Goal: Transaction & Acquisition: Purchase product/service

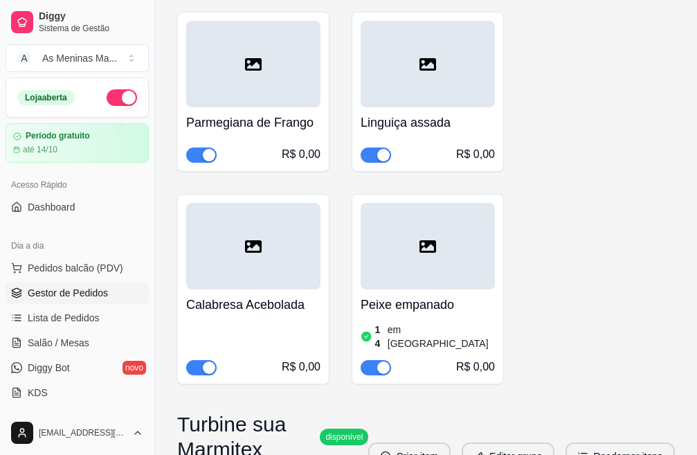
click at [88, 290] on span "Gestor de Pedidos" at bounding box center [68, 293] width 80 height 14
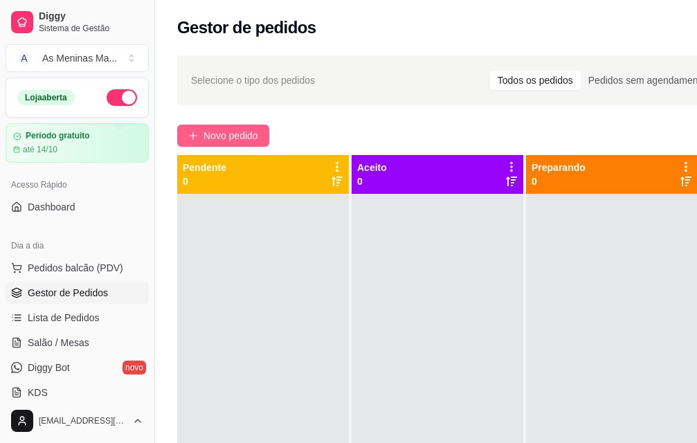
click at [190, 140] on button "Novo pedido" at bounding box center [223, 136] width 92 height 22
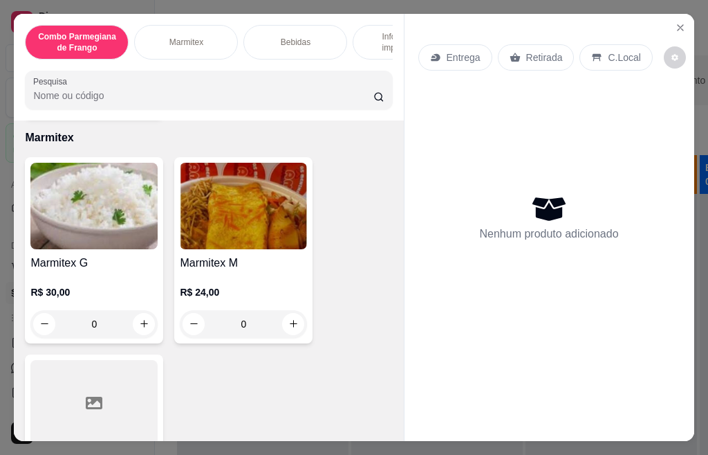
scroll to position [553, 0]
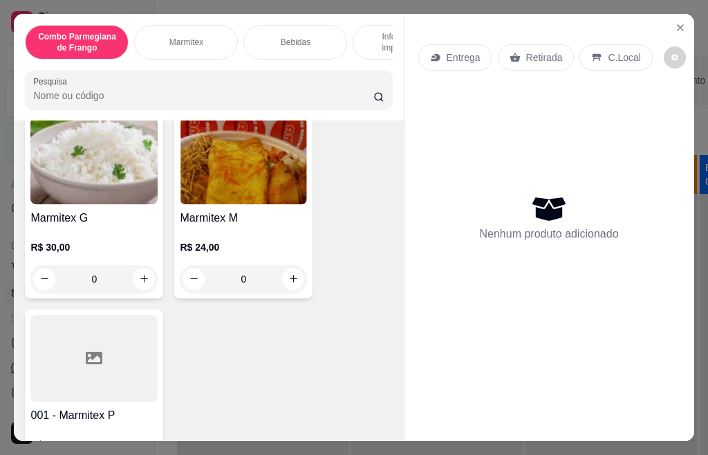
click at [92, 204] on img at bounding box center [93, 161] width 127 height 86
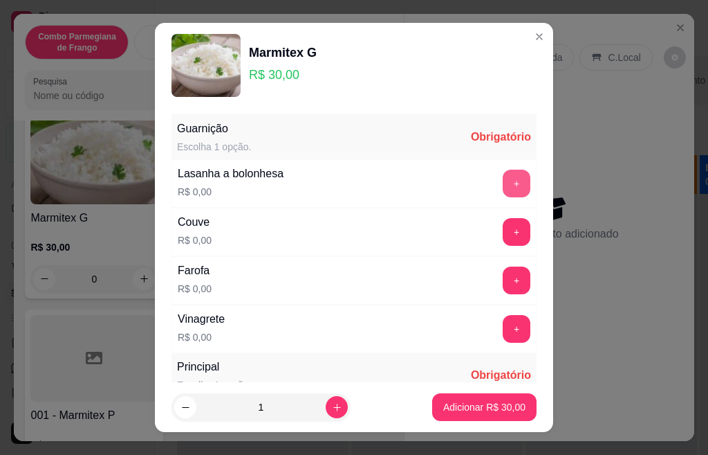
click at [503, 183] on button "+" at bounding box center [517, 183] width 28 height 28
click at [504, 239] on button "+" at bounding box center [517, 231] width 27 height 27
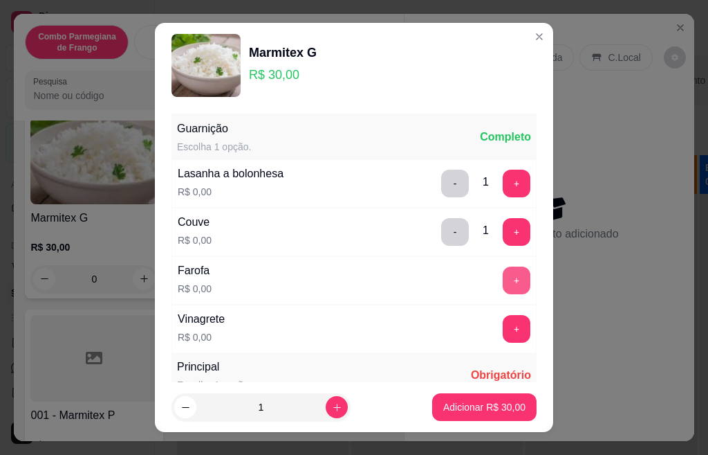
click at [503, 282] on button "+" at bounding box center [517, 280] width 28 height 28
click at [503, 333] on button "+" at bounding box center [517, 329] width 28 height 28
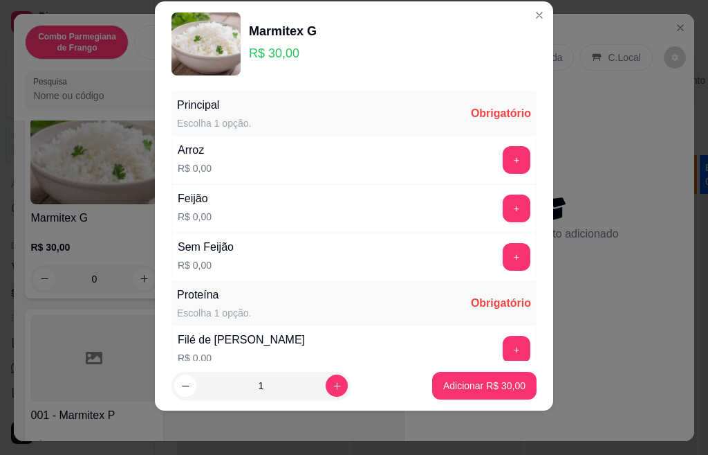
scroll to position [245, 0]
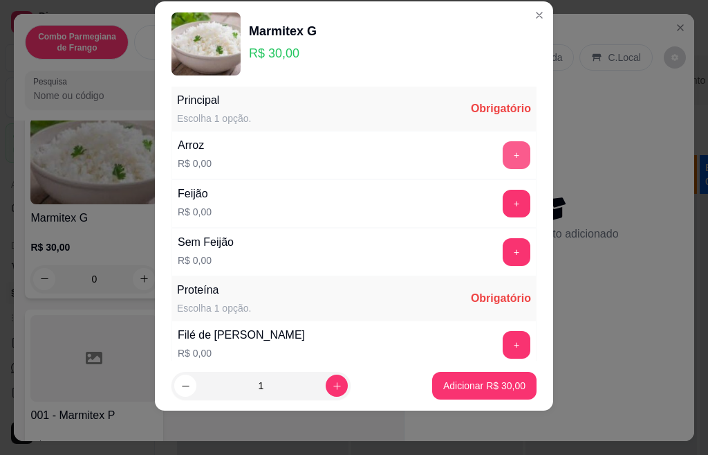
click at [503, 157] on button "+" at bounding box center [517, 155] width 28 height 28
click at [503, 209] on button "+" at bounding box center [517, 204] width 28 height 28
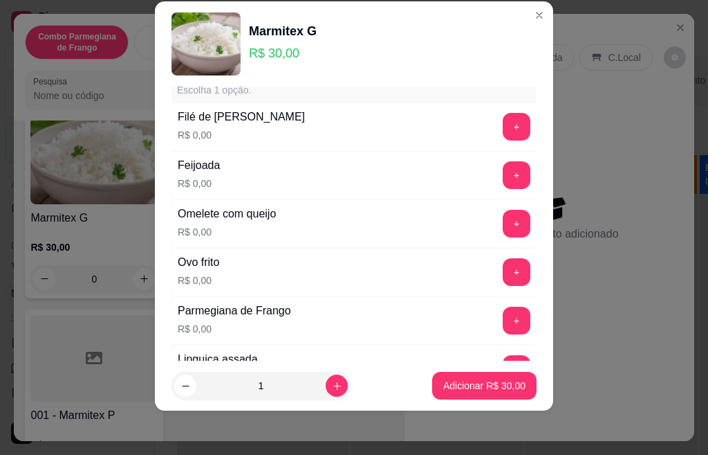
scroll to position [434, 0]
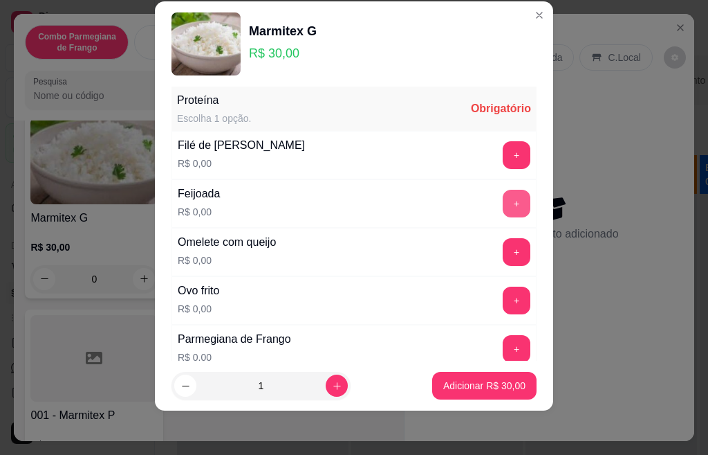
click at [503, 201] on button "+" at bounding box center [517, 204] width 28 height 28
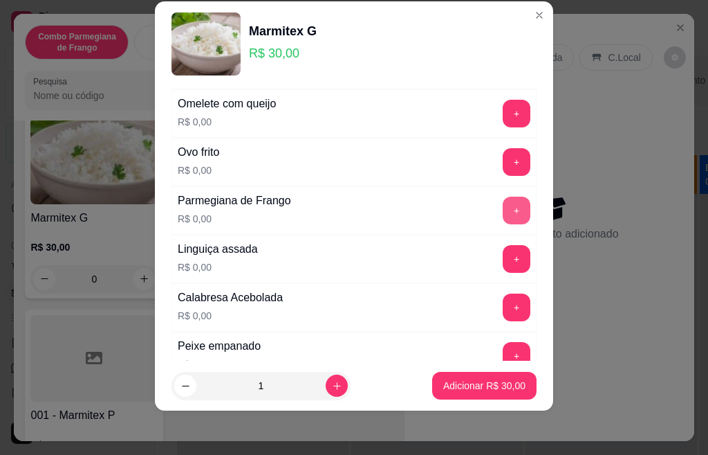
scroll to position [711, 0]
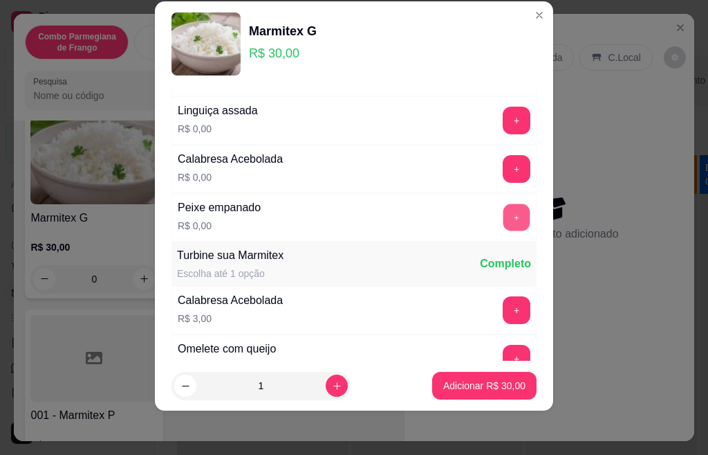
click at [504, 219] on button "+" at bounding box center [517, 216] width 27 height 27
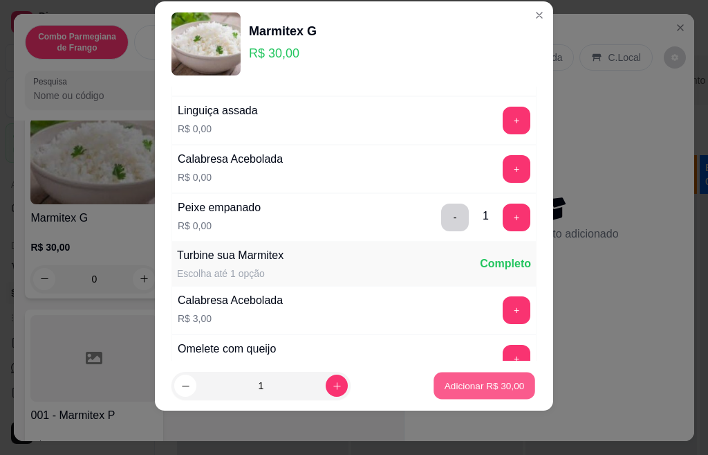
click at [490, 383] on p "Adicionar R$ 30,00" at bounding box center [485, 384] width 80 height 13
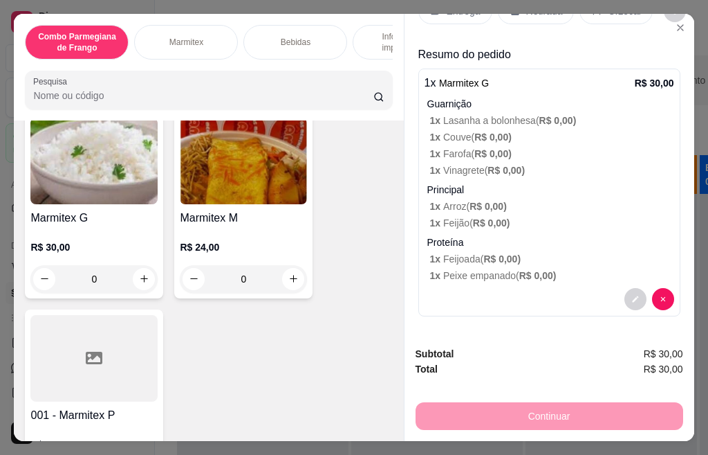
scroll to position [0, 0]
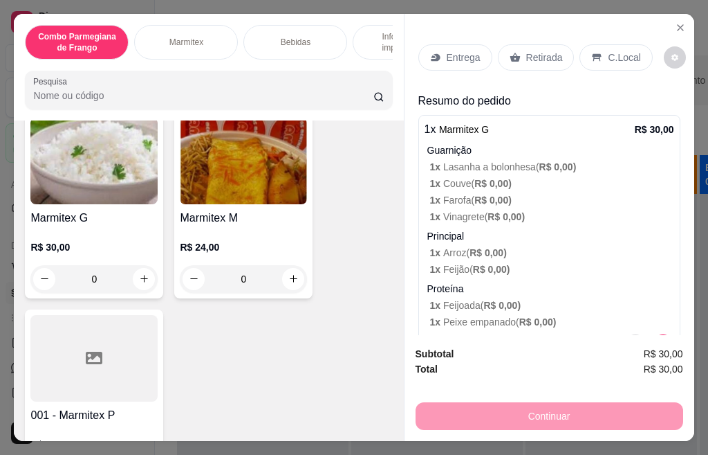
click at [250, 214] on div "Marmitex M R$ 24,00 0" at bounding box center [243, 205] width 138 height 186
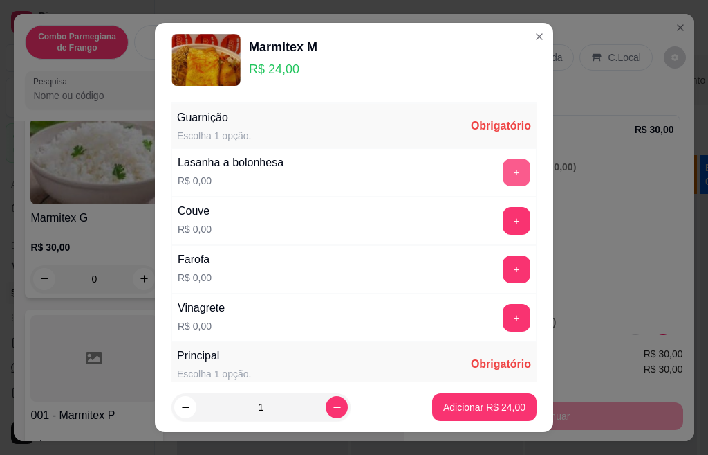
click at [503, 182] on button "+" at bounding box center [517, 172] width 28 height 28
click at [503, 225] on button "+" at bounding box center [517, 221] width 28 height 28
click at [503, 270] on button "+" at bounding box center [517, 269] width 28 height 28
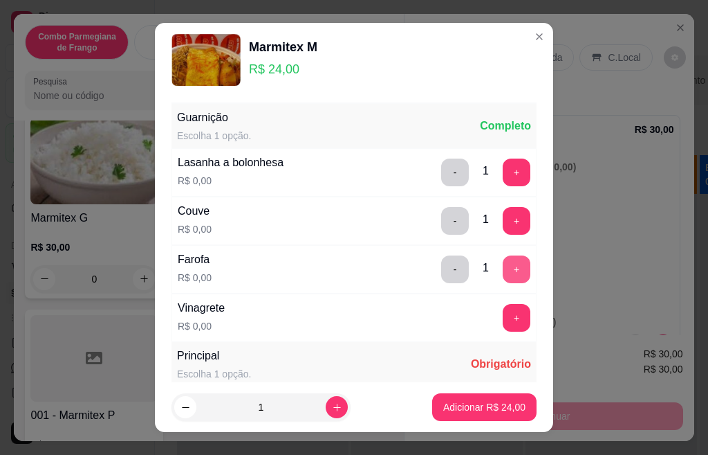
click at [503, 314] on button "+" at bounding box center [517, 318] width 28 height 28
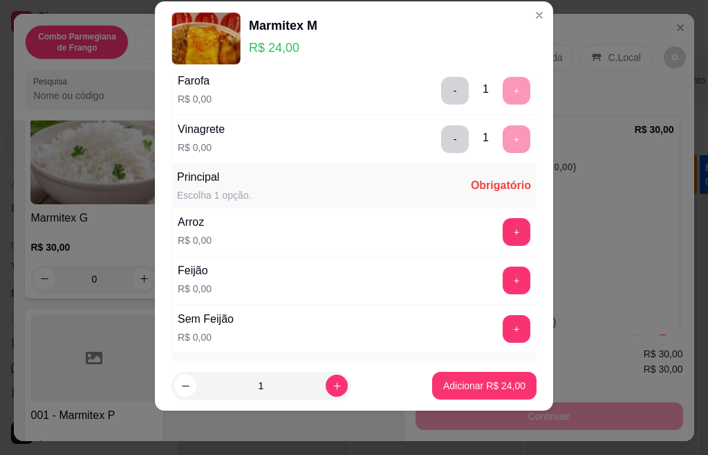
scroll to position [226, 0]
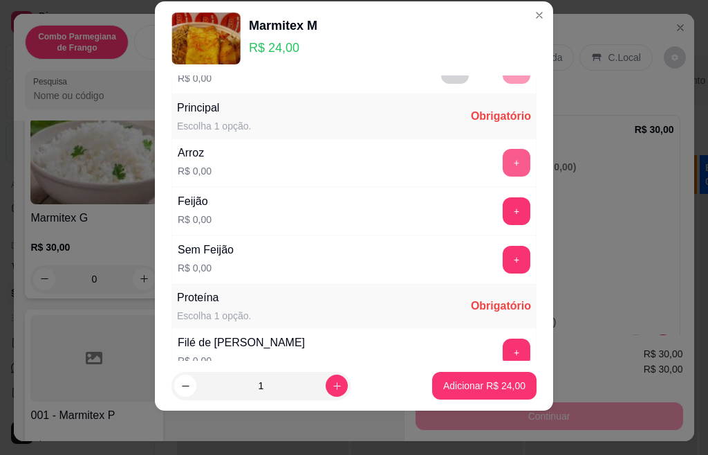
click at [503, 169] on button "+" at bounding box center [517, 163] width 28 height 28
click at [503, 214] on button "+" at bounding box center [517, 211] width 28 height 28
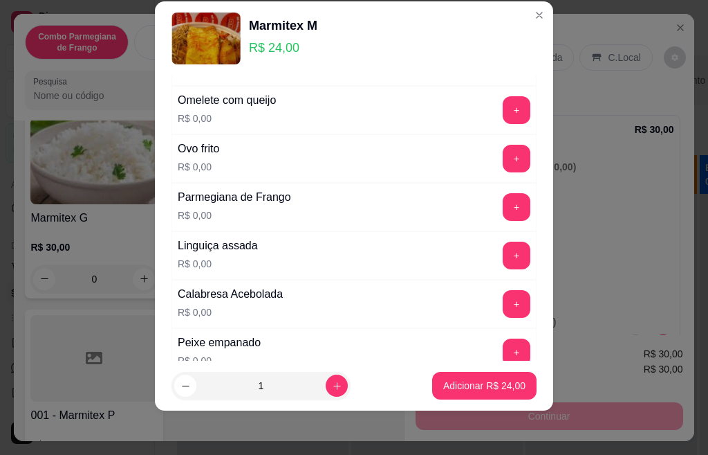
scroll to position [573, 0]
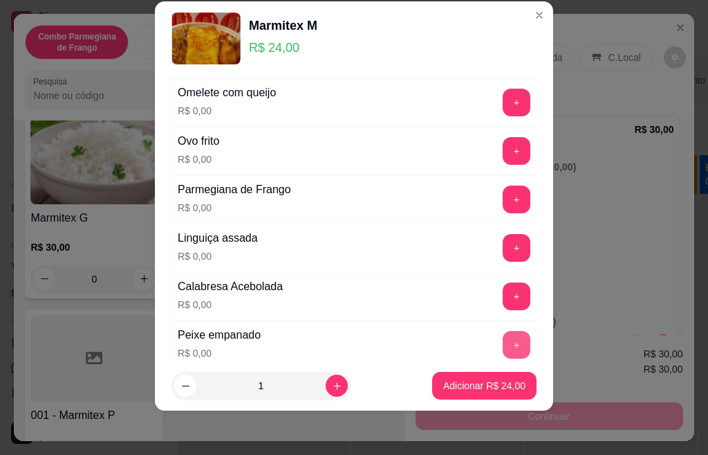
click at [503, 349] on button "+" at bounding box center [517, 345] width 28 height 28
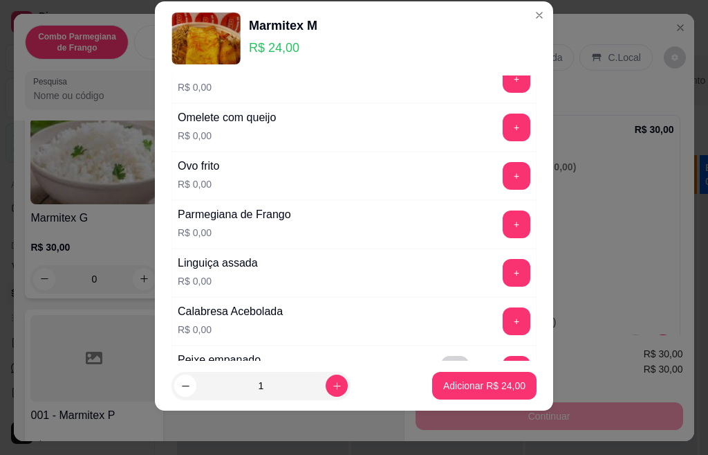
scroll to position [434, 0]
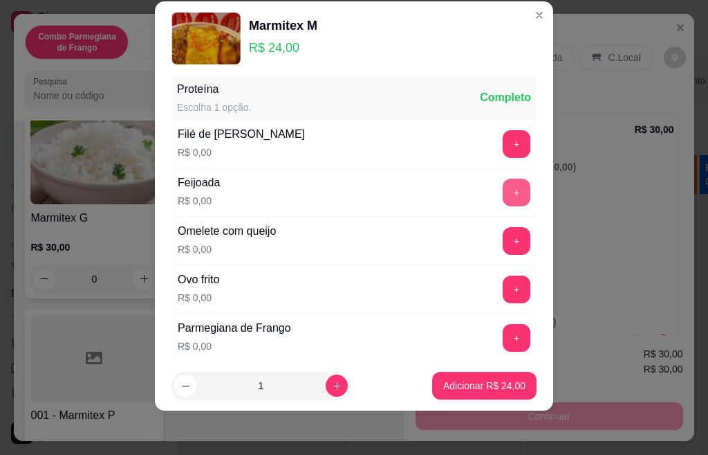
click at [503, 202] on button "+" at bounding box center [517, 192] width 28 height 28
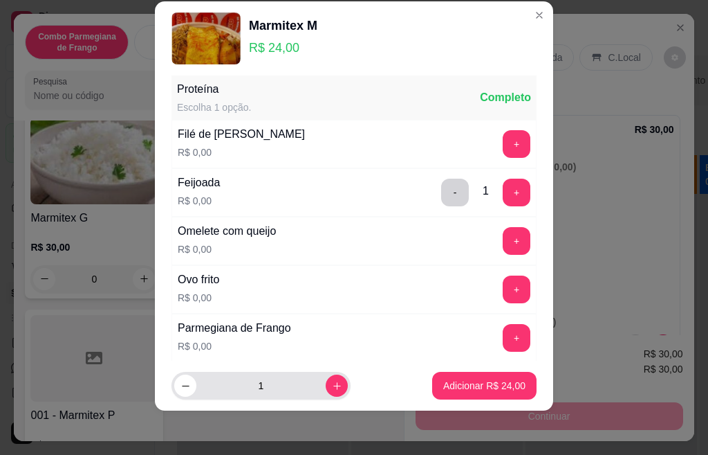
click at [332, 383] on icon "increase-product-quantity" at bounding box center [337, 385] width 10 height 10
type input "3"
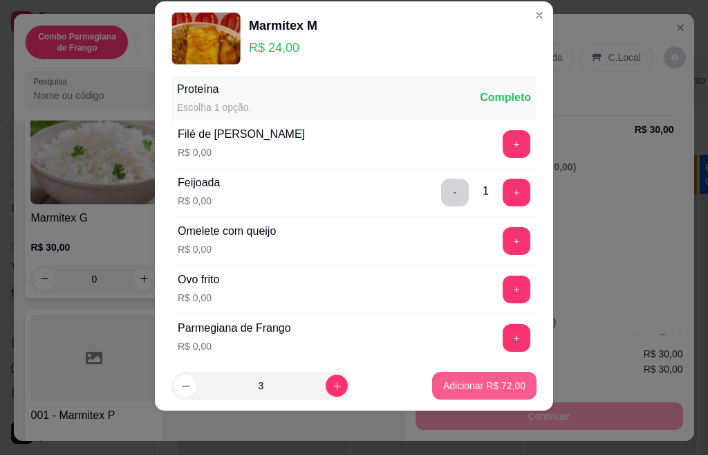
click at [449, 380] on p "Adicionar R$ 72,00" at bounding box center [484, 385] width 82 height 14
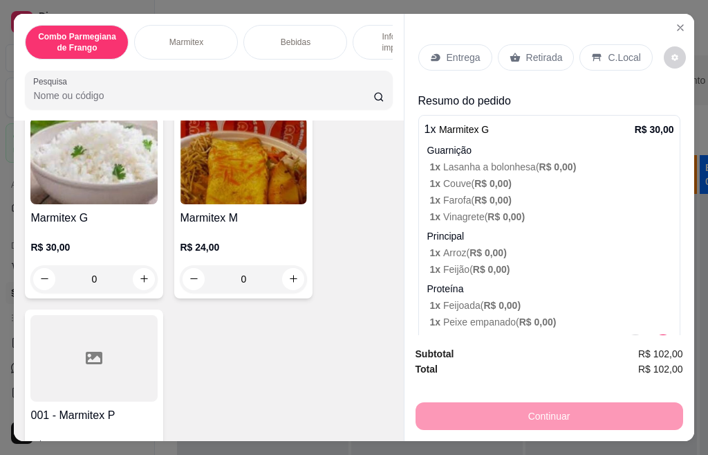
click at [253, 193] on img at bounding box center [243, 161] width 127 height 86
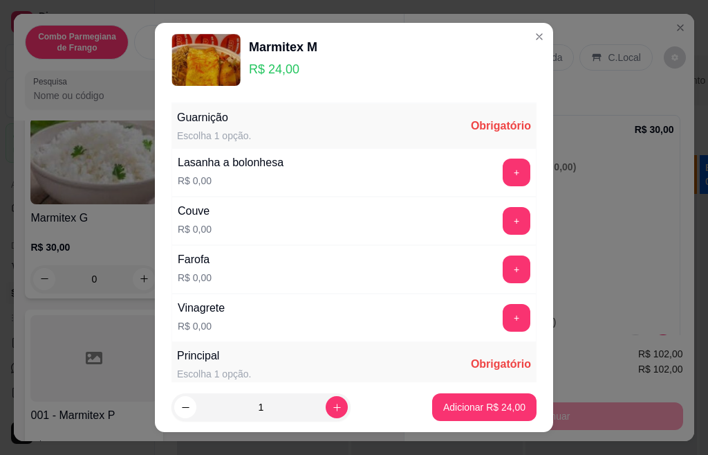
click at [503, 174] on button "+" at bounding box center [517, 172] width 28 height 28
click at [503, 232] on button "+" at bounding box center [517, 221] width 28 height 28
click at [503, 282] on button "+" at bounding box center [517, 269] width 28 height 28
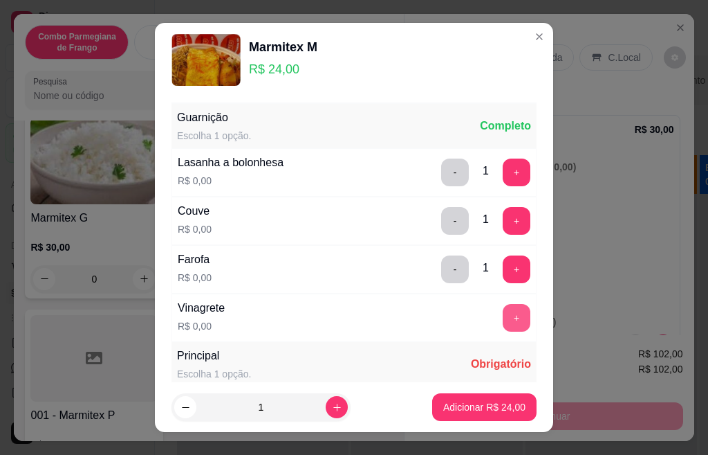
click at [503, 314] on button "+" at bounding box center [517, 318] width 28 height 28
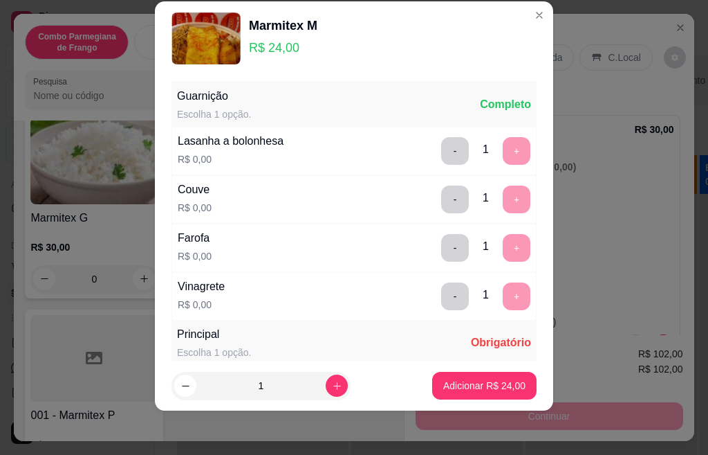
scroll to position [245, 0]
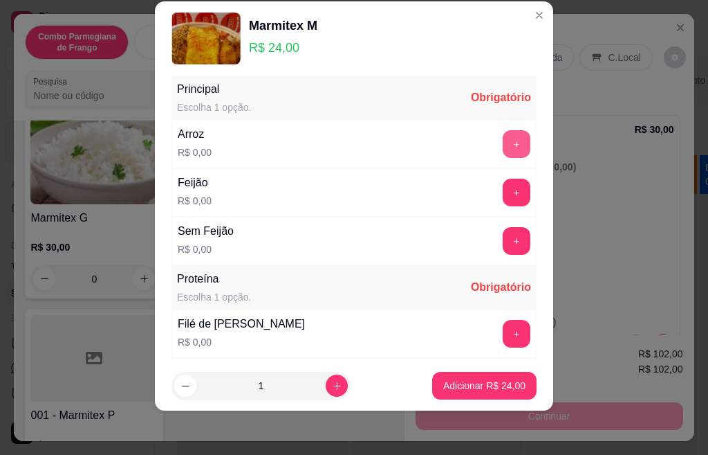
click at [503, 149] on button "+" at bounding box center [517, 144] width 28 height 28
click at [504, 187] on button "+" at bounding box center [517, 191] width 27 height 27
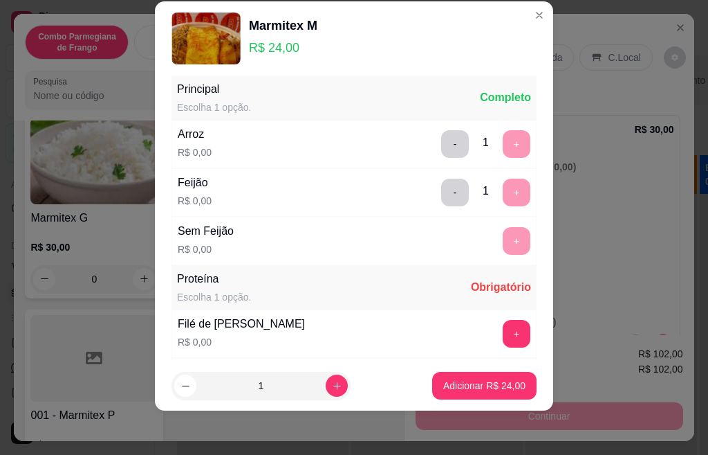
scroll to position [434, 0]
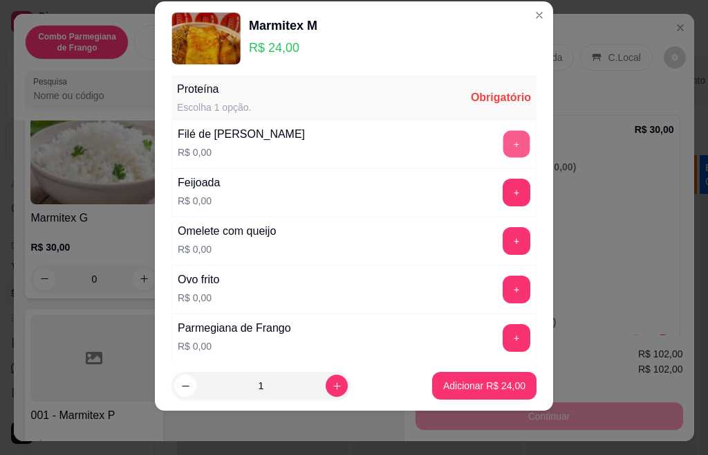
click at [504, 149] on button "+" at bounding box center [517, 143] width 27 height 27
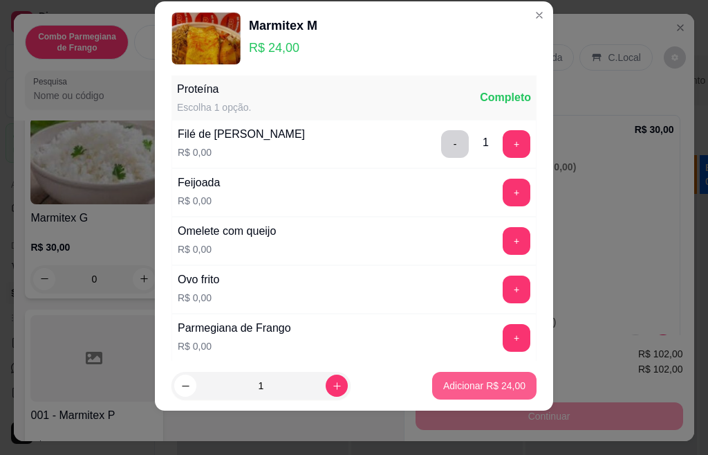
click at [488, 384] on p "Adicionar R$ 24,00" at bounding box center [484, 385] width 82 height 14
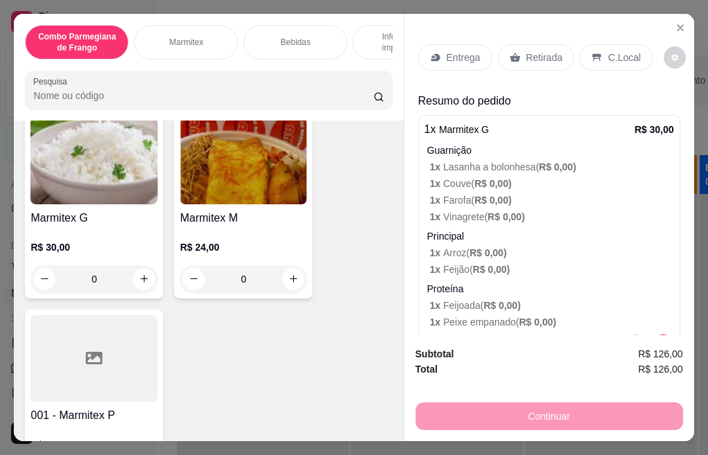
click at [463, 62] on div "Entrega" at bounding box center [456, 57] width 74 height 26
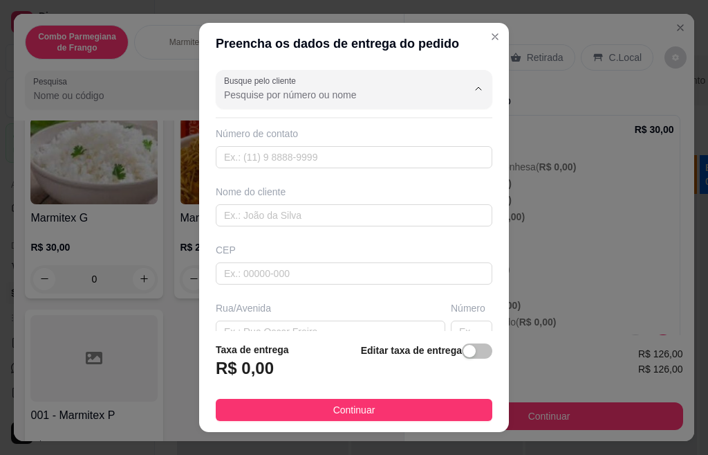
click at [336, 97] on input "Busque pelo cliente" at bounding box center [334, 95] width 221 height 14
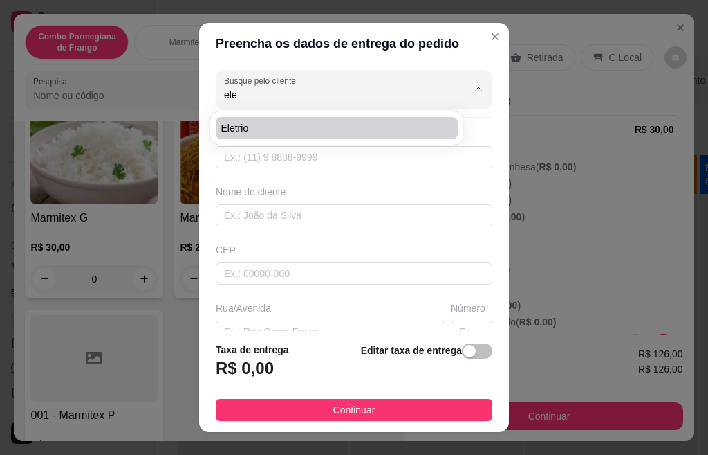
click at [293, 129] on span "Eletrio" at bounding box center [329, 128] width 217 height 14
type input "Eletrio"
type input "19974060445"
type input "Eletrio"
type input "[GEOGRAPHIC_DATA]"
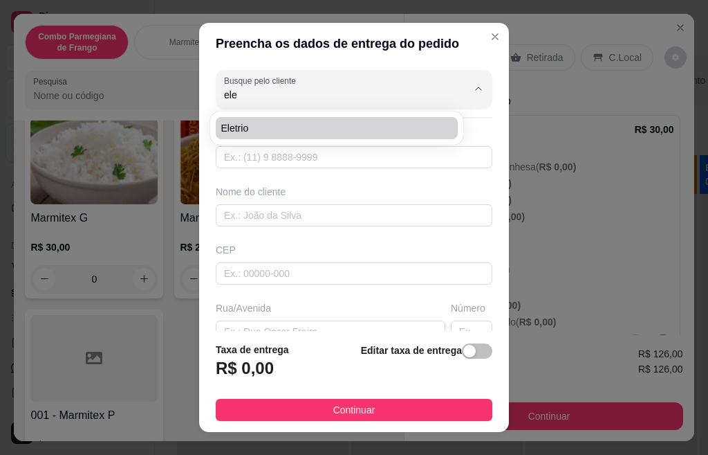
type input "141"
type input "centro"
type input "Santa Barbara D'oeste"
type input "Obra Paulistão"
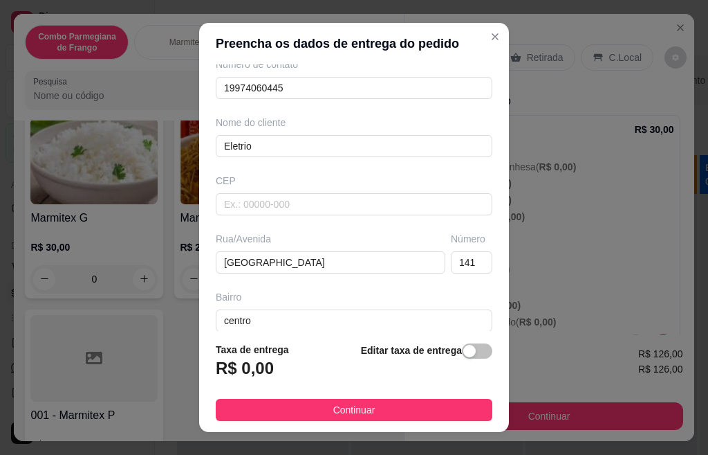
scroll to position [200, 0]
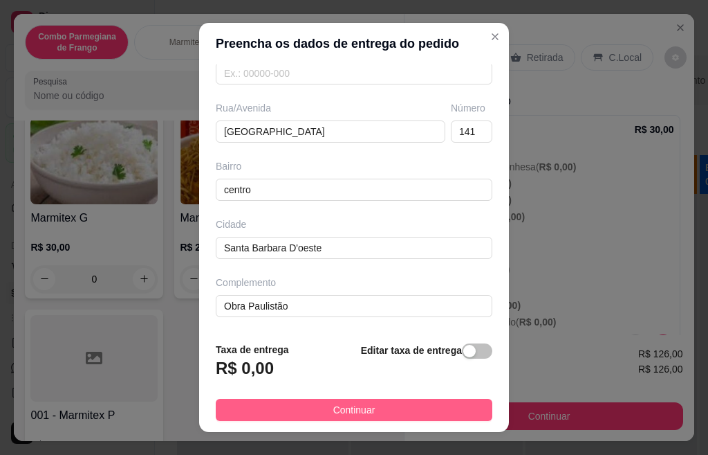
type input "Eletrio"
click at [377, 408] on button "Continuar" at bounding box center [354, 409] width 277 height 22
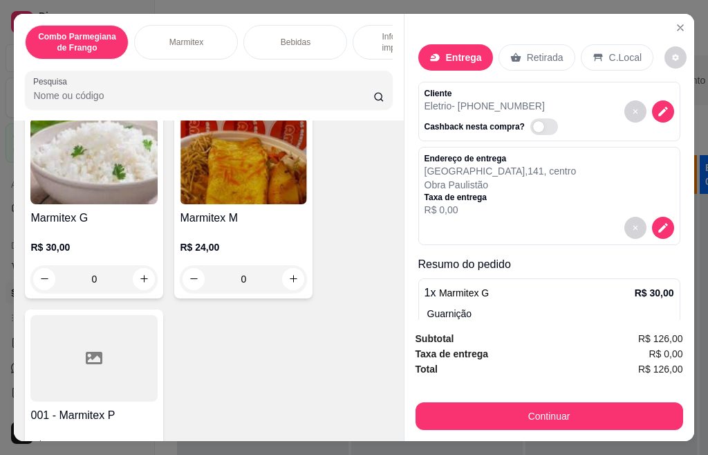
click at [466, 62] on div "Entrega" at bounding box center [456, 57] width 75 height 26
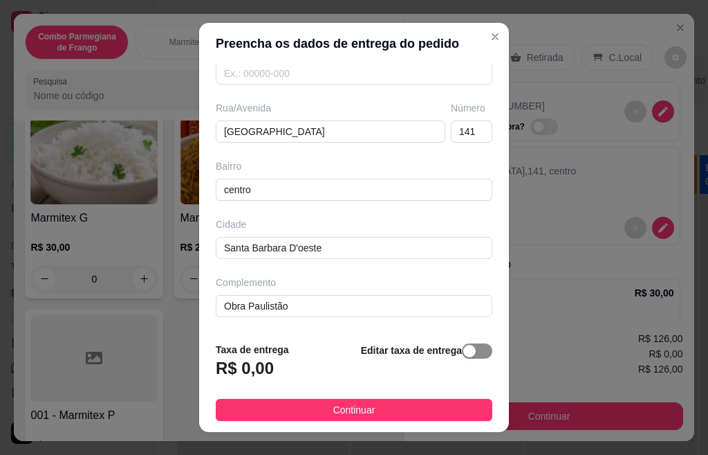
click at [464, 354] on div "button" at bounding box center [470, 351] width 12 height 12
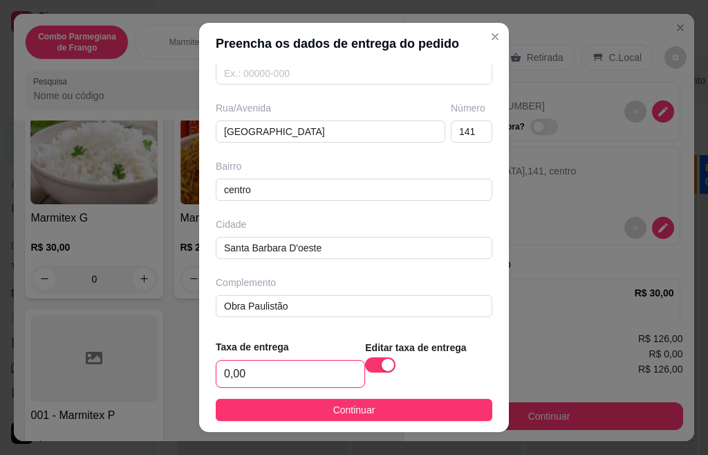
click at [333, 372] on input "0,00" at bounding box center [291, 373] width 148 height 26
type input "7,00"
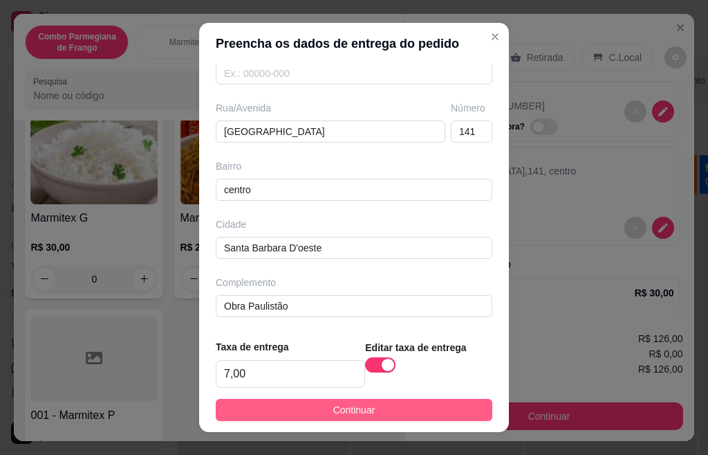
click at [275, 414] on button "Continuar" at bounding box center [354, 409] width 277 height 22
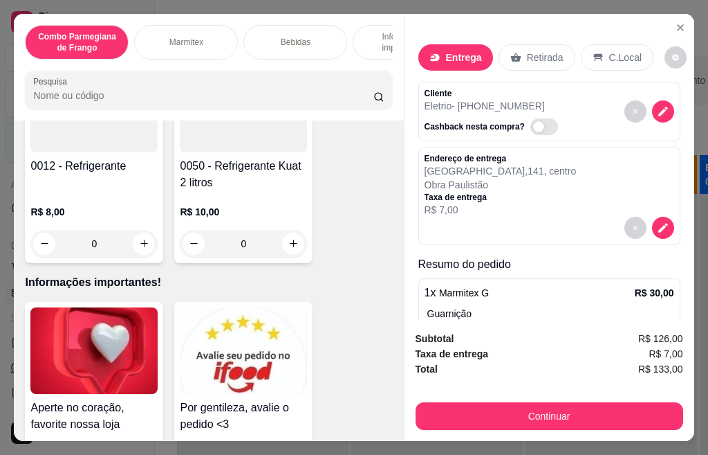
scroll to position [2490, 0]
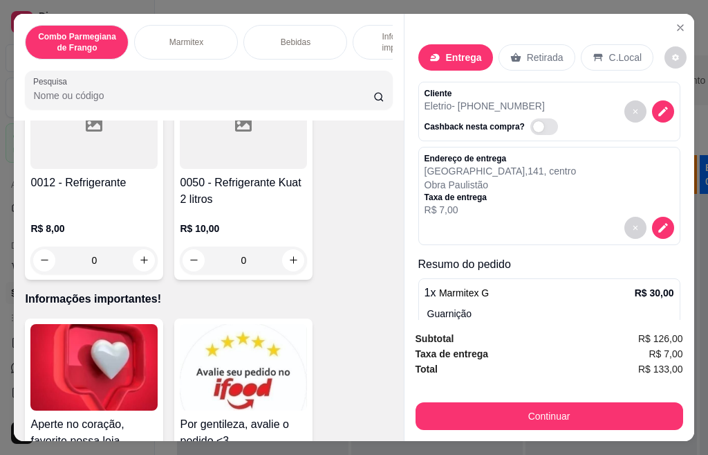
click at [243, 221] on p "R$ 10,00" at bounding box center [243, 228] width 127 height 14
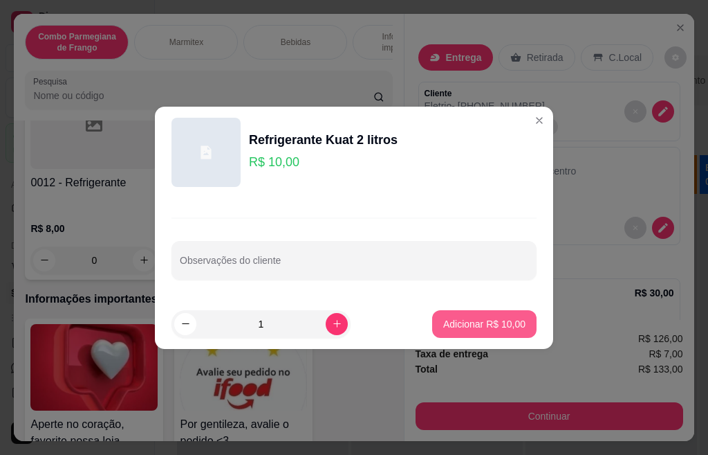
click at [480, 322] on p "Adicionar R$ 10,00" at bounding box center [484, 324] width 82 height 14
type input "1"
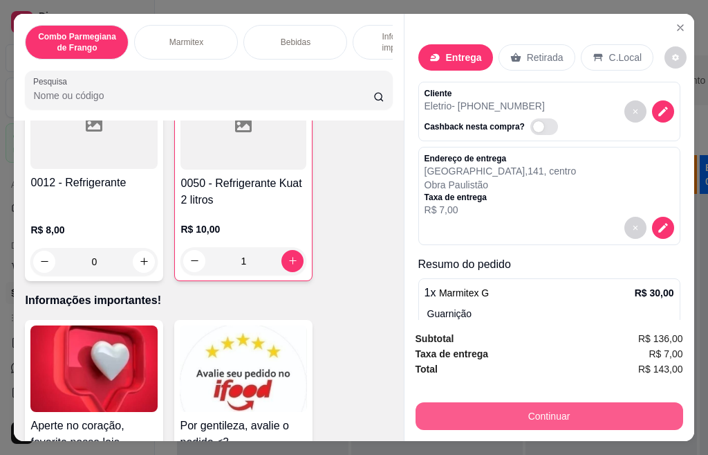
scroll to position [37, 0]
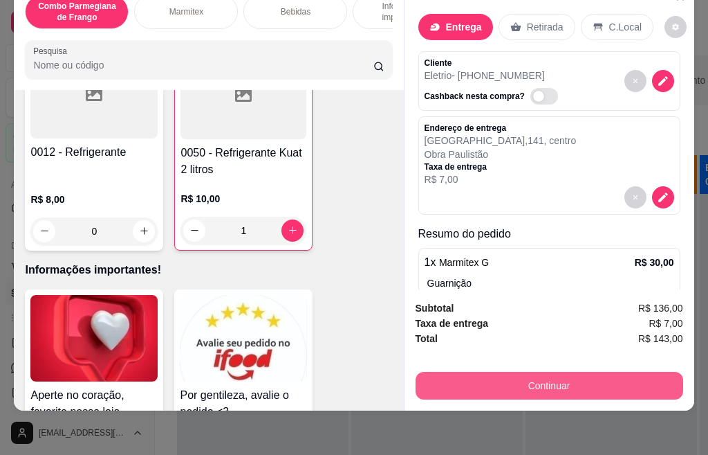
click at [591, 376] on button "Continuar" at bounding box center [550, 385] width 268 height 28
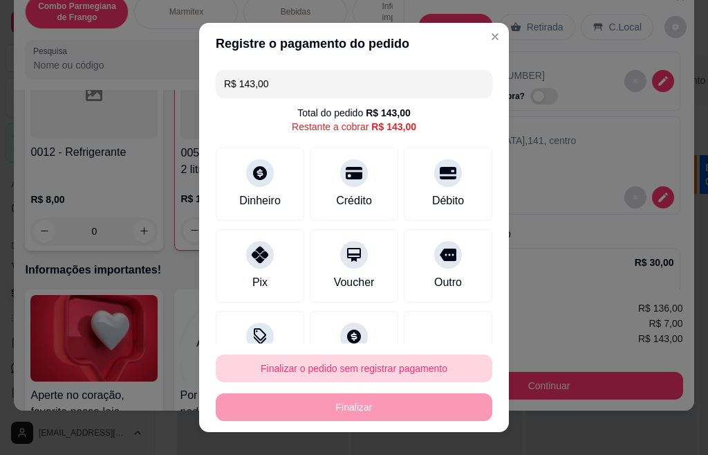
click at [344, 349] on footer "Finalizar o pedido sem registrar pagamento Finalizar" at bounding box center [354, 387] width 310 height 89
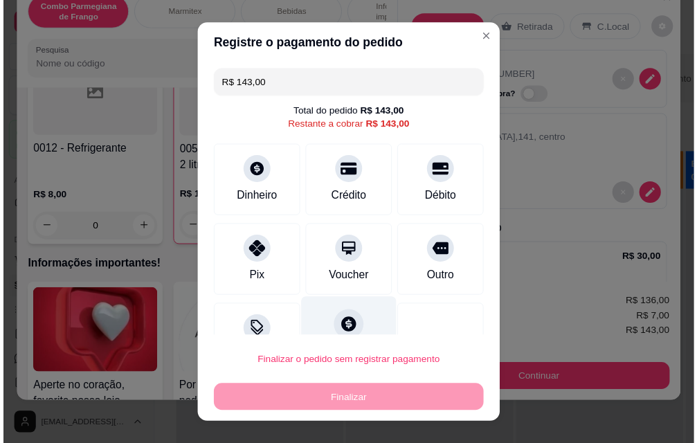
scroll to position [46, 0]
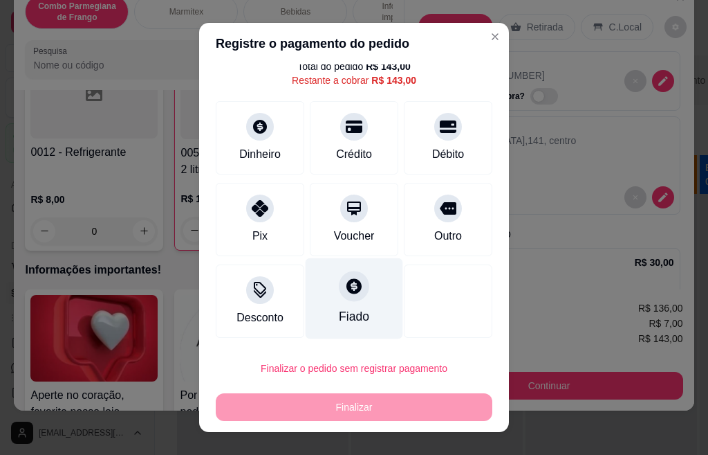
drag, startPoint x: 311, startPoint y: 271, endPoint x: 327, endPoint y: 278, distance: 16.7
click at [314, 272] on div "Fiado" at bounding box center [355, 298] width 98 height 81
type input "R$ 0,00"
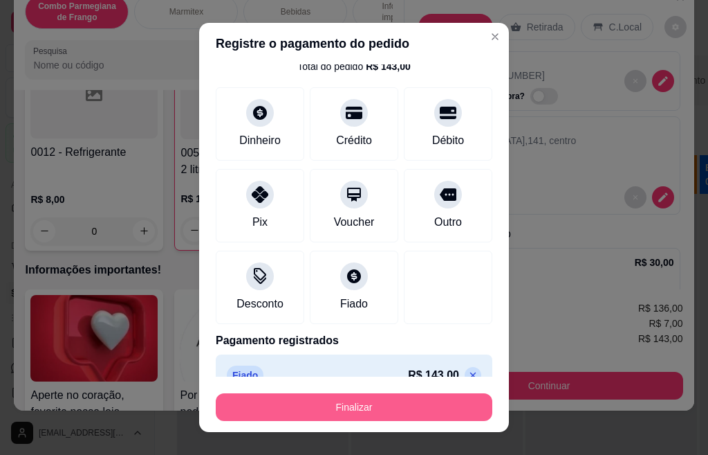
click at [357, 413] on button "Finalizar" at bounding box center [354, 407] width 277 height 28
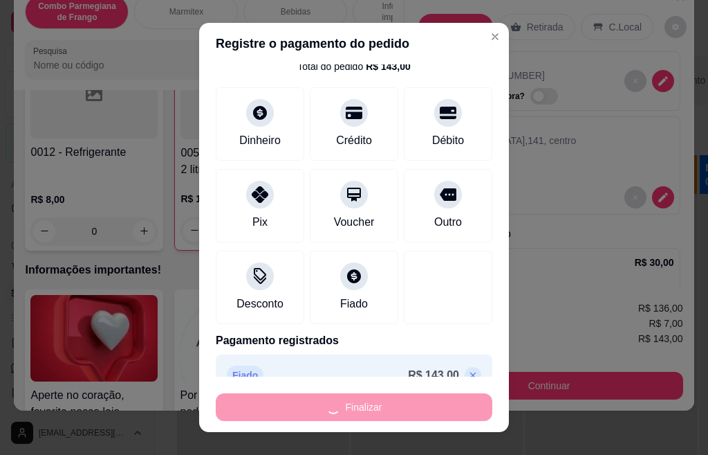
type input "0"
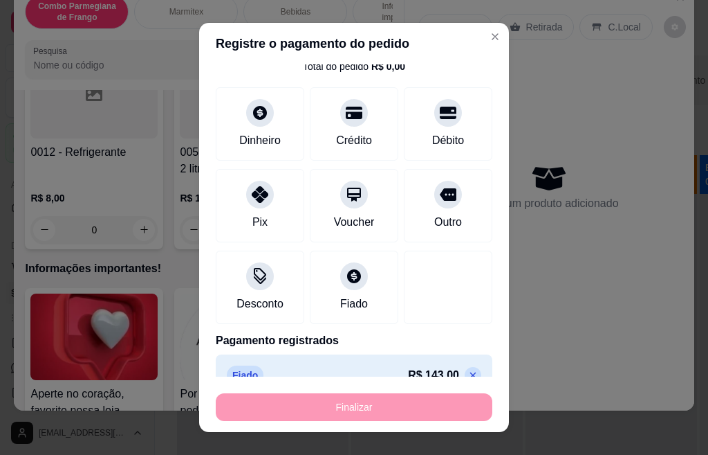
type input "-R$ 143,00"
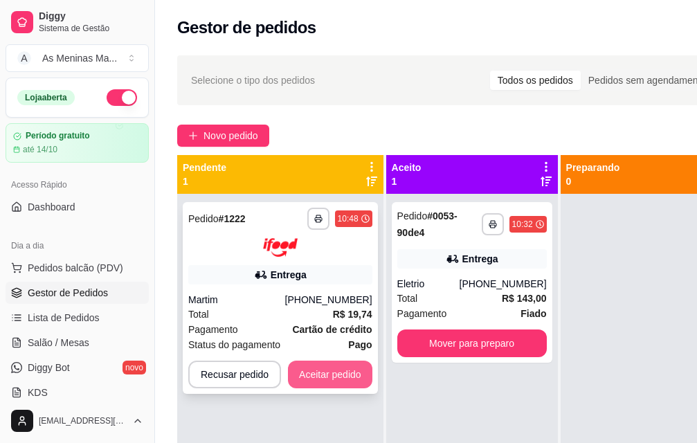
click at [329, 376] on button "Aceitar pedido" at bounding box center [330, 374] width 84 height 28
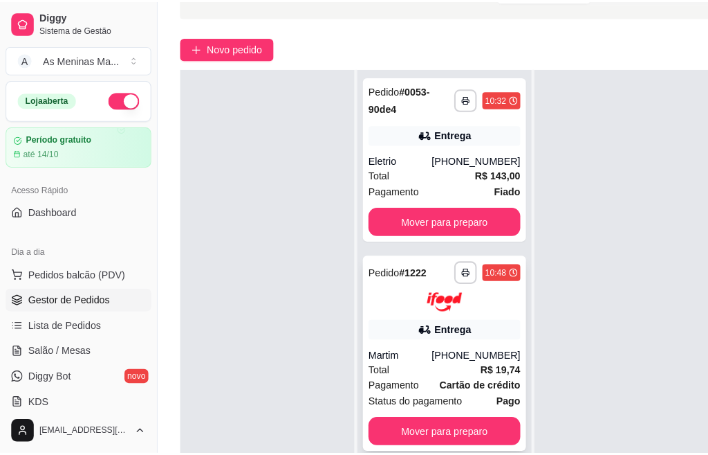
scroll to position [138, 0]
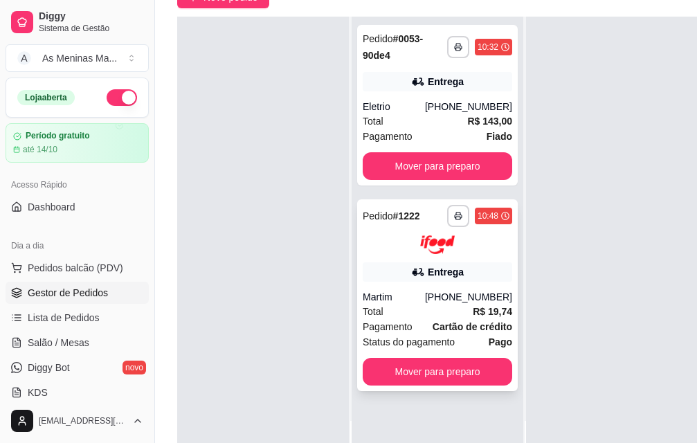
click at [425, 291] on div "Martim" at bounding box center [394, 297] width 62 height 14
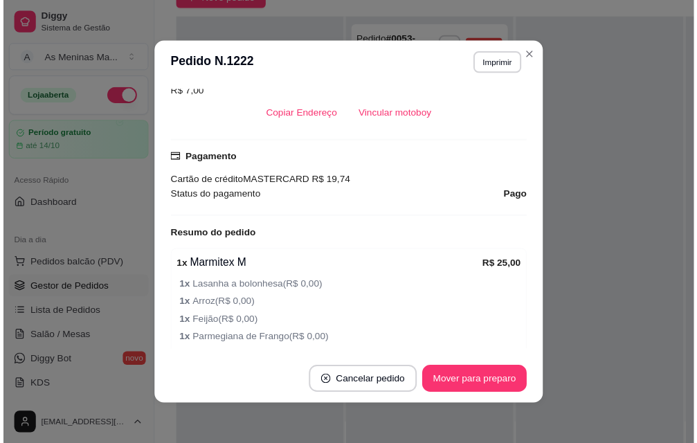
scroll to position [277, 0]
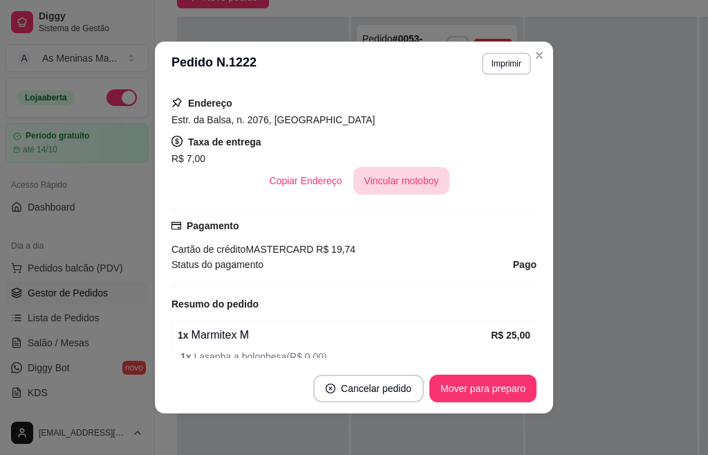
click at [401, 178] on button "Vincular motoboy" at bounding box center [402, 181] width 97 height 28
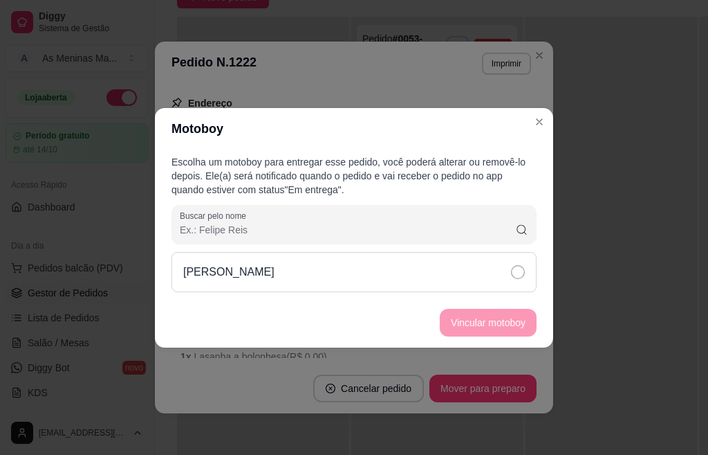
click at [406, 280] on div "[PERSON_NAME]" at bounding box center [354, 272] width 365 height 40
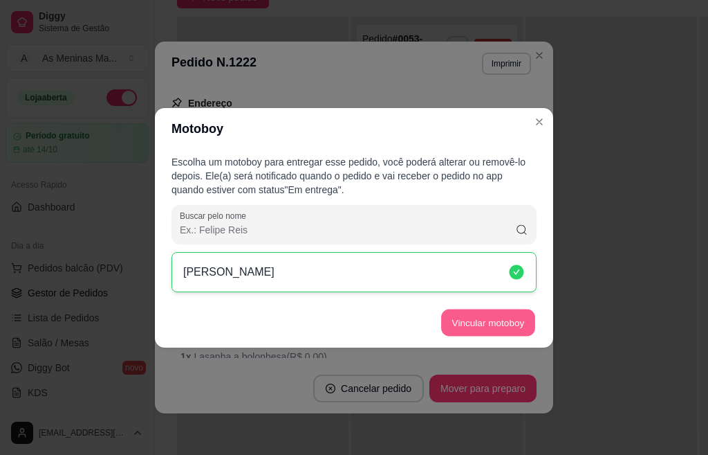
click at [503, 329] on button "Vincular motoboy" at bounding box center [488, 322] width 94 height 27
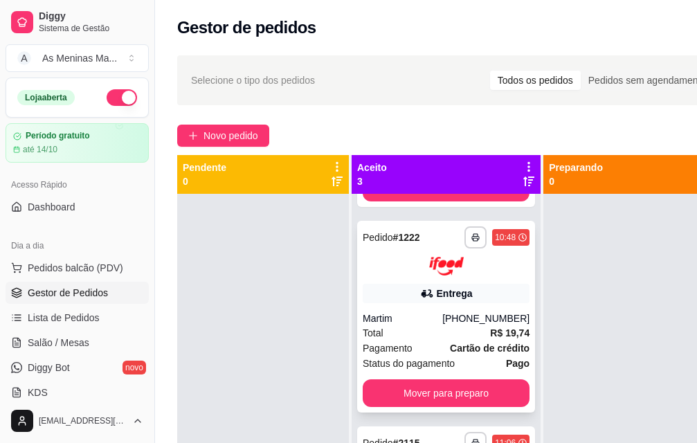
scroll to position [0, 0]
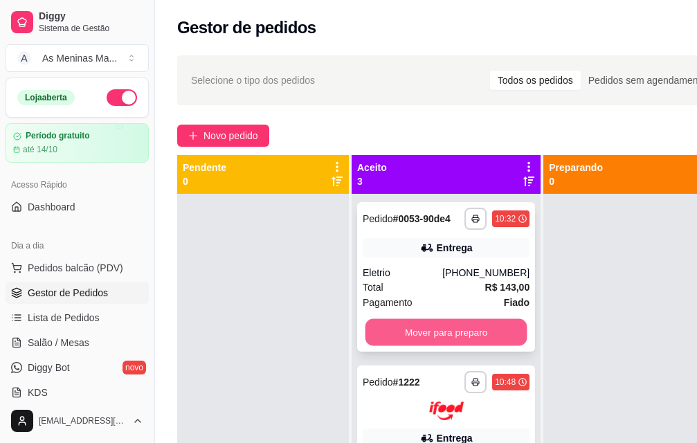
click at [408, 346] on button "Mover para preparo" at bounding box center [446, 332] width 162 height 27
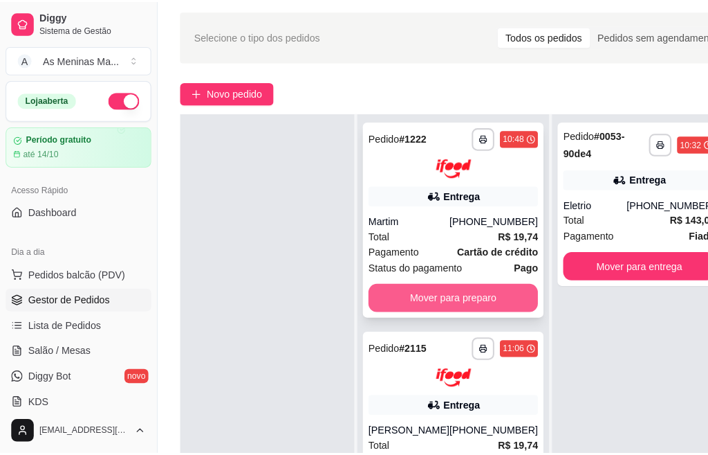
scroll to position [69, 0]
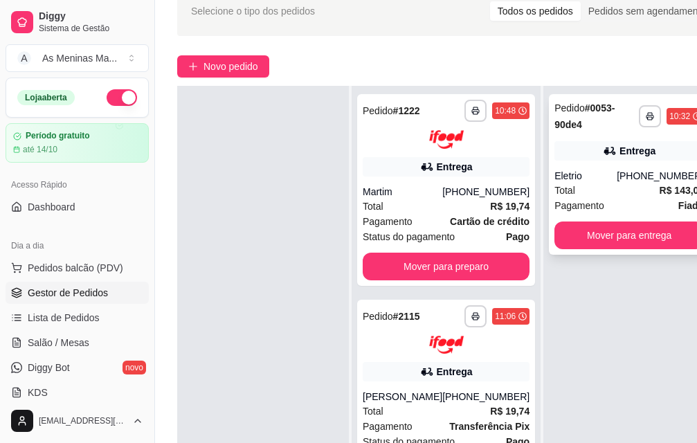
click at [628, 169] on div "[PHONE_NUMBER]" at bounding box center [659, 176] width 87 height 14
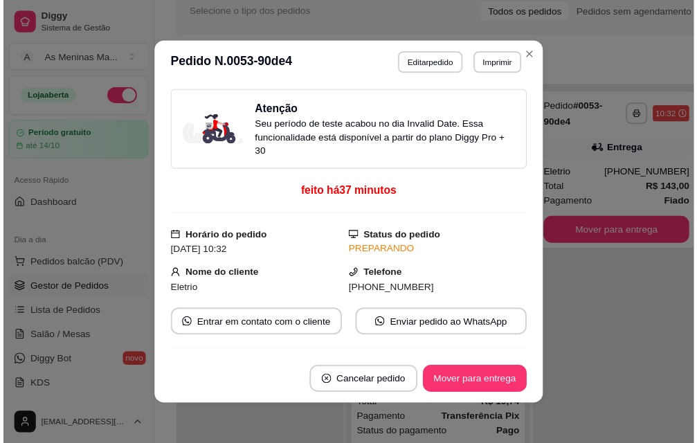
scroll to position [221, 0]
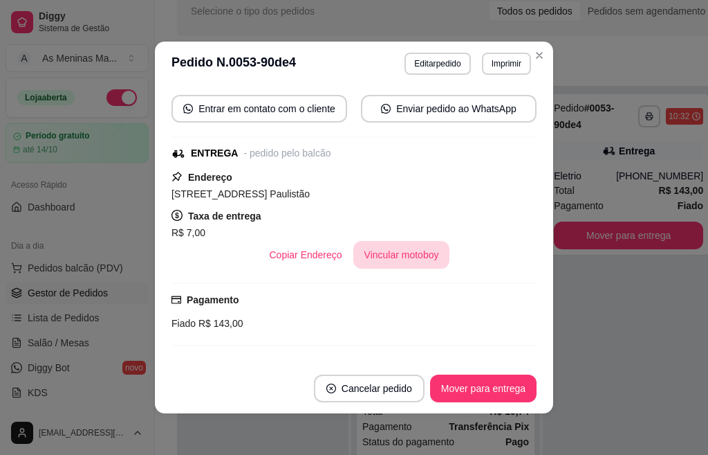
click at [395, 241] on button "Vincular motoboy" at bounding box center [402, 255] width 97 height 28
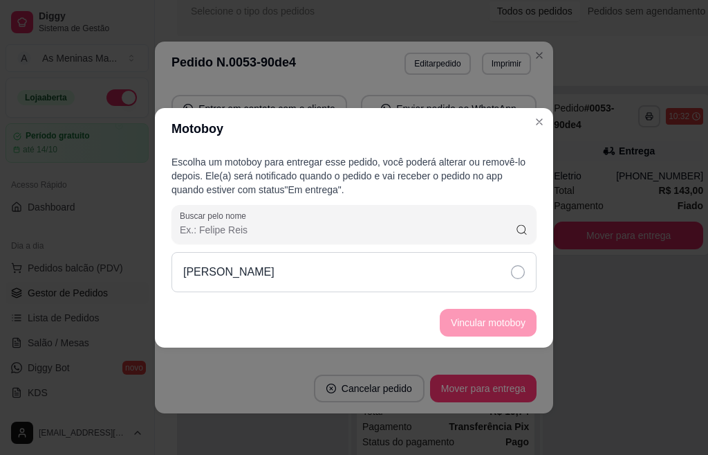
click at [507, 275] on div "[PERSON_NAME]" at bounding box center [354, 272] width 365 height 40
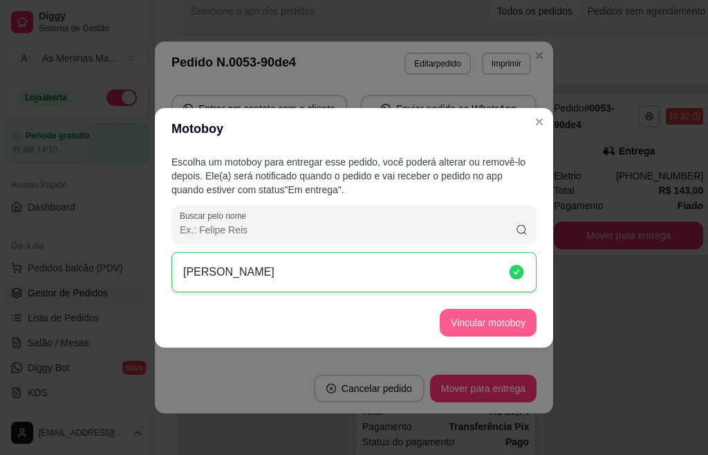
click at [507, 319] on button "Vincular motoboy" at bounding box center [488, 323] width 97 height 28
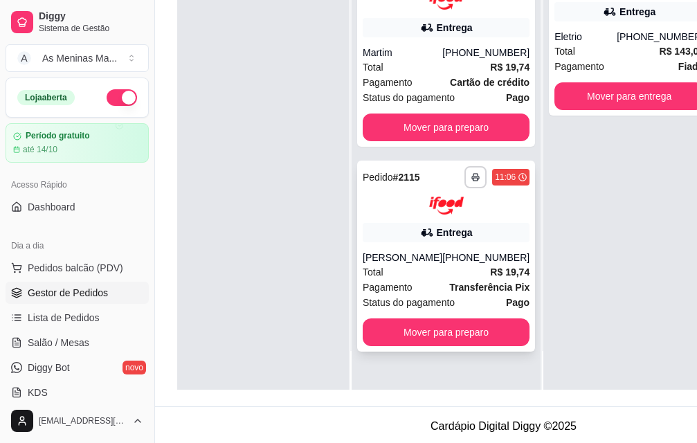
scroll to position [223, 0]
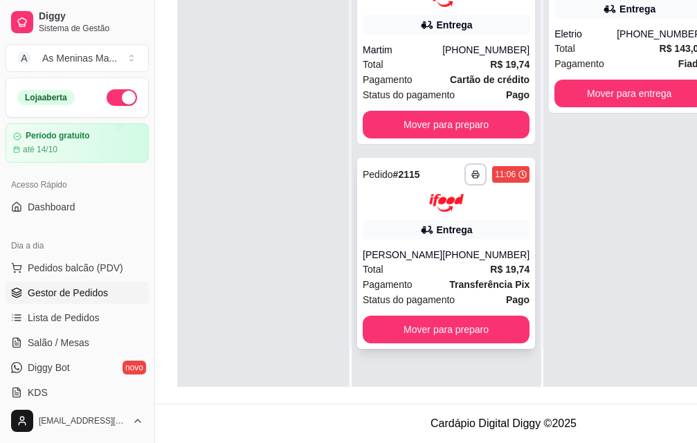
click at [465, 262] on div "Total R$ 19,74" at bounding box center [446, 269] width 167 height 15
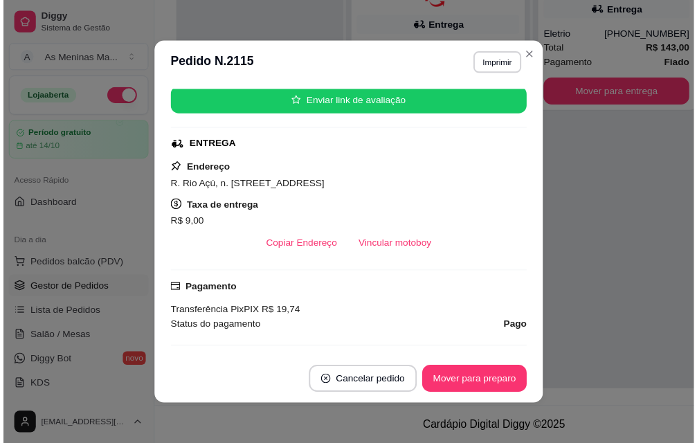
scroll to position [277, 0]
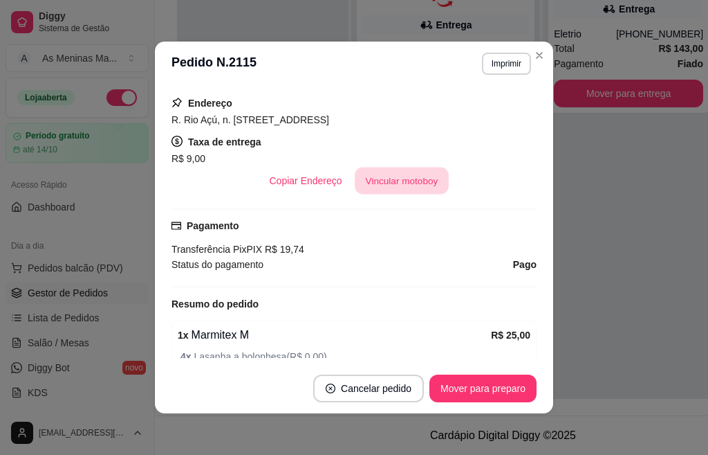
click at [395, 185] on button "Vincular motoboy" at bounding box center [402, 180] width 94 height 27
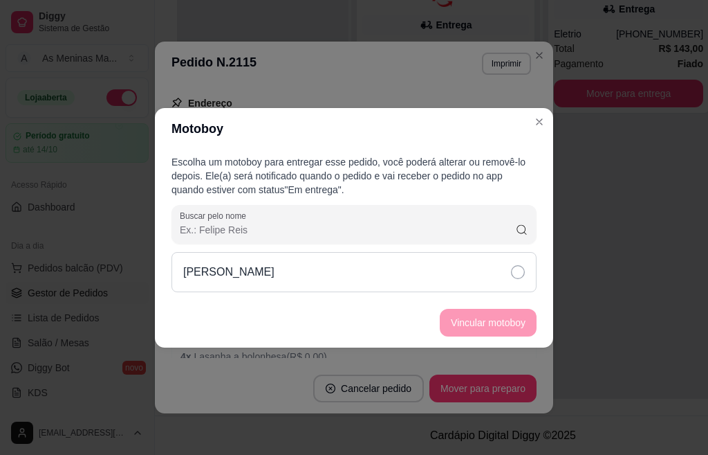
click at [484, 280] on div "[PERSON_NAME]" at bounding box center [354, 272] width 365 height 40
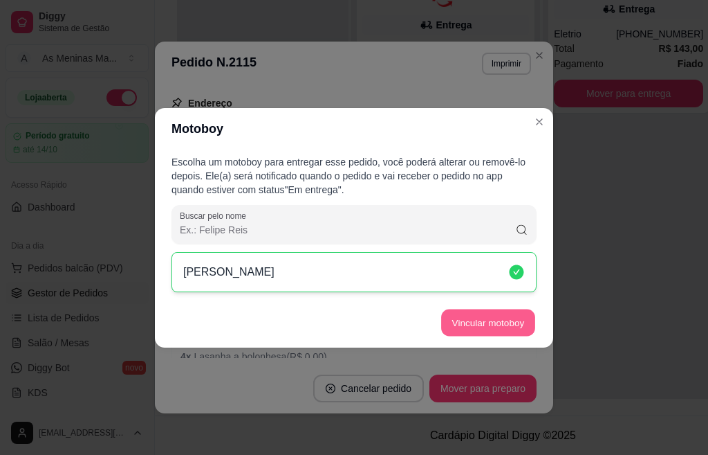
click at [490, 319] on button "Vincular motoboy" at bounding box center [488, 322] width 94 height 27
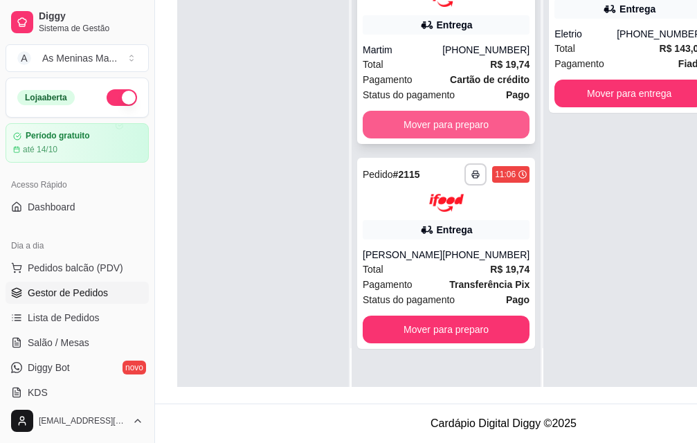
click at [436, 117] on button "Mover para preparo" at bounding box center [446, 125] width 167 height 28
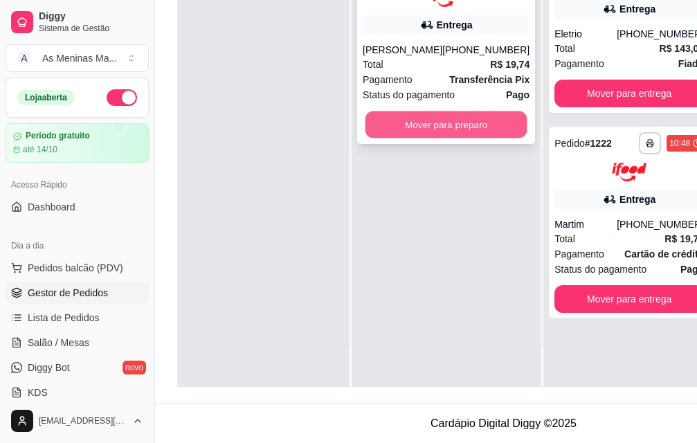
click at [479, 131] on button "Mover para preparo" at bounding box center [446, 124] width 162 height 27
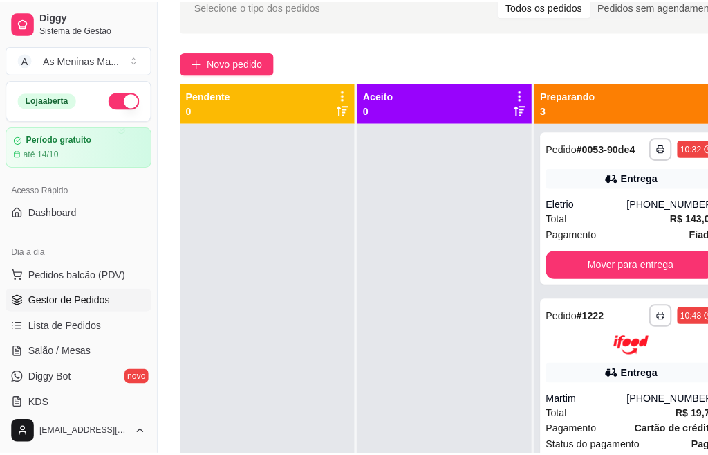
scroll to position [73, 0]
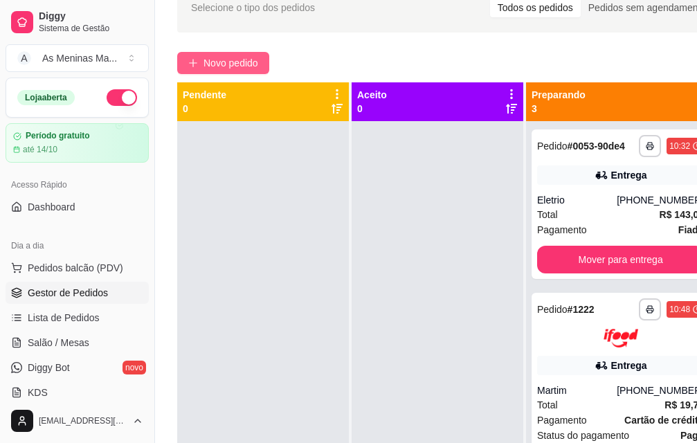
click at [221, 70] on span "Novo pedido" at bounding box center [230, 62] width 55 height 15
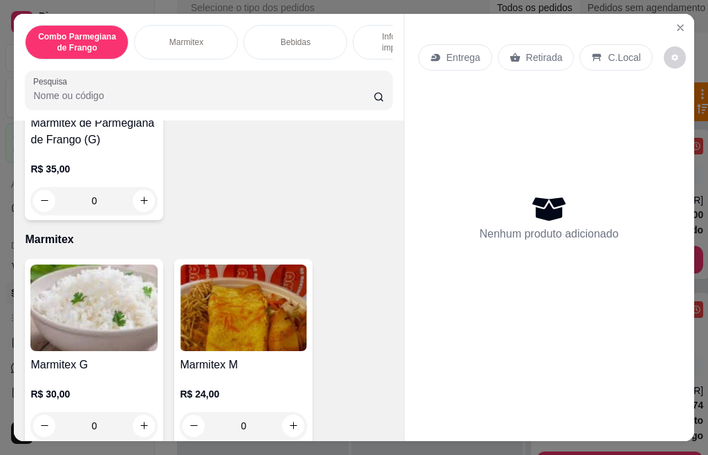
scroll to position [553, 0]
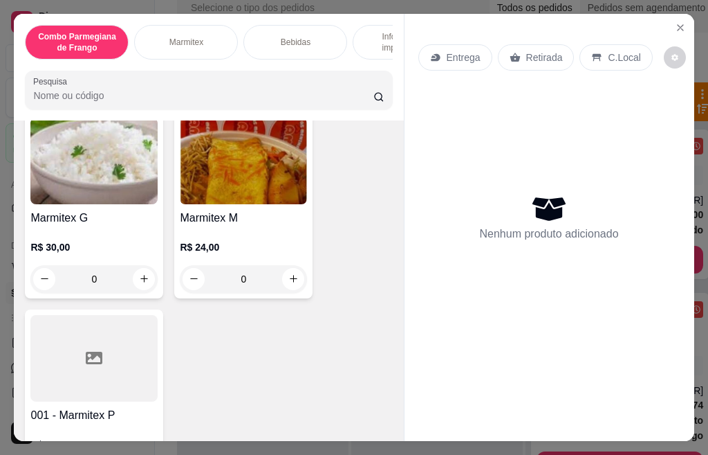
click at [97, 183] on img at bounding box center [93, 161] width 127 height 86
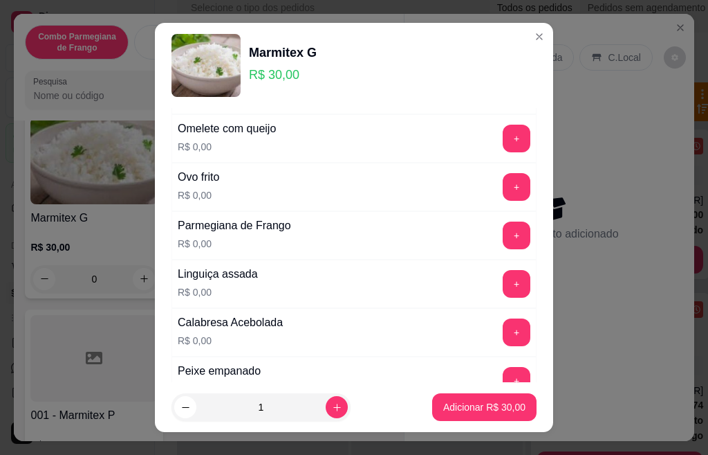
scroll to position [484, 0]
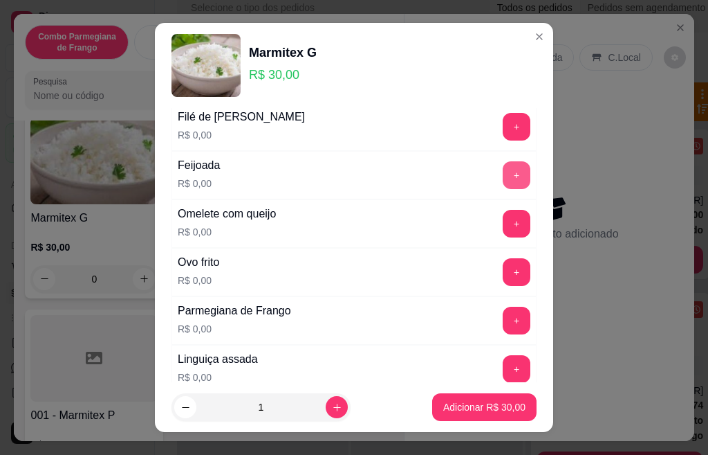
click at [503, 169] on button "+" at bounding box center [517, 175] width 28 height 28
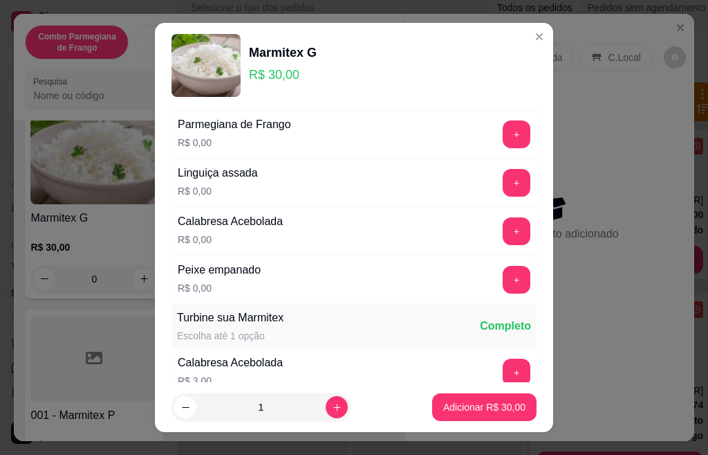
scroll to position [692, 0]
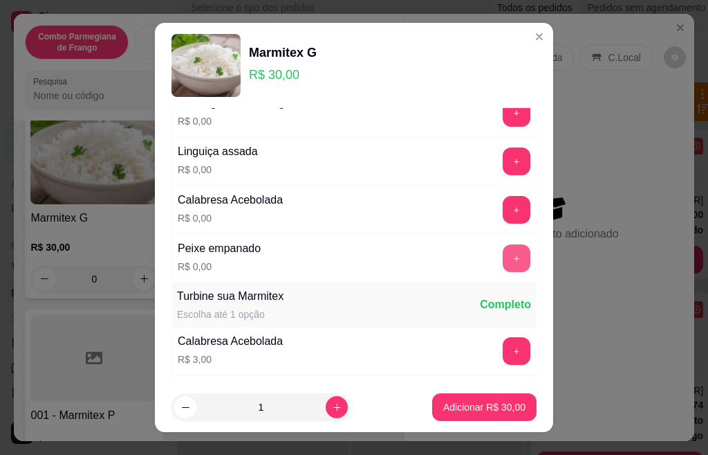
click at [503, 252] on button "+" at bounding box center [517, 258] width 28 height 28
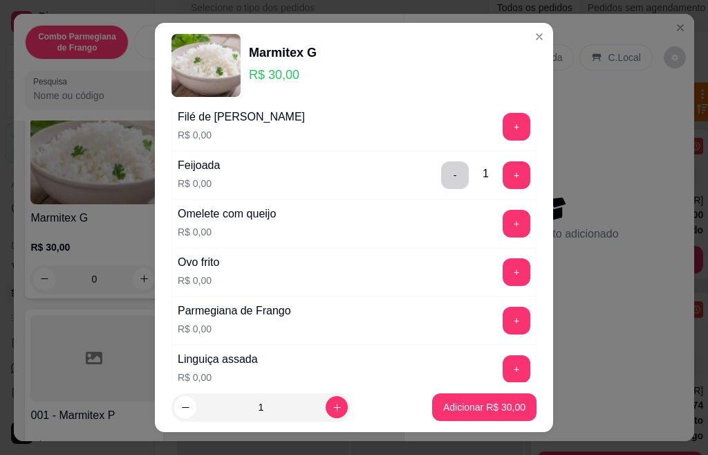
scroll to position [553, 0]
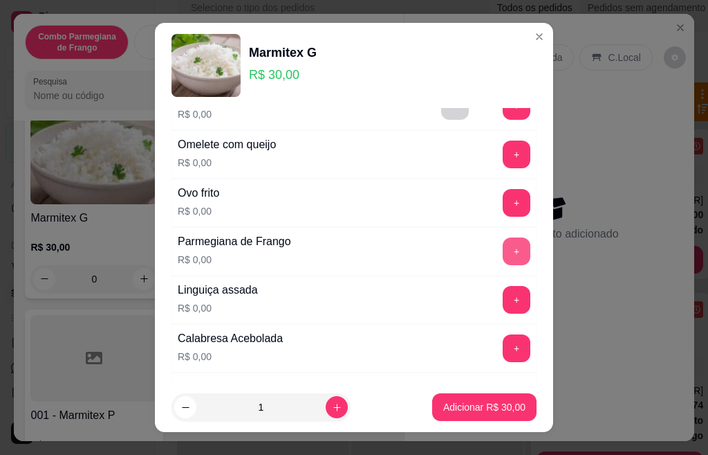
click at [503, 256] on button "+" at bounding box center [517, 251] width 28 height 28
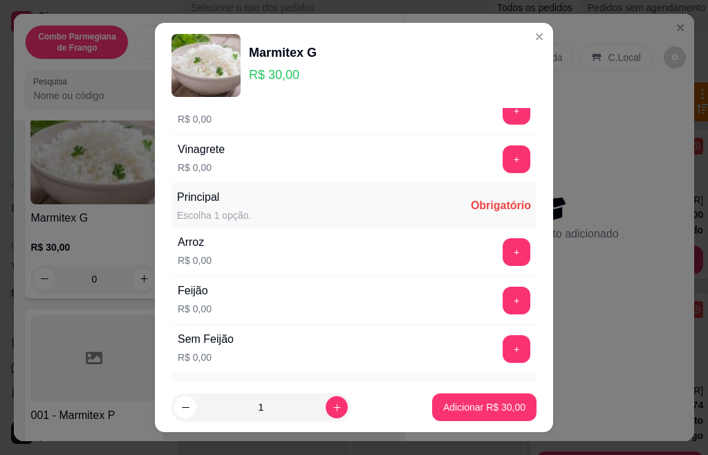
scroll to position [138, 0]
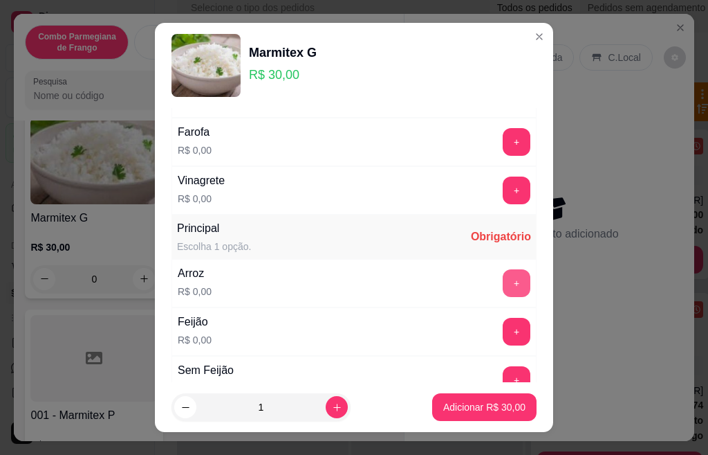
click at [503, 281] on button "+" at bounding box center [517, 283] width 28 height 28
click at [503, 371] on button "+" at bounding box center [517, 380] width 28 height 28
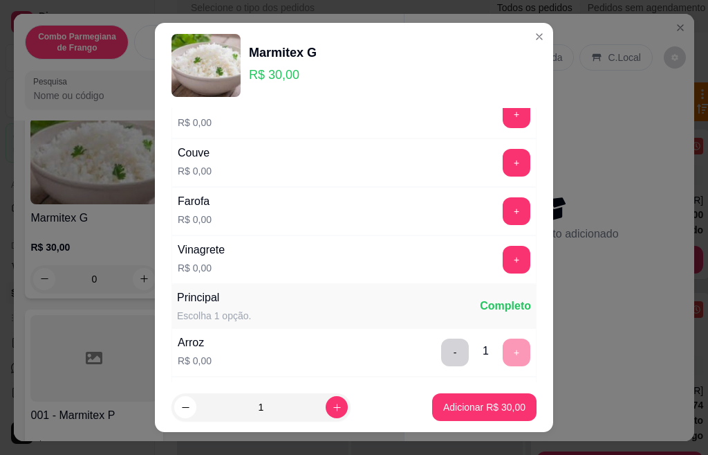
scroll to position [0, 0]
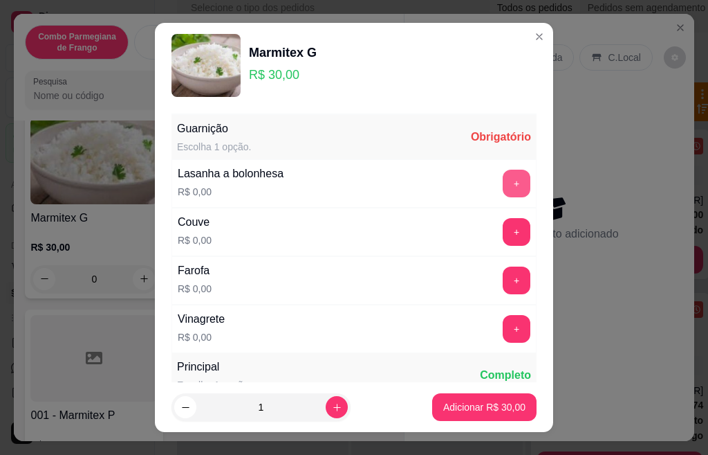
click at [503, 190] on button "+" at bounding box center [517, 183] width 28 height 28
click at [503, 237] on button "+" at bounding box center [517, 232] width 28 height 28
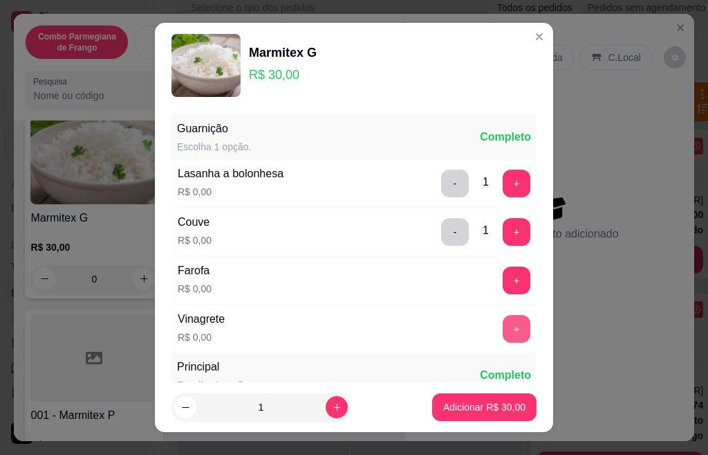
click at [503, 322] on button "+" at bounding box center [517, 329] width 28 height 28
click at [504, 277] on button "+" at bounding box center [517, 279] width 27 height 27
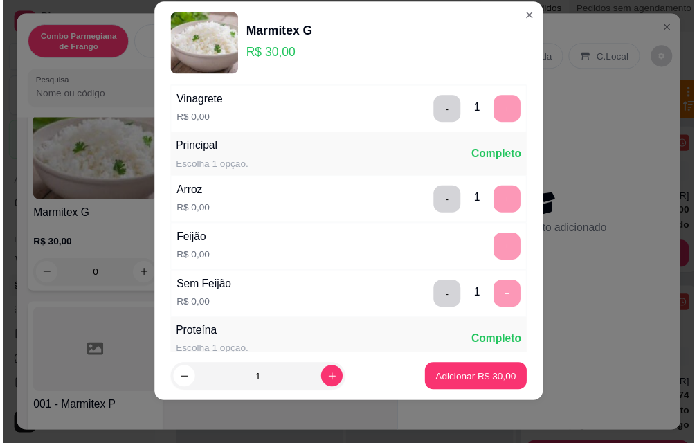
scroll to position [245, 0]
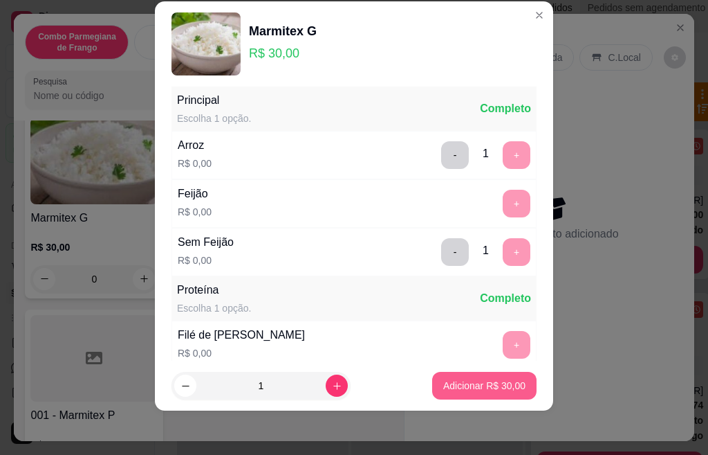
click at [480, 392] on p "Adicionar R$ 30,00" at bounding box center [484, 385] width 82 height 14
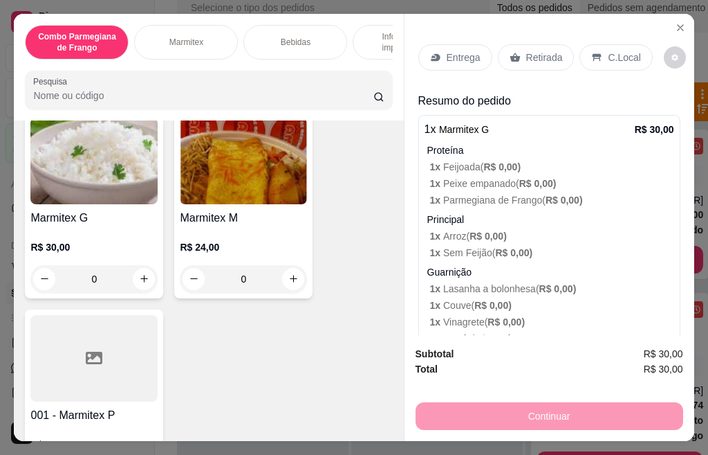
click at [526, 55] on p "Retirada" at bounding box center [544, 58] width 37 height 14
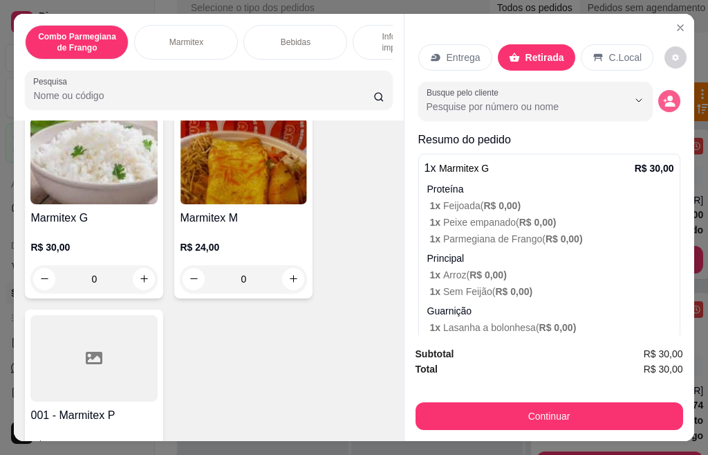
click at [668, 95] on circle "decrease-product-quantity" at bounding box center [671, 98] width 6 height 6
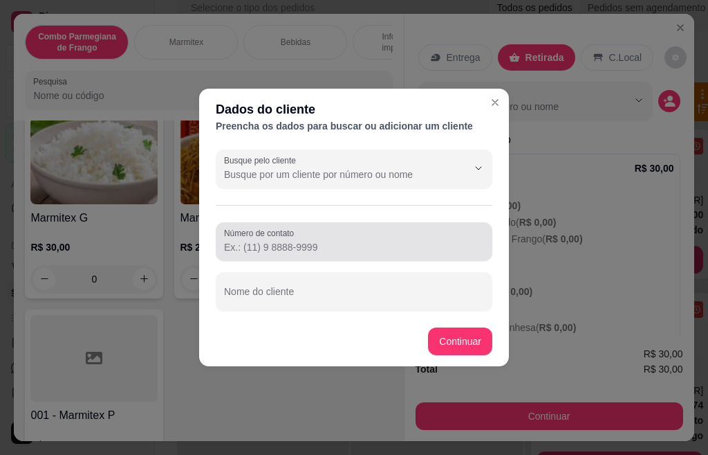
click at [273, 252] on input "Número de contato" at bounding box center [354, 247] width 260 height 14
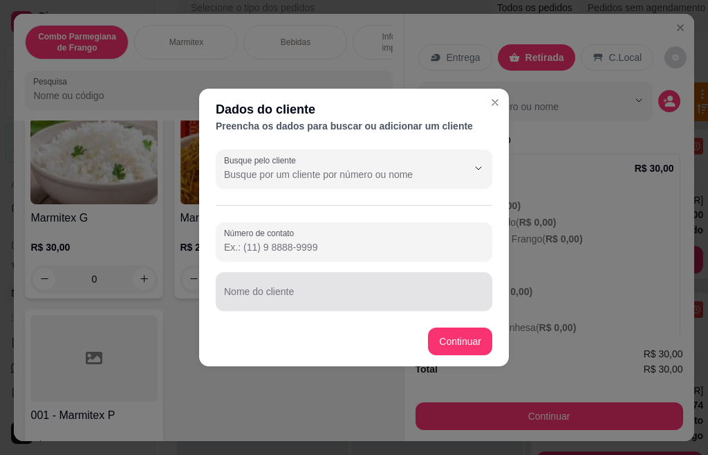
click at [279, 304] on div at bounding box center [354, 291] width 260 height 28
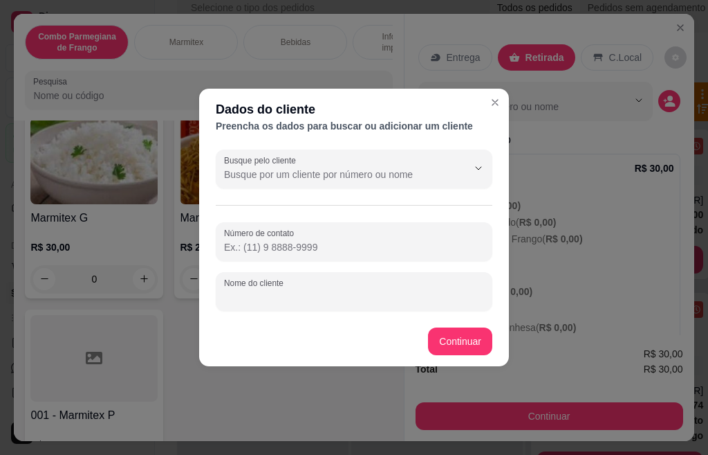
click at [279, 293] on input "Nome do cliente" at bounding box center [354, 297] width 260 height 14
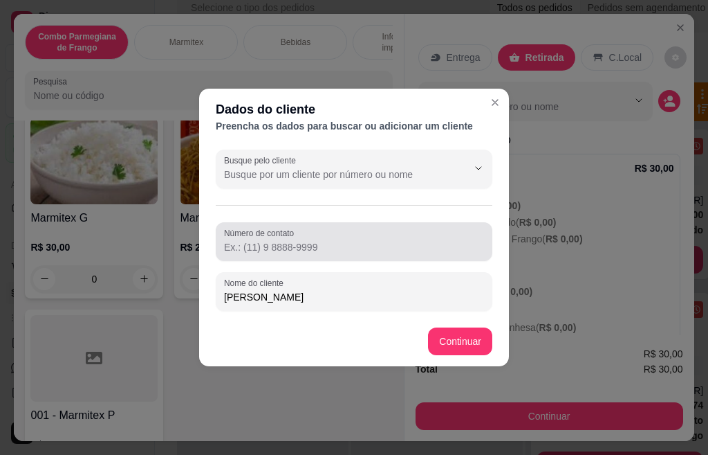
type input "[PERSON_NAME]"
click at [249, 243] on input "Número de contato" at bounding box center [354, 247] width 260 height 14
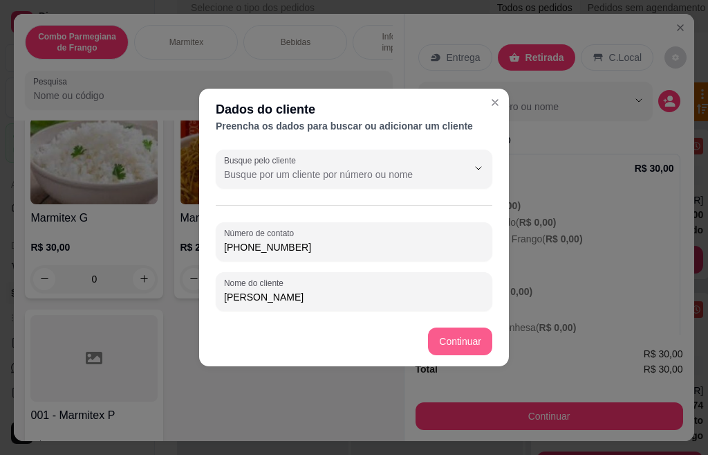
type input "[PHONE_NUMBER]"
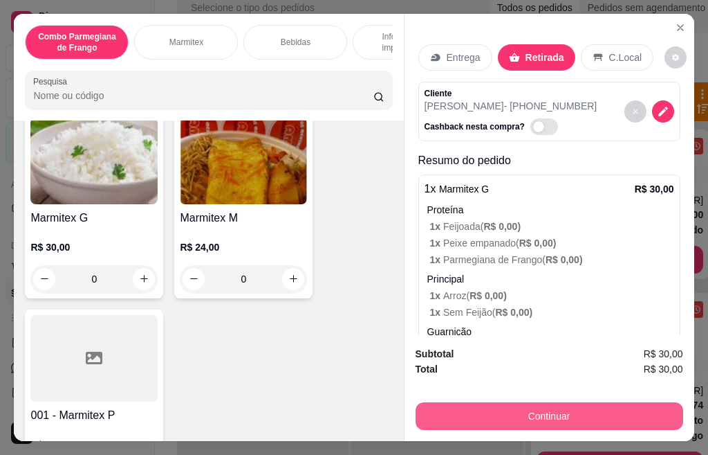
click at [546, 416] on button "Continuar" at bounding box center [550, 416] width 268 height 28
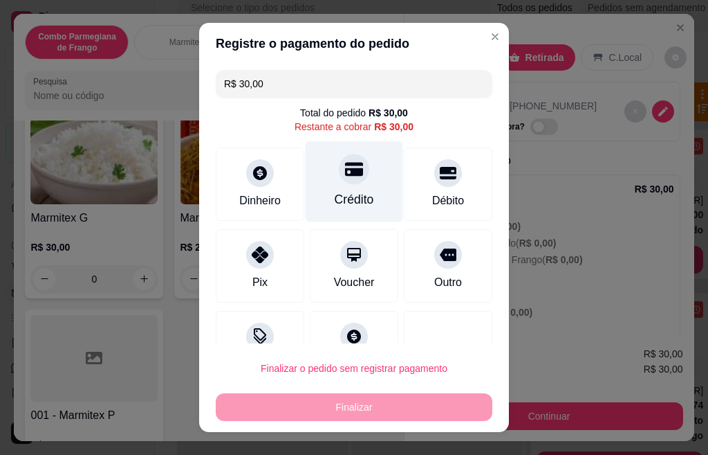
click at [338, 191] on div "Crédito" at bounding box center [354, 199] width 39 height 18
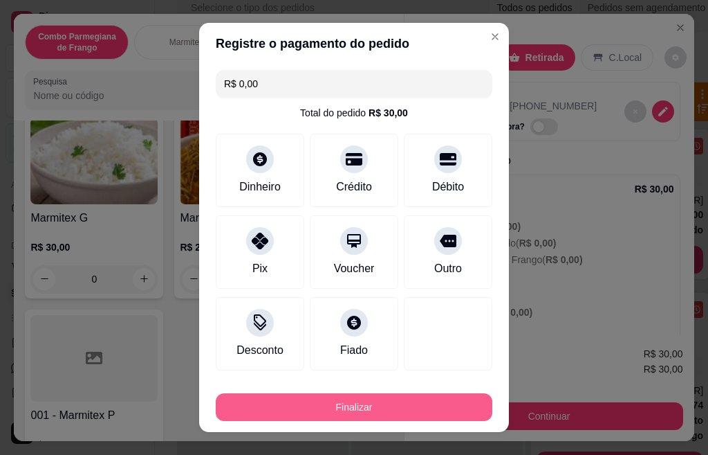
click at [367, 404] on button "Finalizar" at bounding box center [354, 407] width 277 height 28
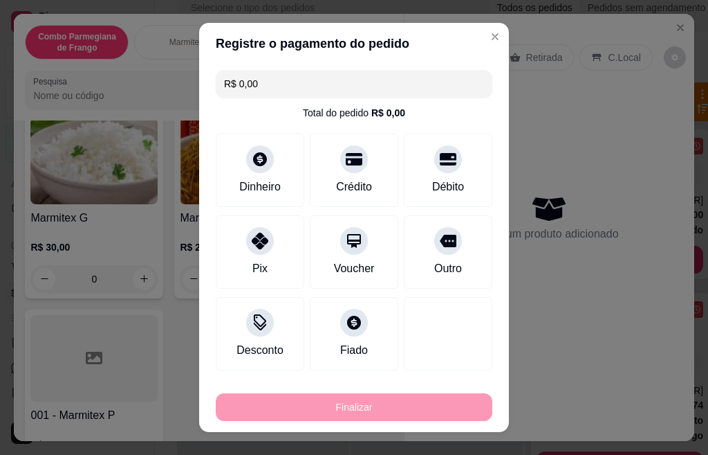
type input "-R$ 30,00"
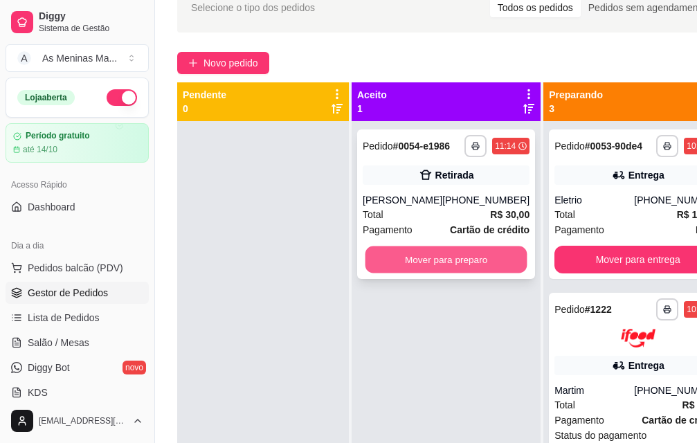
click at [412, 270] on button "Mover para preparo" at bounding box center [446, 259] width 162 height 27
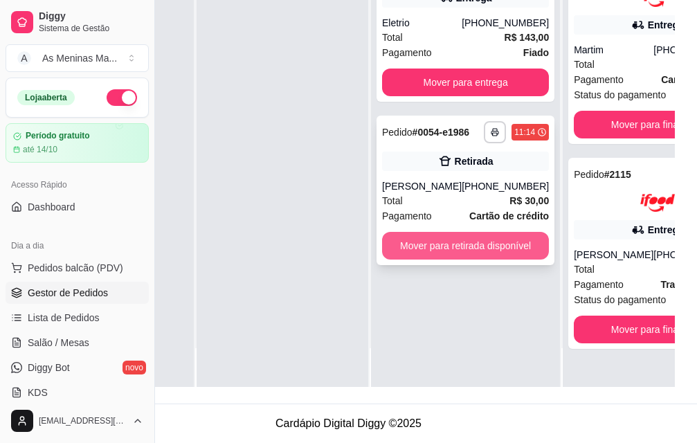
click at [435, 249] on button "Mover para retirada disponível" at bounding box center [465, 246] width 167 height 28
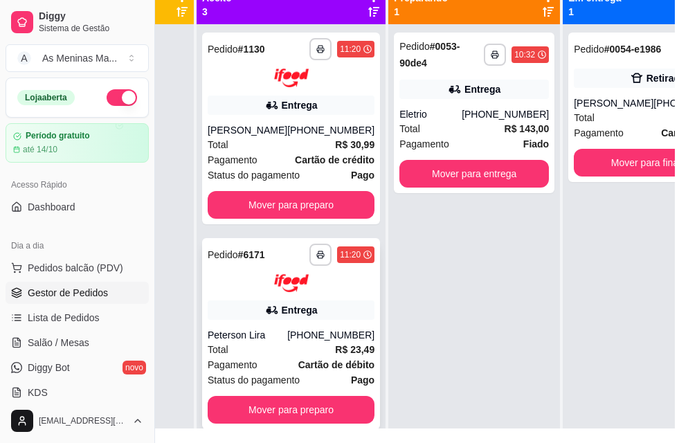
scroll to position [154, 155]
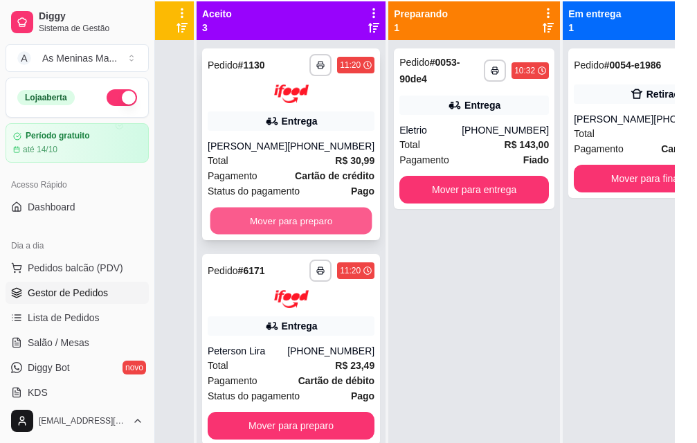
click at [265, 226] on button "Mover para preparo" at bounding box center [291, 220] width 162 height 27
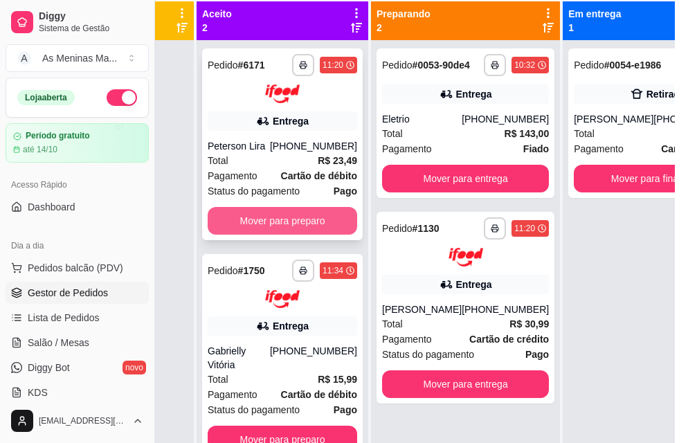
click at [284, 228] on button "Mover para preparo" at bounding box center [282, 221] width 149 height 28
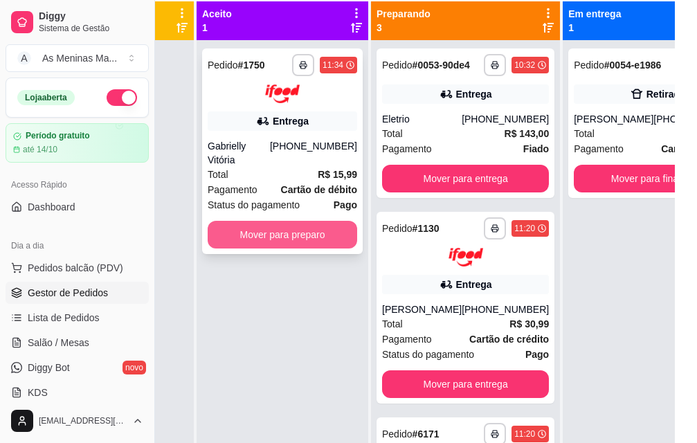
click at [322, 223] on button "Mover para preparo" at bounding box center [282, 235] width 149 height 28
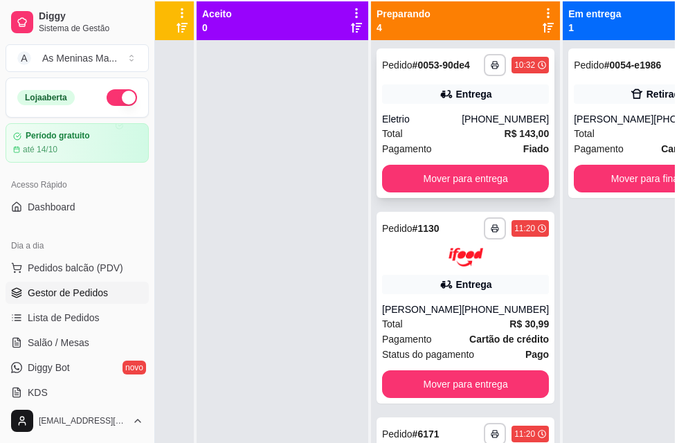
click at [431, 126] on div "Eletrio" at bounding box center [422, 119] width 80 height 14
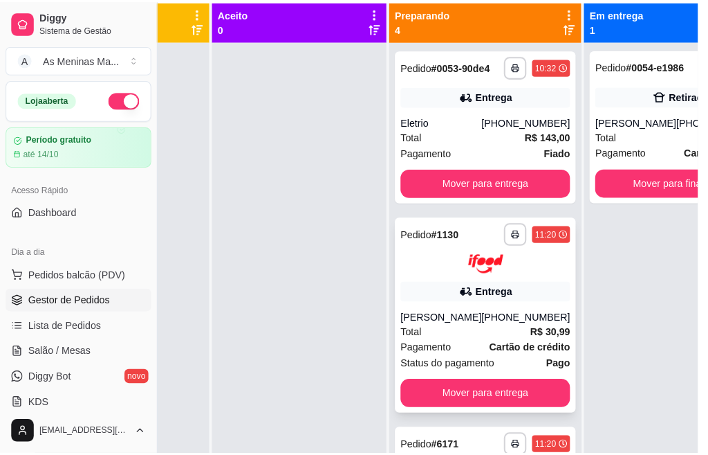
scroll to position [69, 0]
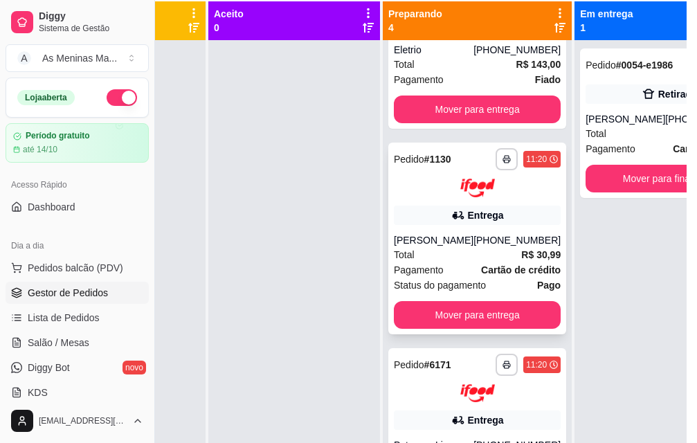
click at [473, 247] on div "[PHONE_NUMBER]" at bounding box center [516, 240] width 87 height 14
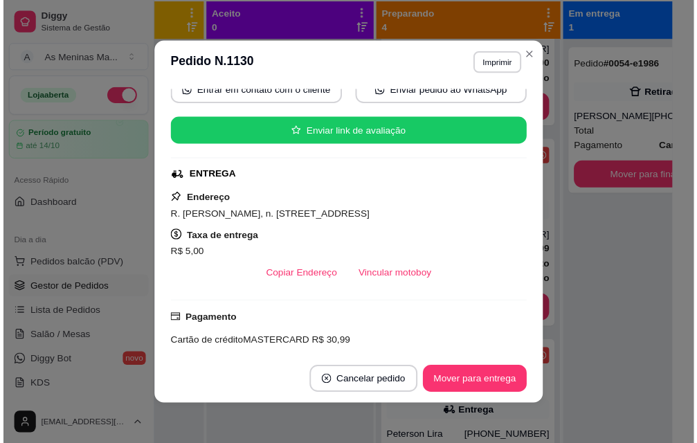
scroll to position [208, 0]
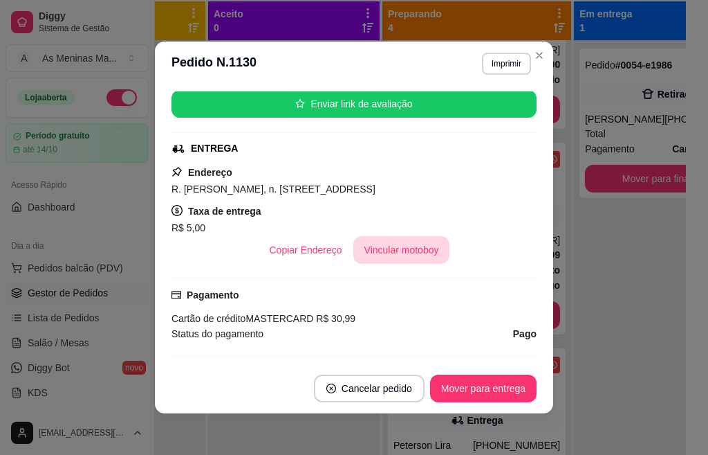
click at [401, 253] on button "Vincular motoboy" at bounding box center [402, 250] width 97 height 28
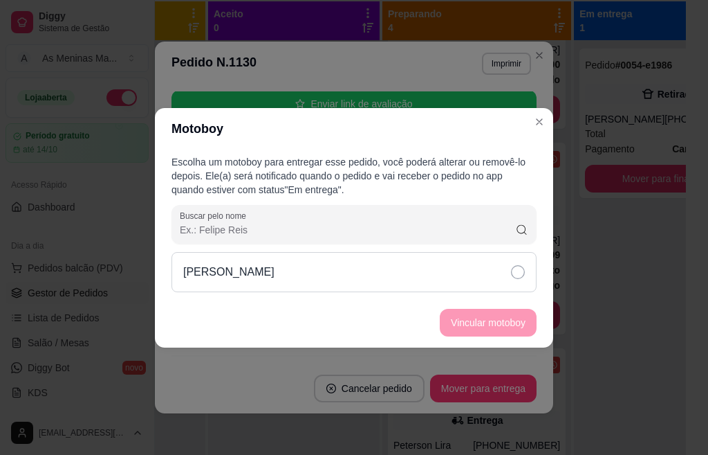
click at [520, 280] on div "[PERSON_NAME]" at bounding box center [354, 272] width 365 height 40
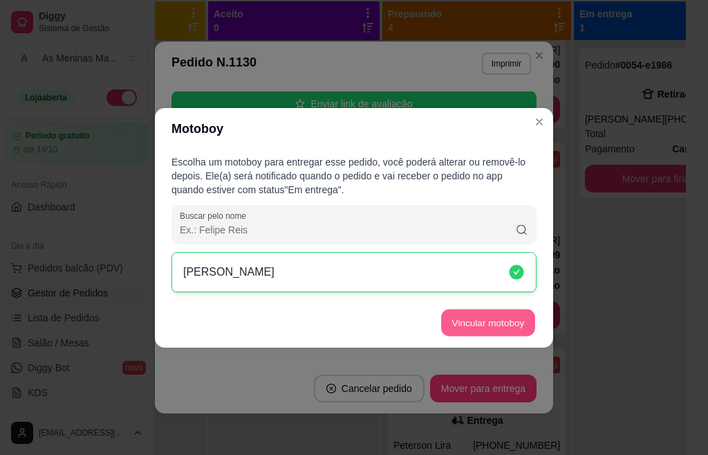
click at [522, 319] on button "Vincular motoboy" at bounding box center [488, 322] width 94 height 27
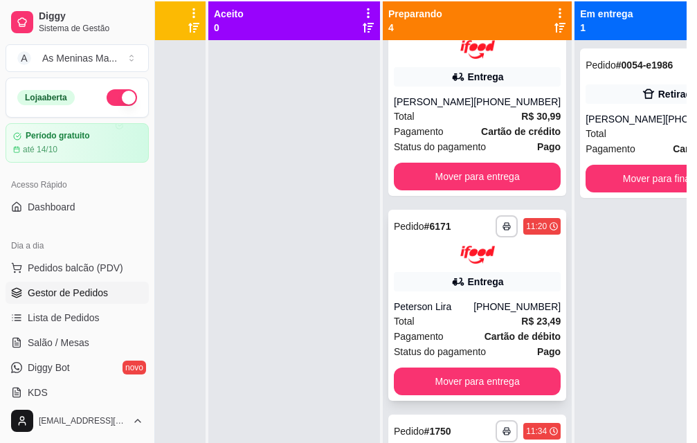
click at [460, 310] on div "**********" at bounding box center [477, 306] width 178 height 192
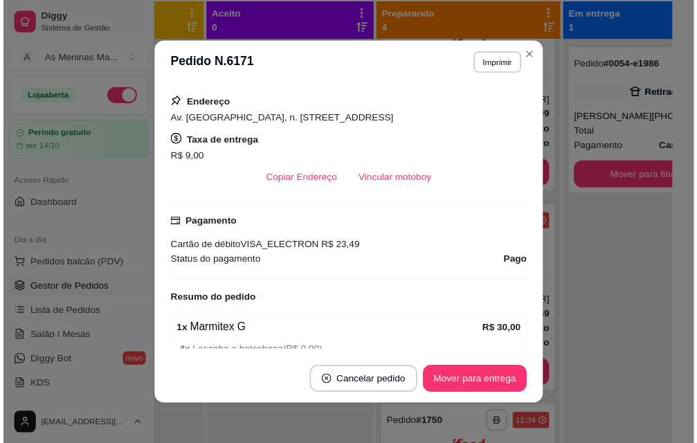
scroll to position [277, 0]
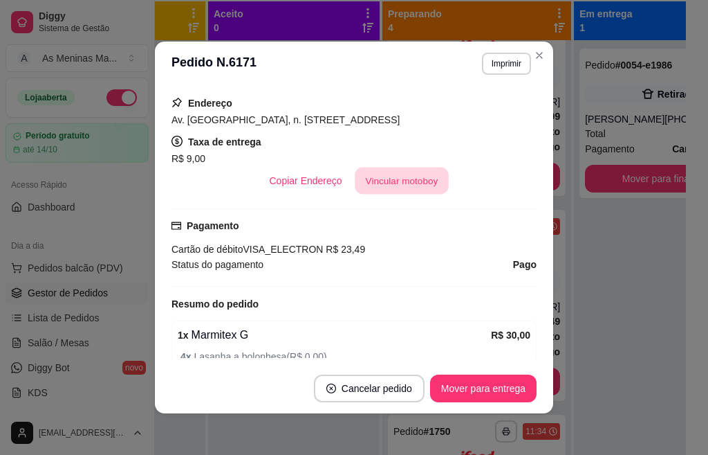
click at [405, 194] on button "Vincular motoboy" at bounding box center [402, 180] width 94 height 27
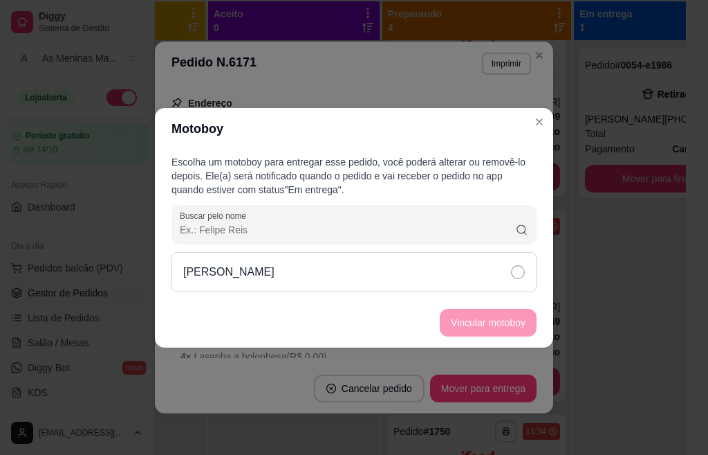
click at [464, 278] on div "[PERSON_NAME]" at bounding box center [354, 272] width 365 height 40
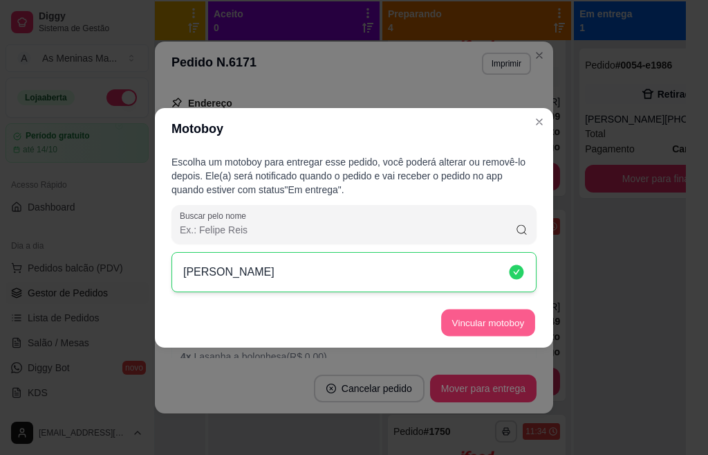
click at [495, 313] on button "Vincular motoboy" at bounding box center [488, 322] width 94 height 27
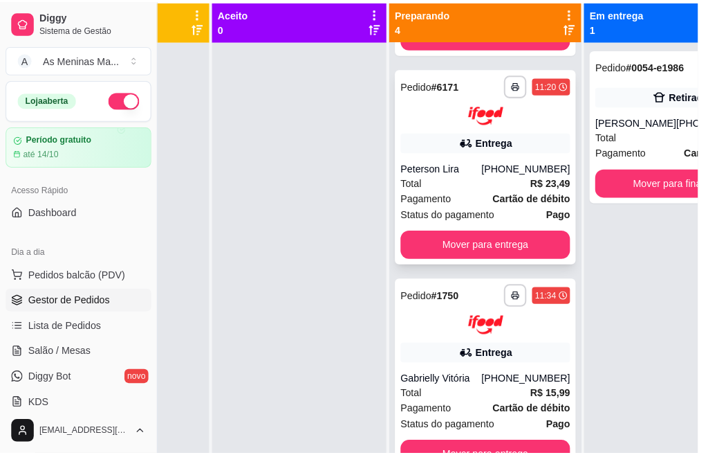
scroll to position [363, 0]
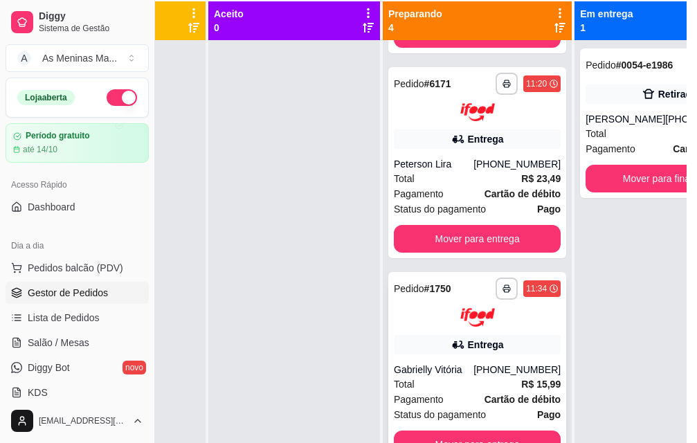
click at [460, 320] on img at bounding box center [477, 317] width 35 height 19
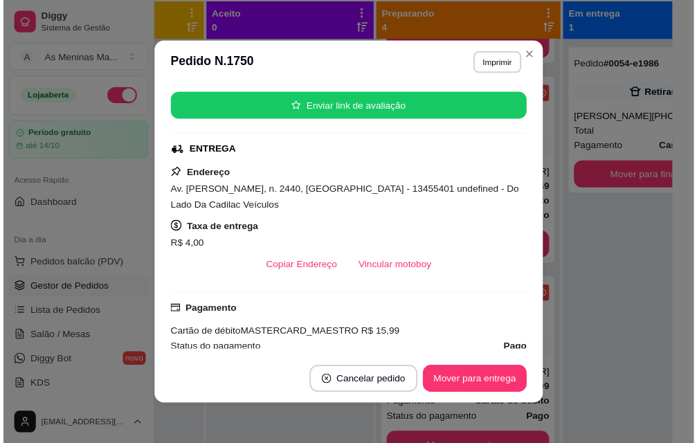
scroll to position [208, 0]
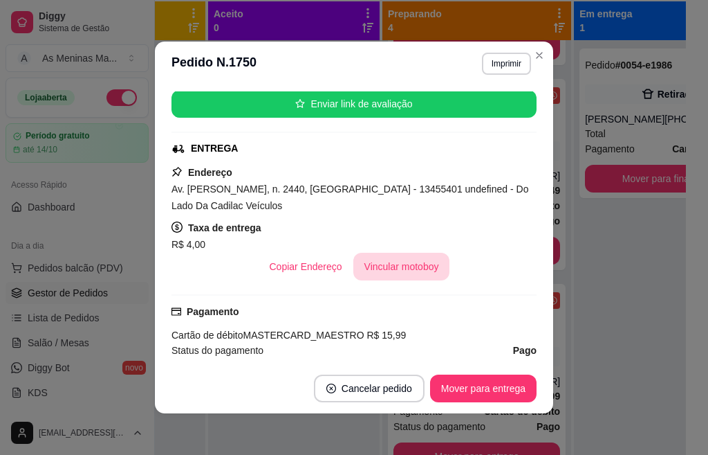
click at [409, 268] on button "Vincular motoboy" at bounding box center [402, 267] width 97 height 28
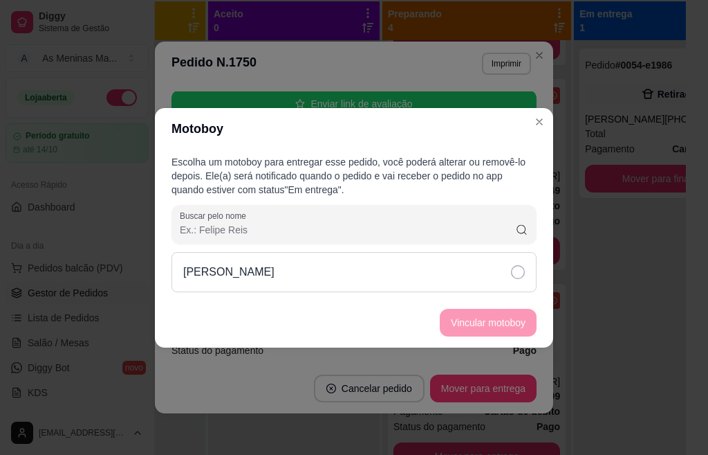
click at [450, 274] on div "[PERSON_NAME]" at bounding box center [354, 272] width 365 height 40
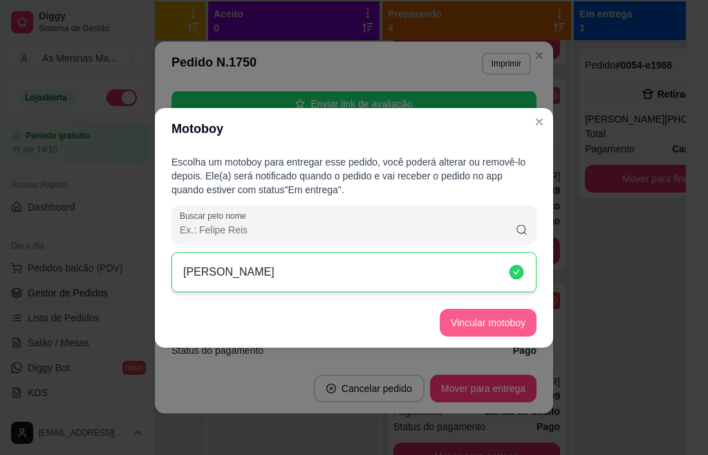
click at [496, 328] on button "Vincular motoboy" at bounding box center [488, 323] width 97 height 28
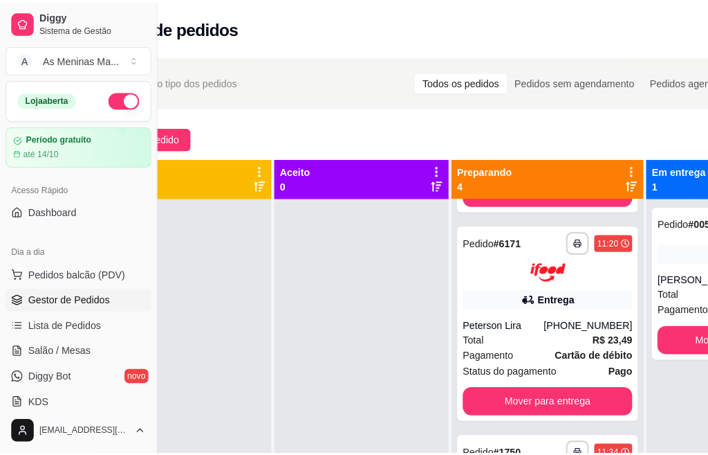
scroll to position [0, 0]
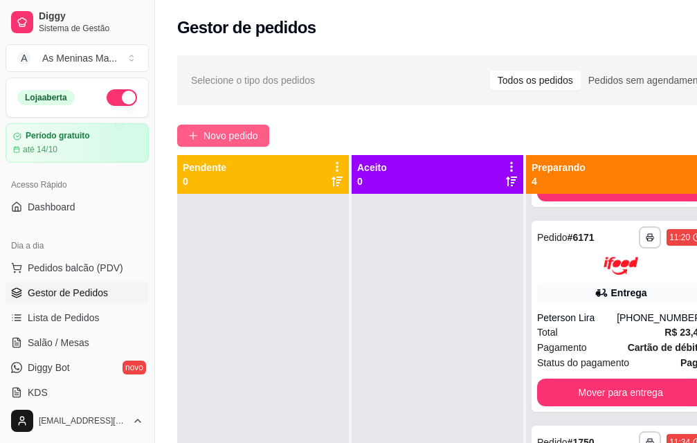
click at [230, 139] on span "Novo pedido" at bounding box center [230, 135] width 55 height 15
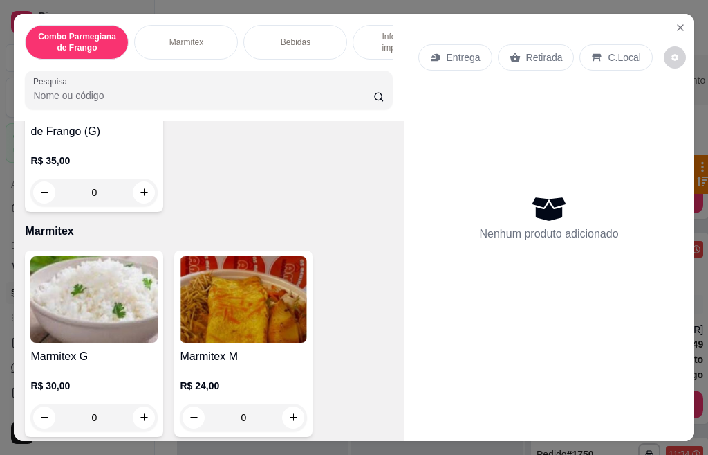
scroll to position [484, 0]
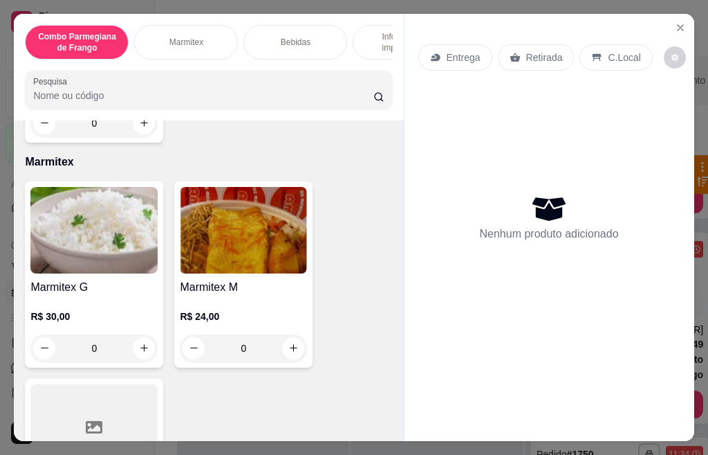
click at [236, 242] on img at bounding box center [243, 230] width 127 height 86
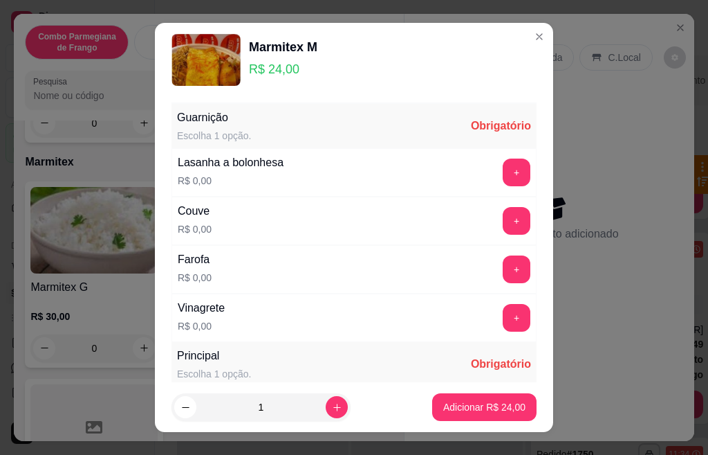
click at [503, 169] on button "+" at bounding box center [517, 172] width 28 height 28
click at [503, 226] on button "+" at bounding box center [517, 221] width 28 height 28
click at [503, 272] on button "+" at bounding box center [517, 269] width 28 height 28
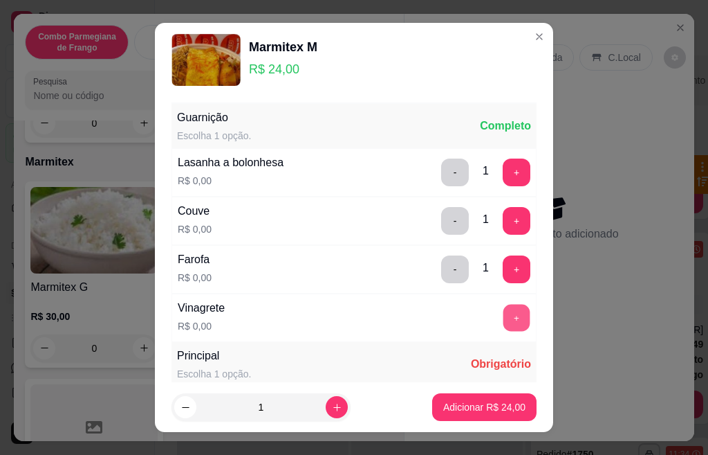
click at [504, 318] on button "+" at bounding box center [517, 317] width 27 height 27
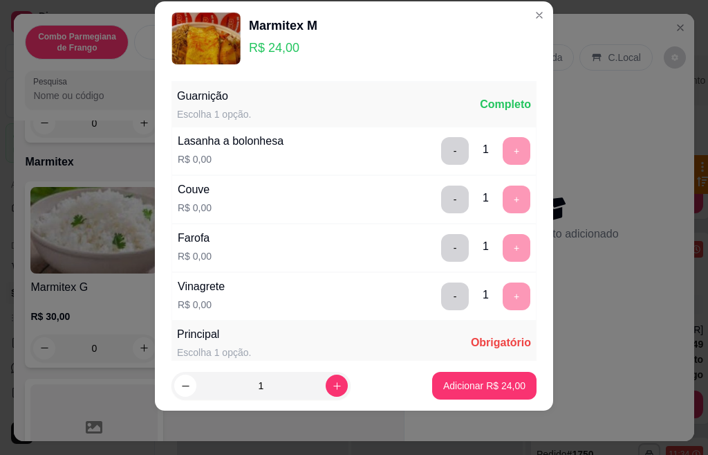
scroll to position [245, 0]
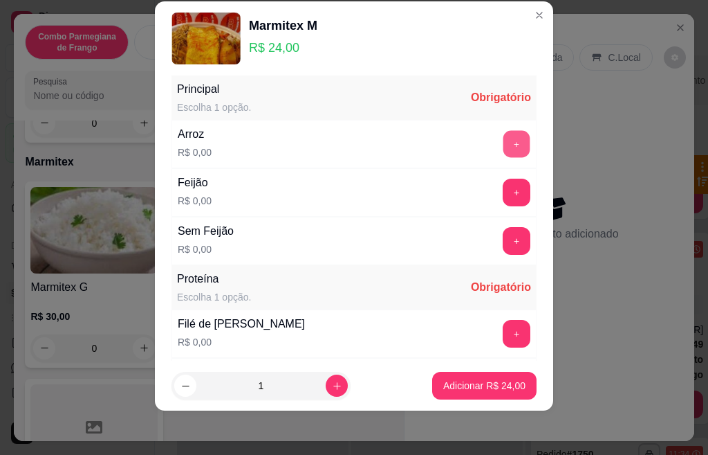
click at [504, 147] on button "+" at bounding box center [517, 143] width 27 height 27
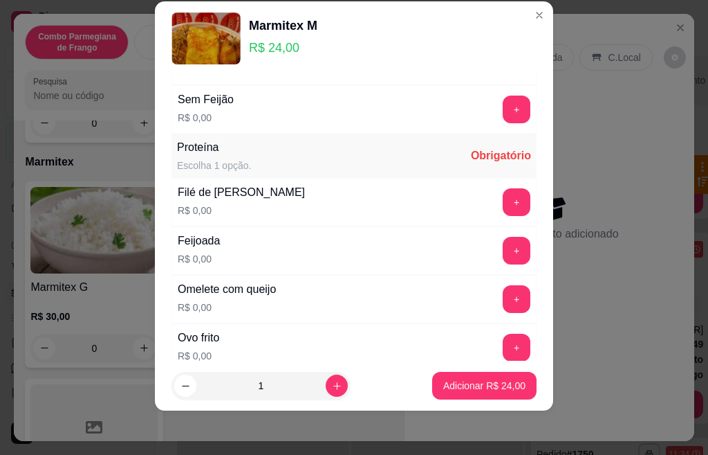
scroll to position [421, 0]
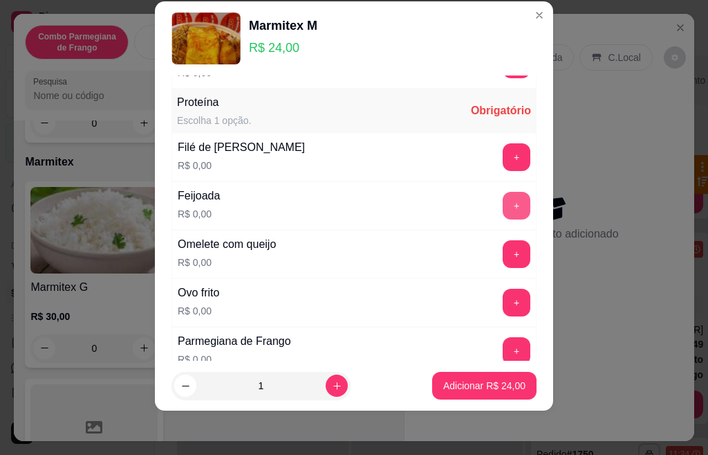
click at [503, 209] on button "+" at bounding box center [517, 206] width 28 height 28
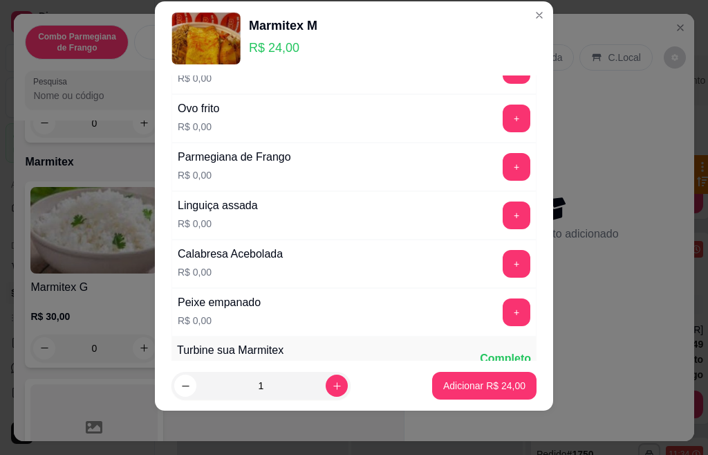
scroll to position [640, 0]
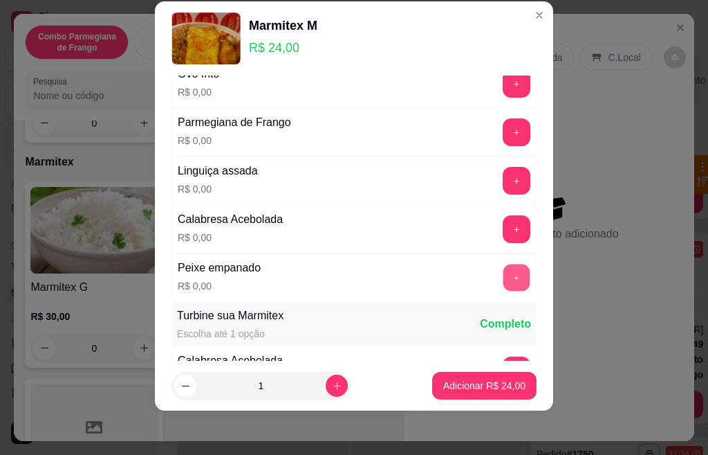
click at [504, 277] on button "+" at bounding box center [517, 277] width 27 height 27
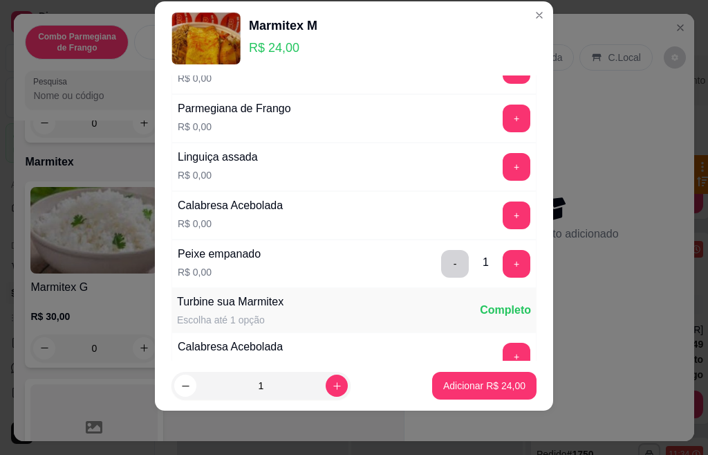
scroll to position [585, 0]
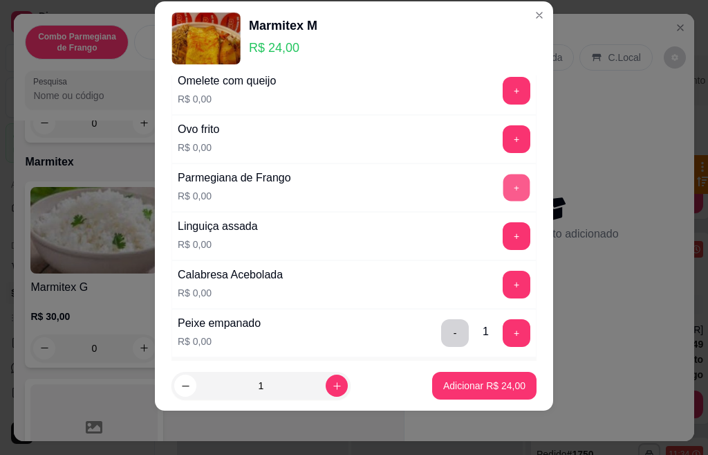
click at [504, 185] on button "+" at bounding box center [517, 187] width 27 height 27
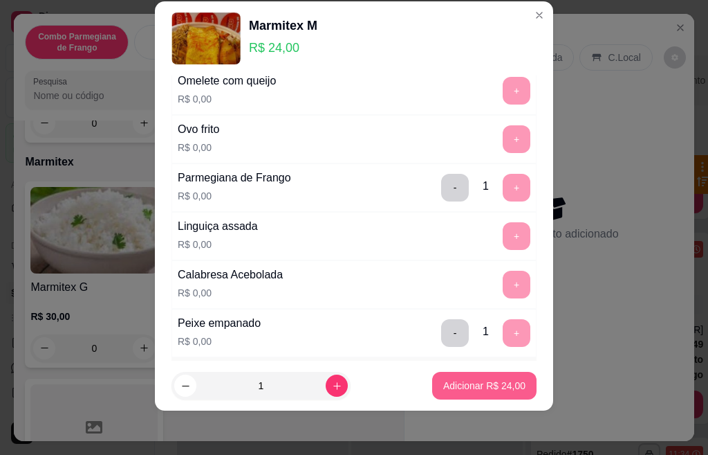
click at [474, 381] on p "Adicionar R$ 24,00" at bounding box center [484, 385] width 82 height 14
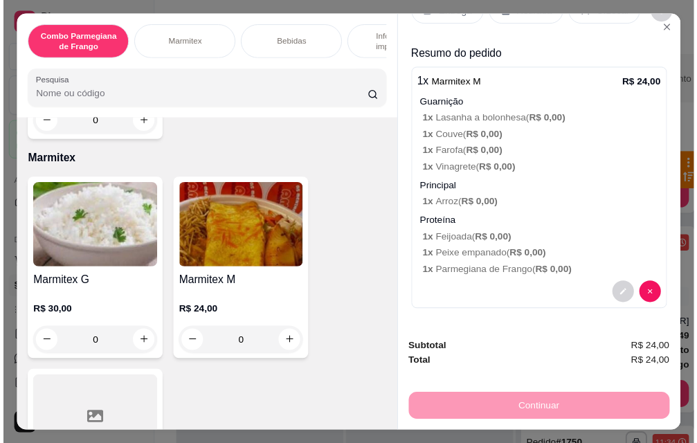
scroll to position [0, 0]
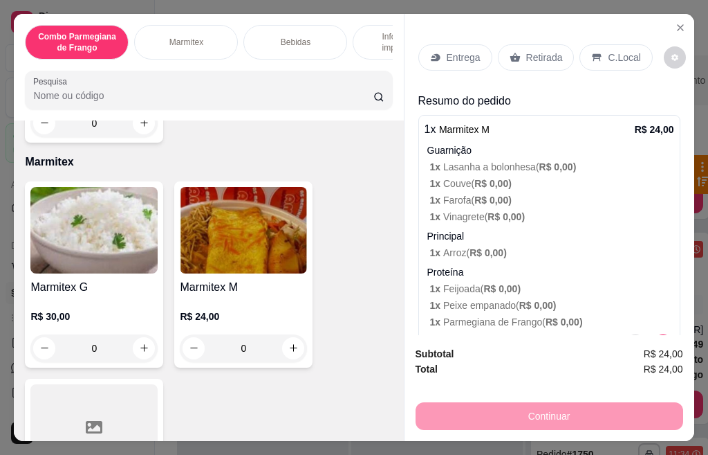
click at [536, 53] on p "Retirada" at bounding box center [544, 58] width 37 height 14
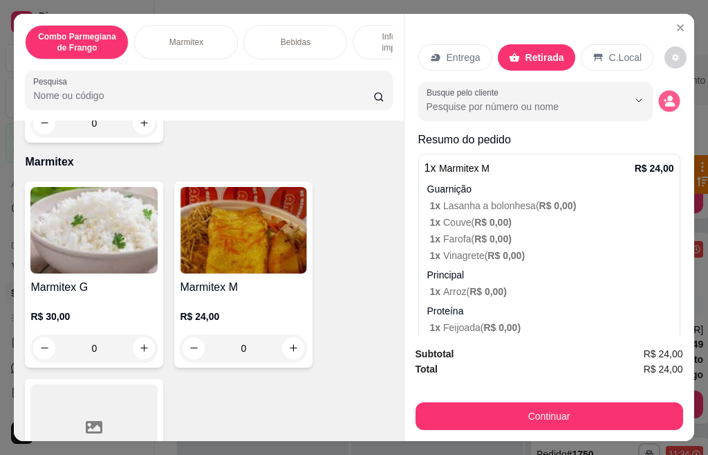
click at [663, 96] on icon "decrease-product-quantity" at bounding box center [669, 101] width 12 height 12
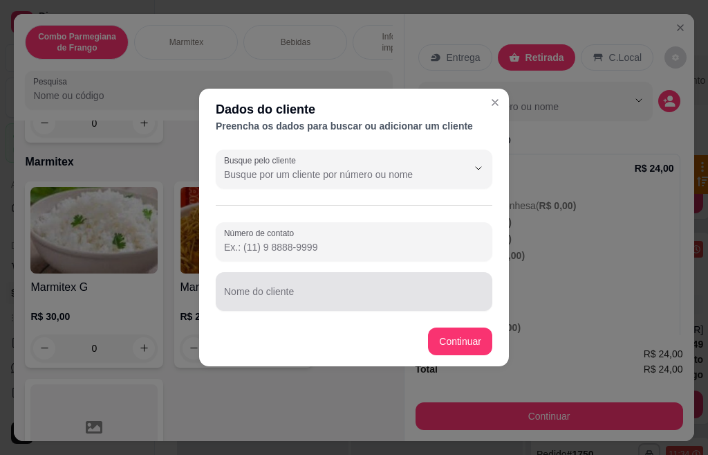
click at [345, 280] on div at bounding box center [354, 291] width 260 height 28
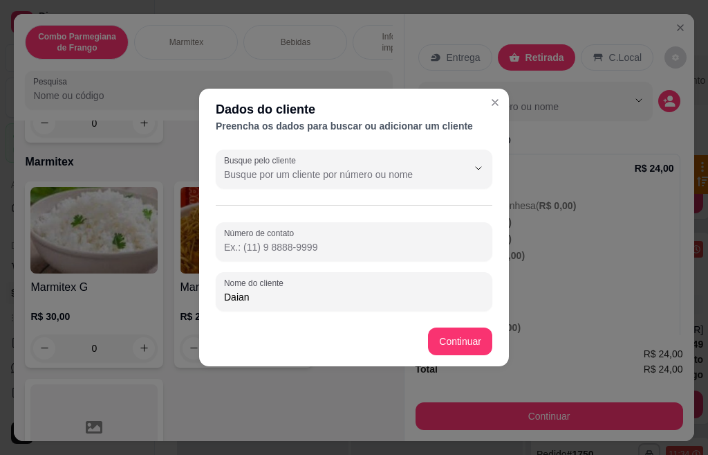
type input "Daiane"
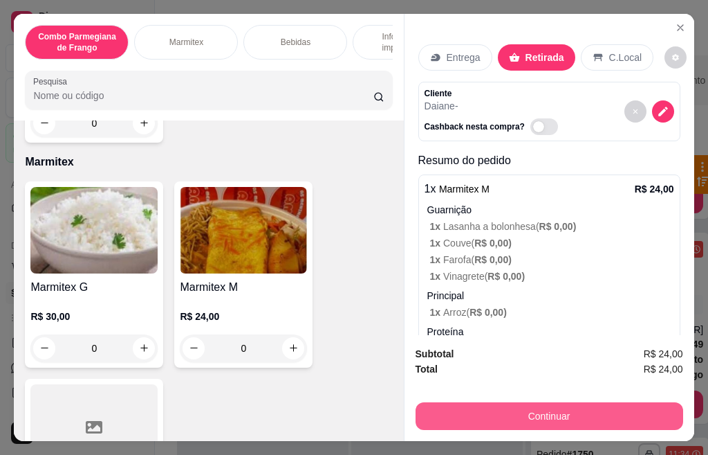
click at [580, 413] on button "Continuar" at bounding box center [550, 416] width 268 height 28
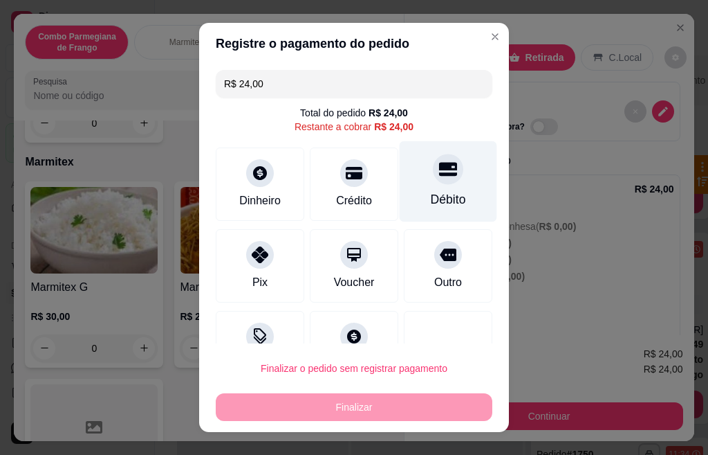
click at [409, 178] on div "Débito" at bounding box center [449, 181] width 98 height 81
type input "R$ 0,00"
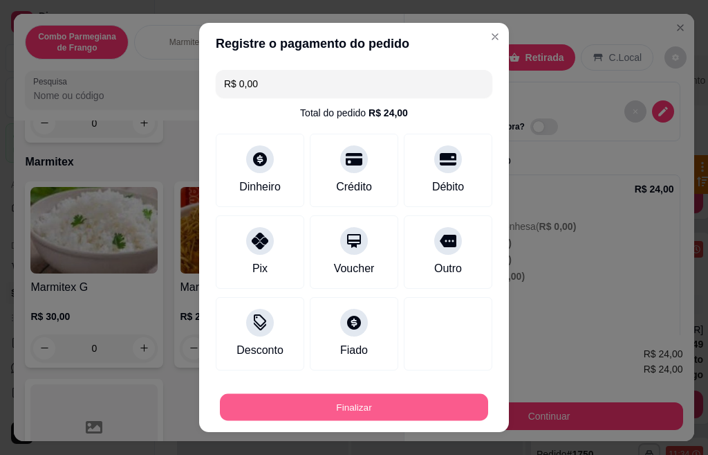
click at [353, 404] on button "Finalizar" at bounding box center [354, 407] width 268 height 27
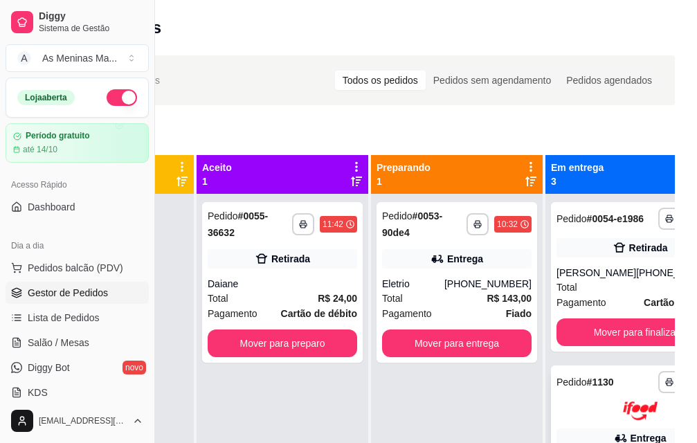
scroll to position [138, 0]
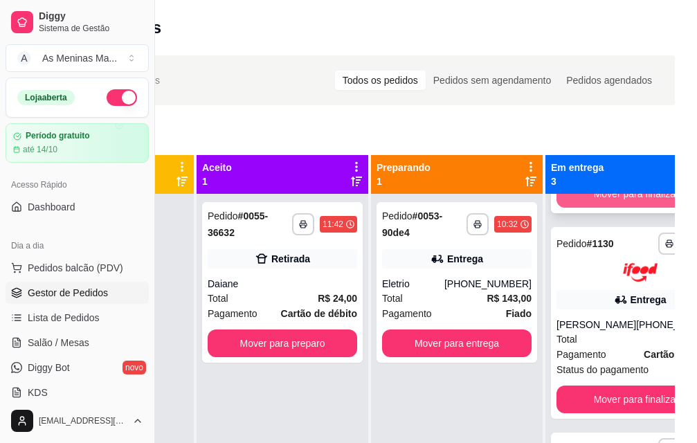
click at [591, 208] on button "Mover para finalizado" at bounding box center [639, 194] width 167 height 28
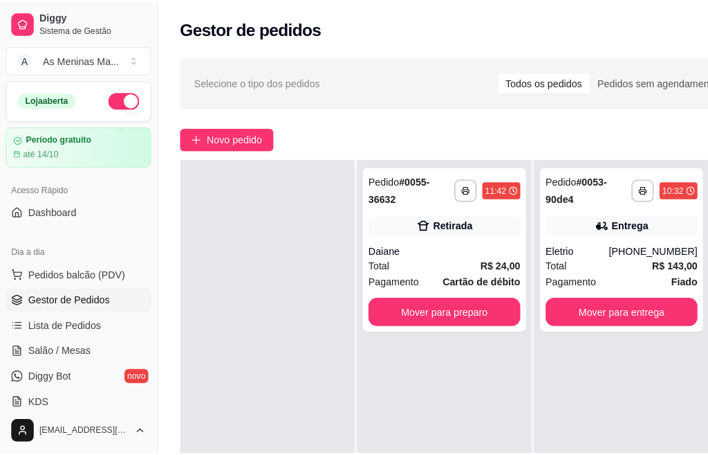
scroll to position [0, 0]
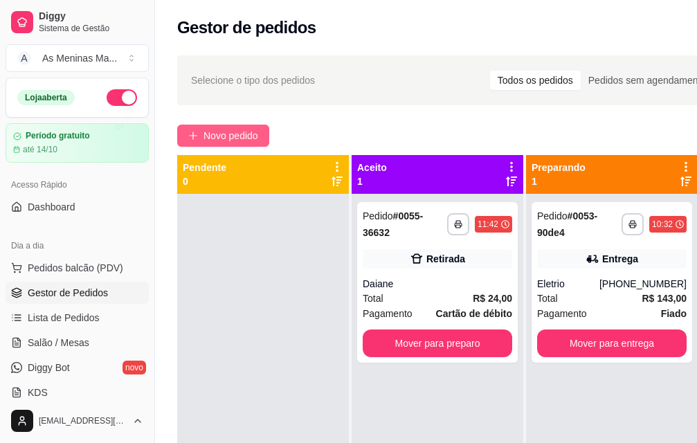
click at [239, 140] on span "Novo pedido" at bounding box center [230, 135] width 55 height 15
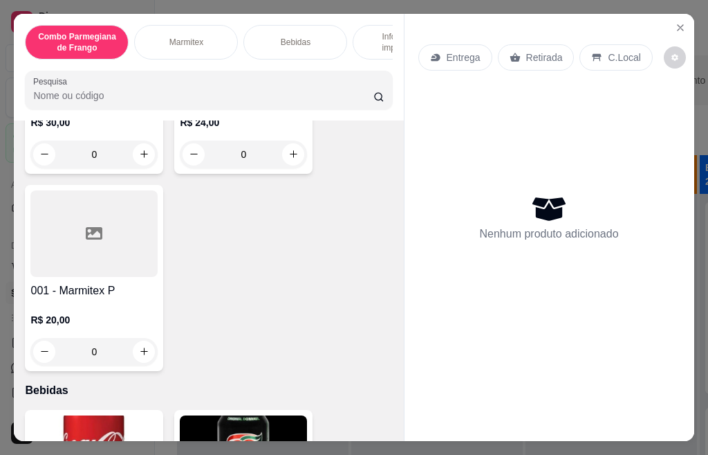
scroll to position [692, 0]
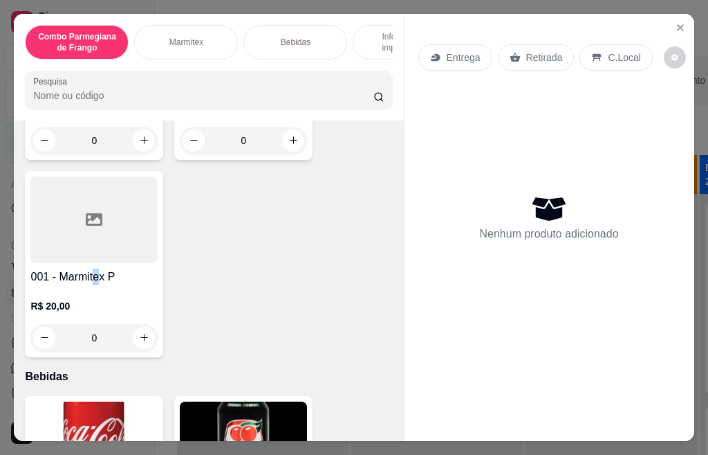
click at [90, 280] on h4 "001 - Marmitex P" at bounding box center [93, 276] width 127 height 17
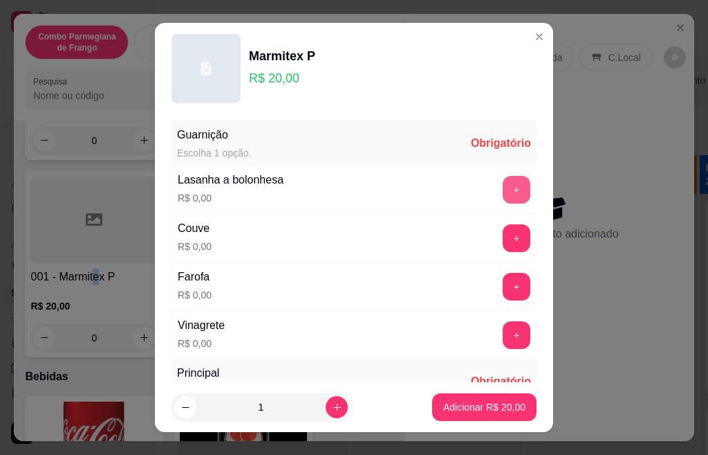
click at [503, 182] on button "+" at bounding box center [517, 190] width 28 height 28
click at [504, 236] on button "+" at bounding box center [517, 237] width 27 height 27
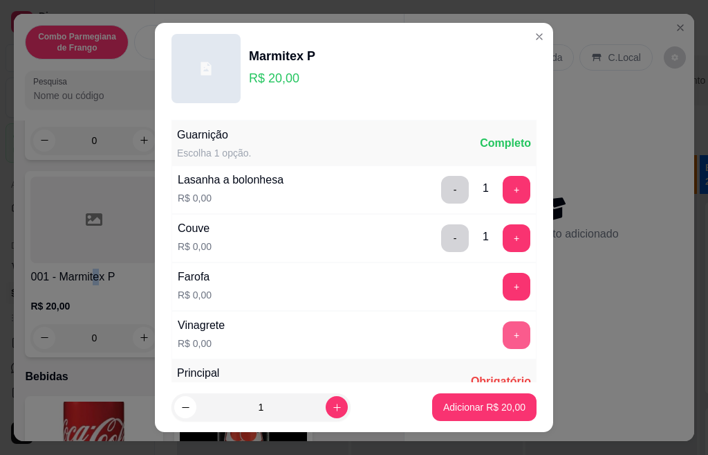
click at [503, 322] on button "+" at bounding box center [517, 335] width 28 height 28
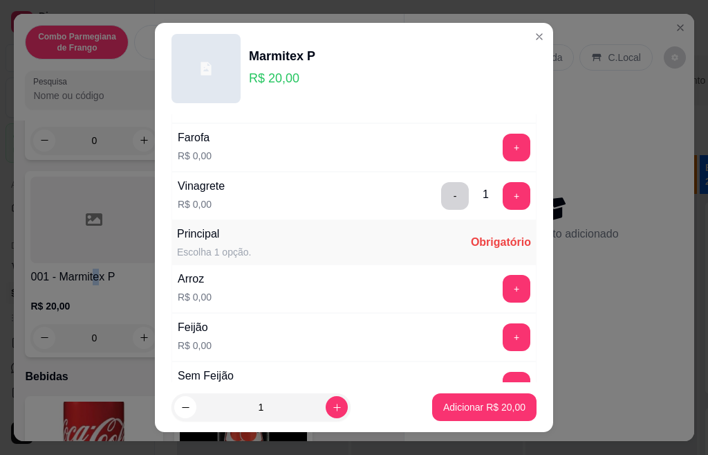
scroll to position [208, 0]
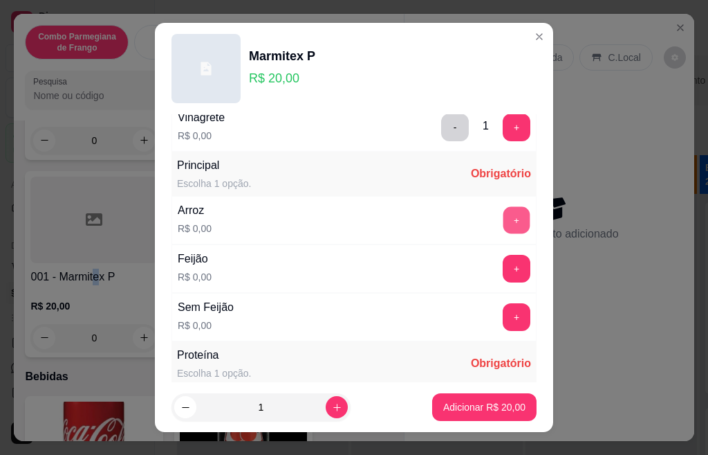
click at [504, 219] on button "+" at bounding box center [517, 219] width 27 height 27
click at [503, 270] on button "+" at bounding box center [517, 269] width 28 height 28
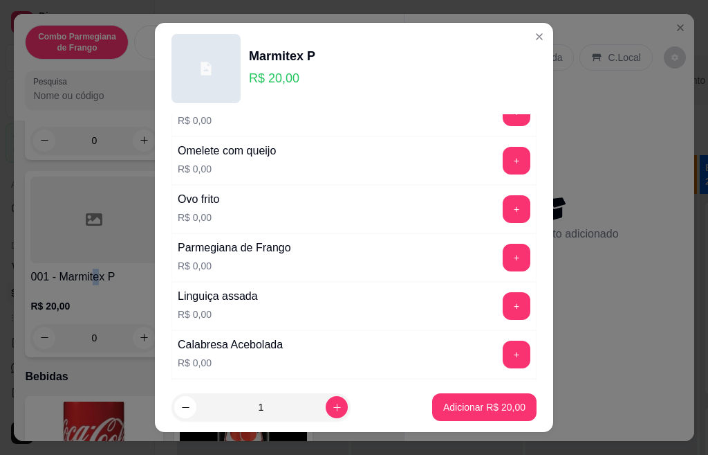
scroll to position [623, 0]
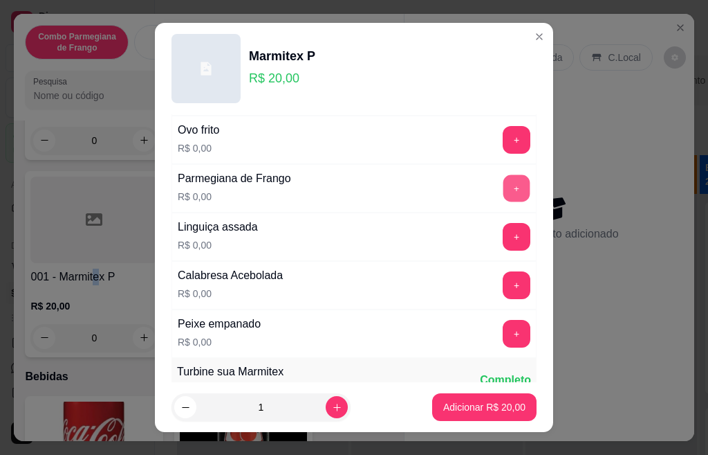
click at [504, 188] on button "+" at bounding box center [517, 187] width 27 height 27
click at [503, 338] on button "+" at bounding box center [517, 334] width 28 height 28
click at [491, 430] on footer "1 Adicionar R$ 20,00" at bounding box center [354, 407] width 398 height 50
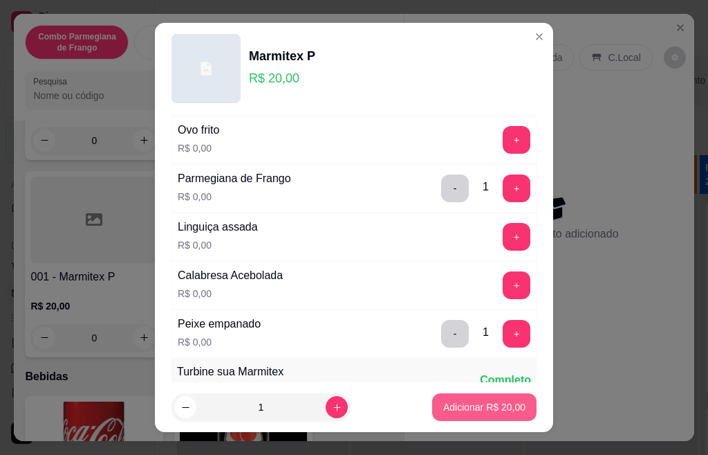
click at [487, 405] on p "Adicionar R$ 20,00" at bounding box center [484, 407] width 82 height 14
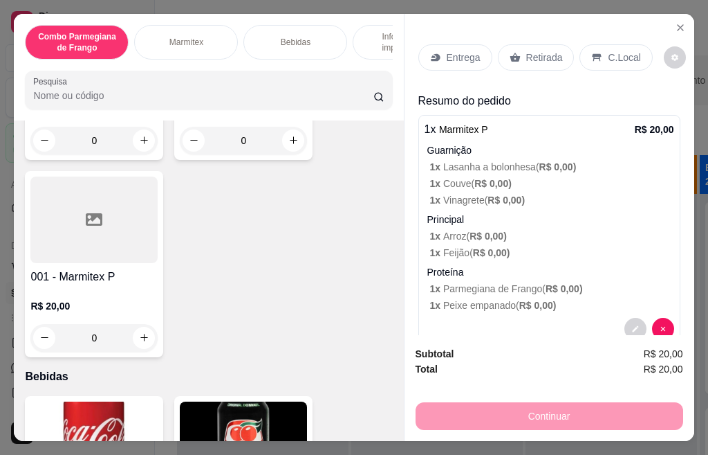
click at [530, 51] on p "Retirada" at bounding box center [544, 58] width 37 height 14
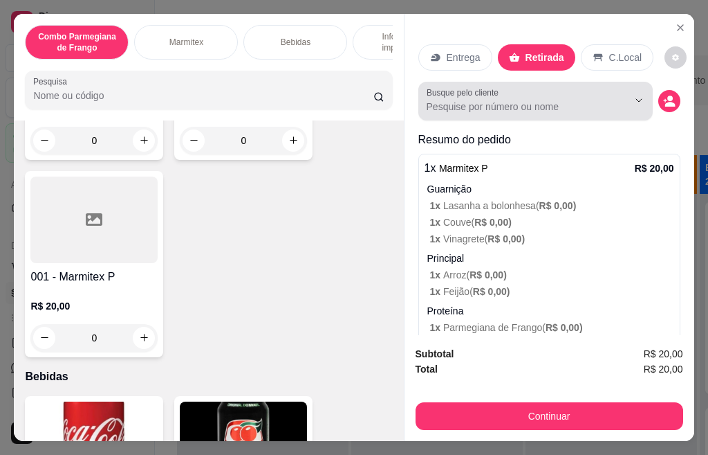
click at [632, 95] on div at bounding box center [628, 100] width 44 height 26
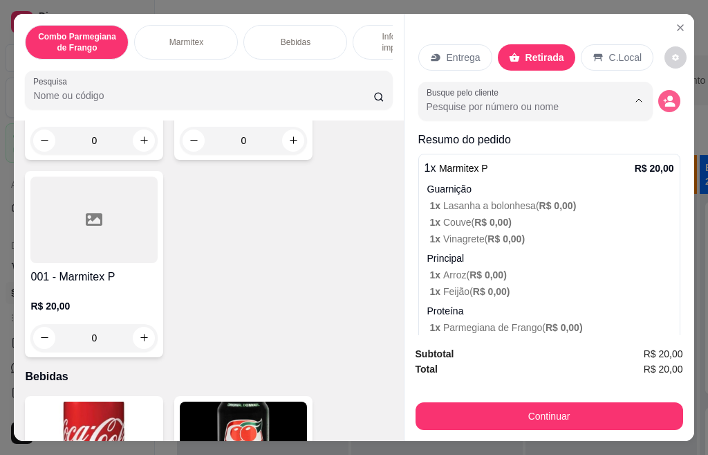
click at [659, 95] on button "decrease-product-quantity" at bounding box center [670, 101] width 22 height 22
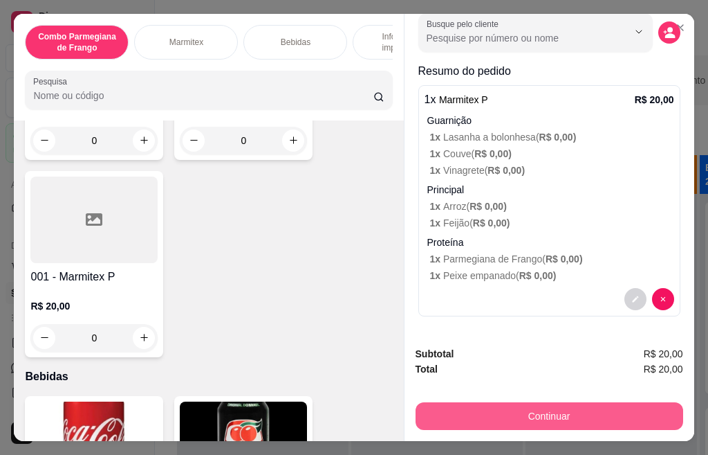
click at [549, 402] on button "Continuar" at bounding box center [550, 416] width 268 height 28
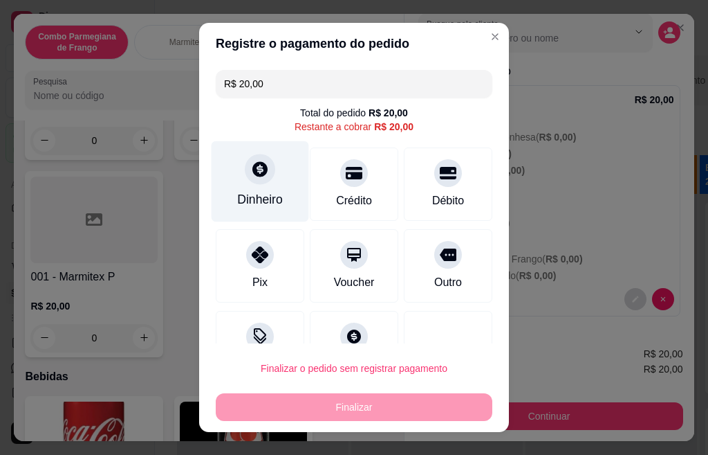
click at [245, 163] on div at bounding box center [260, 169] width 30 height 30
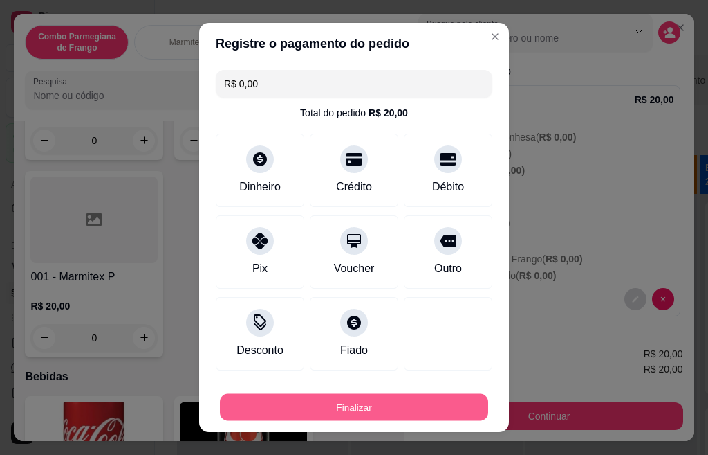
click at [365, 420] on button "Finalizar" at bounding box center [354, 407] width 268 height 27
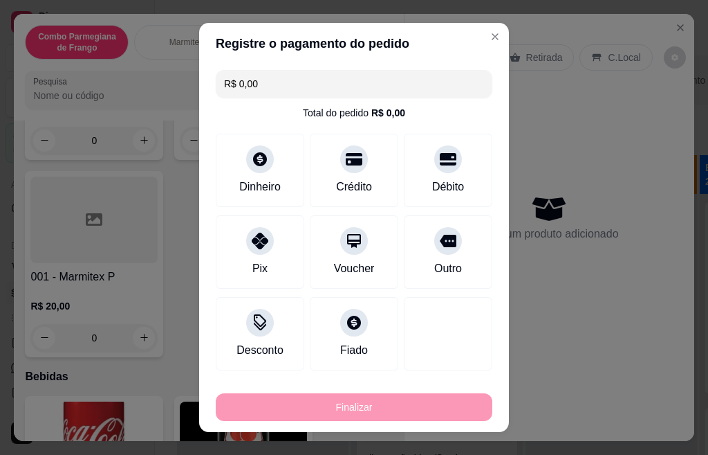
type input "-R$ 20,00"
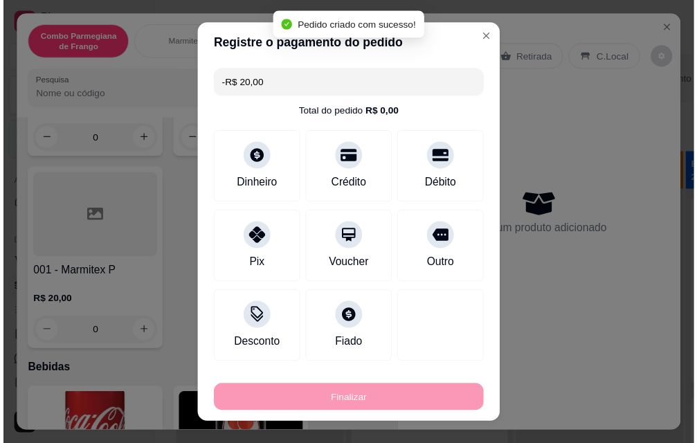
scroll to position [0, 0]
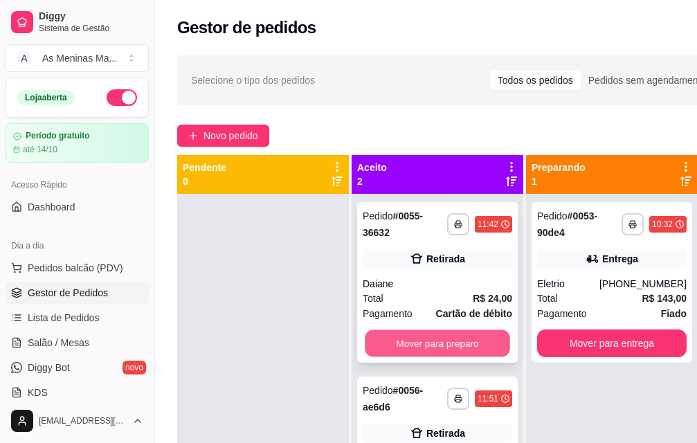
click at [443, 349] on button "Mover para preparo" at bounding box center [437, 343] width 145 height 27
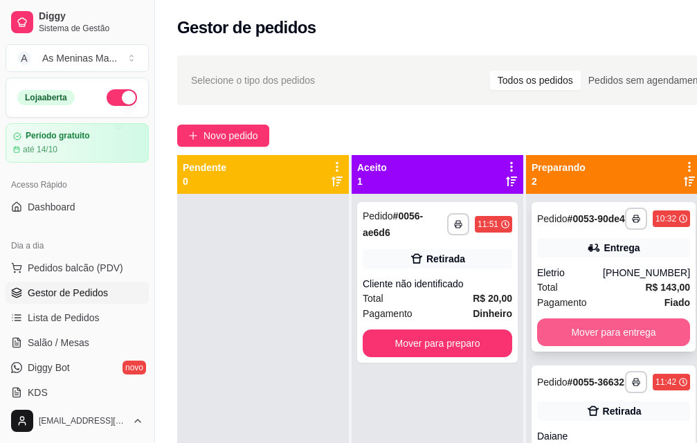
click at [585, 346] on button "Mover para entrega" at bounding box center [613, 332] width 153 height 28
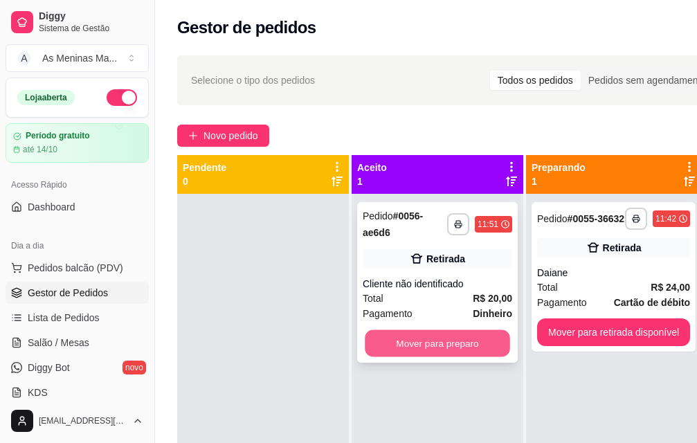
click at [421, 337] on button "Mover para preparo" at bounding box center [437, 343] width 145 height 27
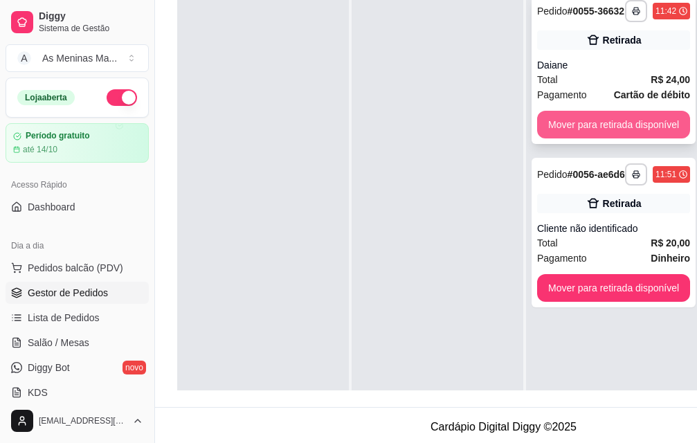
click at [576, 134] on button "Mover para retirada disponível" at bounding box center [613, 125] width 153 height 28
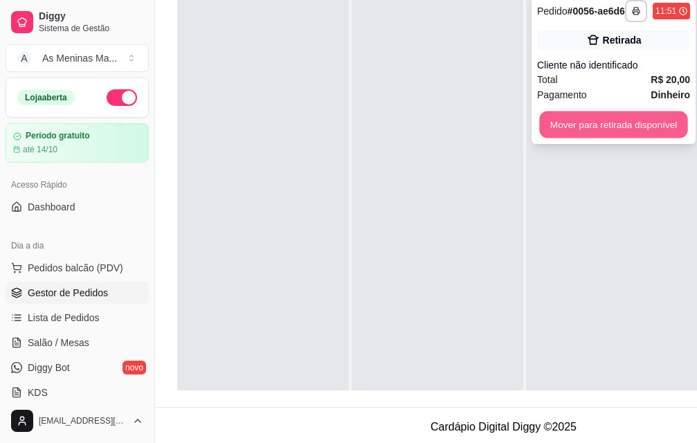
click at [596, 138] on button "Mover para retirada disponível" at bounding box center [613, 124] width 148 height 27
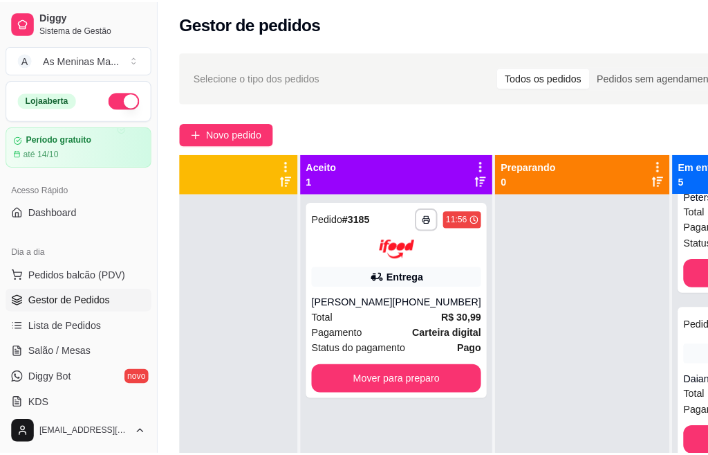
scroll to position [0, 1]
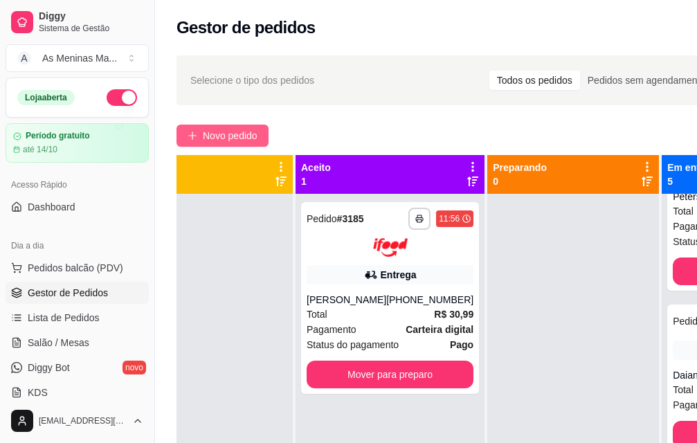
click at [202, 132] on button "Novo pedido" at bounding box center [222, 136] width 92 height 22
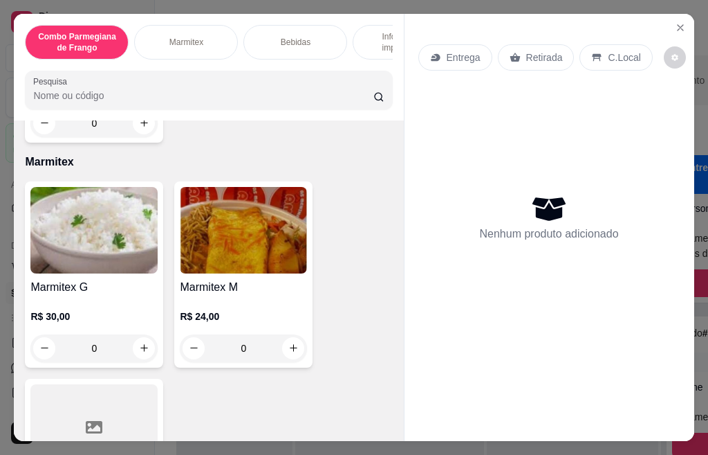
scroll to position [553, 0]
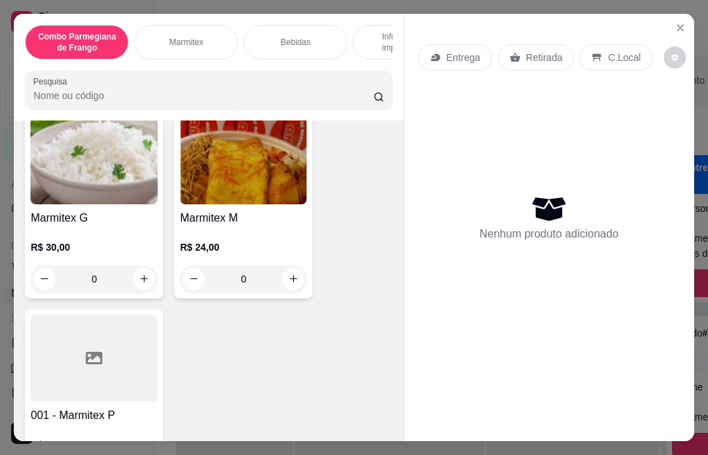
click at [223, 226] on h4 "Marmitex M" at bounding box center [243, 218] width 127 height 17
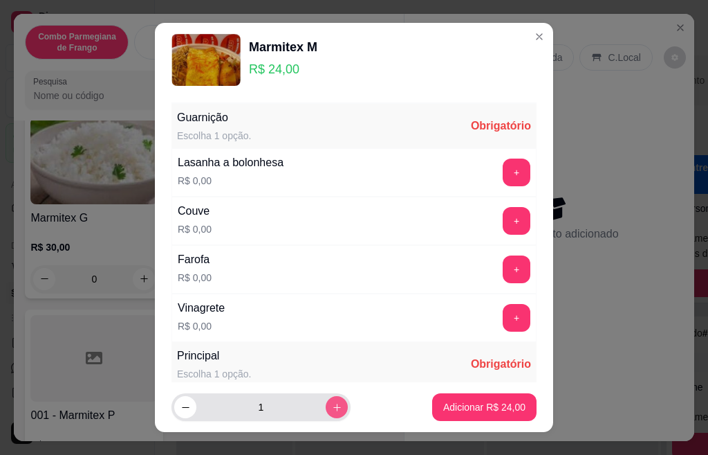
click at [332, 403] on icon "increase-product-quantity" at bounding box center [337, 407] width 10 height 10
type input "2"
click at [503, 172] on button "+" at bounding box center [517, 172] width 28 height 28
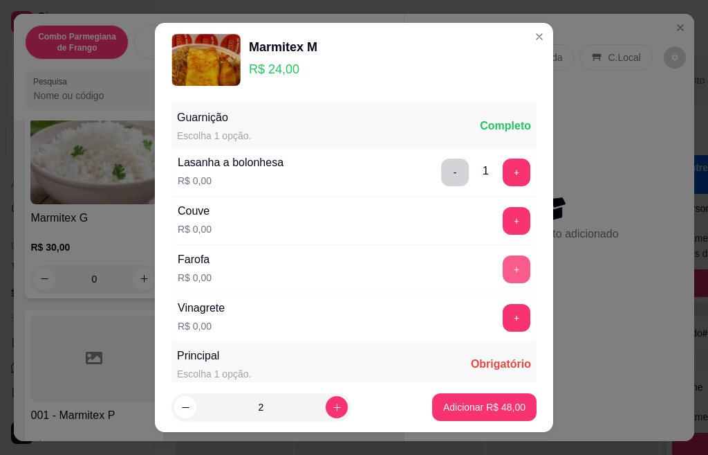
click at [503, 272] on button "+" at bounding box center [517, 269] width 28 height 28
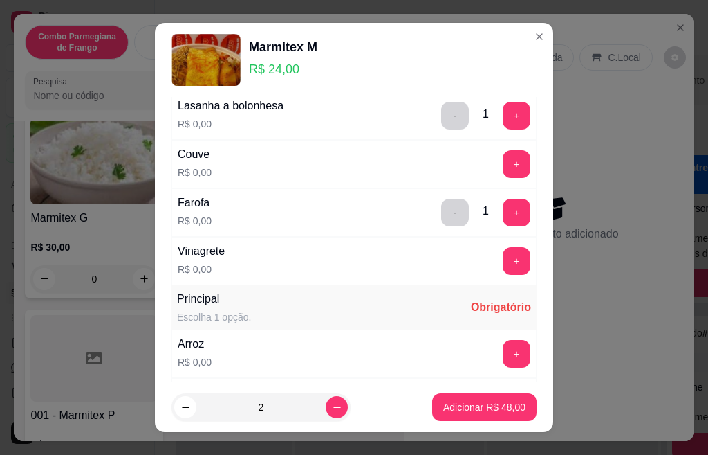
scroll to position [111, 0]
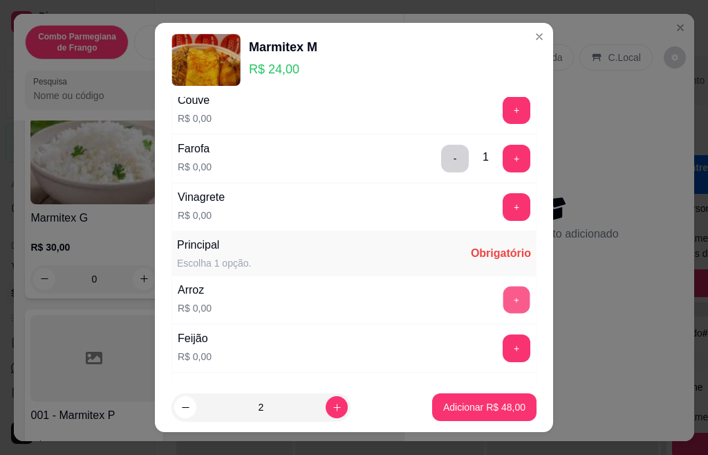
click at [504, 297] on button "+" at bounding box center [517, 299] width 27 height 27
click at [504, 354] on button "+" at bounding box center [517, 347] width 27 height 27
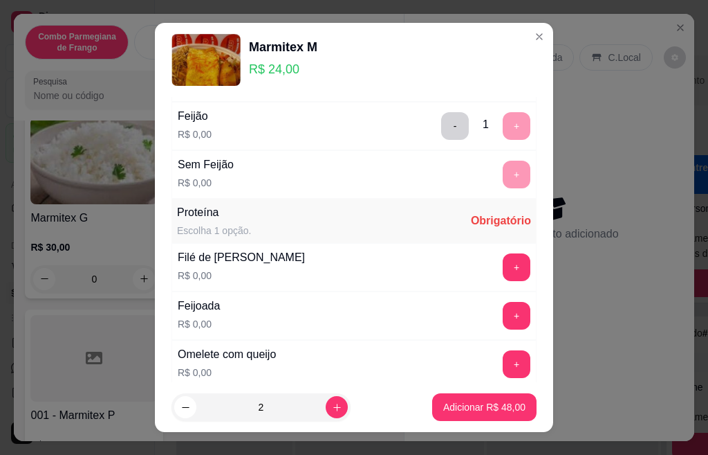
click at [522, 374] on div "Guarnição Escolha 1 opção. Completo Lasanha a bolonhesa R$ 0,00 - 1 + Couve R$ …" at bounding box center [354, 239] width 398 height 285
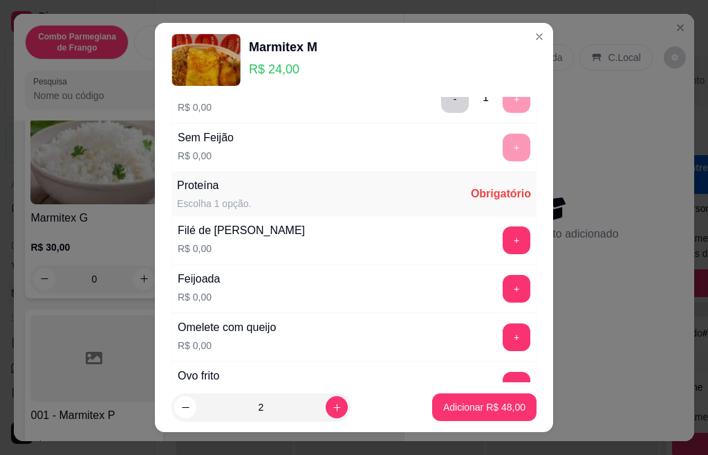
click at [522, 373] on div "Guarnição Escolha 1 opção. Completo Lasanha a bolonhesa R$ 0,00 - 1 + Couve R$ …" at bounding box center [354, 239] width 398 height 285
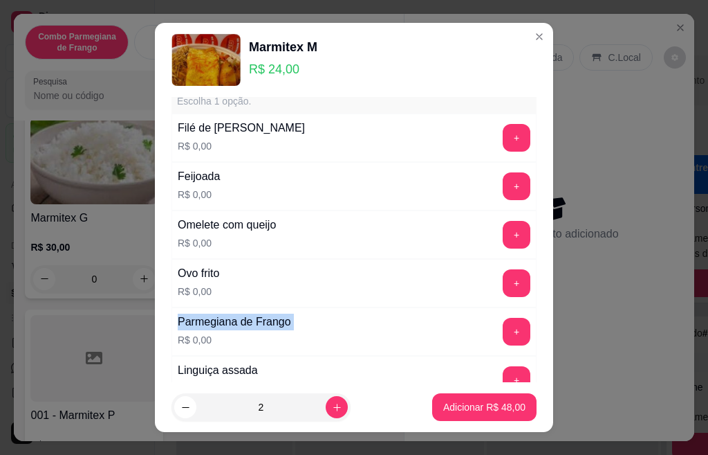
scroll to position [498, 0]
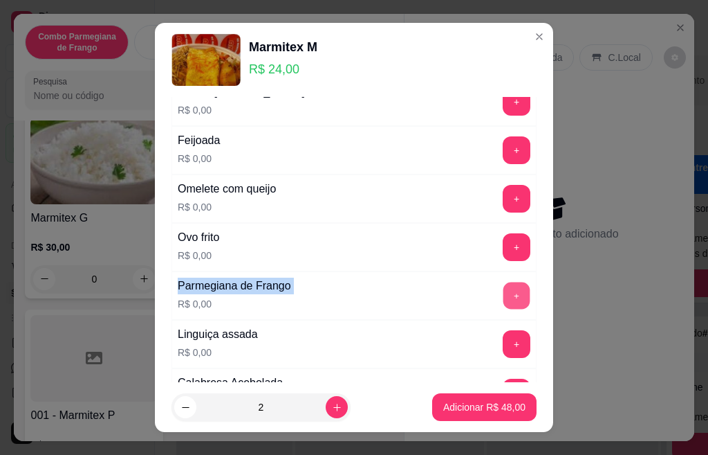
click at [504, 287] on button "+" at bounding box center [517, 295] width 27 height 27
click at [504, 350] on button "+" at bounding box center [517, 343] width 27 height 27
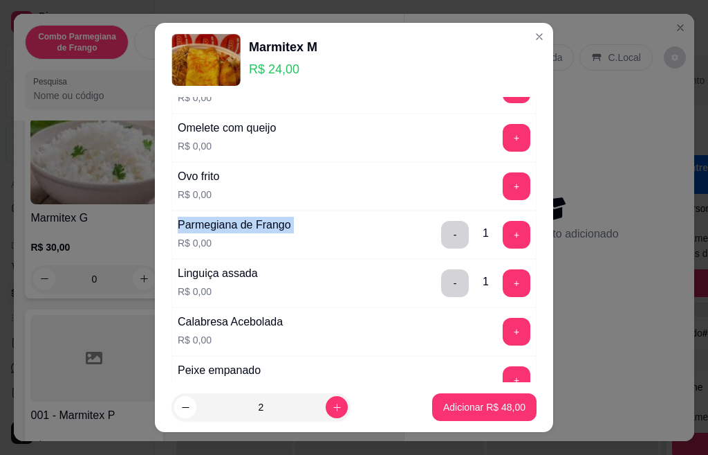
scroll to position [581, 0]
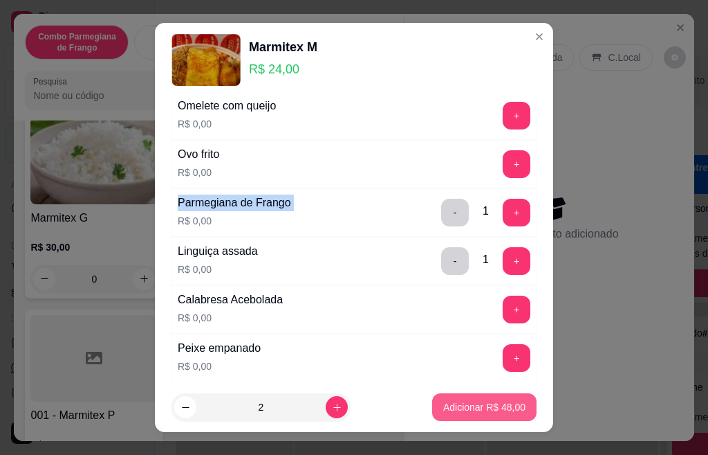
click at [445, 414] on button "Adicionar R$ 48,00" at bounding box center [484, 407] width 104 height 28
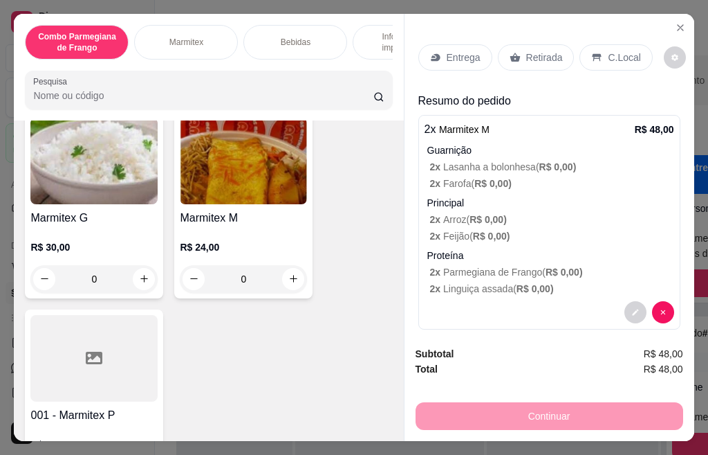
click at [458, 57] on p "Entrega" at bounding box center [464, 58] width 34 height 14
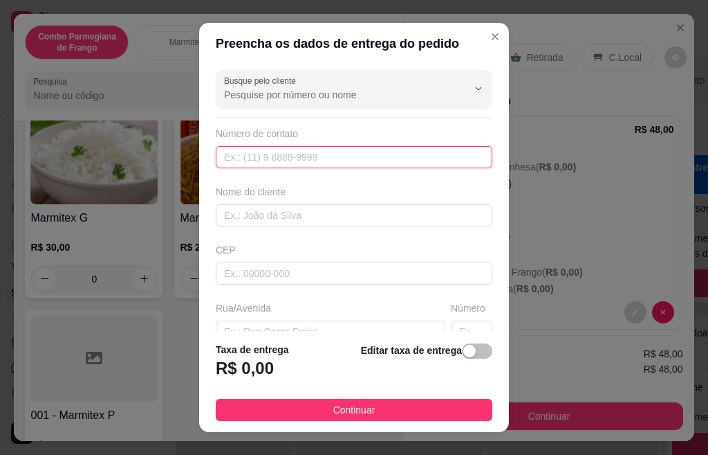
click at [326, 158] on input "text" at bounding box center [354, 157] width 277 height 22
type input "[PHONE_NUMBER]"
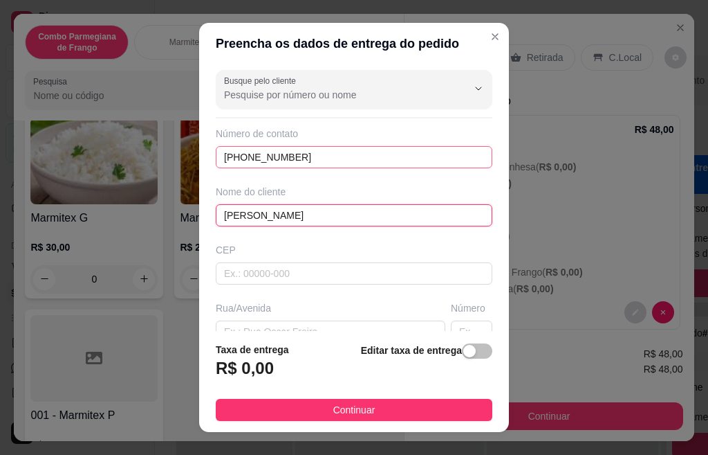
type input "[PERSON_NAME]"
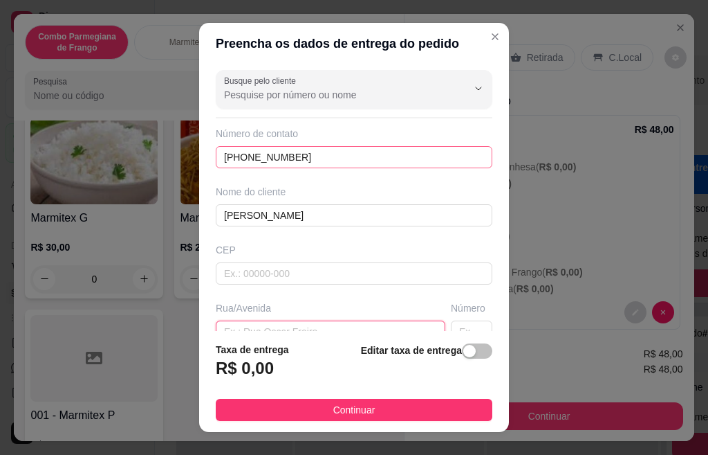
scroll to position [12, 0]
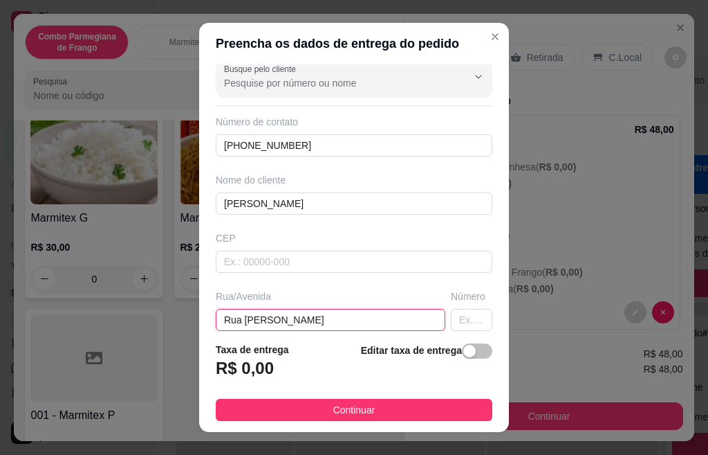
type input "Rua [PERSON_NAME]"
type input "320"
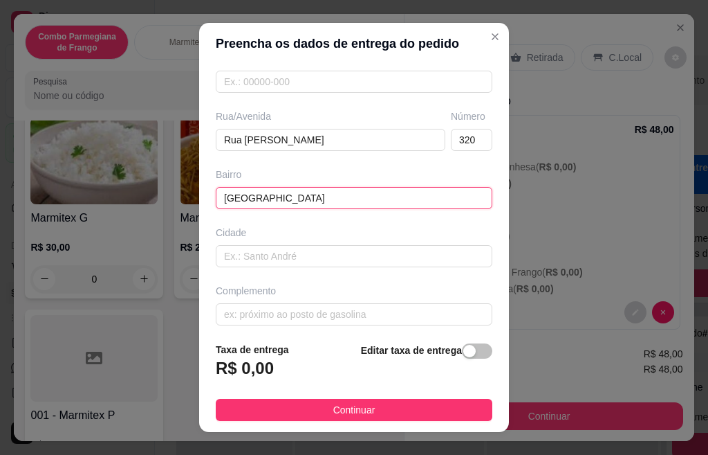
type input "[GEOGRAPHIC_DATA]"
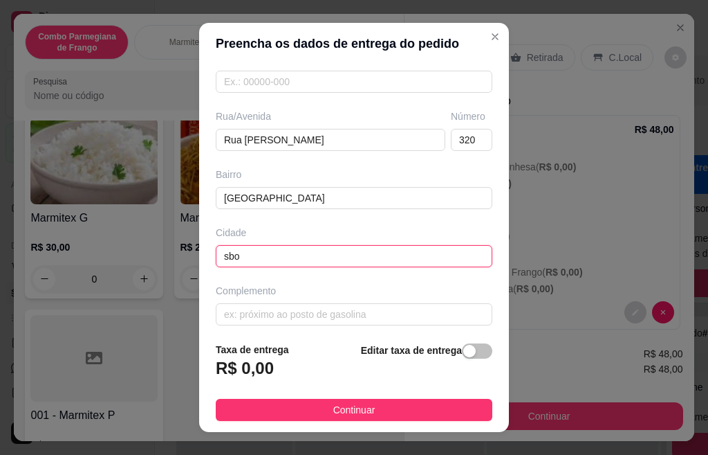
type input "sbo"
click at [464, 348] on div "button" at bounding box center [470, 351] width 12 height 12
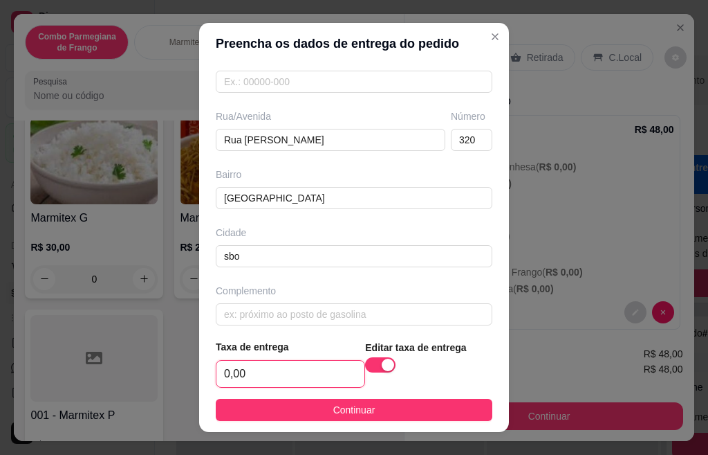
click at [248, 368] on input "0,00" at bounding box center [291, 373] width 148 height 26
type input "7,00"
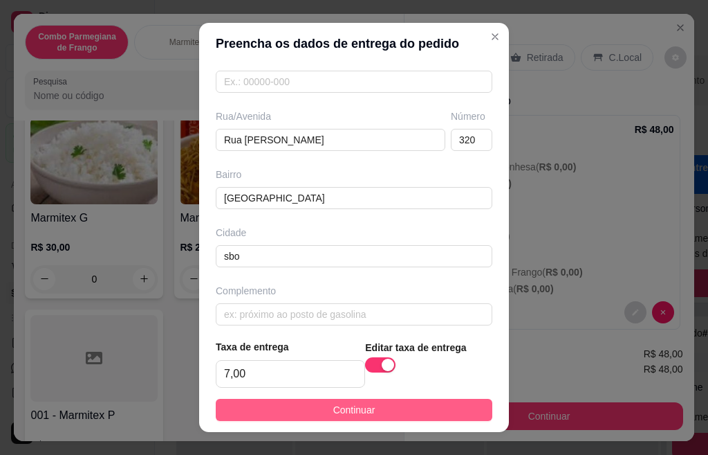
click at [277, 417] on button "Continuar" at bounding box center [354, 409] width 277 height 22
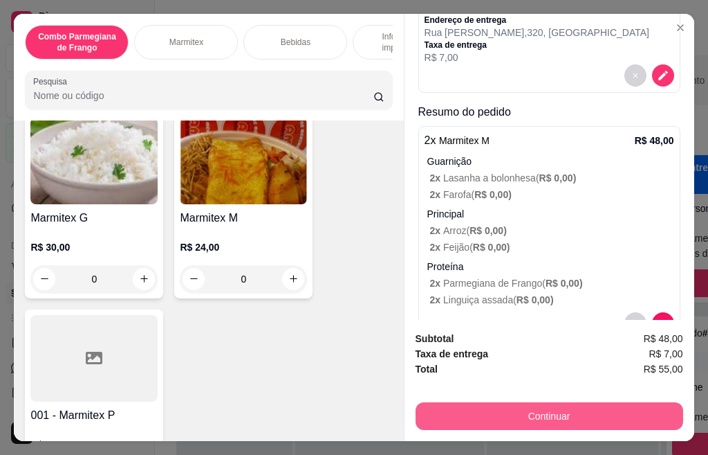
scroll to position [288, 0]
click at [501, 412] on button "Continuar" at bounding box center [550, 416] width 268 height 28
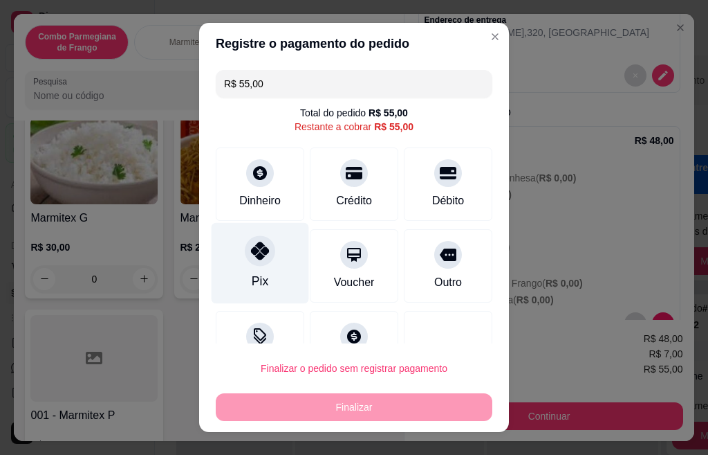
click at [262, 258] on div at bounding box center [260, 250] width 30 height 30
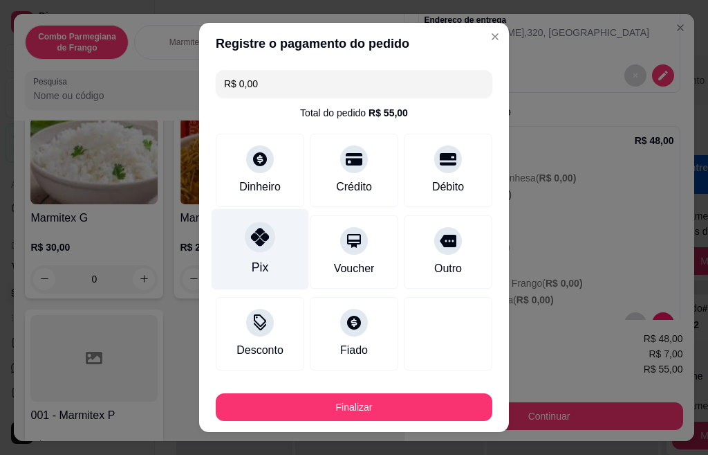
click at [257, 263] on div "Pix" at bounding box center [260, 267] width 17 height 18
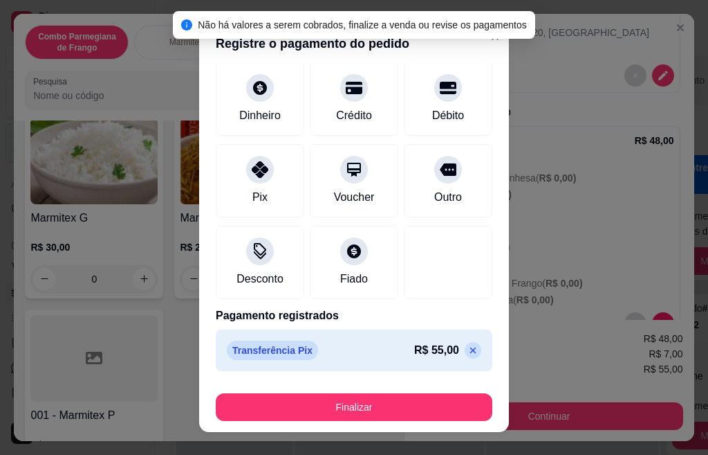
scroll to position [21, 0]
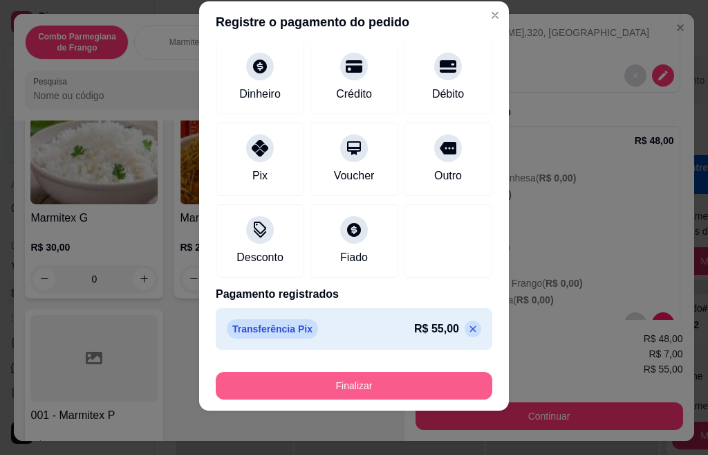
click at [293, 382] on button "Finalizar" at bounding box center [354, 385] width 277 height 28
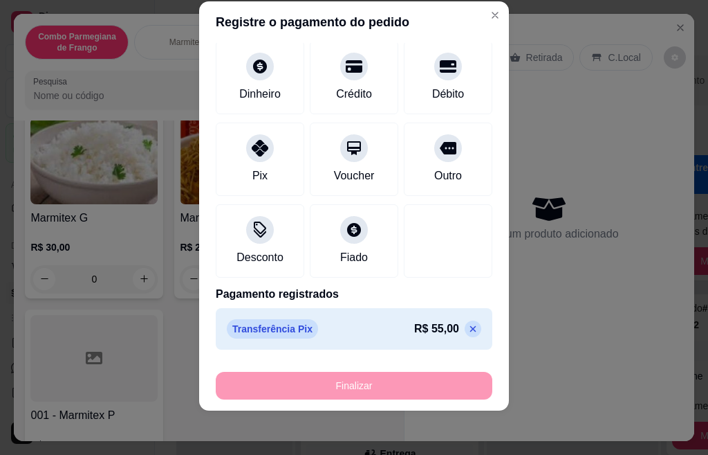
type input "-R$ 55,00"
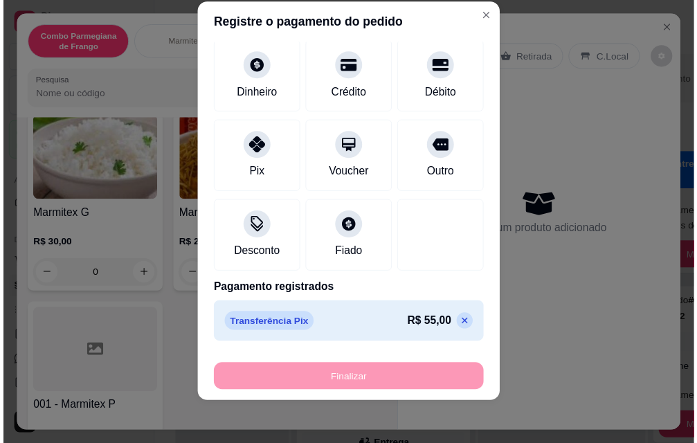
scroll to position [0, 0]
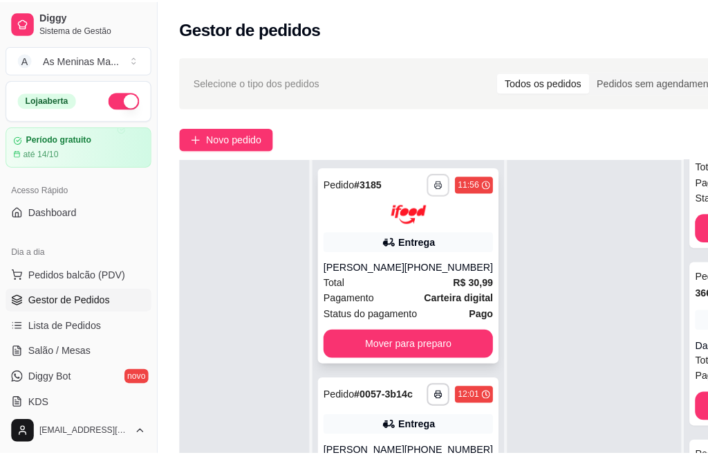
scroll to position [51, 44]
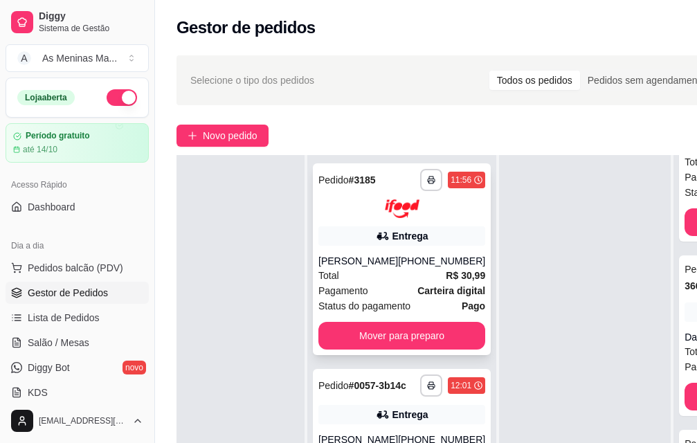
click at [398, 268] on div "Total R$ 30,99" at bounding box center [401, 275] width 167 height 15
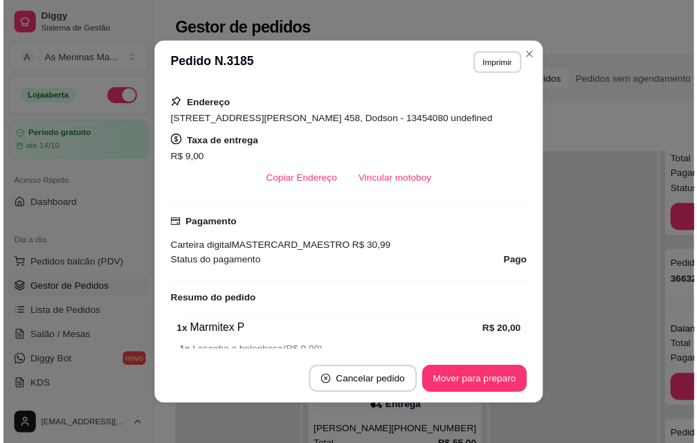
scroll to position [277, 0]
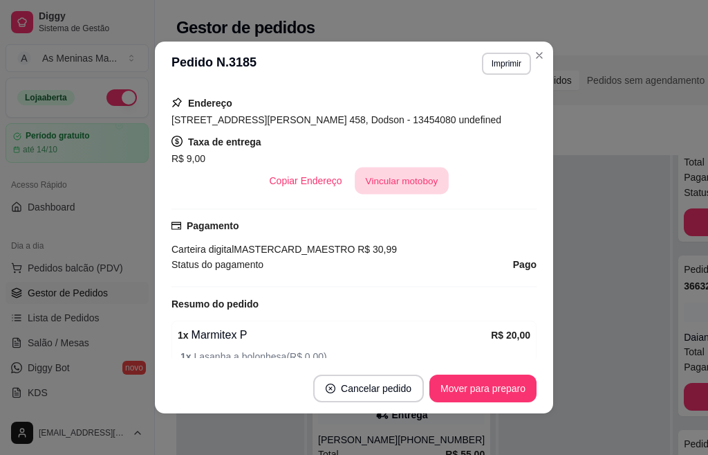
click at [393, 185] on button "Vincular motoboy" at bounding box center [402, 180] width 94 height 27
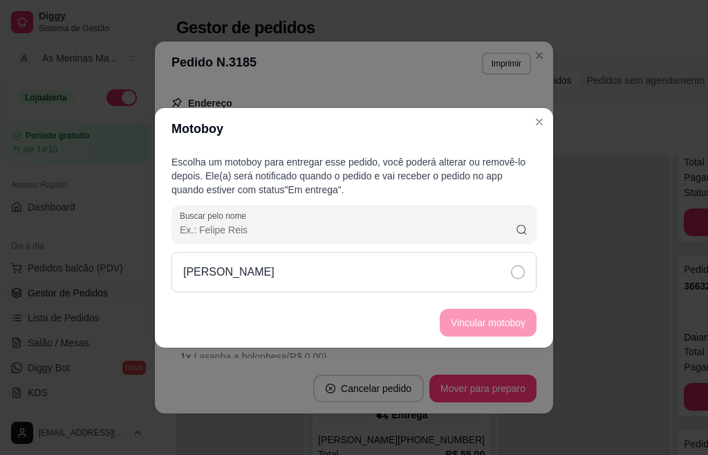
click at [522, 276] on icon at bounding box center [518, 272] width 14 height 14
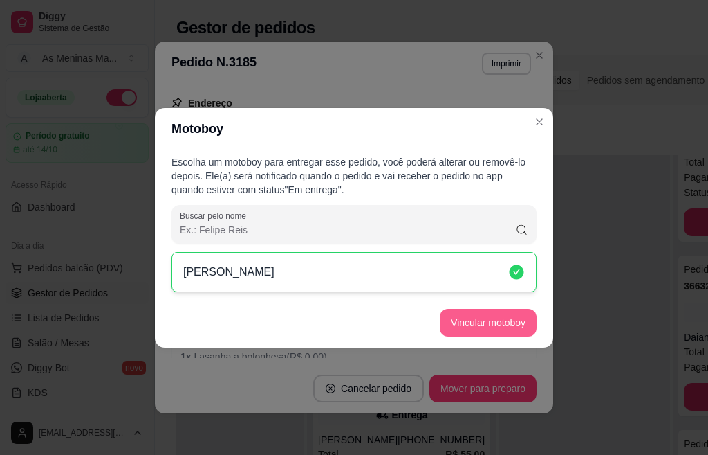
click at [496, 331] on button "Vincular motoboy" at bounding box center [488, 323] width 97 height 28
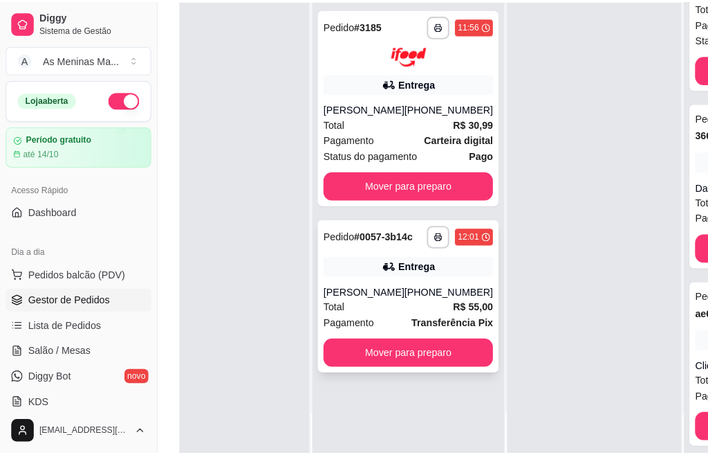
scroll to position [208, 1]
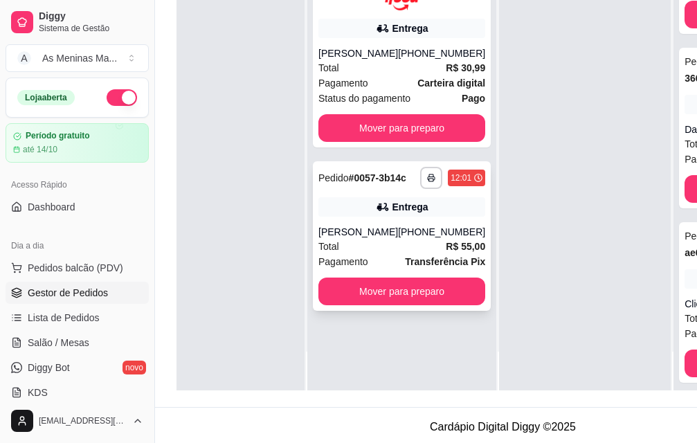
click at [392, 241] on div "Total R$ 55,00" at bounding box center [401, 246] width 167 height 15
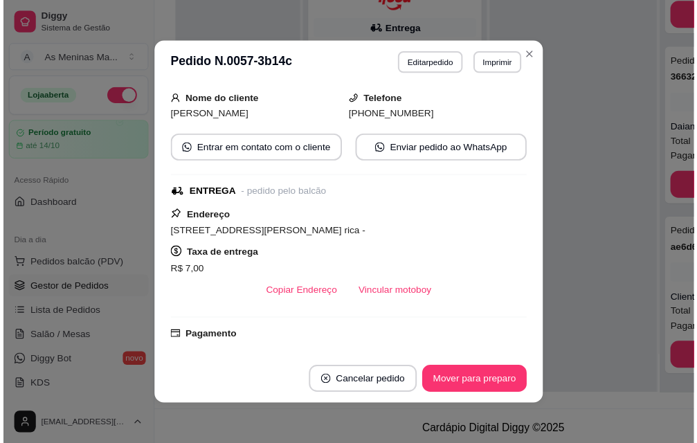
scroll to position [234, 0]
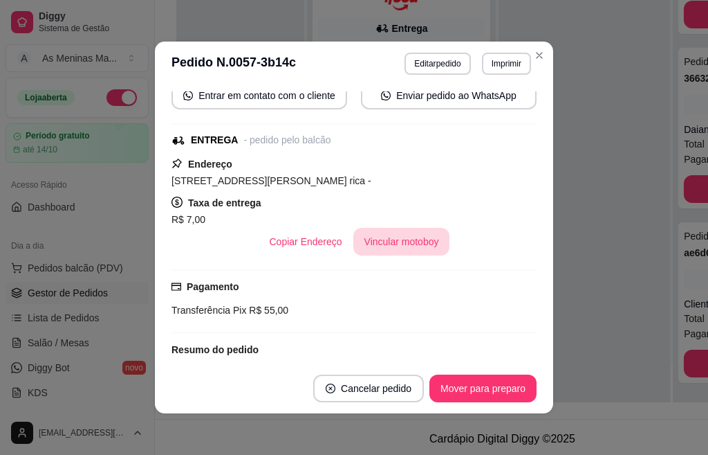
click at [408, 241] on button "Vincular motoboy" at bounding box center [402, 242] width 97 height 28
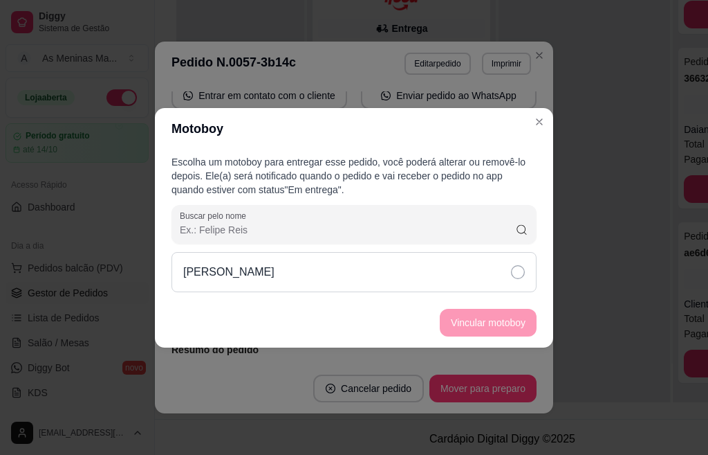
click at [435, 263] on div "[PERSON_NAME]" at bounding box center [354, 272] width 365 height 40
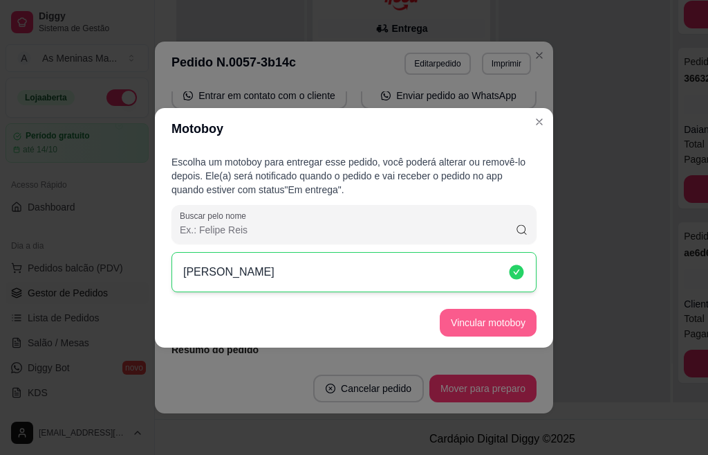
click at [498, 314] on button "Vincular motoboy" at bounding box center [488, 323] width 97 height 28
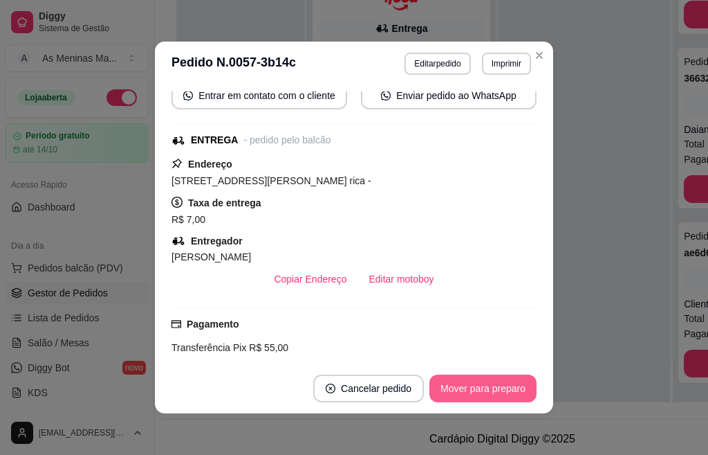
click at [493, 398] on button "Mover para preparo" at bounding box center [483, 388] width 107 height 28
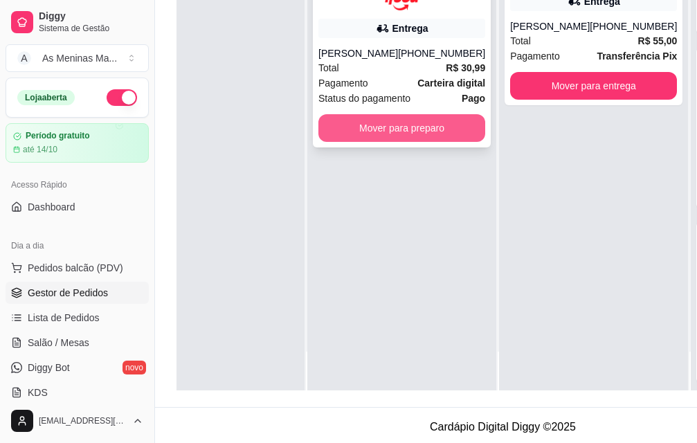
click at [383, 117] on button "Mover para preparo" at bounding box center [401, 128] width 167 height 28
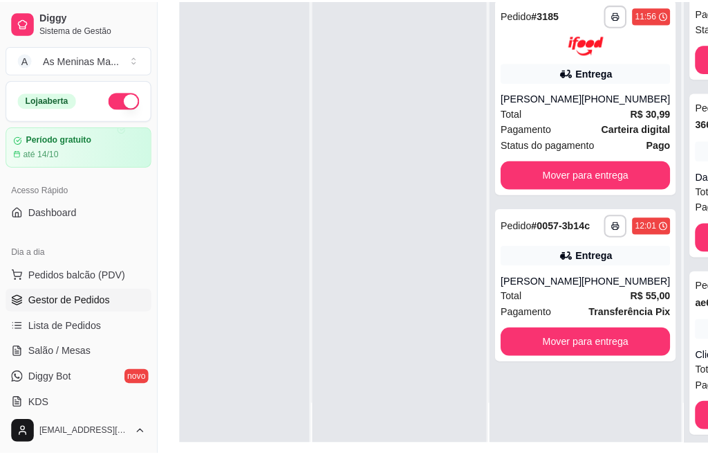
scroll to position [0, 1]
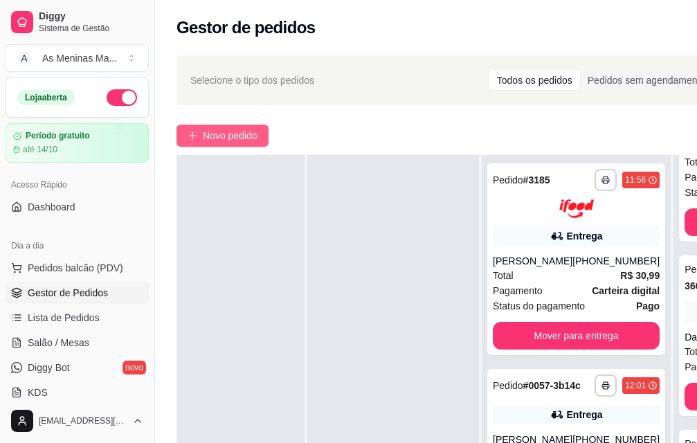
click at [227, 142] on span "Novo pedido" at bounding box center [230, 135] width 55 height 15
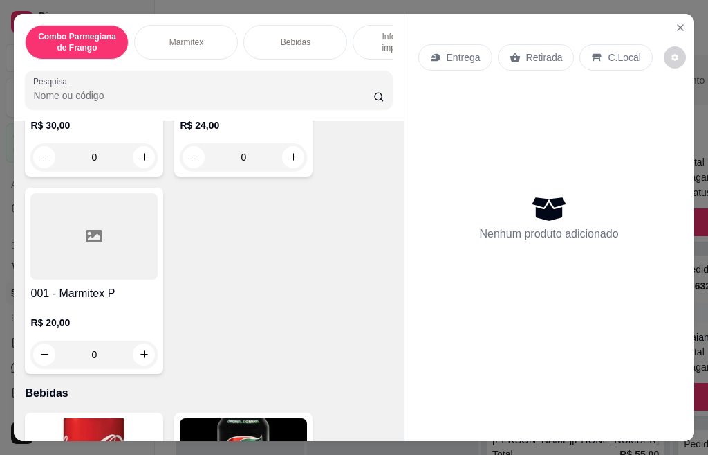
scroll to position [692, 0]
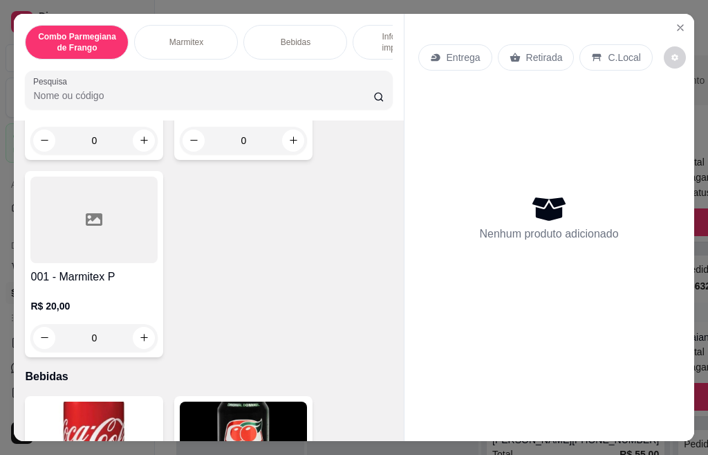
click at [109, 263] on div at bounding box center [93, 219] width 127 height 86
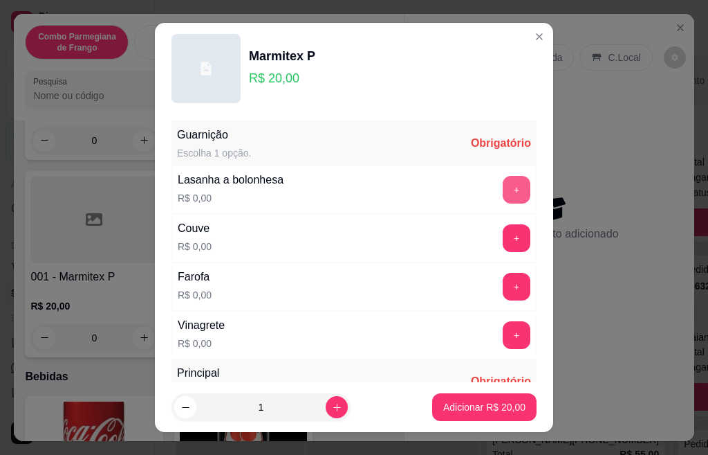
click at [503, 190] on button "+" at bounding box center [517, 190] width 28 height 28
click at [504, 240] on button "+" at bounding box center [517, 237] width 27 height 27
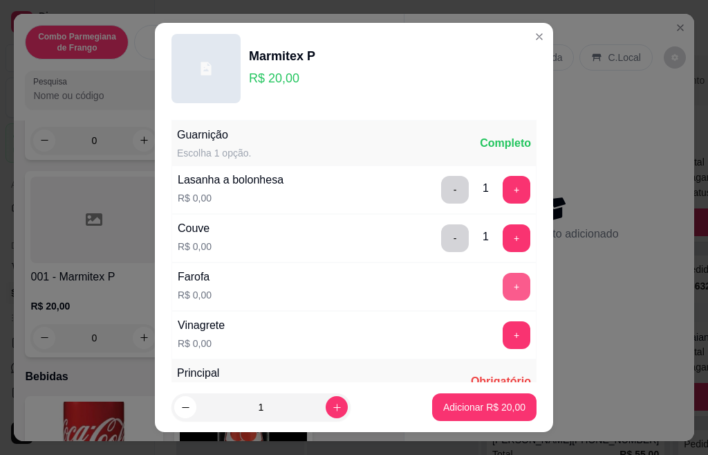
click at [503, 291] on button "+" at bounding box center [517, 287] width 28 height 28
click at [504, 331] on button "+" at bounding box center [517, 334] width 27 height 27
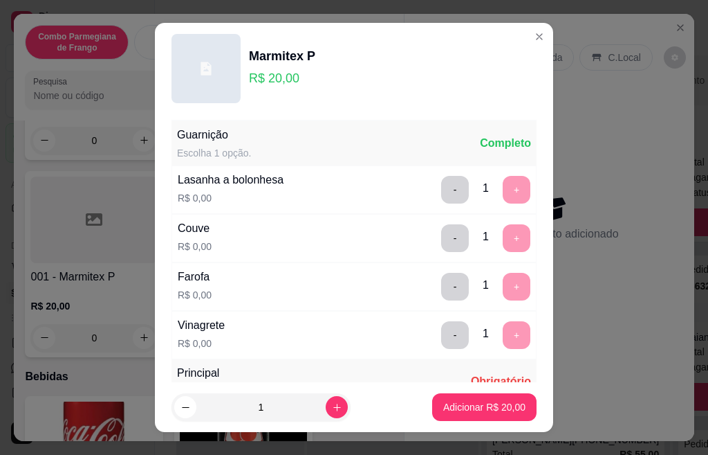
scroll to position [21, 0]
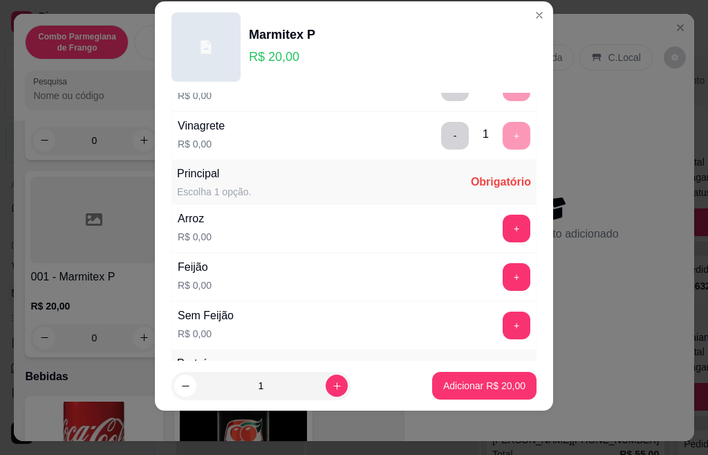
click at [533, 376] on footer "1 Adicionar R$ 20,00" at bounding box center [354, 385] width 398 height 50
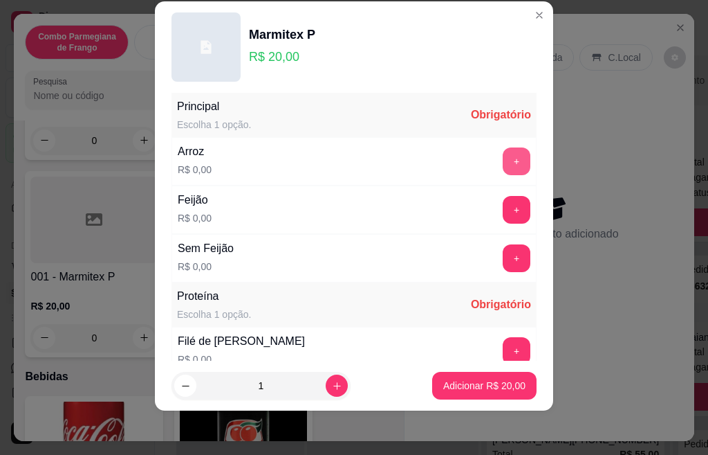
click at [503, 158] on button "+" at bounding box center [517, 161] width 28 height 28
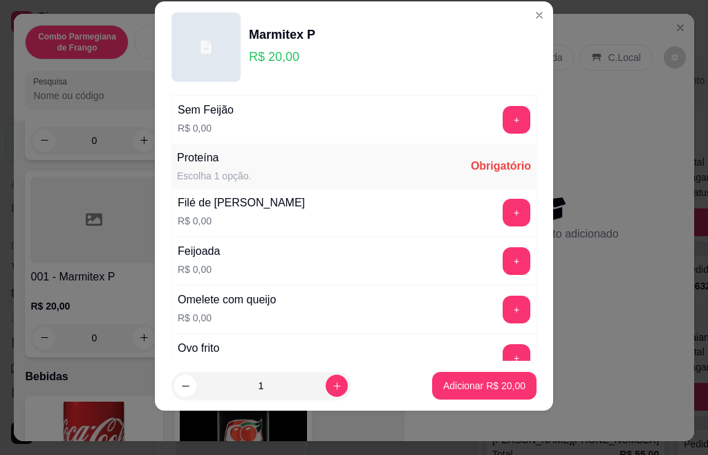
scroll to position [522, 0]
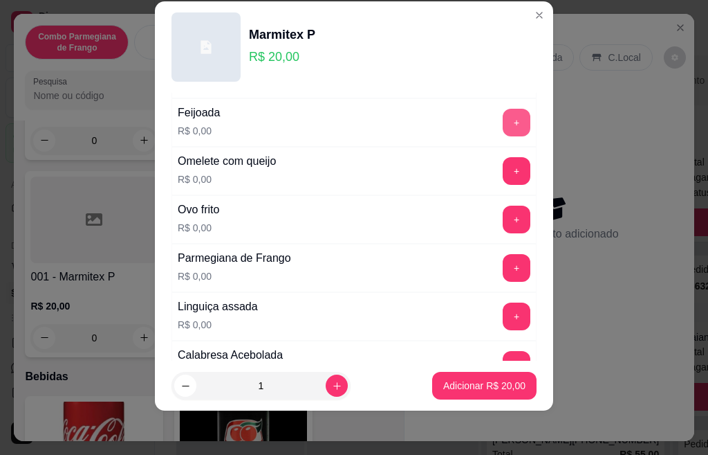
click at [503, 131] on button "+" at bounding box center [517, 123] width 28 height 28
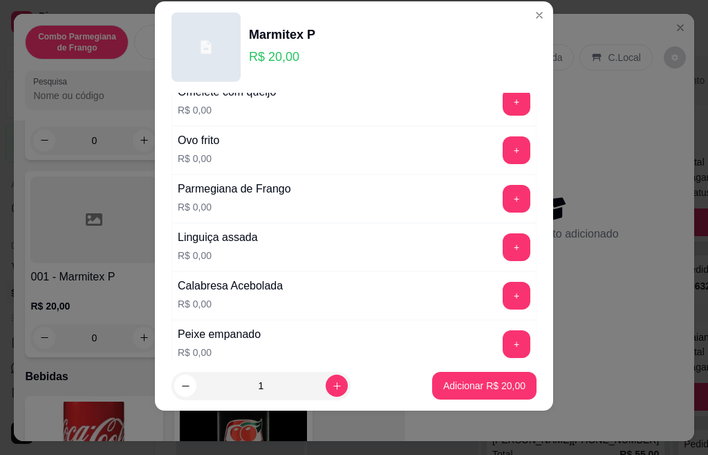
scroll to position [660, 0]
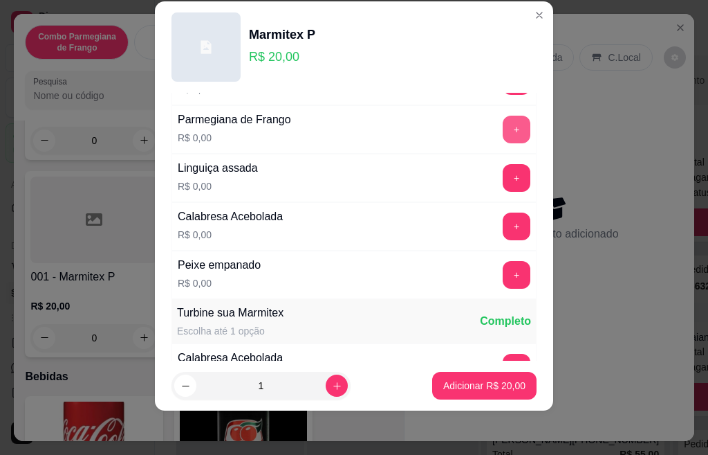
click at [503, 136] on button "+" at bounding box center [517, 130] width 28 height 28
drag, startPoint x: 497, startPoint y: 156, endPoint x: 406, endPoint y: 32, distance: 153.5
click at [544, 0] on html "Diggy Sistema de Gestão A As Meninas Ma ... Loja aberta Período gratuito até 14…" at bounding box center [353, 227] width 708 height 455
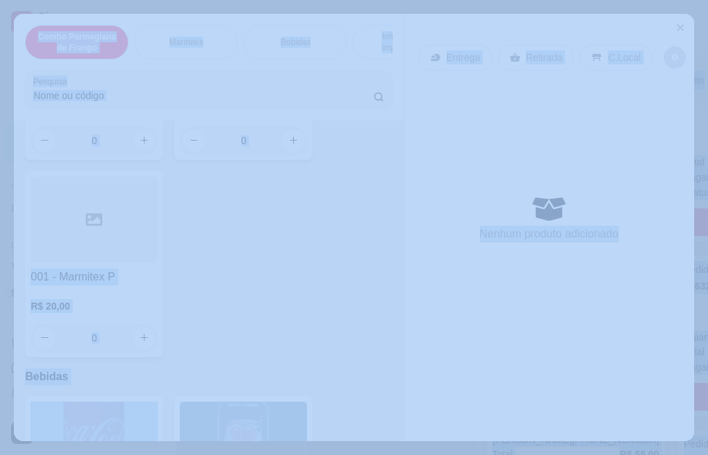
drag, startPoint x: 225, startPoint y: 303, endPoint x: 192, endPoint y: 291, distance: 34.6
click at [227, 301] on div "Marmitex G R$ 30,00 0 Marmitex M R$ 24,00 0 001 - Marmitex P R$ 20,00 0" at bounding box center [208, 165] width 367 height 383
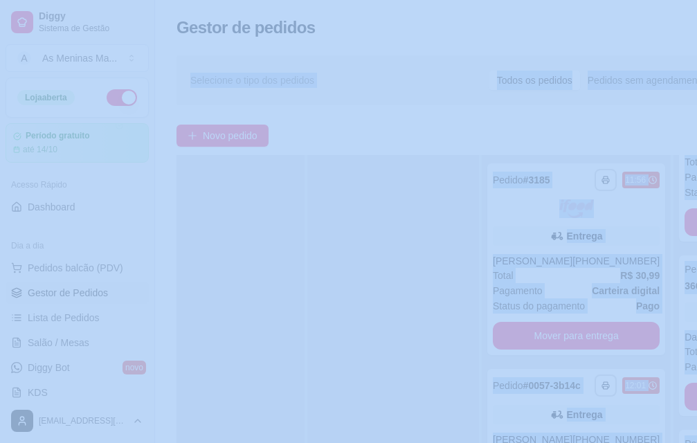
click at [392, 282] on div at bounding box center [393, 376] width 172 height 443
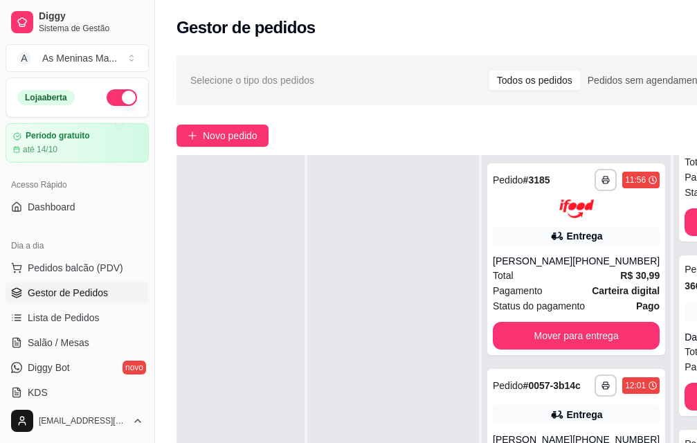
click at [392, 282] on div at bounding box center [393, 376] width 172 height 443
click at [212, 141] on span "Novo pedido" at bounding box center [230, 135] width 55 height 15
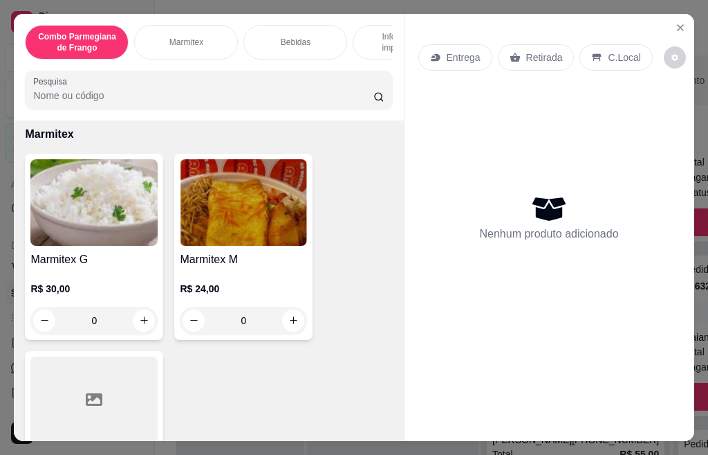
scroll to position [692, 0]
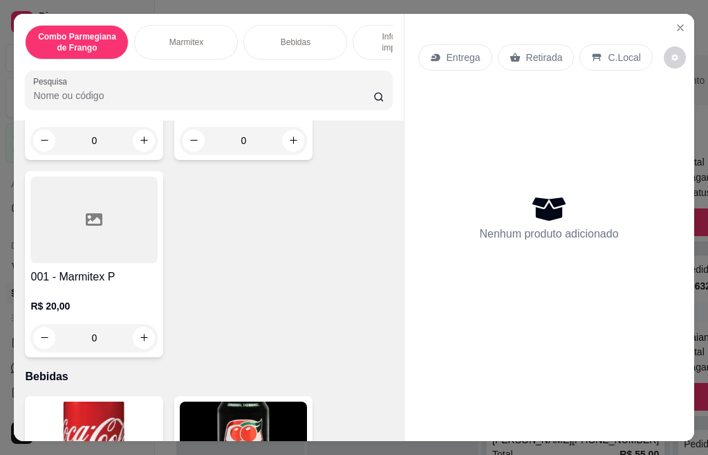
click at [105, 313] on p "R$ 20,00" at bounding box center [93, 306] width 127 height 14
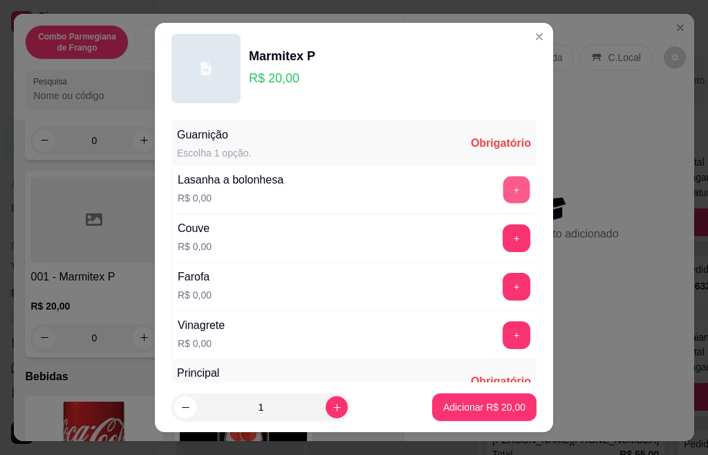
click at [504, 194] on button "+" at bounding box center [517, 189] width 27 height 27
click at [503, 239] on button "+" at bounding box center [517, 238] width 28 height 28
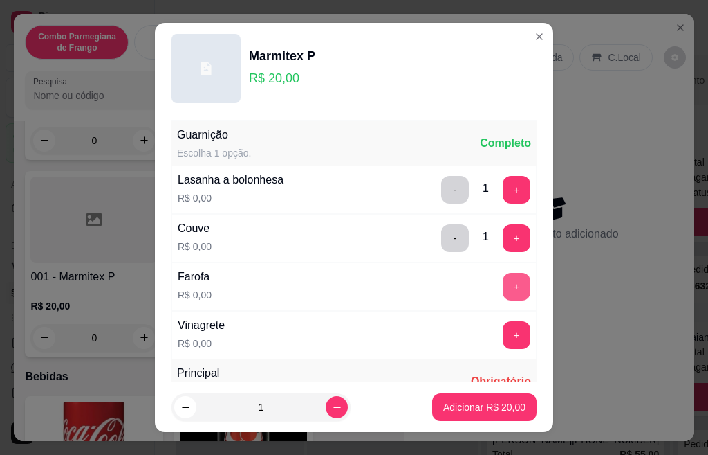
click at [503, 280] on button "+" at bounding box center [517, 287] width 28 height 28
click at [503, 330] on button "+" at bounding box center [517, 335] width 28 height 28
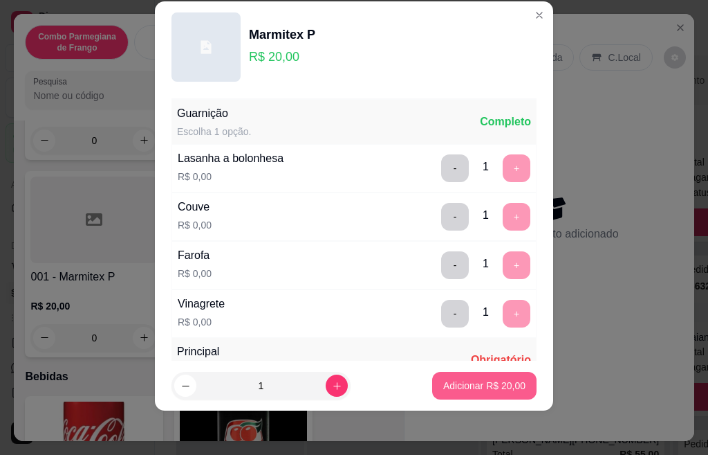
scroll to position [245, 0]
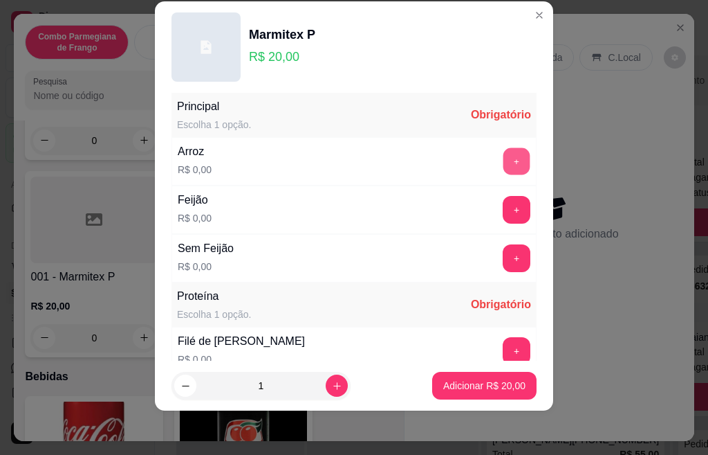
click at [504, 162] on button "+" at bounding box center [517, 160] width 27 height 27
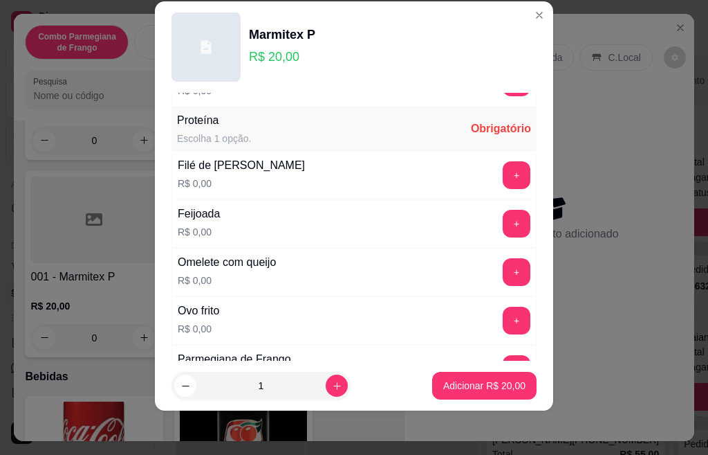
scroll to position [439, 0]
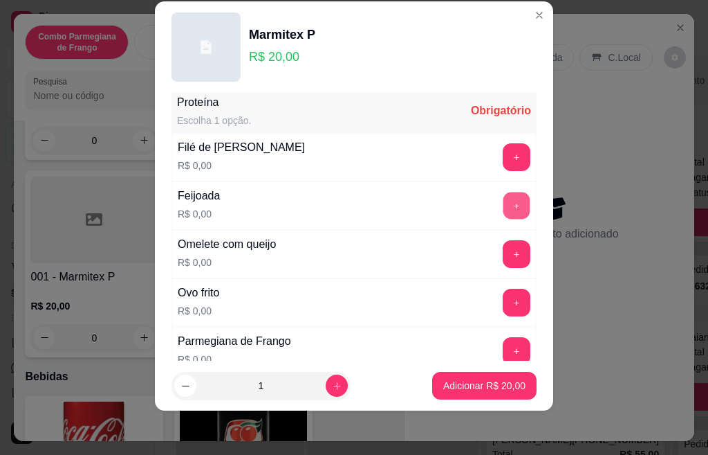
click at [504, 205] on button "+" at bounding box center [517, 205] width 27 height 27
click at [503, 357] on button "+" at bounding box center [517, 351] width 28 height 28
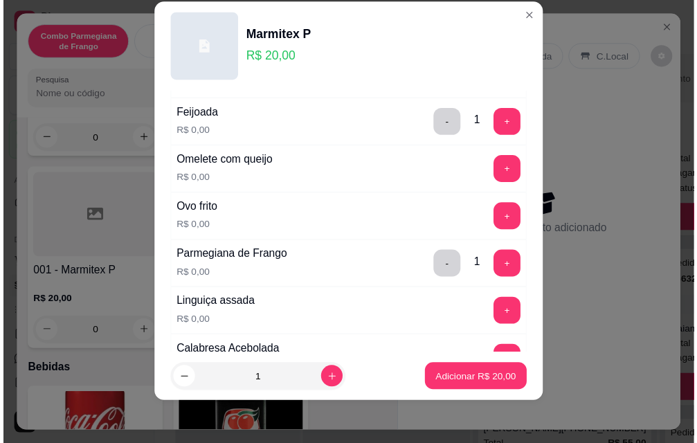
scroll to position [522, 0]
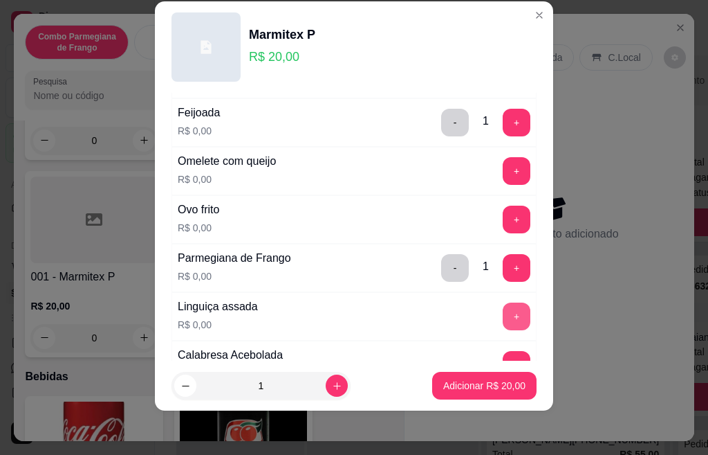
click at [503, 318] on button "+" at bounding box center [517, 316] width 28 height 28
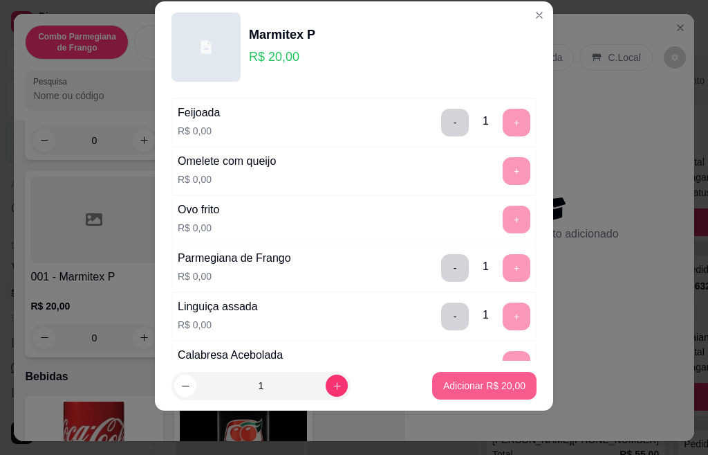
click at [462, 388] on p "Adicionar R$ 20,00" at bounding box center [484, 385] width 82 height 14
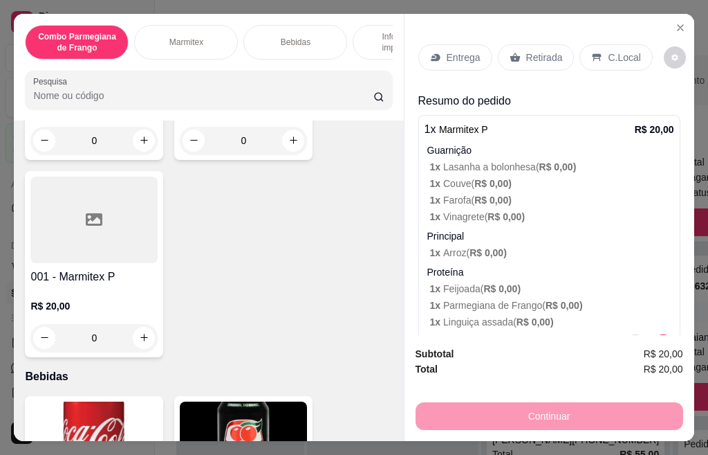
click at [526, 51] on p "Retirada" at bounding box center [544, 58] width 37 height 14
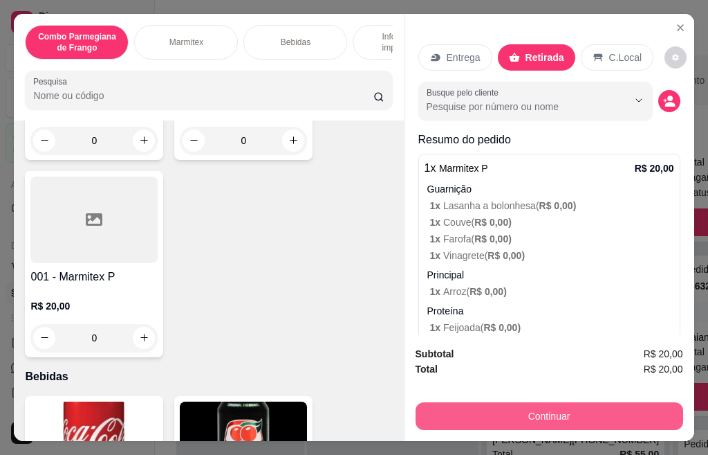
click at [567, 407] on button "Continuar" at bounding box center [550, 416] width 268 height 28
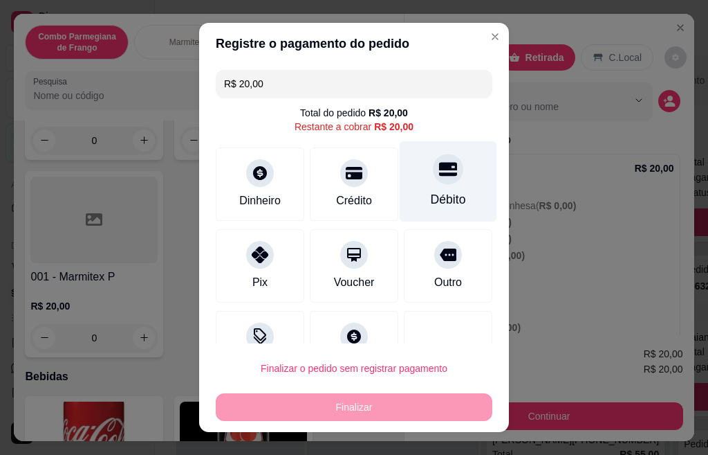
click at [431, 192] on div "Débito" at bounding box center [448, 199] width 35 height 18
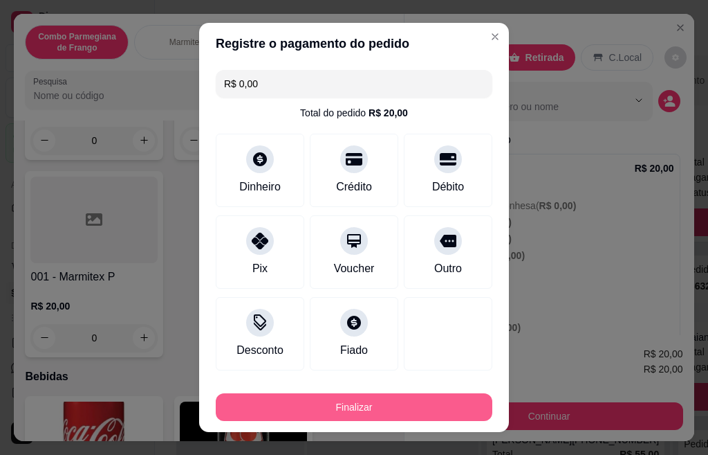
click at [314, 411] on button "Finalizar" at bounding box center [354, 407] width 277 height 28
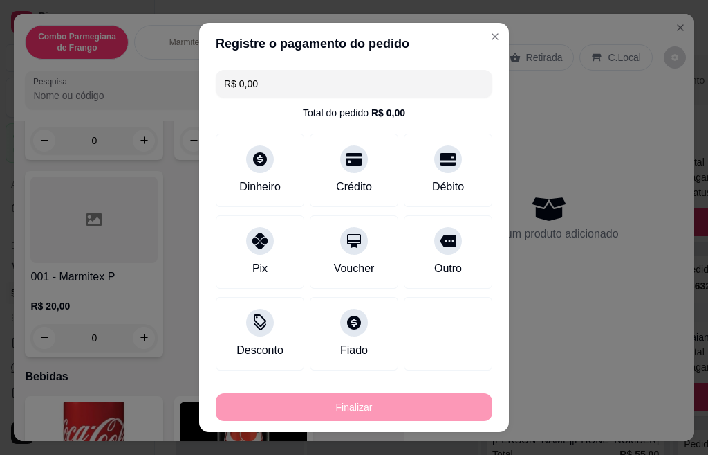
type input "-R$ 20,00"
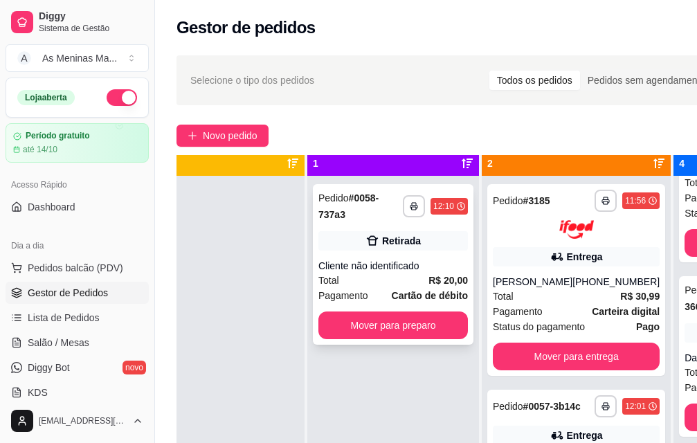
scroll to position [0, 44]
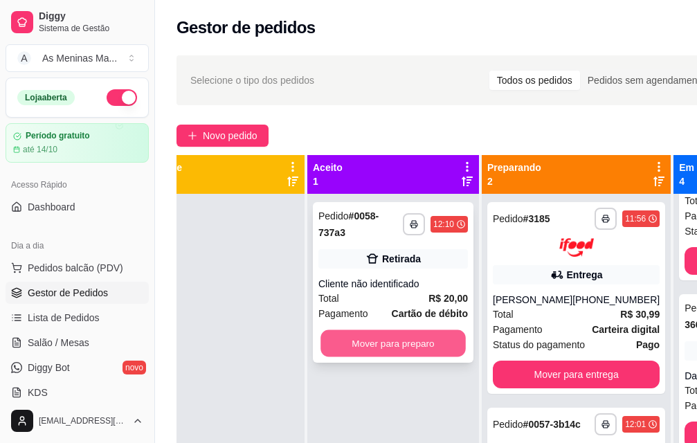
click at [416, 351] on button "Mover para preparo" at bounding box center [392, 343] width 145 height 27
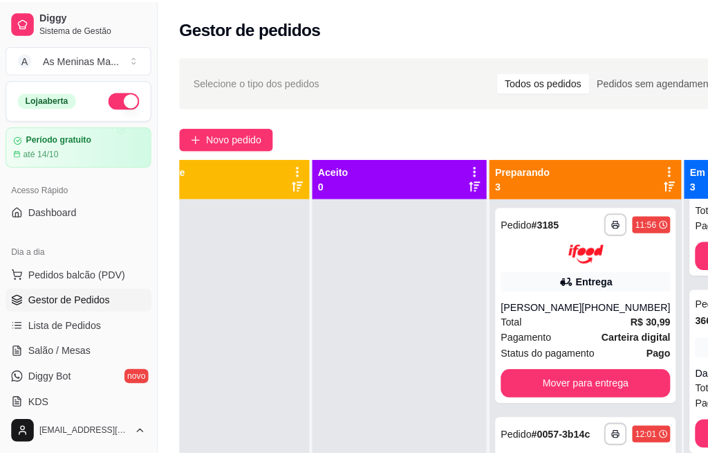
scroll to position [82, 0]
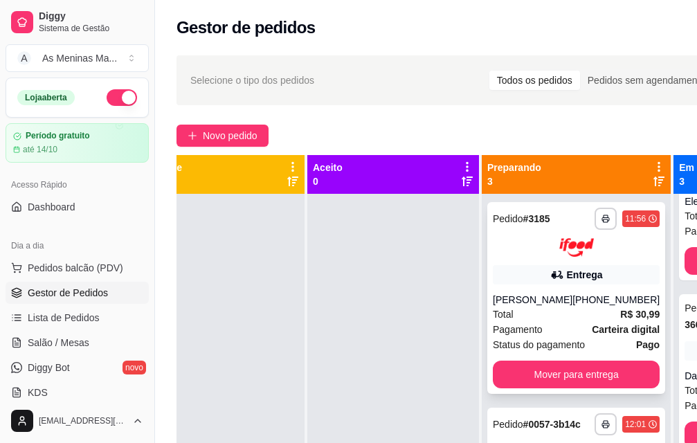
click at [593, 309] on div "Total R$ 30,99" at bounding box center [576, 313] width 167 height 15
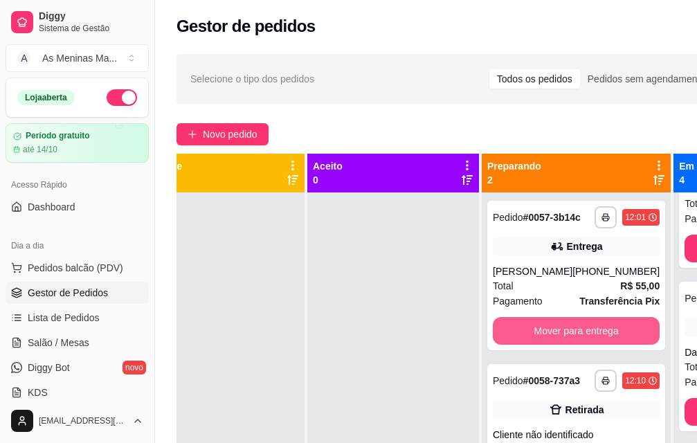
scroll to position [0, 1]
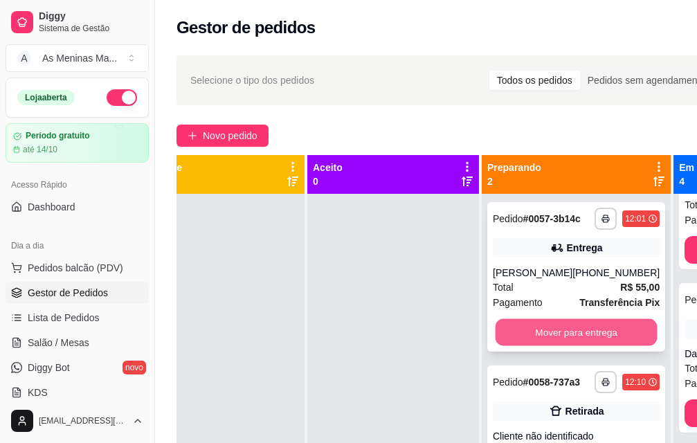
click at [601, 343] on button "Mover para entrega" at bounding box center [576, 332] width 162 height 27
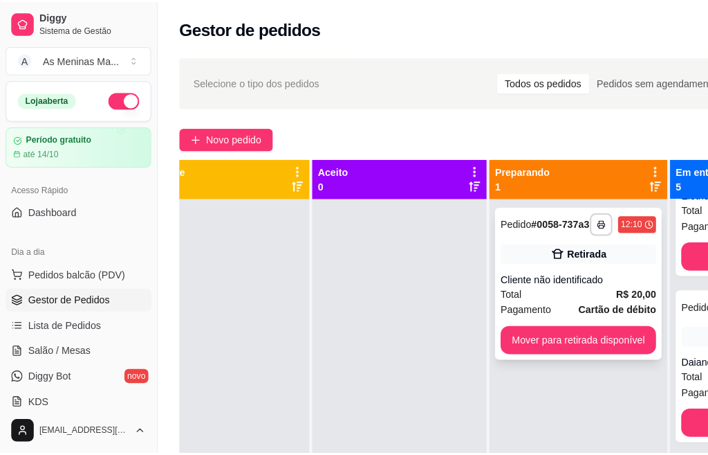
scroll to position [51, 44]
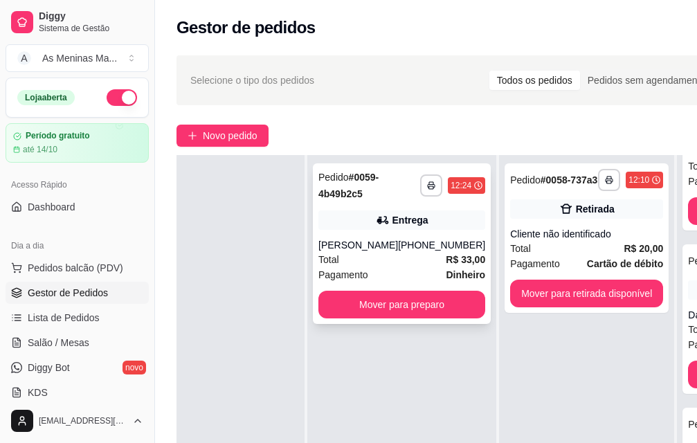
click at [385, 252] on div "Total R$ 33,00" at bounding box center [401, 259] width 167 height 15
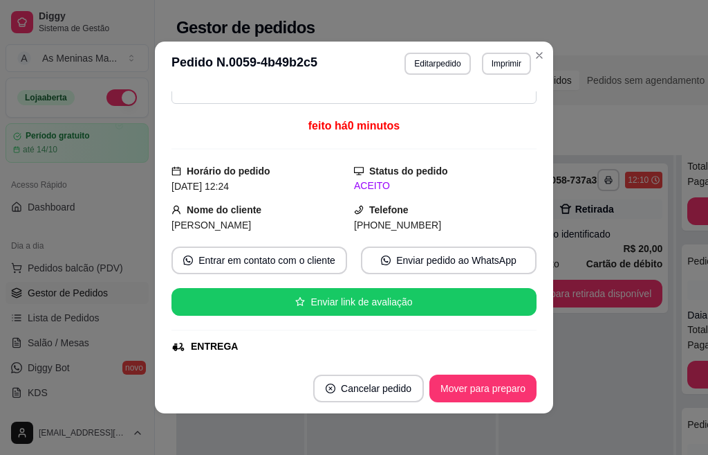
scroll to position [208, 0]
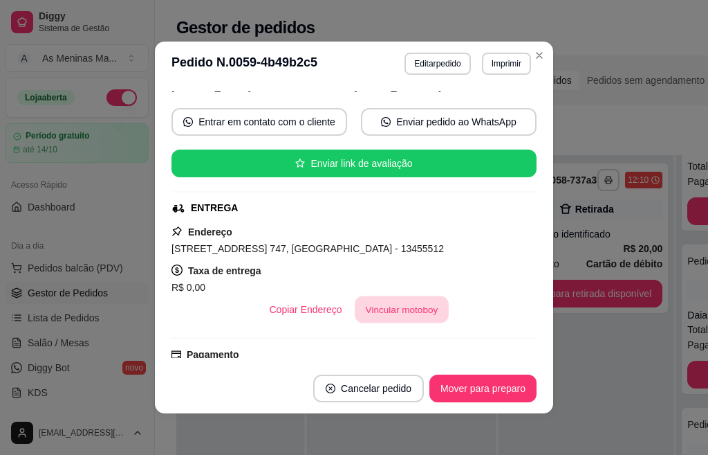
click at [404, 312] on button "Vincular motoboy" at bounding box center [402, 309] width 94 height 27
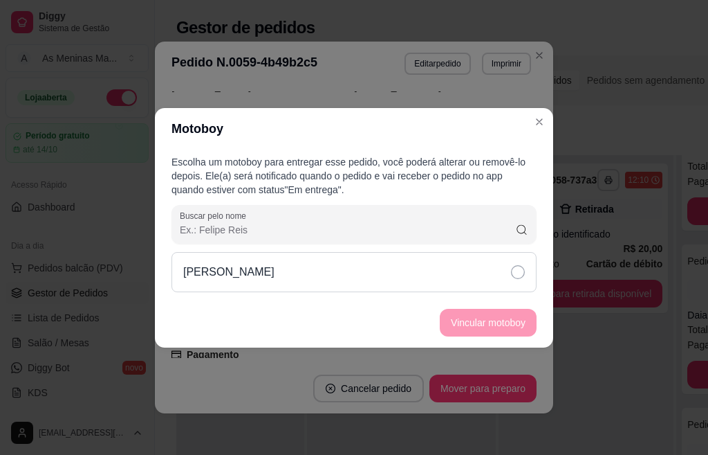
click at [511, 270] on div "[PERSON_NAME]" at bounding box center [354, 272] width 365 height 40
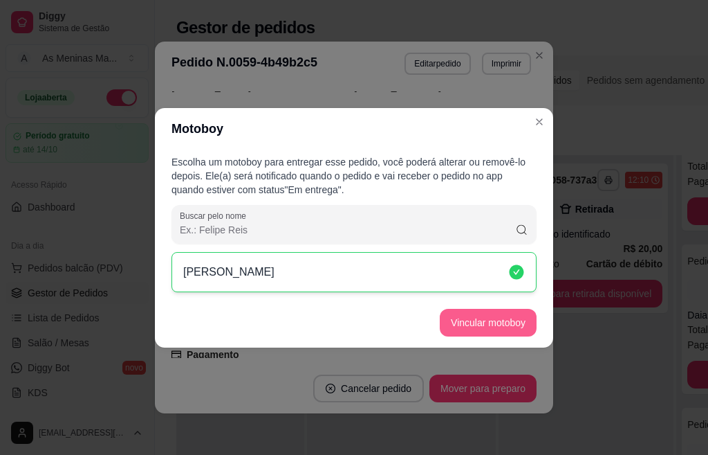
click at [507, 323] on button "Vincular motoboy" at bounding box center [488, 323] width 97 height 28
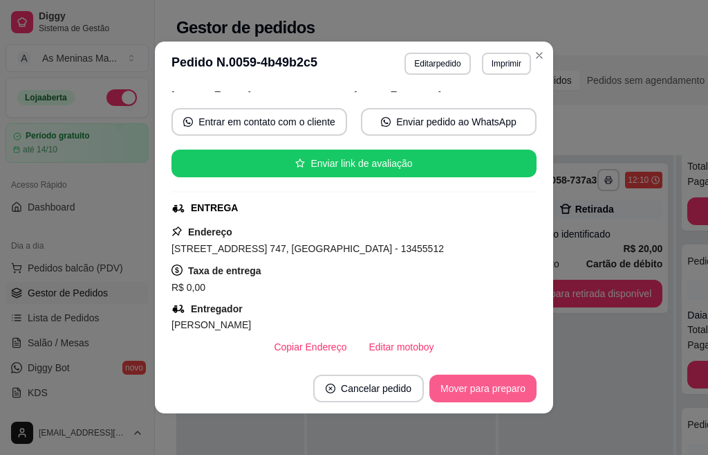
click at [485, 395] on button "Mover para preparo" at bounding box center [483, 388] width 107 height 28
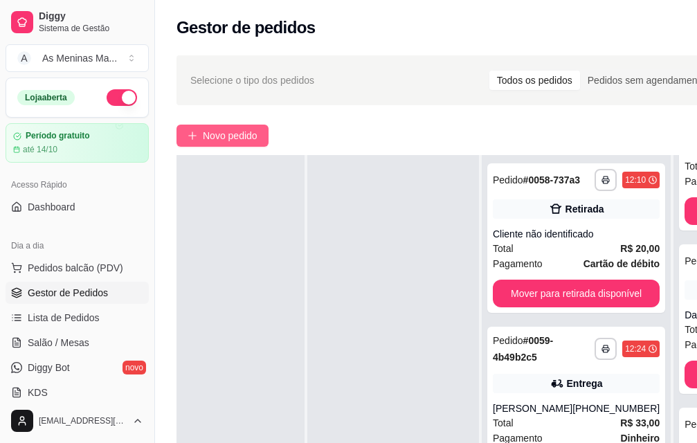
click at [243, 135] on span "Novo pedido" at bounding box center [230, 135] width 55 height 15
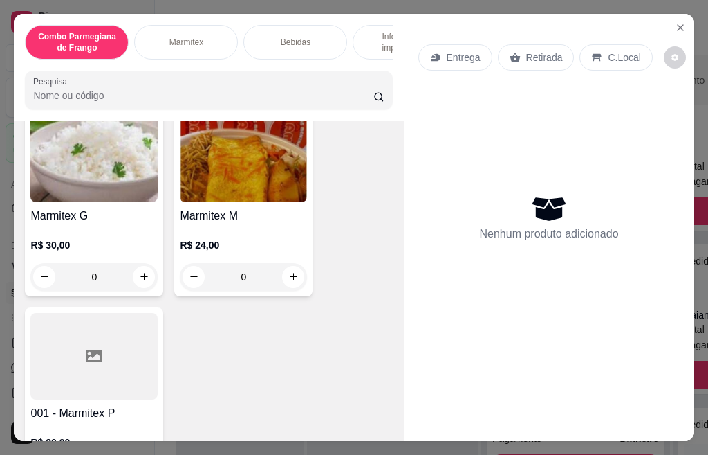
scroll to position [692, 0]
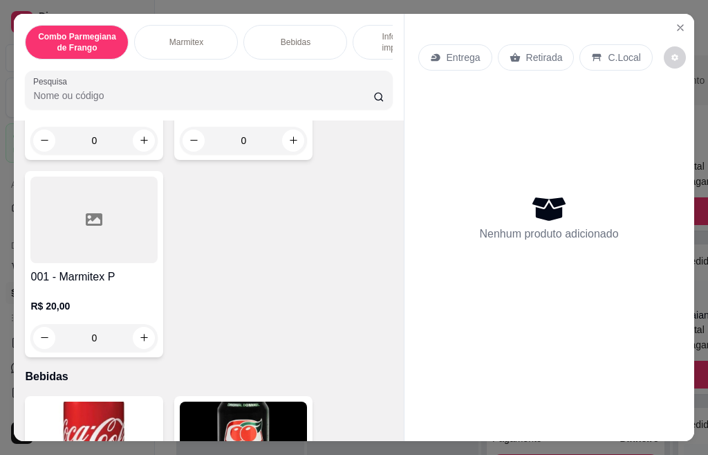
click at [125, 285] on h4 "001 - Marmitex P" at bounding box center [93, 276] width 127 height 17
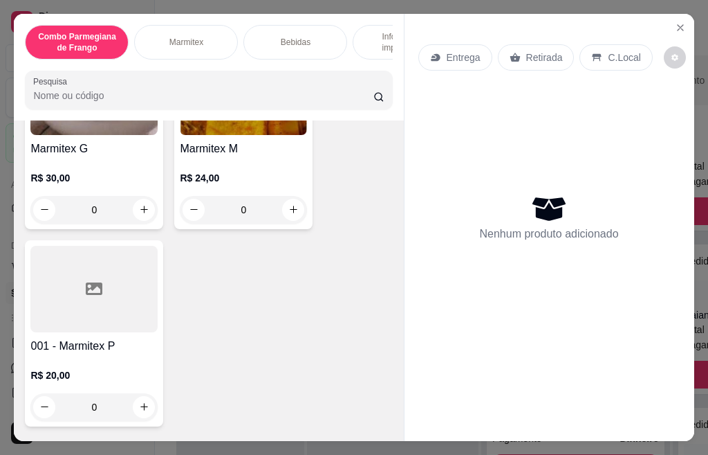
click at [212, 172] on div "R$ 24,00 0" at bounding box center [243, 190] width 127 height 66
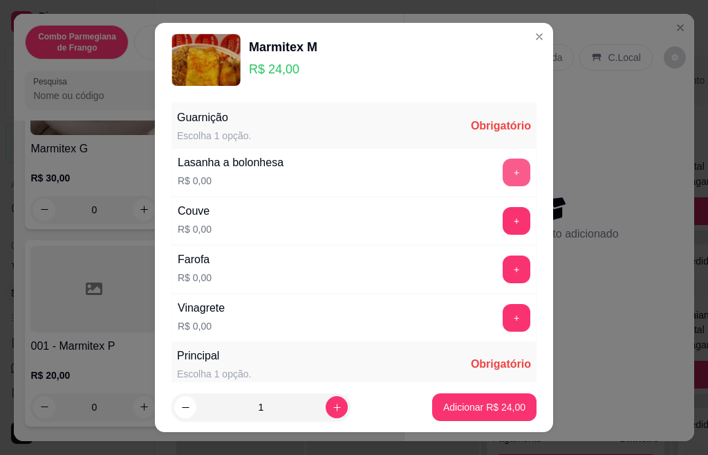
click at [503, 177] on button "+" at bounding box center [517, 172] width 28 height 28
click at [504, 227] on button "+" at bounding box center [517, 220] width 27 height 27
click at [503, 266] on button "+" at bounding box center [517, 269] width 28 height 28
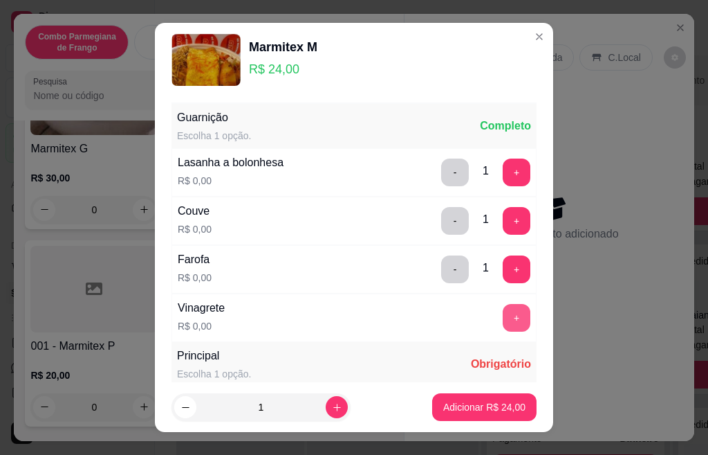
click at [503, 311] on button "+" at bounding box center [517, 318] width 28 height 28
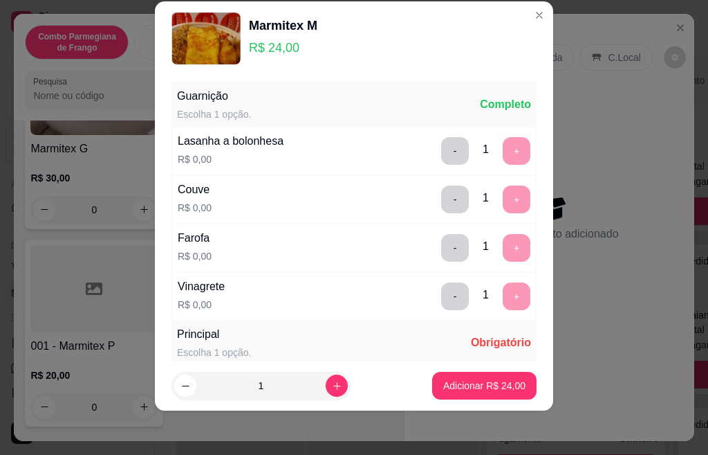
scroll to position [245, 0]
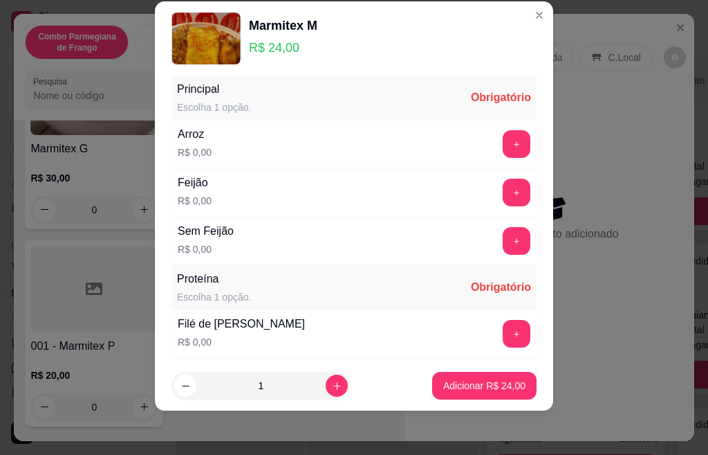
drag, startPoint x: 495, startPoint y: 124, endPoint x: 493, endPoint y: 140, distance: 16.8
click at [495, 126] on div "Arroz R$ 0,00 +" at bounding box center [354, 144] width 365 height 48
click at [503, 141] on button "+" at bounding box center [517, 144] width 28 height 28
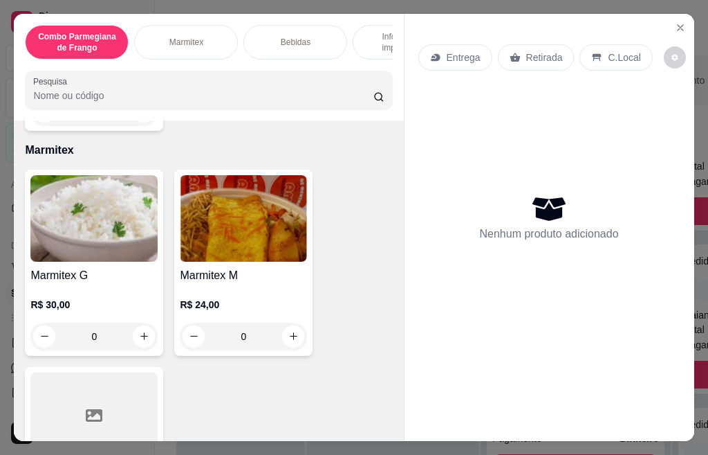
scroll to position [484, 0]
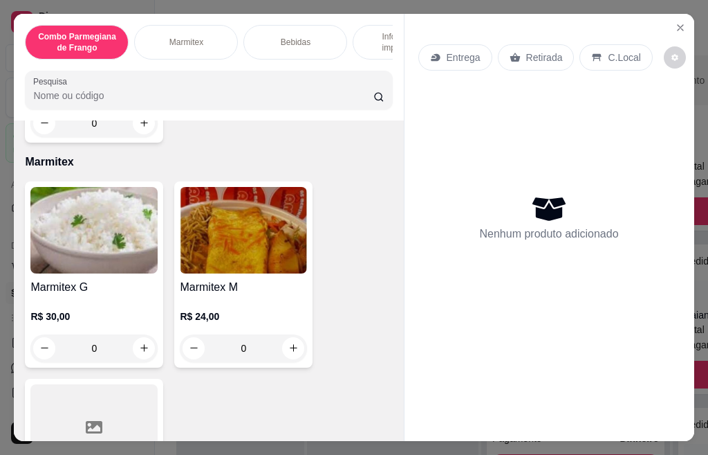
click at [86, 237] on img at bounding box center [93, 230] width 127 height 86
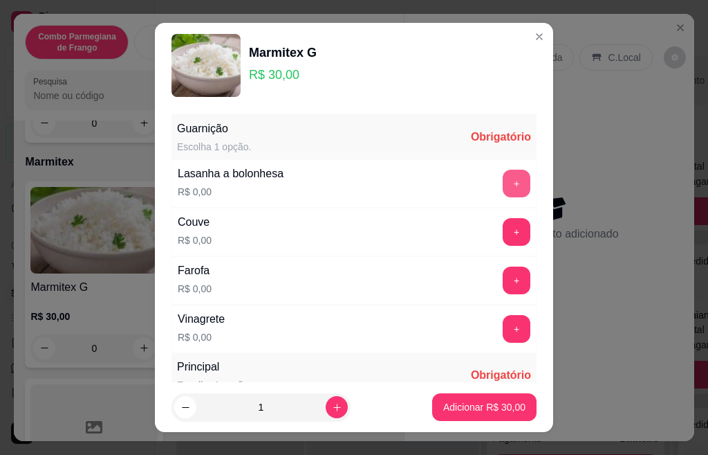
click at [503, 189] on button "+" at bounding box center [517, 183] width 28 height 28
click at [492, 248] on div "Couve R$ 0,00 +" at bounding box center [354, 232] width 365 height 48
click at [504, 232] on button "+" at bounding box center [517, 231] width 27 height 27
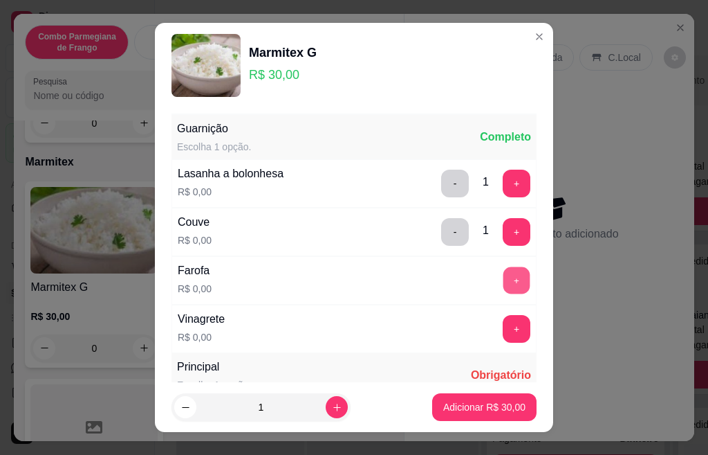
click at [504, 283] on button "+" at bounding box center [517, 279] width 27 height 27
click at [504, 331] on button "+" at bounding box center [517, 328] width 27 height 27
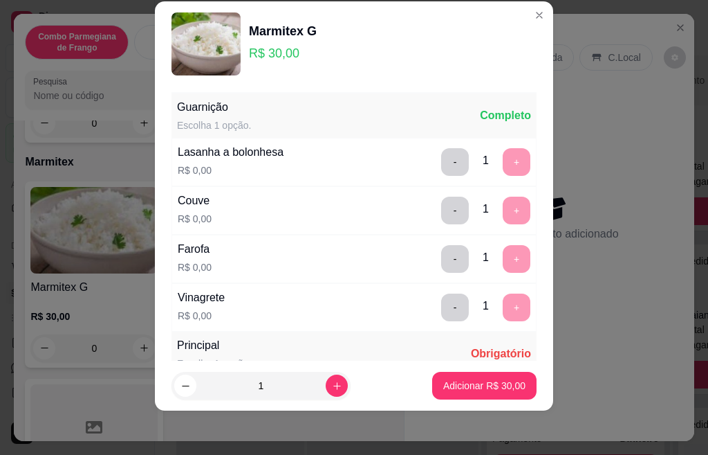
scroll to position [245, 0]
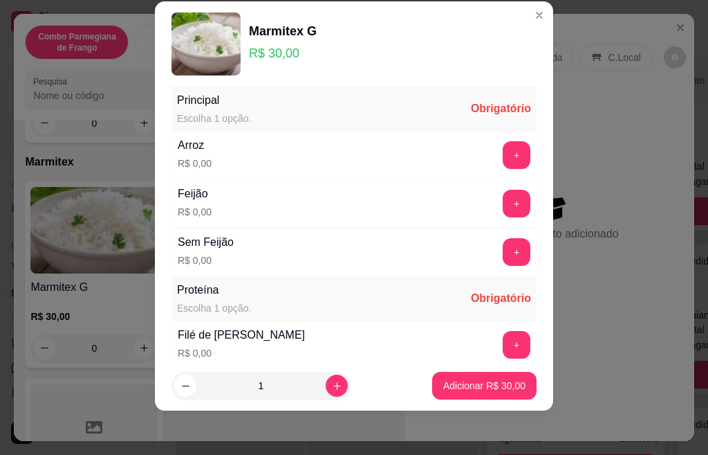
click at [497, 159] on div "+" at bounding box center [516, 155] width 39 height 28
click at [504, 154] on button "+" at bounding box center [517, 154] width 27 height 27
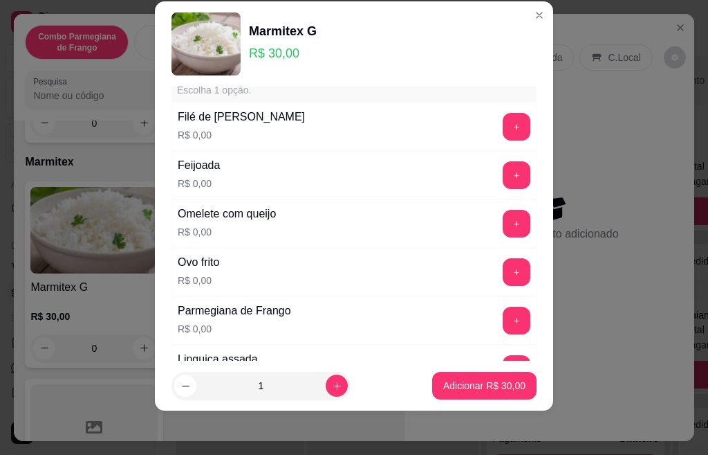
scroll to position [466, 0]
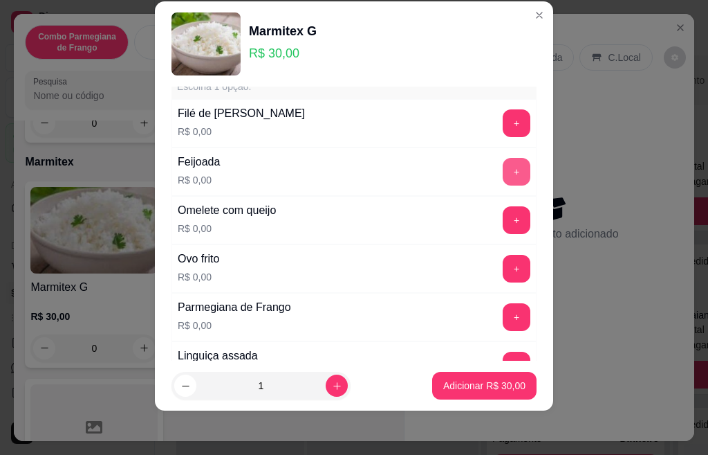
click at [503, 175] on button "+" at bounding box center [517, 172] width 28 height 28
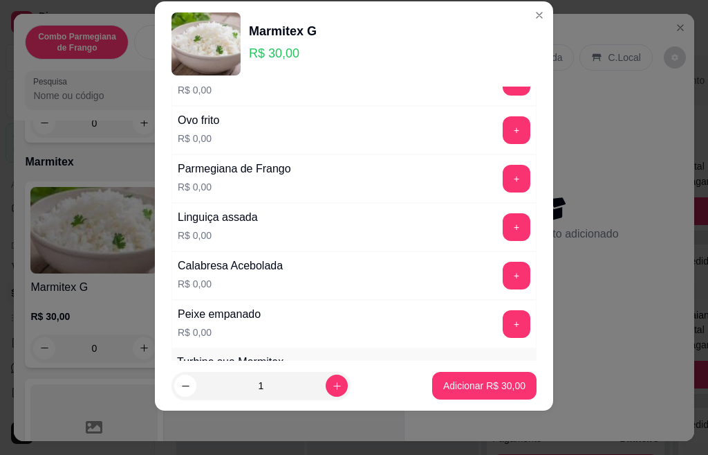
scroll to position [674, 0]
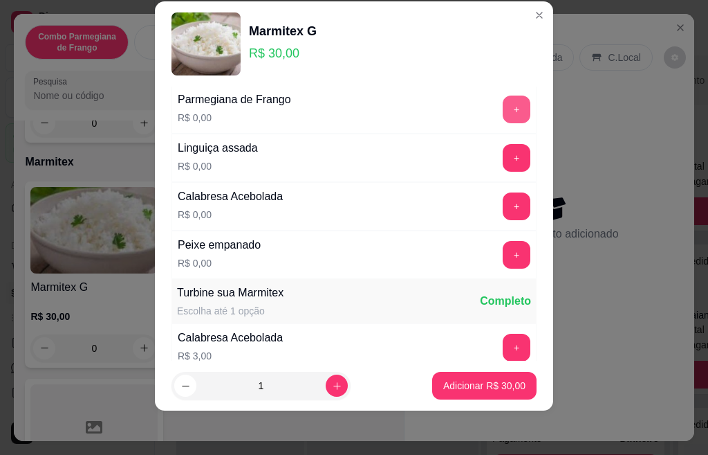
click at [503, 115] on button "+" at bounding box center [517, 109] width 28 height 28
click at [503, 159] on button "+" at bounding box center [517, 158] width 28 height 28
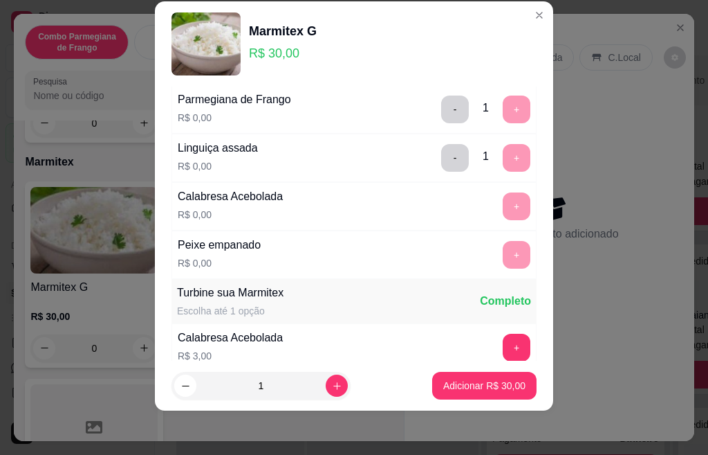
scroll to position [535, 0]
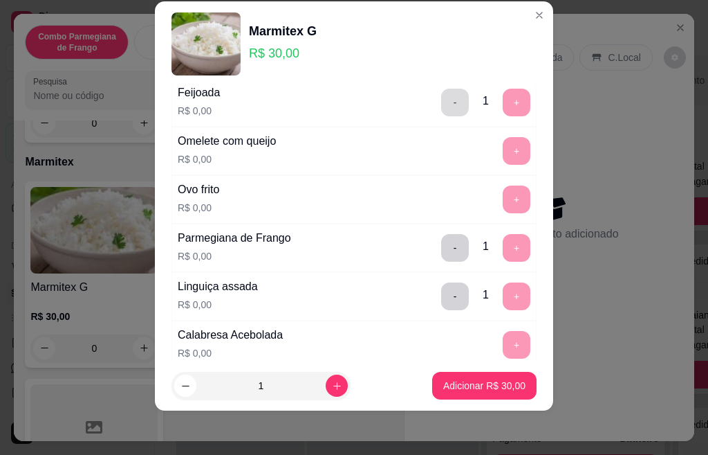
click at [441, 107] on button "-" at bounding box center [455, 103] width 28 height 28
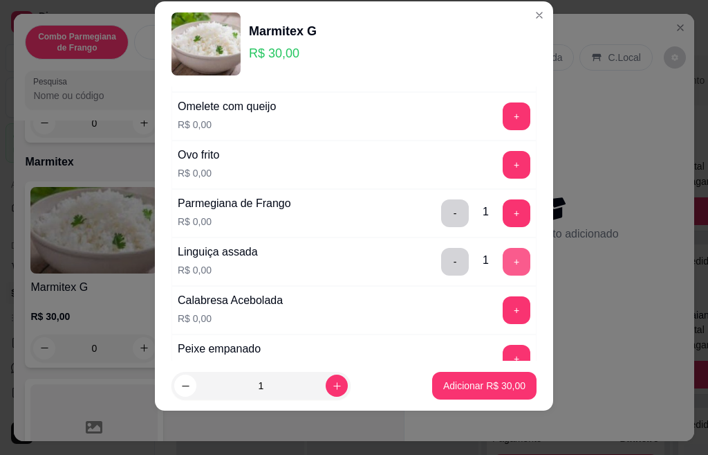
scroll to position [605, 0]
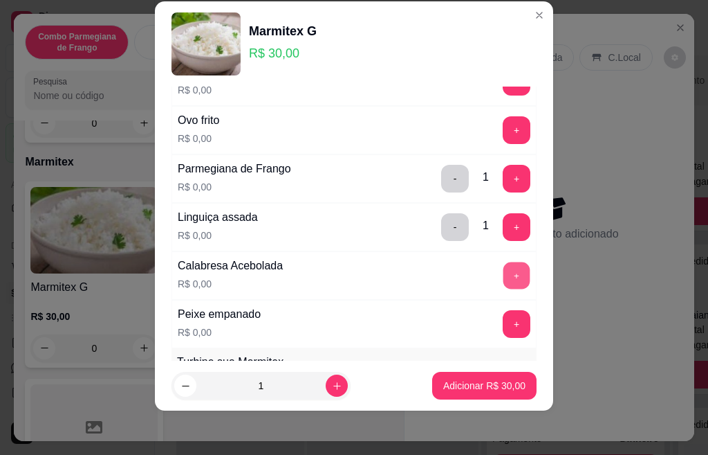
click at [504, 270] on button "+" at bounding box center [517, 275] width 27 height 27
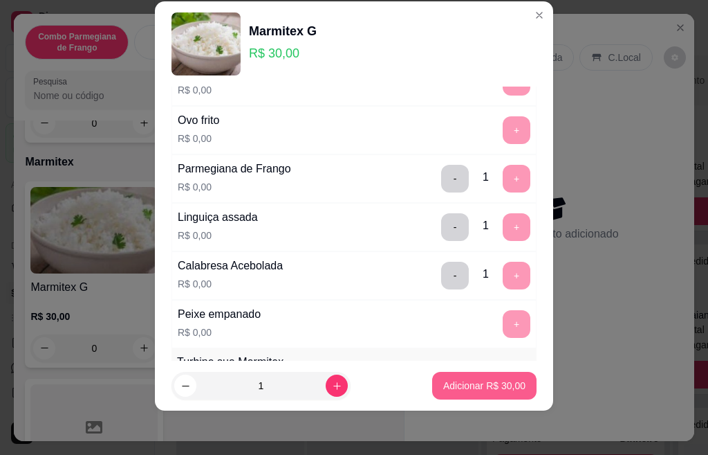
click at [470, 390] on p "Adicionar R$ 30,00" at bounding box center [484, 385] width 82 height 14
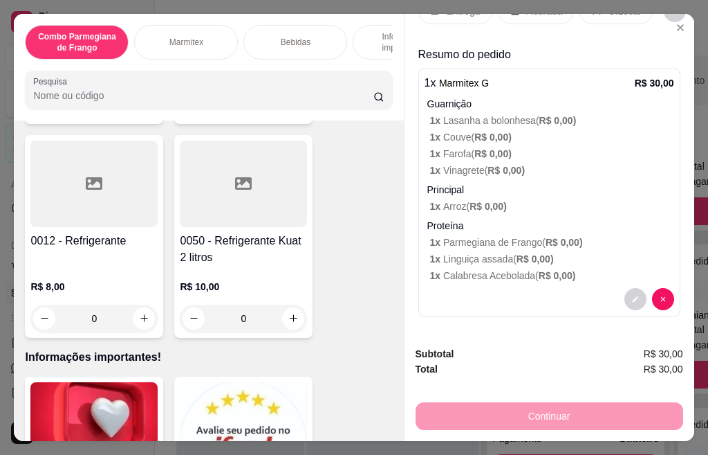
scroll to position [2421, 0]
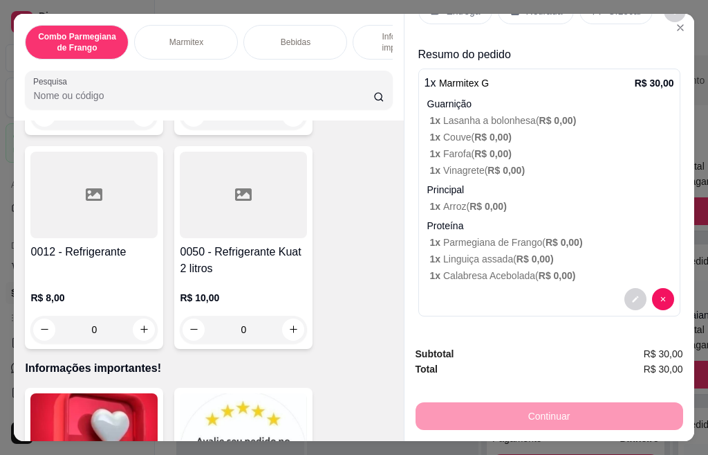
click at [205, 277] on div "R$ 10,00 0" at bounding box center [243, 310] width 127 height 66
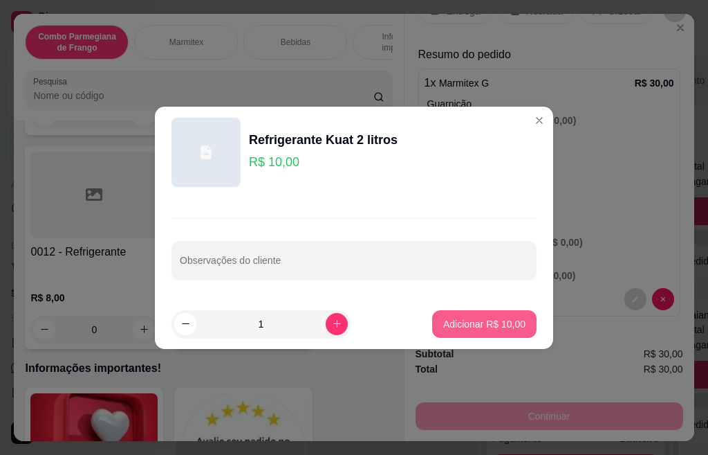
click at [432, 324] on button "Adicionar R$ 10,00" at bounding box center [484, 324] width 104 height 28
type input "1"
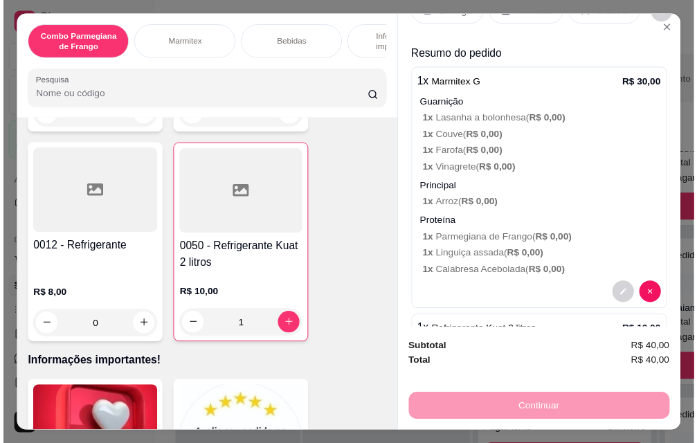
scroll to position [0, 0]
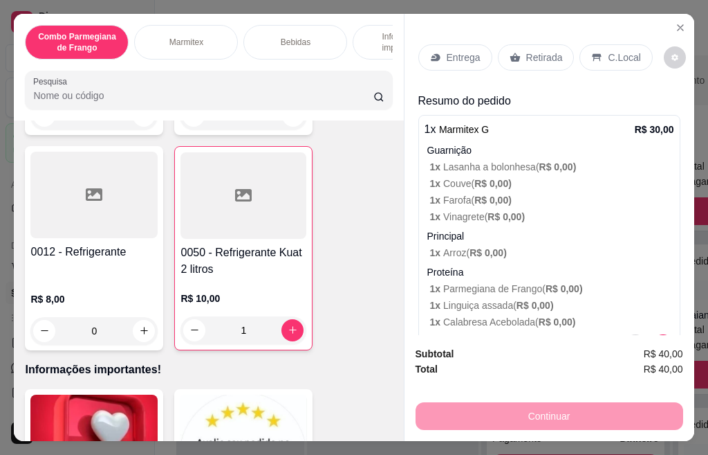
click at [529, 51] on p "Retirada" at bounding box center [544, 58] width 37 height 14
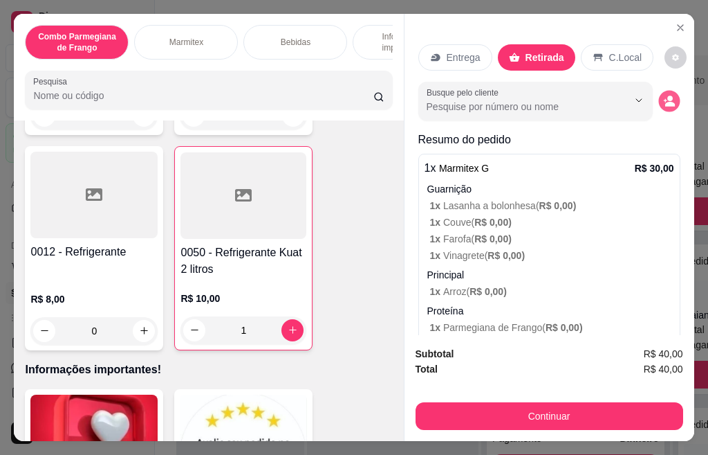
click at [663, 95] on icon "decrease-product-quantity" at bounding box center [669, 101] width 12 height 12
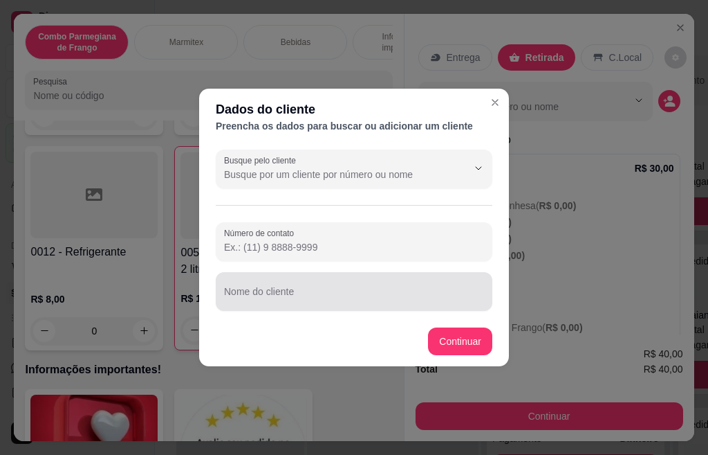
click at [283, 286] on div at bounding box center [354, 291] width 260 height 28
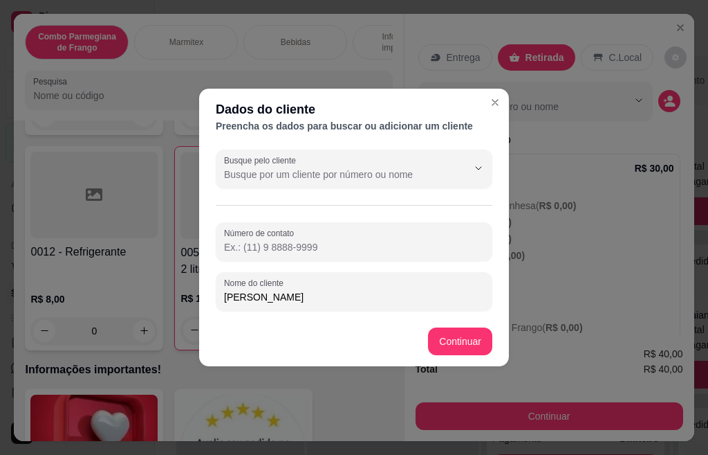
type input "[PERSON_NAME]"
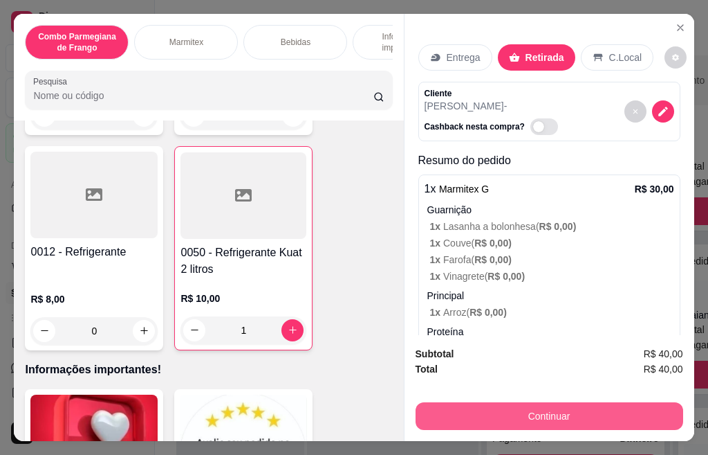
click at [481, 406] on button "Continuar" at bounding box center [550, 416] width 268 height 28
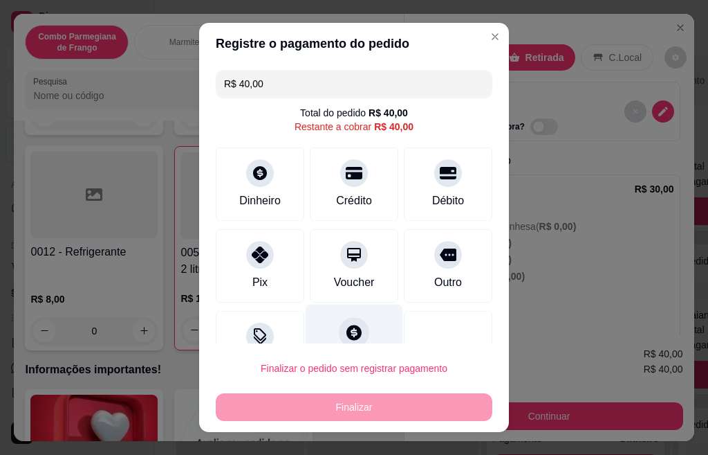
click at [345, 336] on icon at bounding box center [354, 332] width 18 height 18
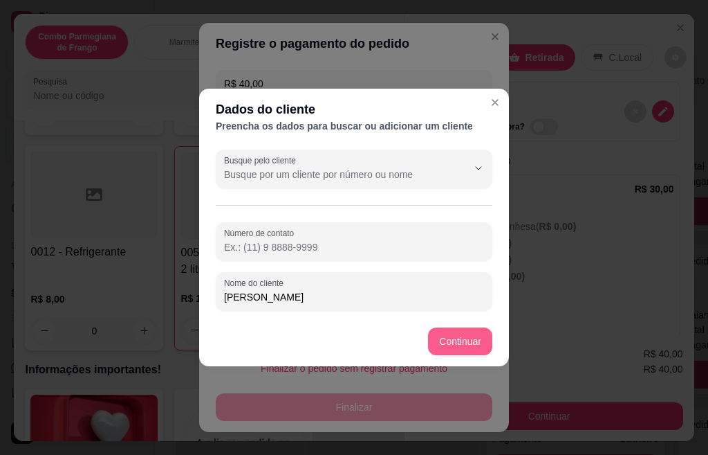
click at [438, 340] on button "Continuar" at bounding box center [460, 341] width 64 height 28
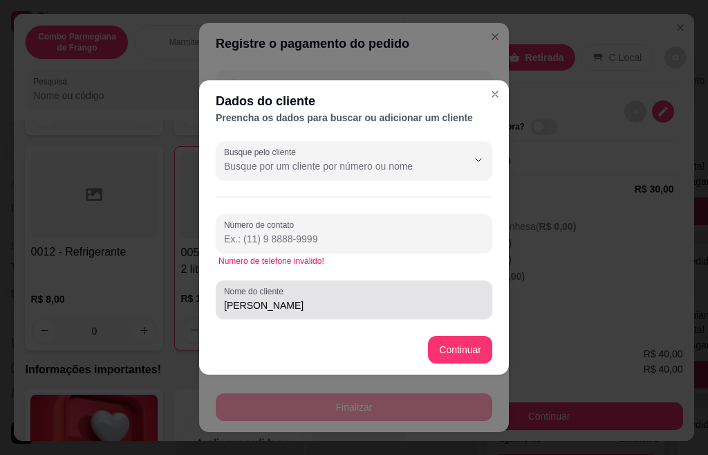
click at [303, 237] on input "Número de contato" at bounding box center [354, 239] width 260 height 14
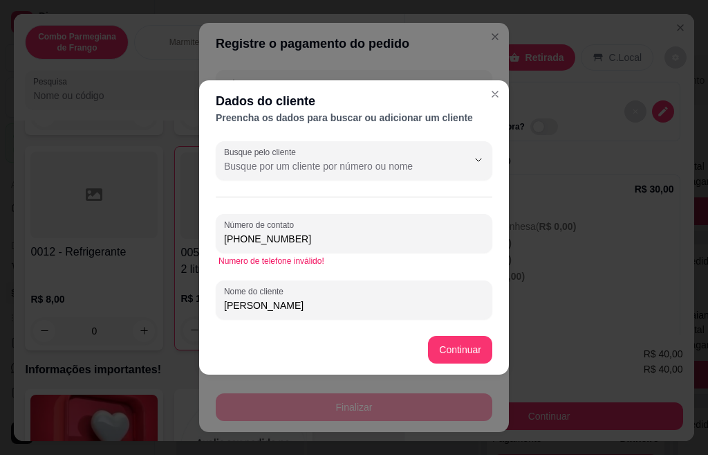
type input "[PHONE_NUMBER]"
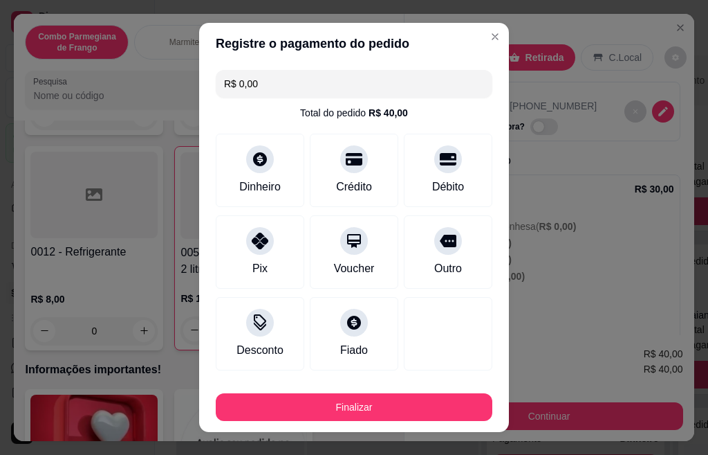
type input "R$ 0,00"
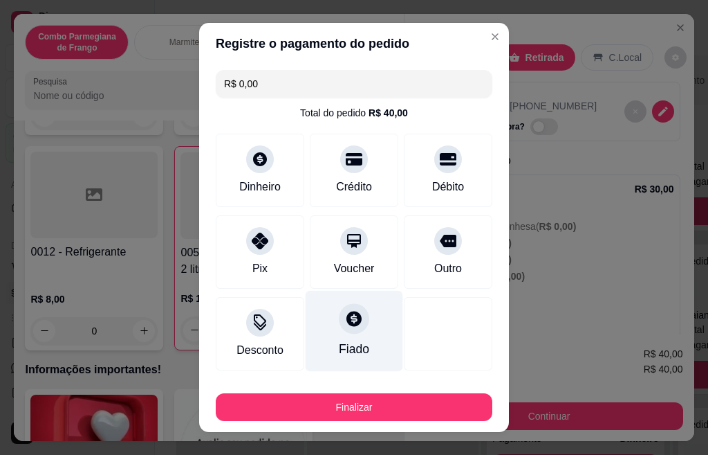
click at [339, 340] on div "Fiado" at bounding box center [354, 349] width 30 height 18
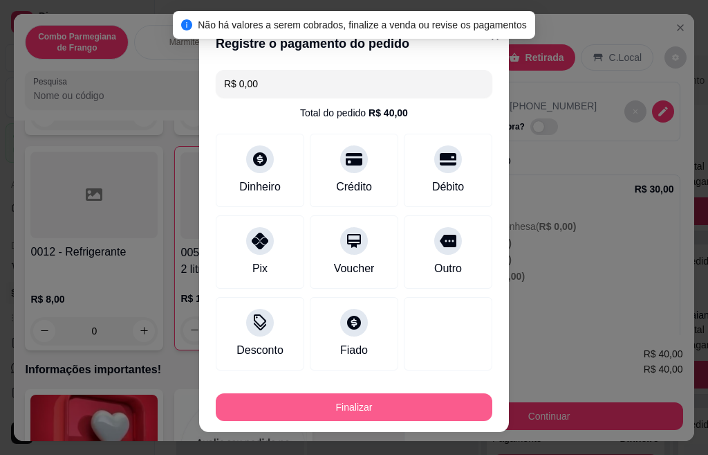
click at [351, 410] on button "Finalizar" at bounding box center [354, 407] width 277 height 28
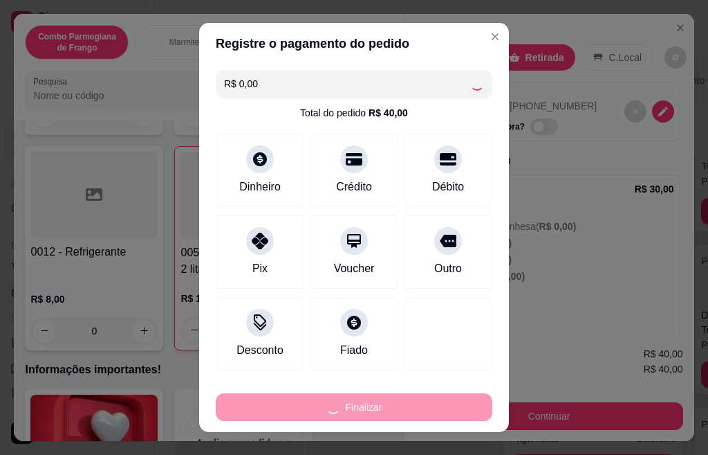
type input "0"
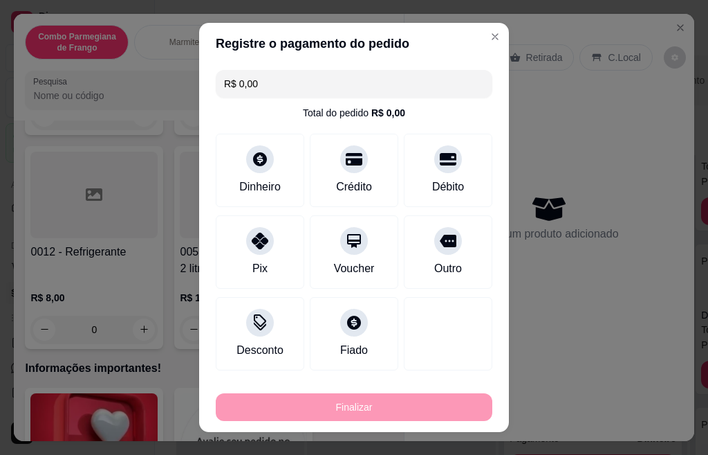
type input "-R$ 40,00"
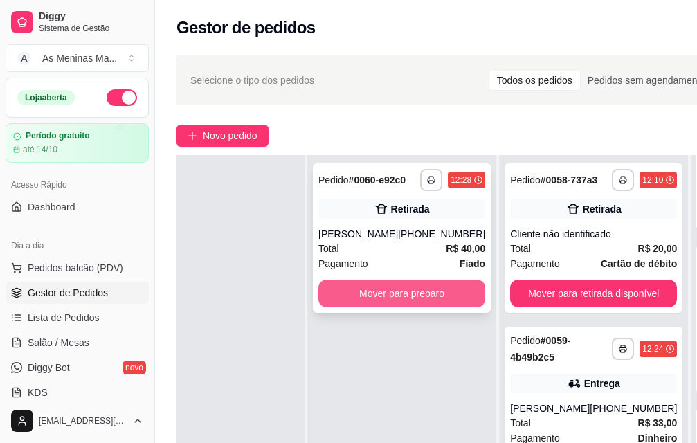
click at [401, 302] on button "Mover para preparo" at bounding box center [401, 293] width 167 height 28
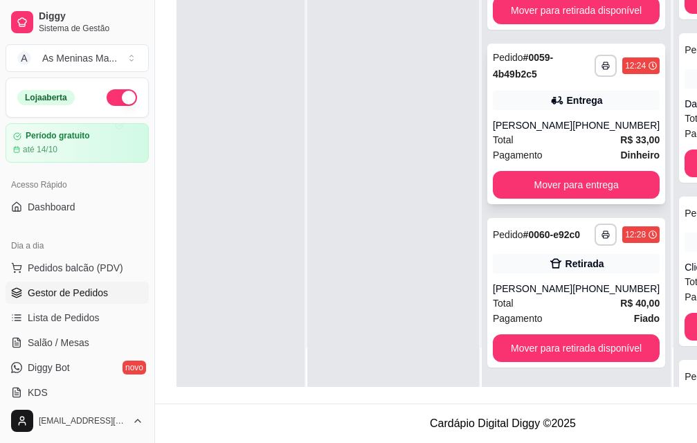
scroll to position [223, 1]
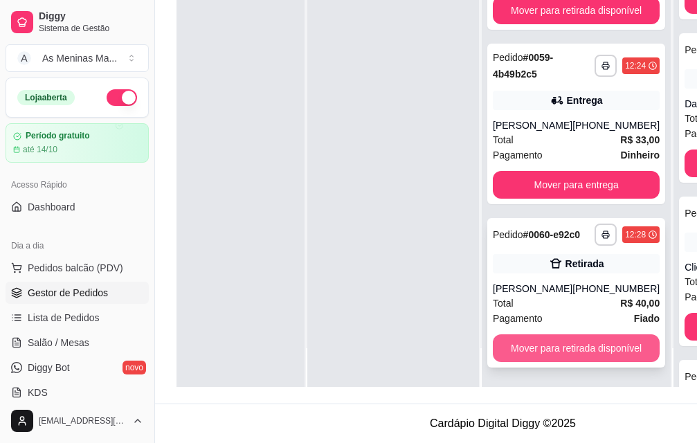
click at [545, 340] on button "Mover para retirada disponível" at bounding box center [576, 348] width 167 height 28
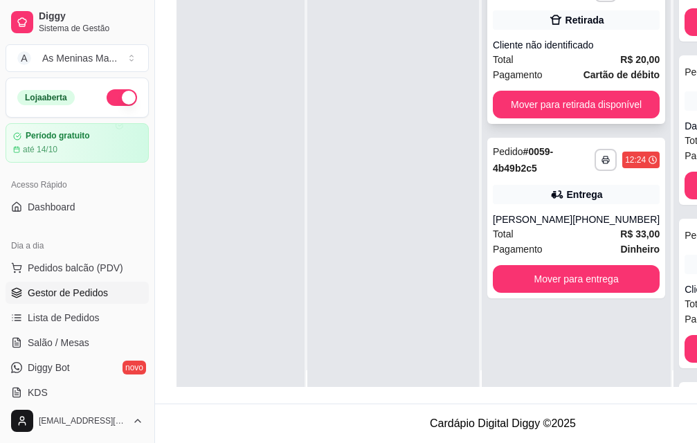
scroll to position [0, 44]
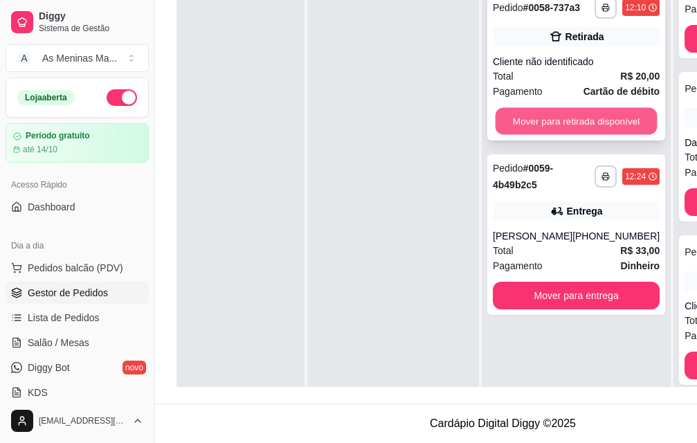
click at [542, 116] on button "Mover para retirada disponível" at bounding box center [576, 121] width 162 height 27
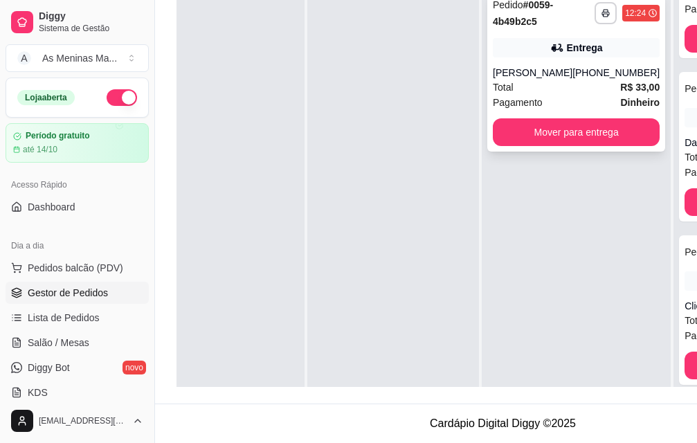
click at [548, 80] on div "Total R$ 33,00" at bounding box center [576, 87] width 167 height 15
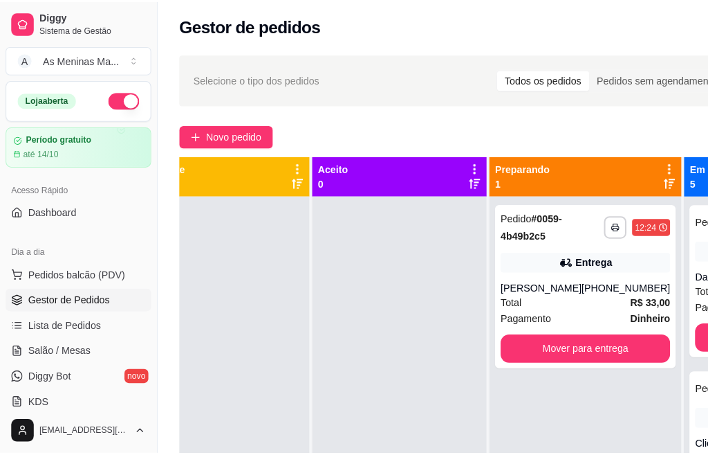
scroll to position [0, 1]
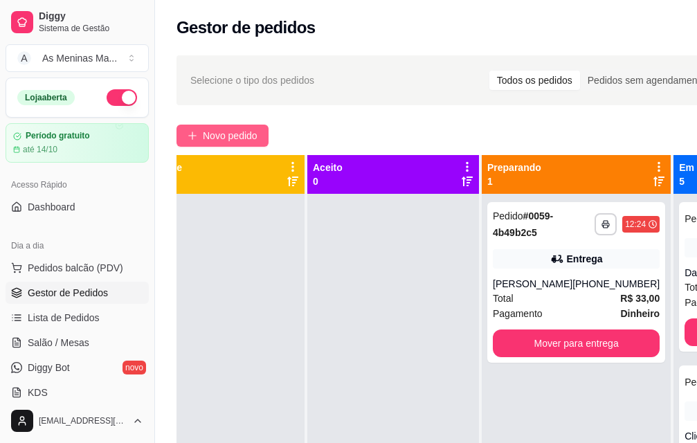
click at [226, 142] on span "Novo pedido" at bounding box center [230, 135] width 55 height 15
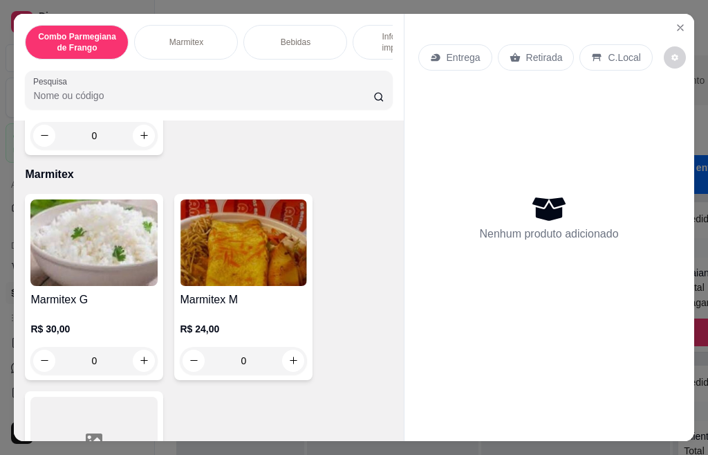
scroll to position [623, 0]
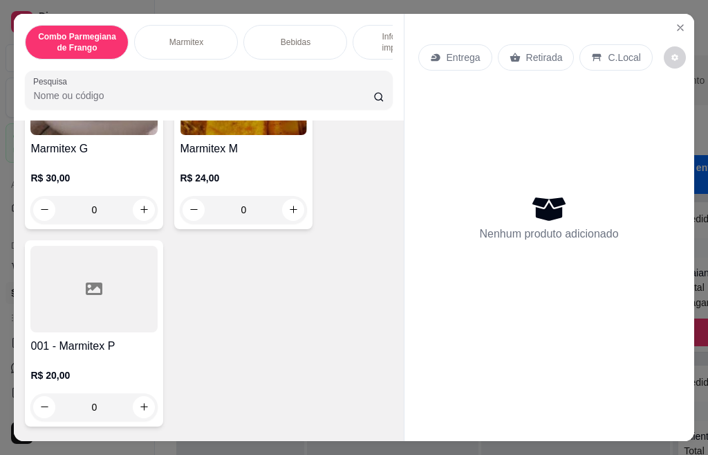
click at [88, 183] on p "R$ 30,00" at bounding box center [93, 178] width 127 height 14
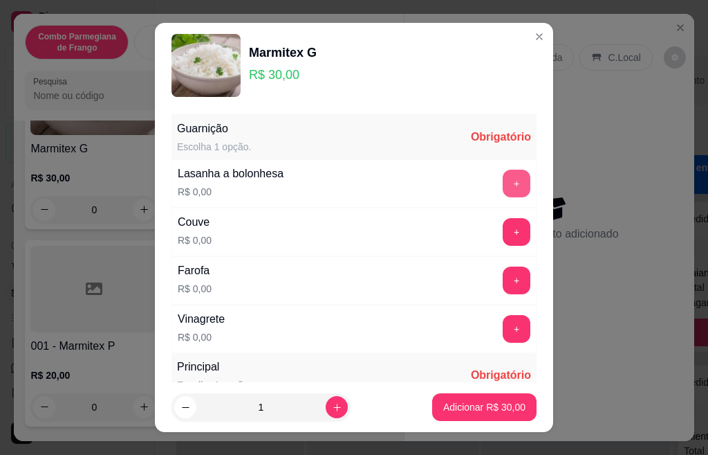
click at [503, 181] on button "+" at bounding box center [517, 183] width 28 height 28
click at [490, 250] on div "Couve R$ 0,00 +" at bounding box center [354, 232] width 365 height 48
click at [504, 282] on button "+" at bounding box center [517, 279] width 27 height 27
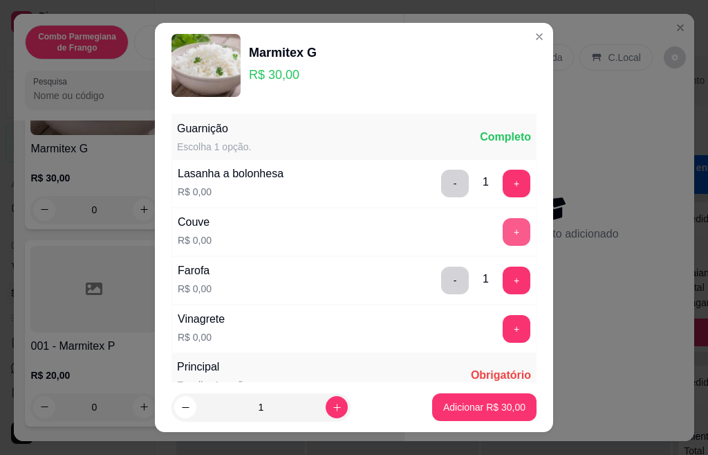
click at [503, 232] on button "+" at bounding box center [517, 232] width 28 height 28
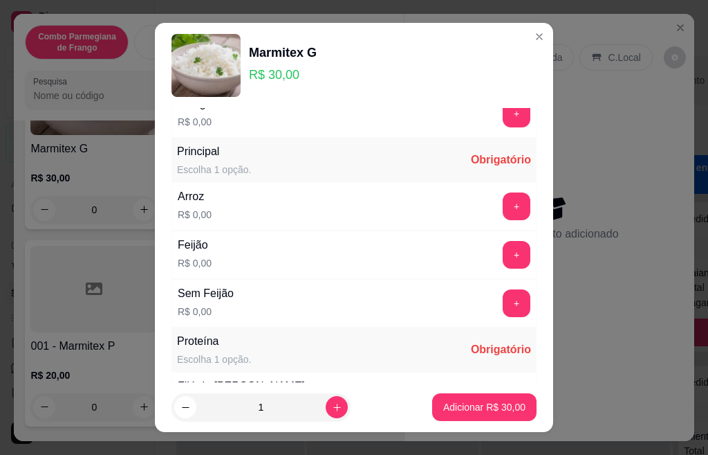
scroll to position [277, 0]
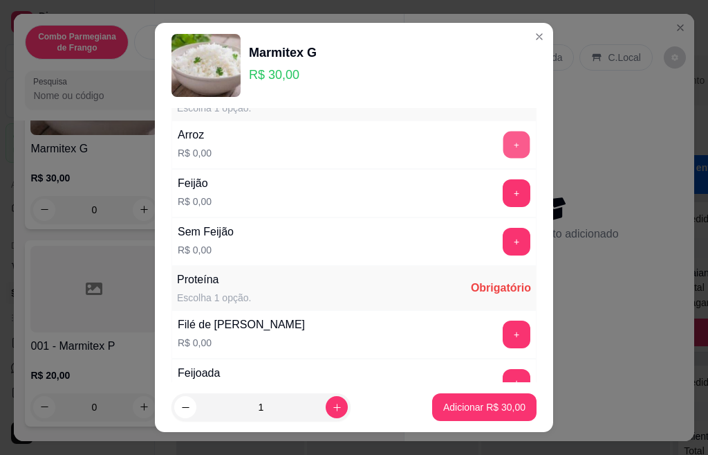
click at [504, 156] on button "+" at bounding box center [517, 144] width 27 height 27
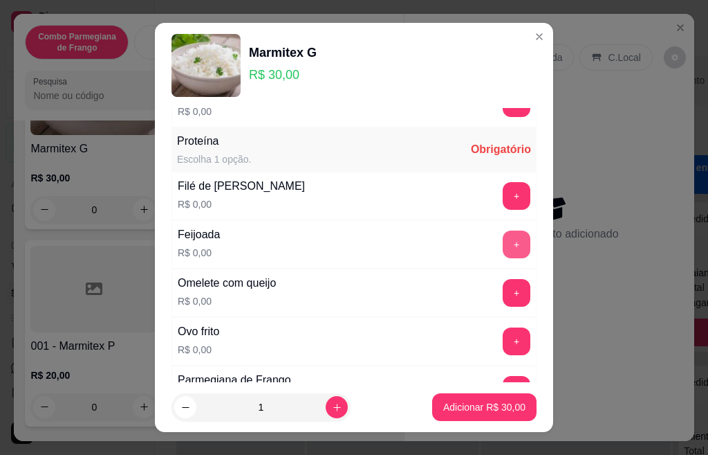
click at [503, 240] on button "+" at bounding box center [517, 244] width 28 height 28
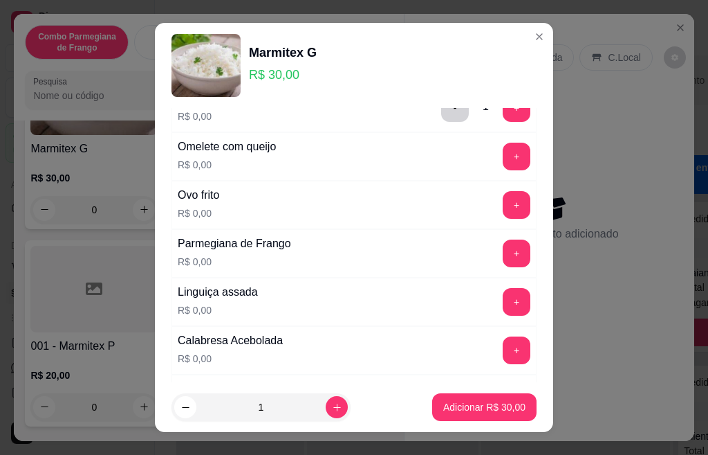
scroll to position [553, 0]
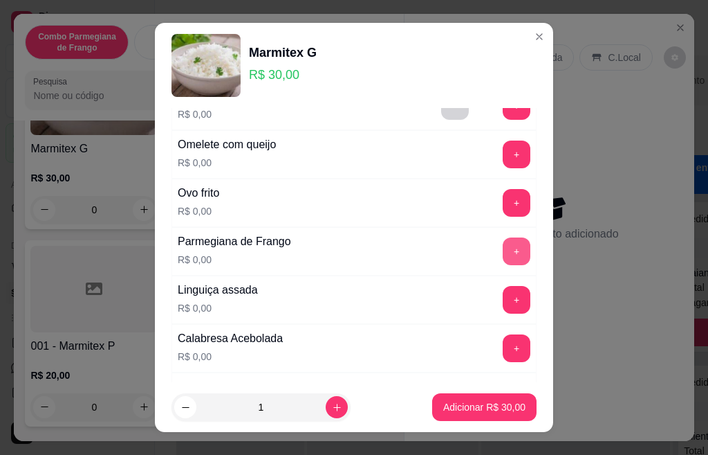
click at [503, 251] on button "+" at bounding box center [517, 251] width 28 height 28
click at [503, 305] on button "+" at bounding box center [517, 300] width 28 height 28
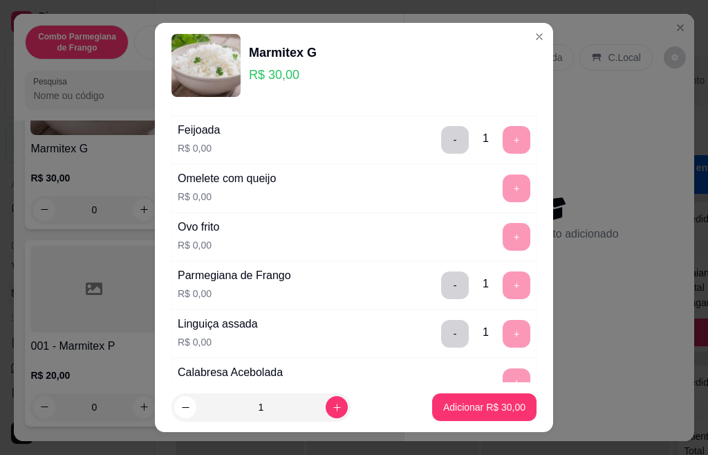
scroll to position [692, 0]
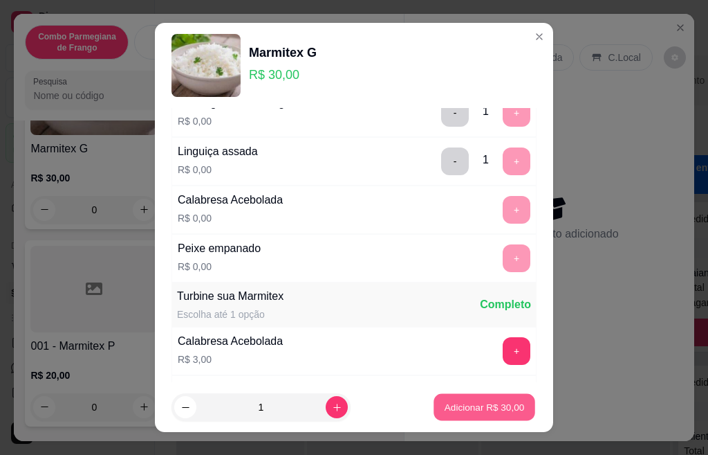
click at [445, 411] on p "Adicionar R$ 30,00" at bounding box center [485, 406] width 80 height 13
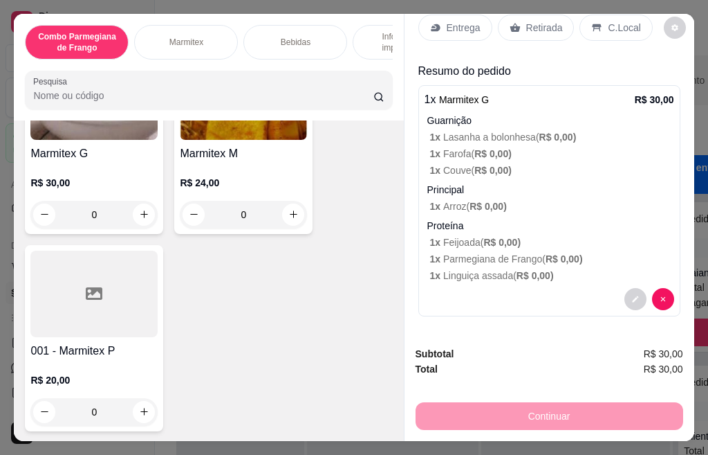
scroll to position [604, 0]
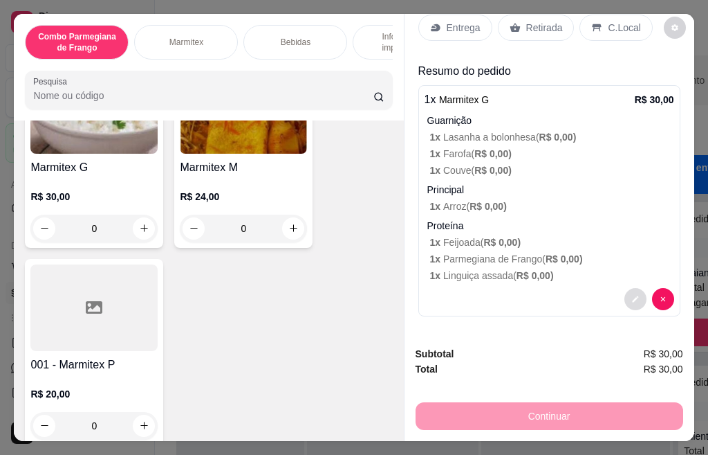
click at [632, 295] on icon "decrease-product-quantity" at bounding box center [636, 299] width 8 height 8
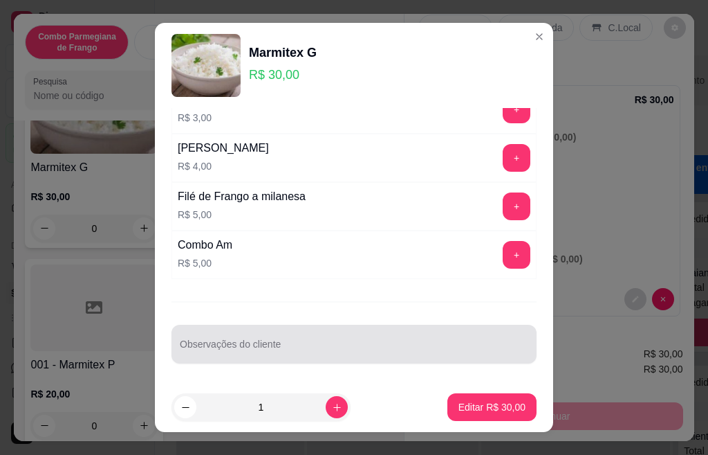
scroll to position [1031, 0]
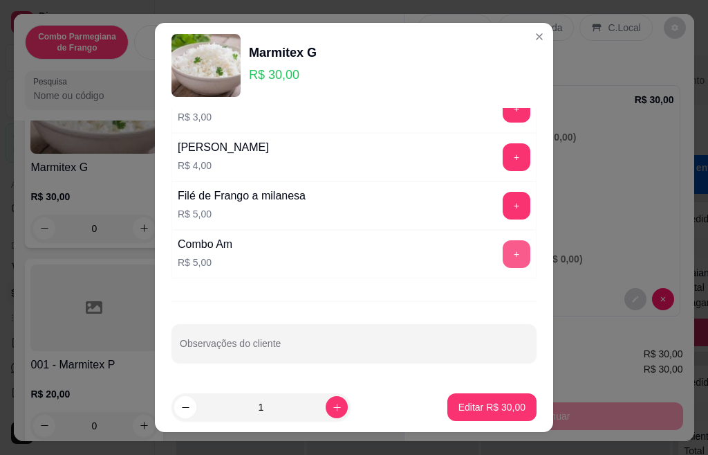
click at [503, 258] on button "+" at bounding box center [517, 254] width 28 height 28
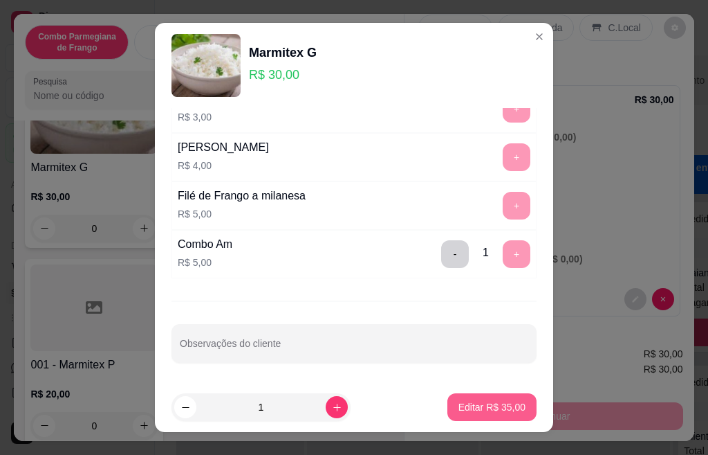
click at [495, 416] on button "Editar R$ 35,00" at bounding box center [492, 407] width 89 height 28
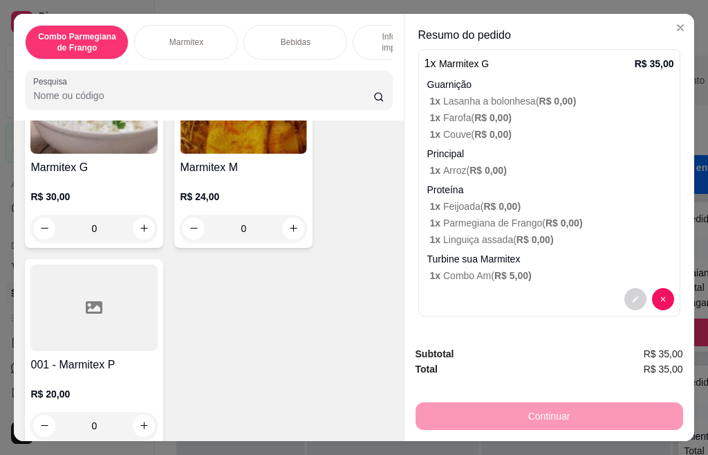
scroll to position [0, 0]
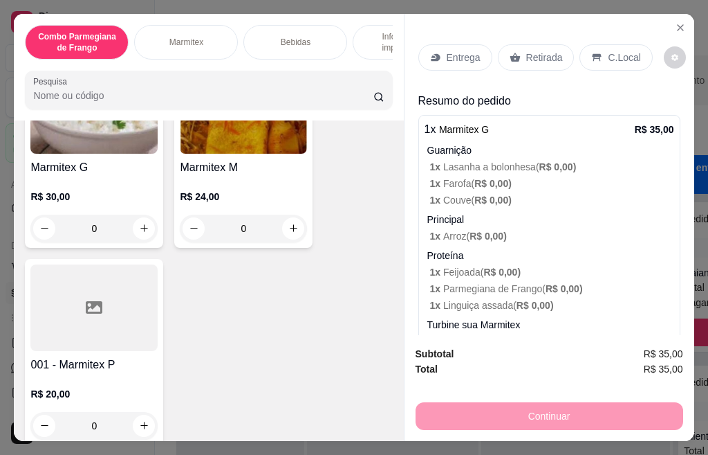
click at [450, 63] on div "Entrega" at bounding box center [456, 57] width 74 height 26
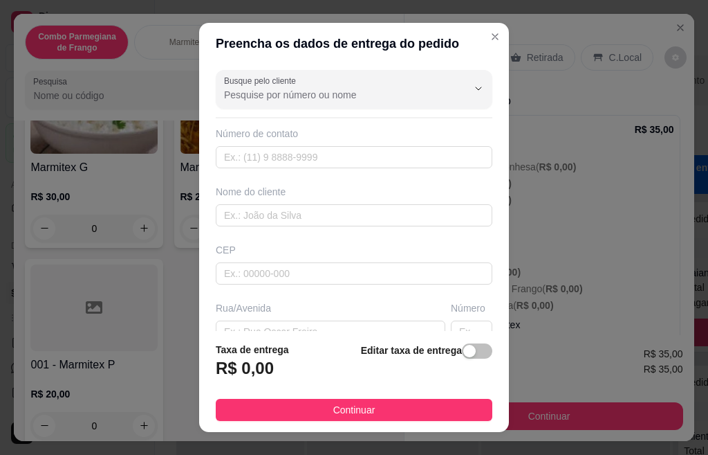
scroll to position [69, 0]
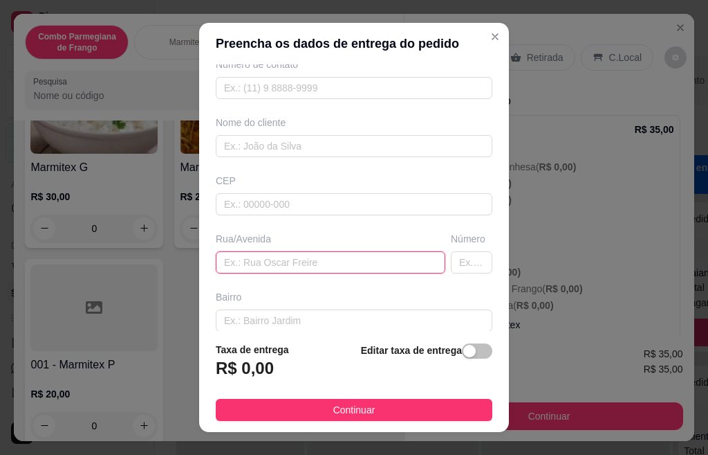
click at [279, 261] on input "text" at bounding box center [331, 262] width 230 height 22
paste input "[GEOGRAPHIC_DATA]"
type input "[GEOGRAPHIC_DATA]"
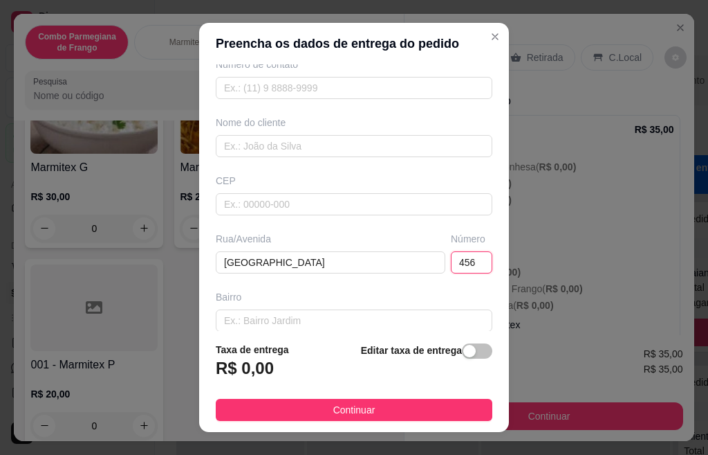
type input "456"
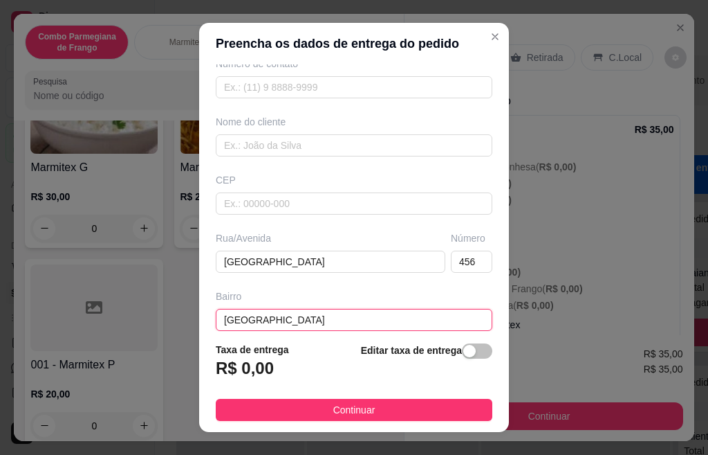
type input "[GEOGRAPHIC_DATA]"
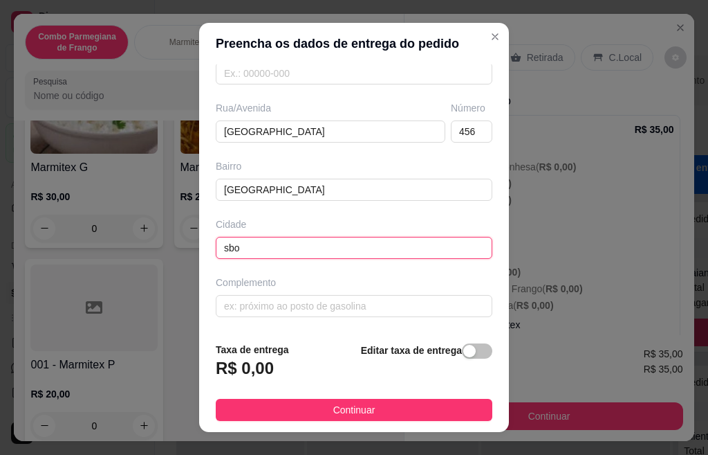
type input "sbo"
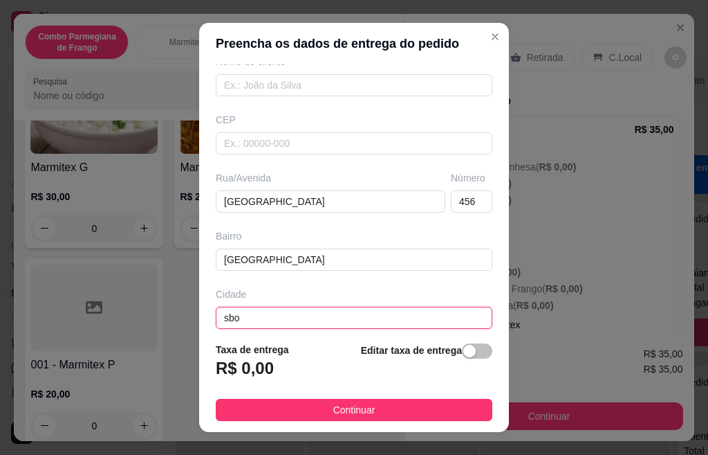
scroll to position [0, 0]
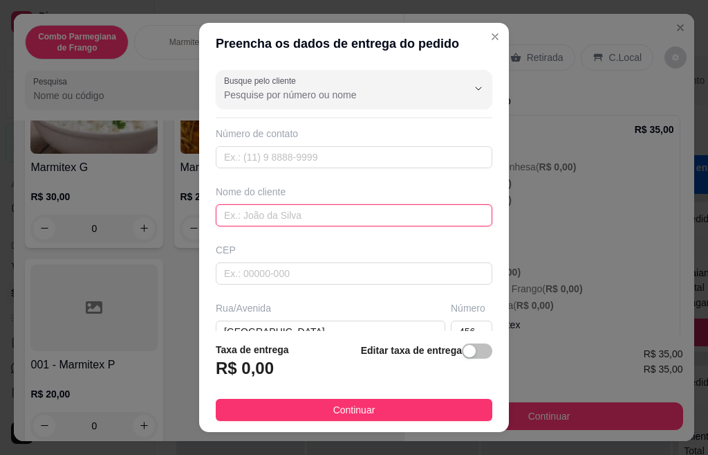
click at [275, 214] on input "text" at bounding box center [354, 215] width 277 height 22
type input "[PERSON_NAME]"
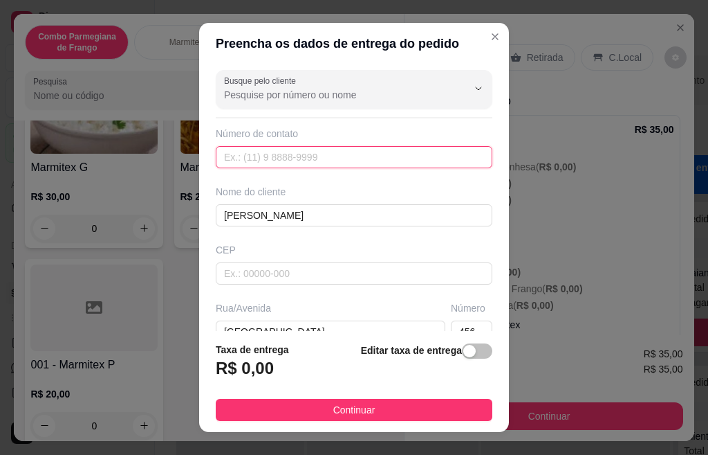
click at [266, 159] on input "text" at bounding box center [354, 157] width 277 height 22
paste input "[PHONE_NUMBER]"
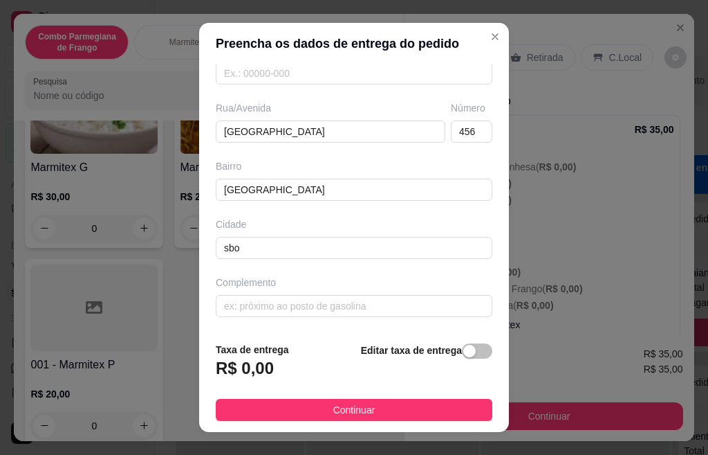
scroll to position [21, 0]
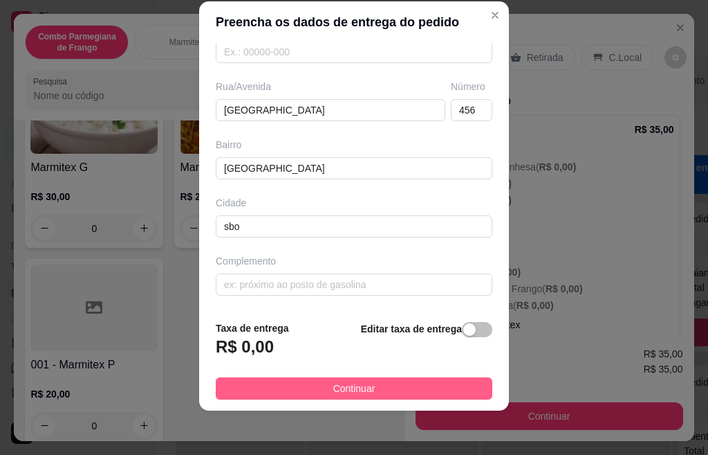
type input "[PHONE_NUMBER]"
click at [342, 385] on span "Continuar" at bounding box center [354, 387] width 42 height 15
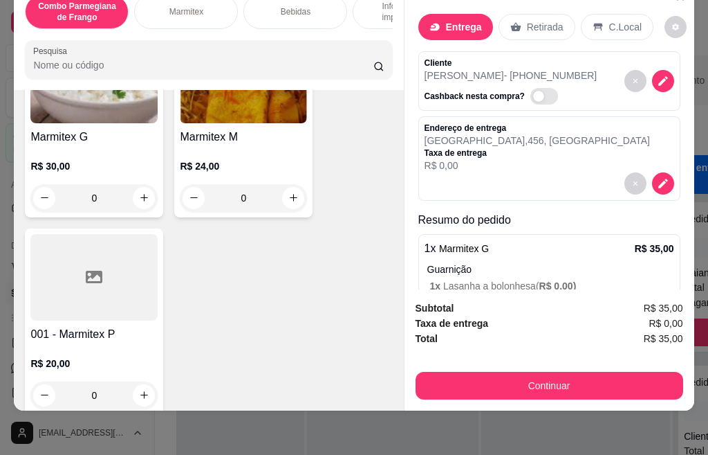
scroll to position [0, 0]
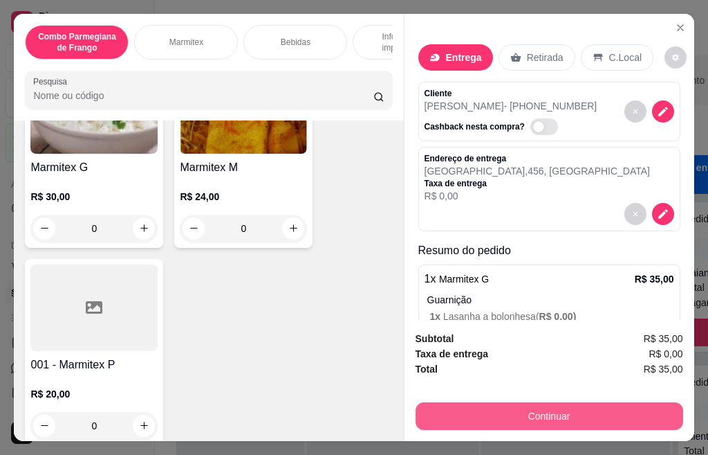
click at [587, 407] on button "Continuar" at bounding box center [550, 416] width 268 height 28
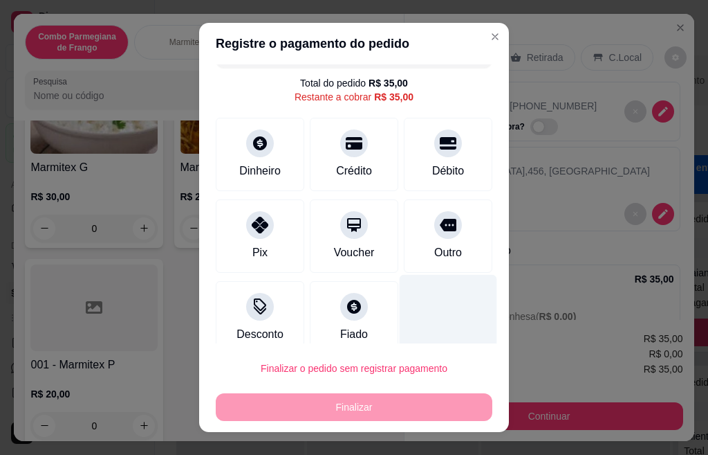
scroll to position [46, 0]
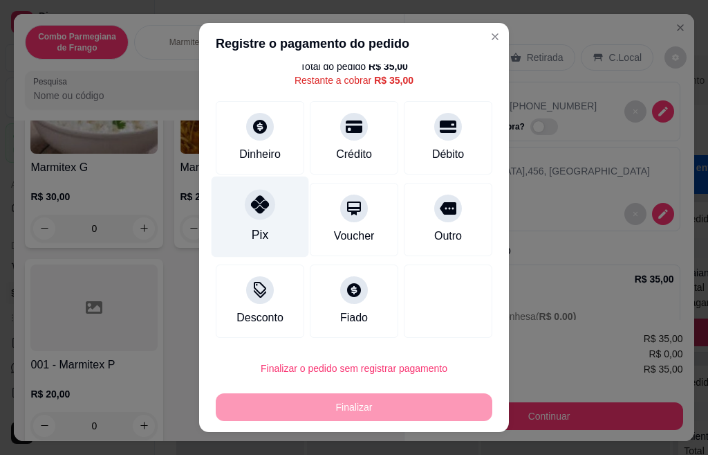
click at [234, 217] on div "Pix" at bounding box center [261, 216] width 98 height 81
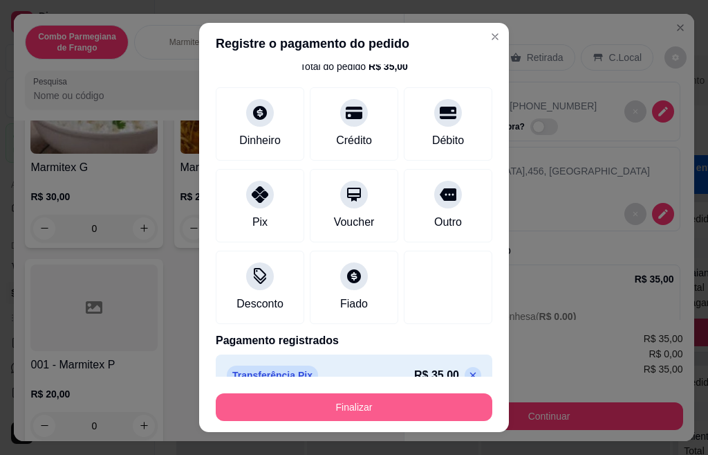
click at [324, 414] on button "Finalizar" at bounding box center [354, 407] width 277 height 28
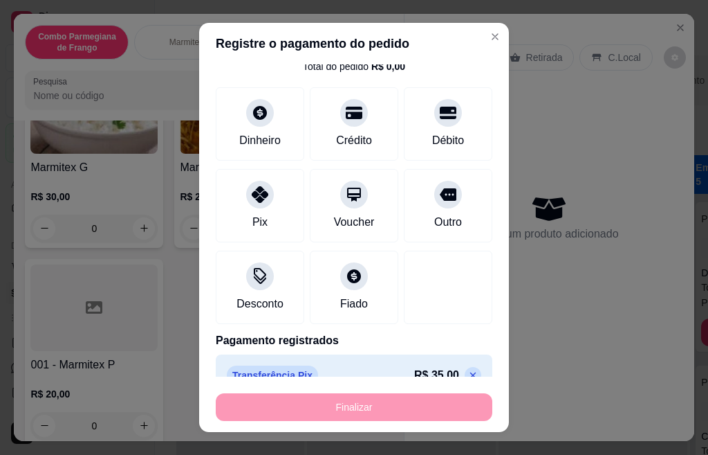
type input "-R$ 35,00"
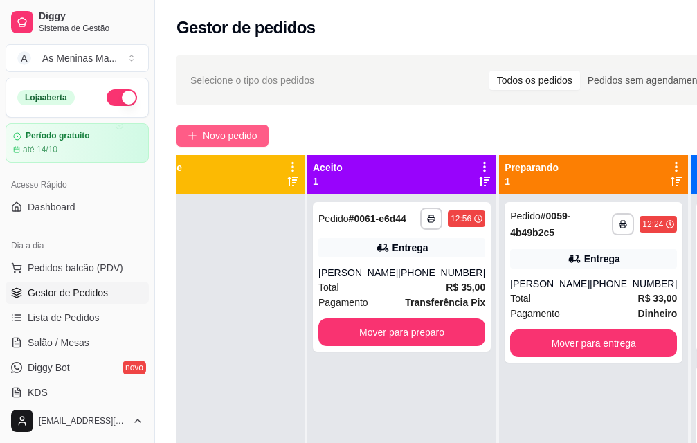
click at [254, 137] on span "Novo pedido" at bounding box center [230, 135] width 55 height 15
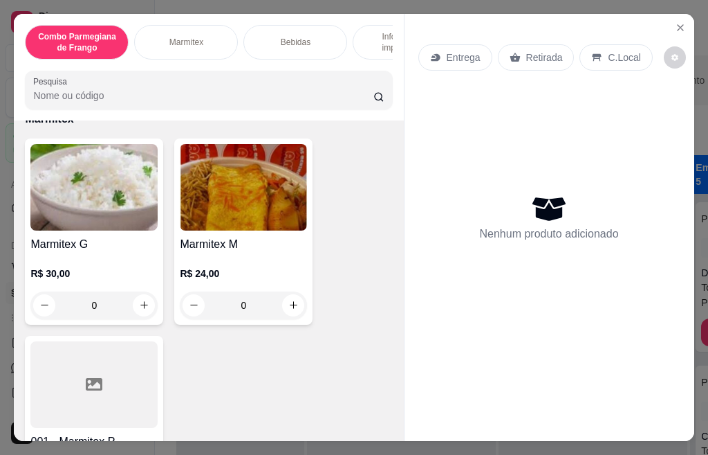
scroll to position [553, 0]
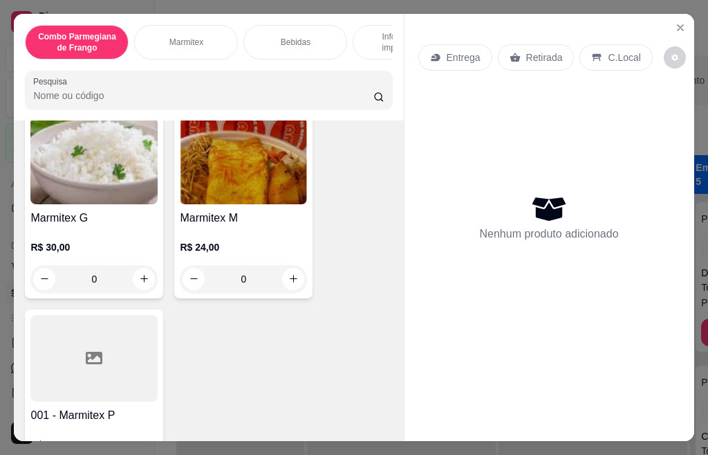
click at [101, 204] on img at bounding box center [93, 161] width 127 height 86
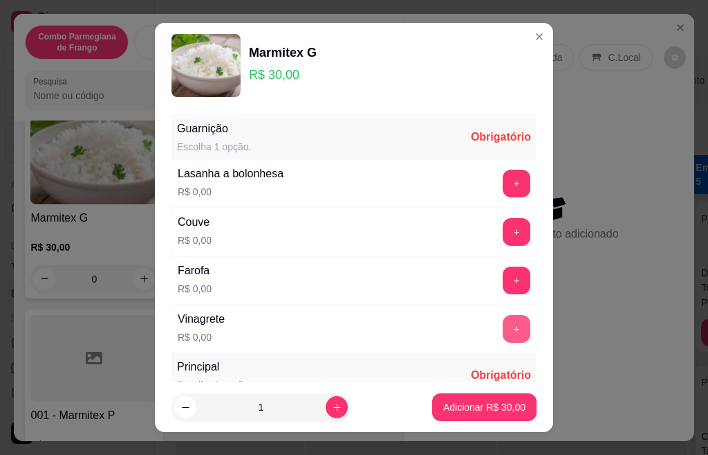
click at [503, 327] on button "+" at bounding box center [517, 329] width 28 height 28
click at [504, 279] on button "+" at bounding box center [517, 279] width 27 height 27
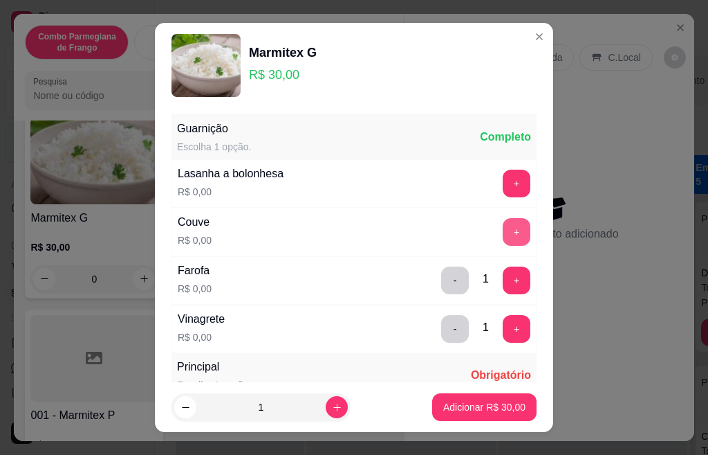
click at [503, 228] on button "+" at bounding box center [517, 232] width 28 height 28
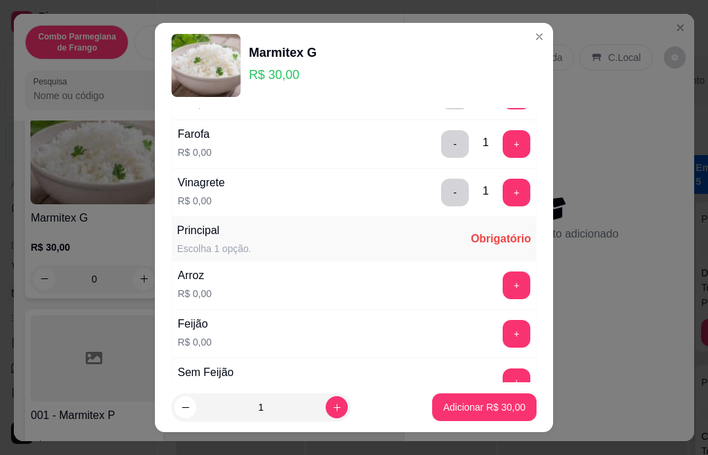
scroll to position [138, 0]
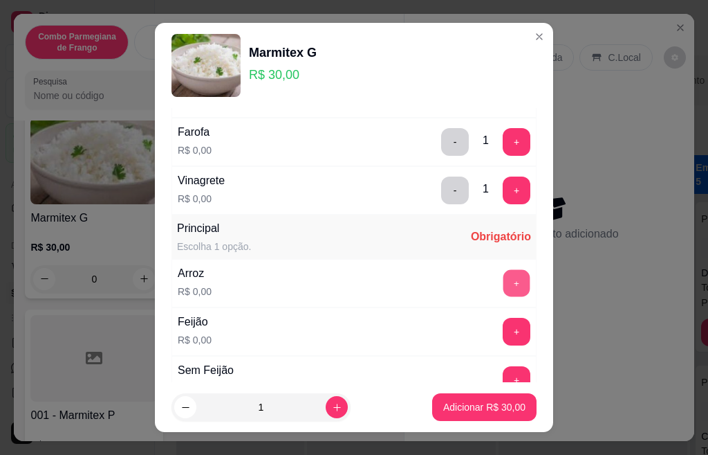
click at [504, 282] on button "+" at bounding box center [517, 282] width 27 height 27
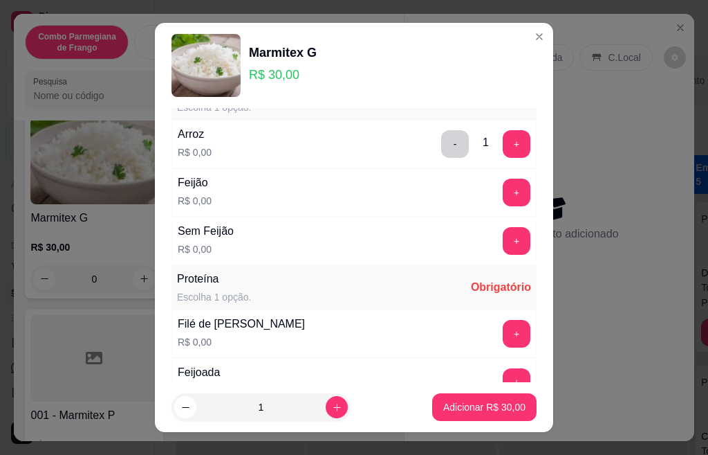
scroll to position [332, 0]
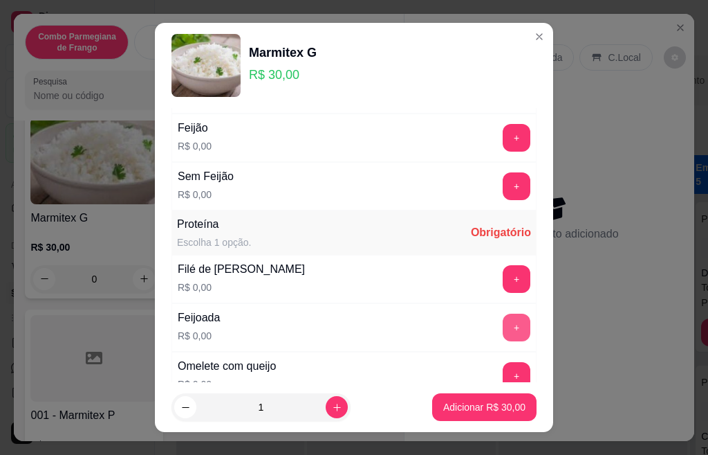
click at [503, 319] on button "+" at bounding box center [517, 327] width 28 height 28
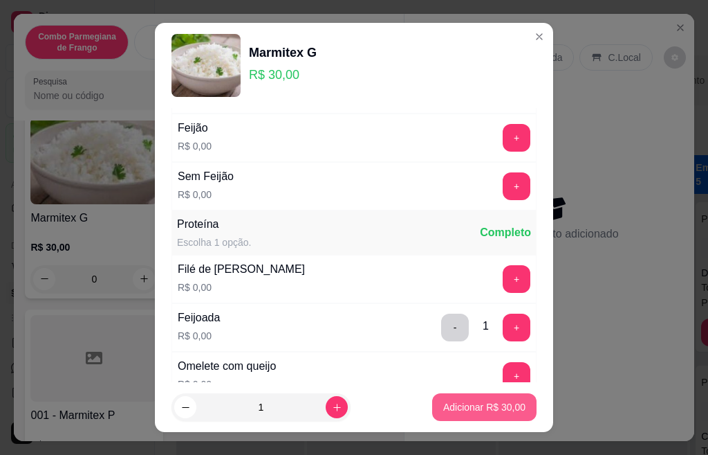
click at [470, 403] on p "Adicionar R$ 30,00" at bounding box center [484, 407] width 82 height 14
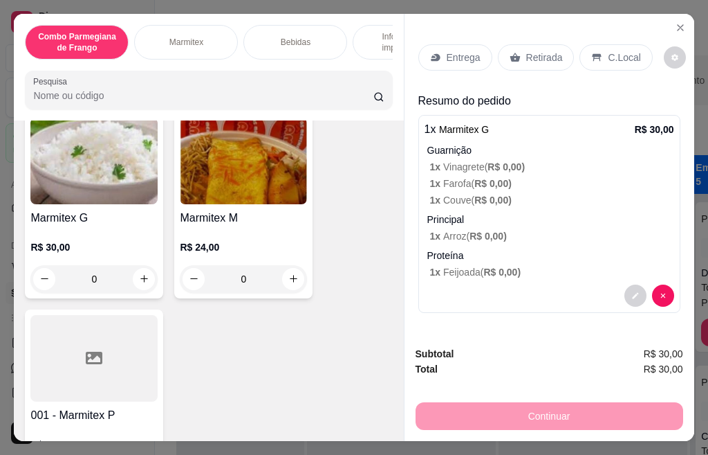
click at [457, 51] on p "Entrega" at bounding box center [464, 58] width 34 height 14
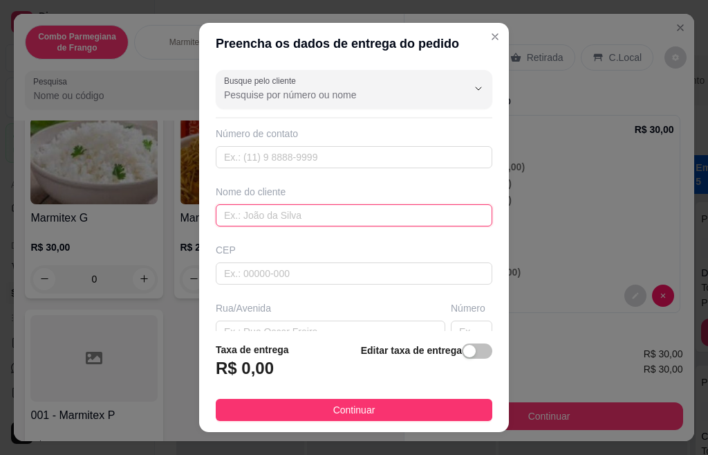
click at [276, 214] on input "text" at bounding box center [354, 215] width 277 height 22
type input "Larissa"
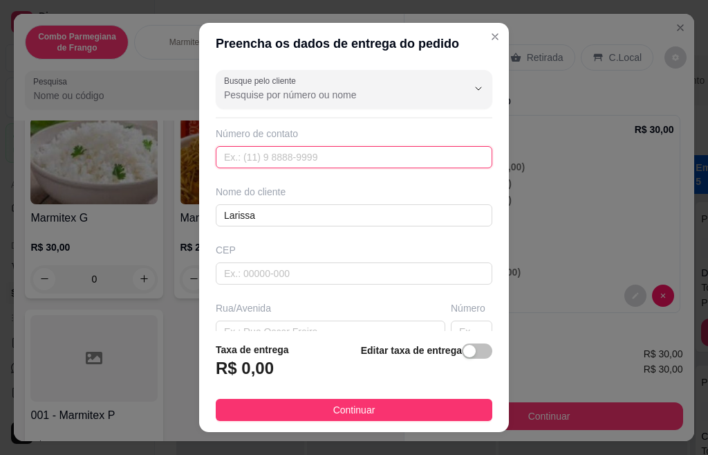
click at [416, 164] on input "text" at bounding box center [354, 157] width 277 height 22
type input "[PHONE_NUMBER]"
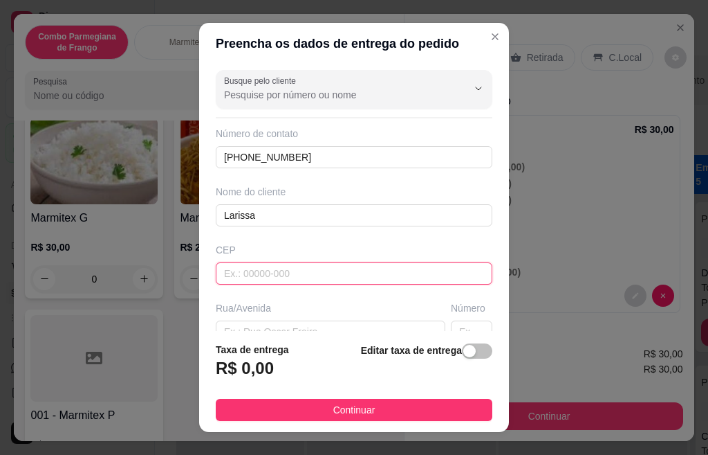
click at [295, 272] on input "text" at bounding box center [354, 273] width 277 height 22
drag, startPoint x: 301, startPoint y: 309, endPoint x: 305, endPoint y: 315, distance: 7.5
click at [302, 310] on div "Rua/Avenida" at bounding box center [331, 308] width 230 height 14
click at [308, 319] on div "Rua/Avenida" at bounding box center [330, 322] width 235 height 42
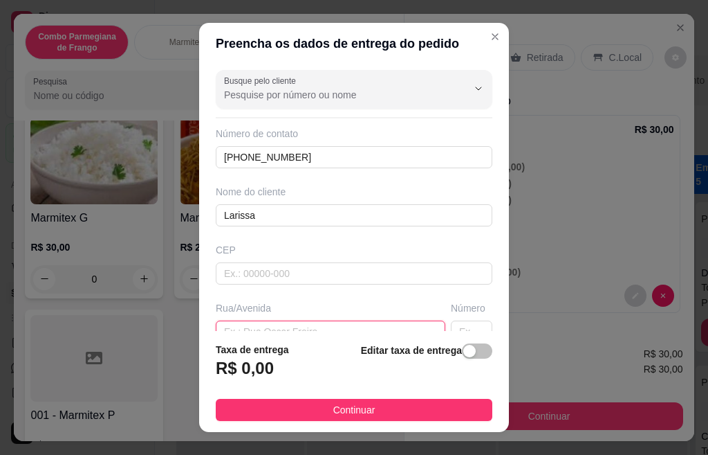
click at [309, 322] on input "text" at bounding box center [331, 331] width 230 height 22
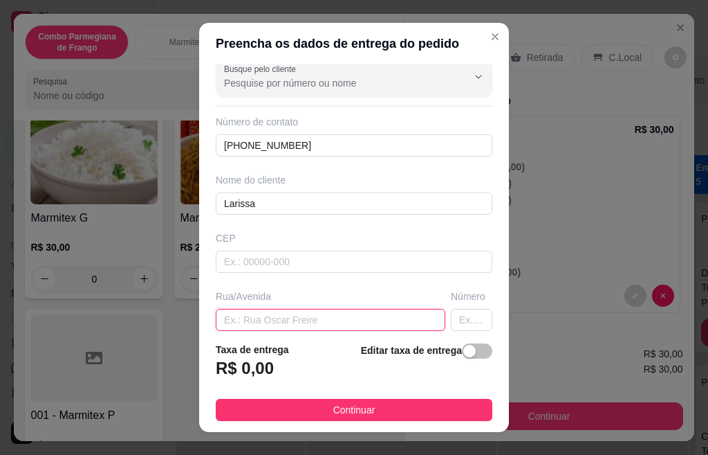
click at [304, 312] on input "text" at bounding box center [331, 320] width 230 height 22
type input "[GEOGRAPHIC_DATA]"
type input "365"
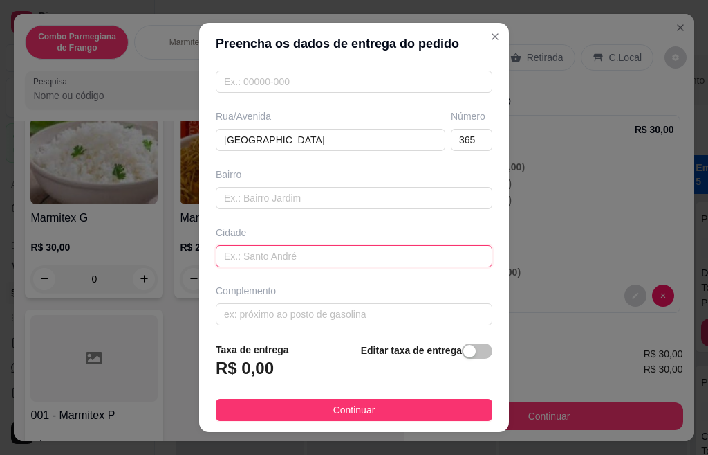
click at [223, 266] on input "text" at bounding box center [354, 256] width 277 height 22
type input "sbo"
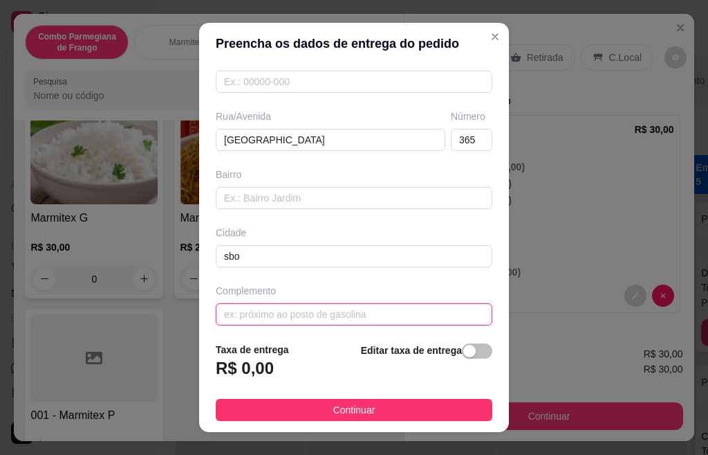
type input "i"
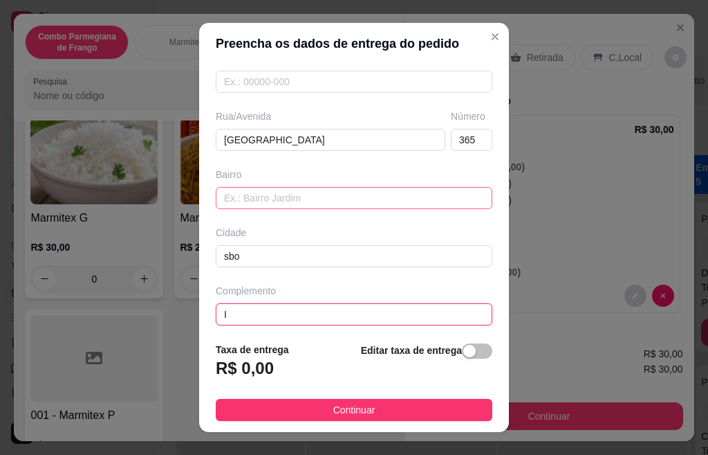
type input "I"
click at [228, 194] on input "text" at bounding box center [354, 198] width 277 height 22
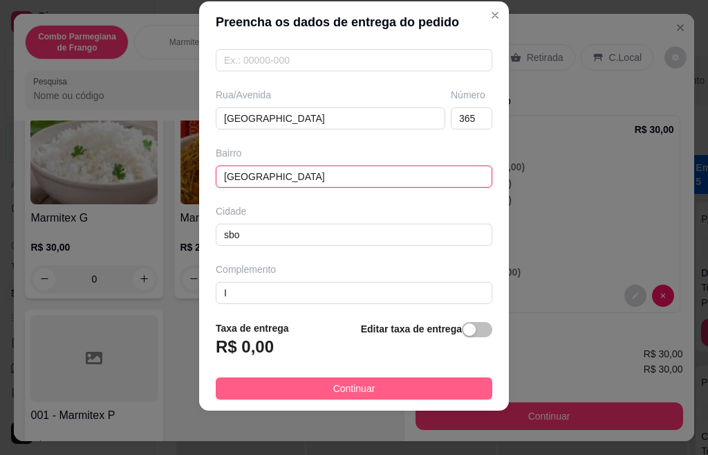
type input "[GEOGRAPHIC_DATA]"
click at [357, 389] on span "Continuar" at bounding box center [354, 387] width 42 height 15
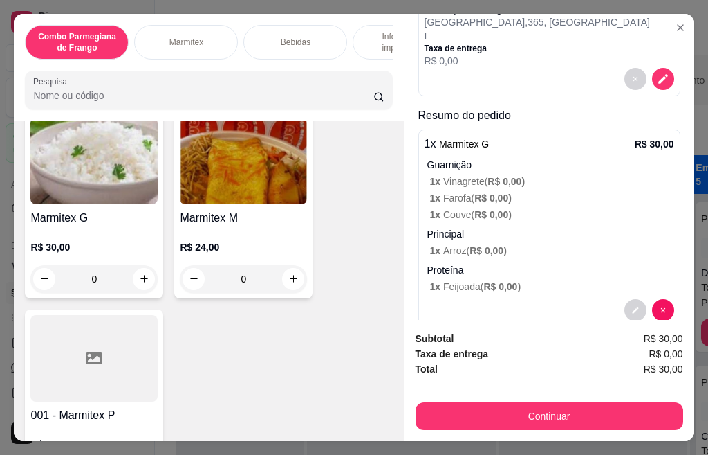
scroll to position [175, 0]
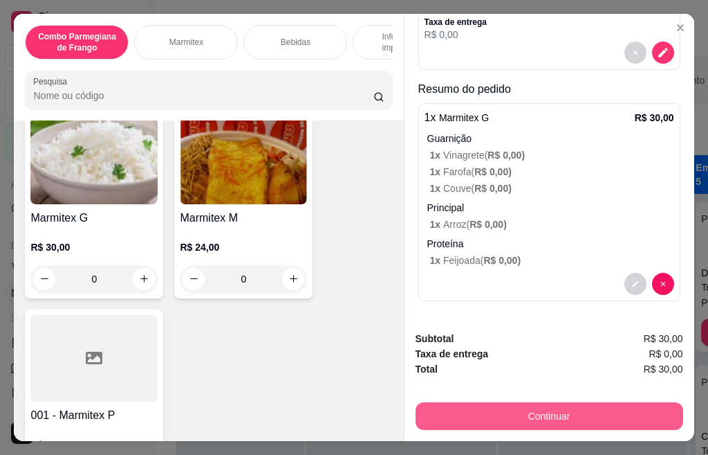
click at [475, 403] on button "Continuar" at bounding box center [550, 416] width 268 height 28
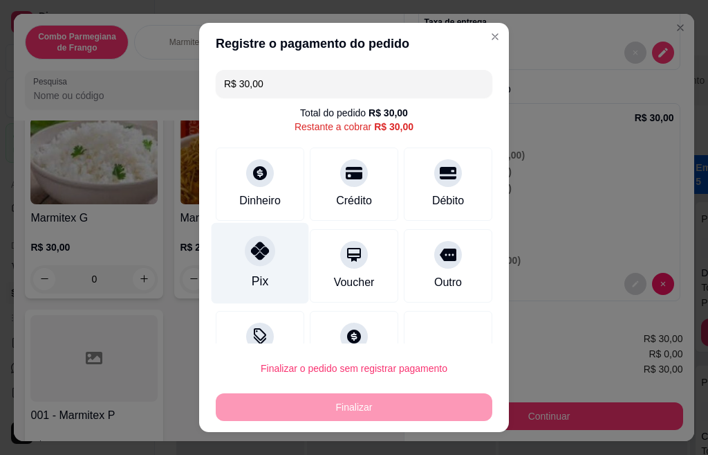
drag, startPoint x: 212, startPoint y: 268, endPoint x: 234, endPoint y: 275, distance: 22.3
click at [224, 272] on div "Pix" at bounding box center [261, 263] width 98 height 81
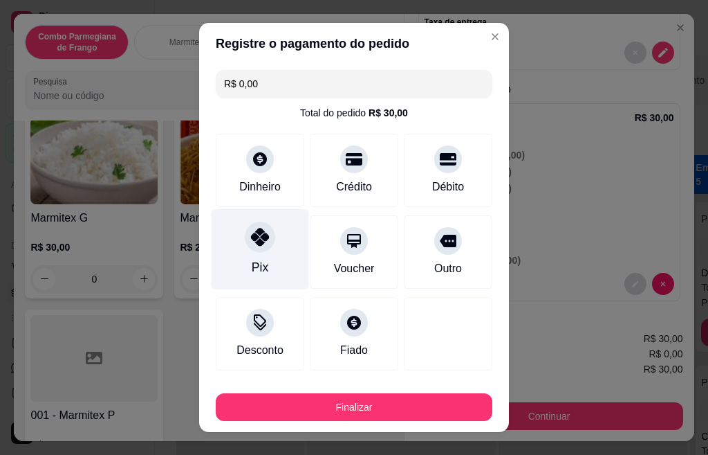
click at [236, 275] on div "Pix" at bounding box center [261, 249] width 98 height 81
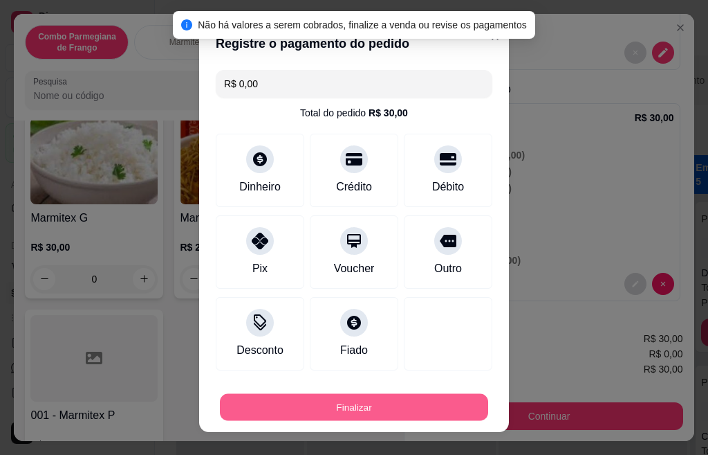
click at [333, 407] on button "Finalizar" at bounding box center [354, 407] width 268 height 27
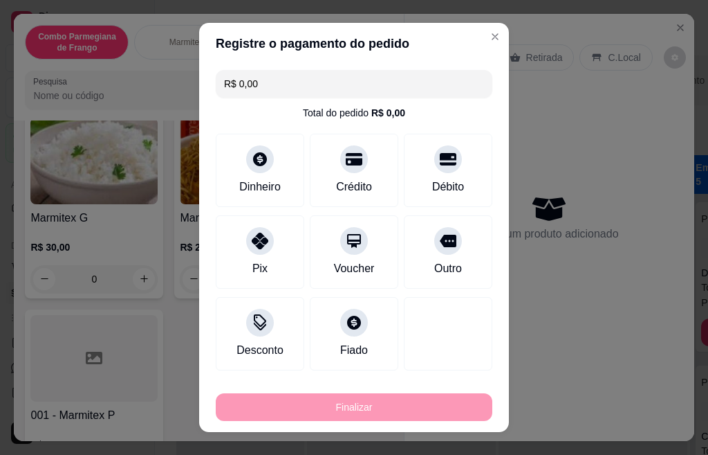
type input "-R$ 30,00"
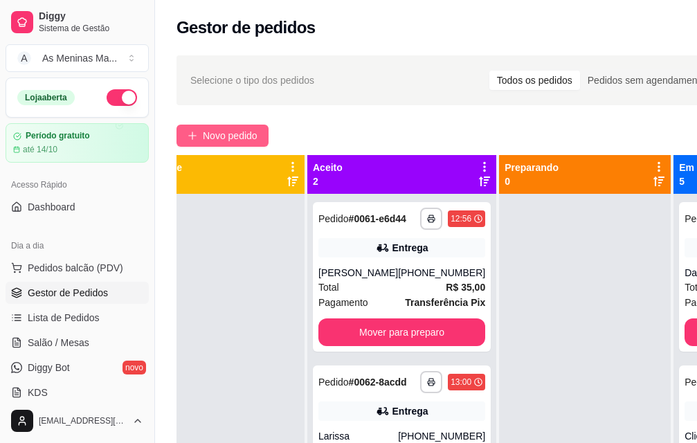
click at [219, 133] on span "Novo pedido" at bounding box center [230, 135] width 55 height 15
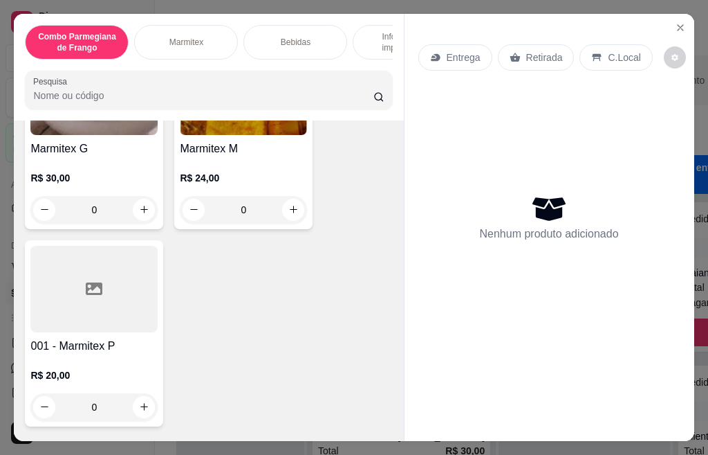
scroll to position [553, 0]
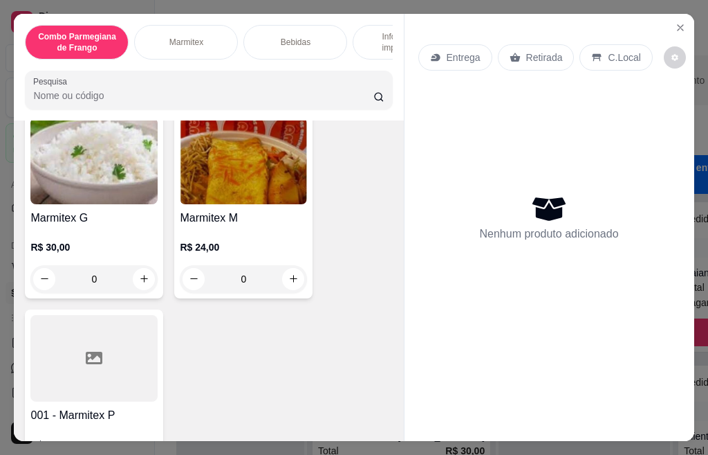
click at [222, 178] on img at bounding box center [243, 161] width 127 height 86
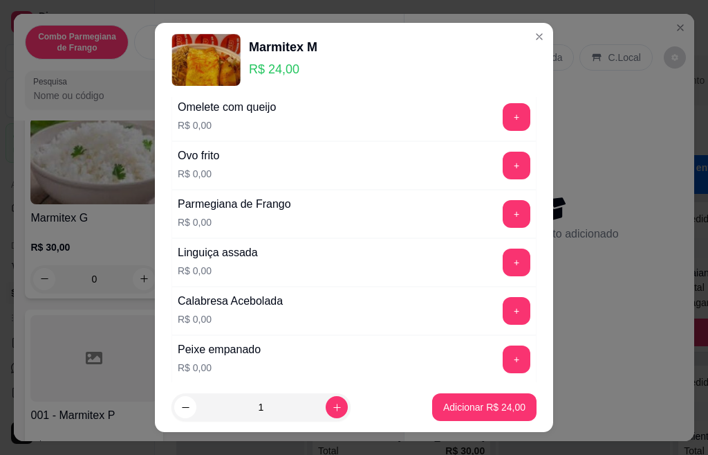
scroll to position [623, 0]
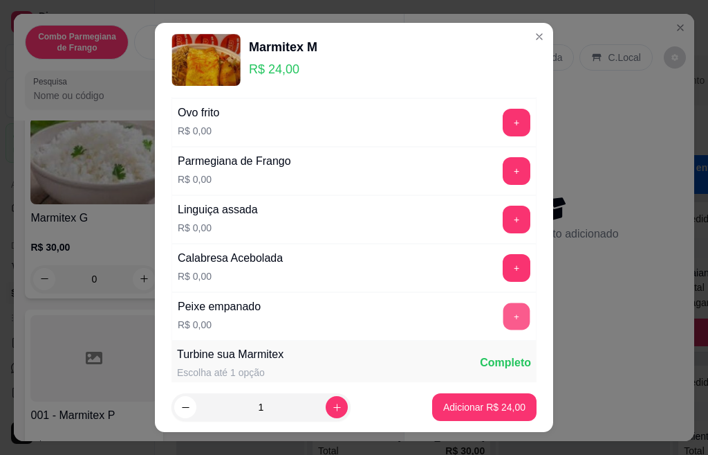
click at [504, 313] on button "+" at bounding box center [517, 315] width 27 height 27
click at [503, 265] on button "+" at bounding box center [517, 268] width 28 height 28
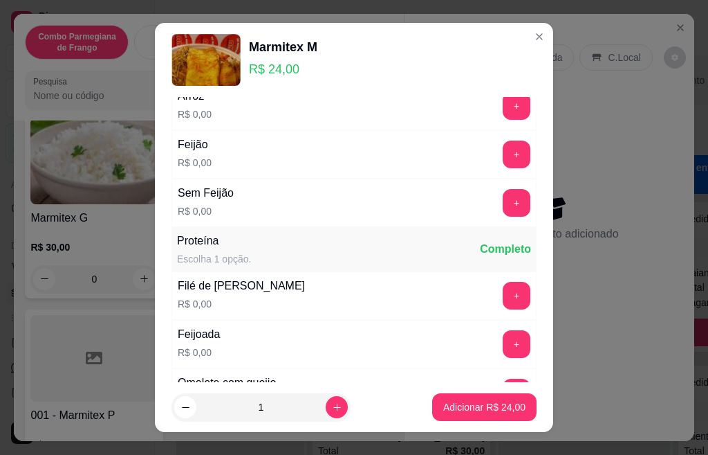
scroll to position [235, 0]
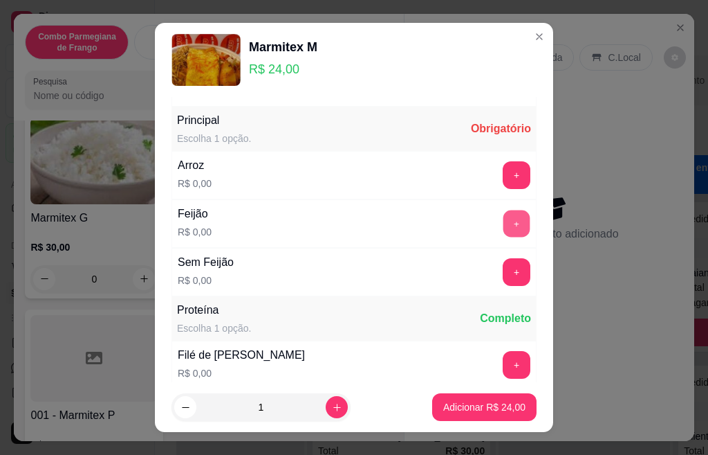
click at [504, 221] on button "+" at bounding box center [517, 223] width 27 height 27
click at [484, 158] on div "Arroz R$ 0,00 +" at bounding box center [354, 175] width 365 height 48
click at [503, 178] on button "+" at bounding box center [517, 175] width 28 height 28
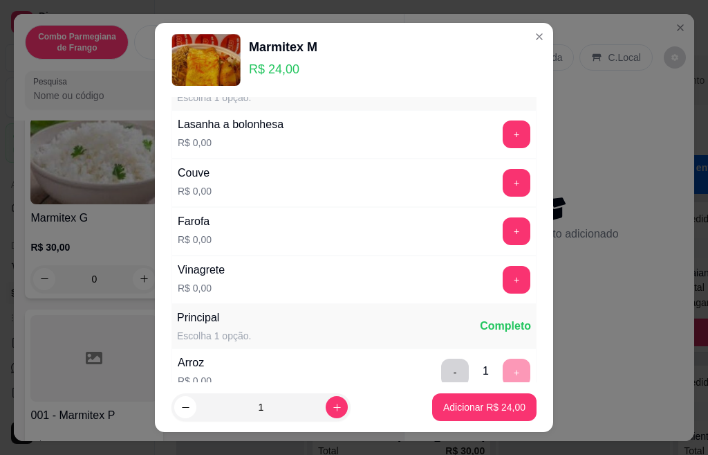
scroll to position [0, 0]
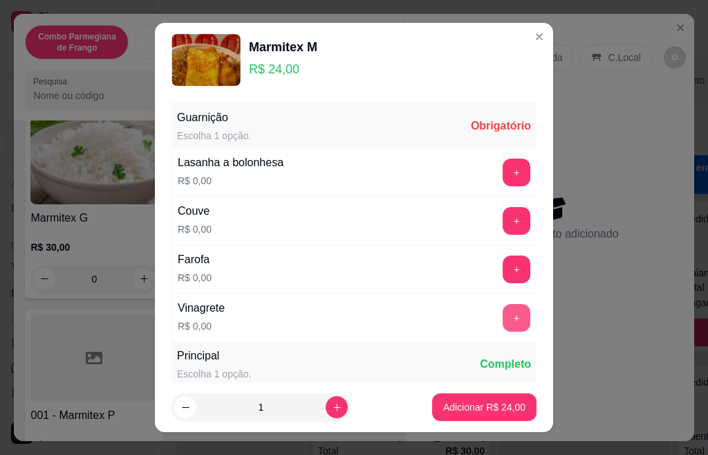
click at [503, 313] on button "+" at bounding box center [517, 318] width 28 height 28
click at [503, 265] on button "+" at bounding box center [517, 269] width 28 height 28
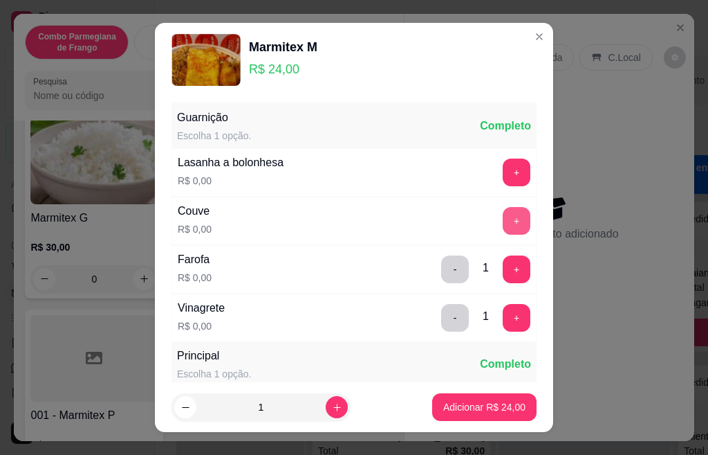
click at [503, 210] on button "+" at bounding box center [517, 221] width 28 height 28
click at [503, 174] on button "+" at bounding box center [517, 172] width 28 height 28
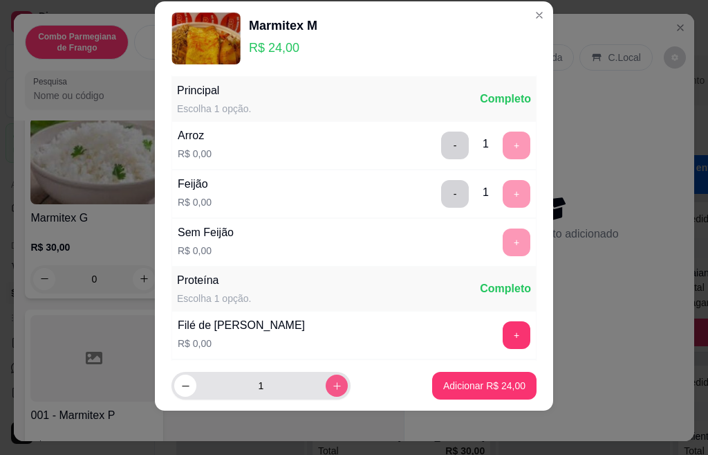
scroll to position [245, 0]
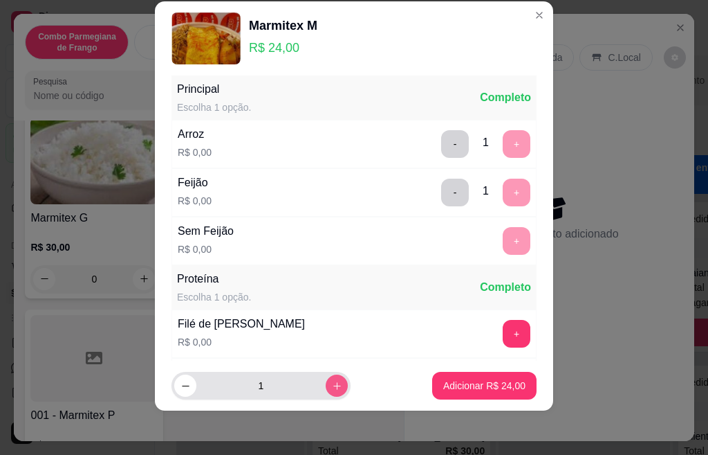
click at [333, 385] on icon "increase-product-quantity" at bounding box center [337, 386] width 8 height 8
type input "2"
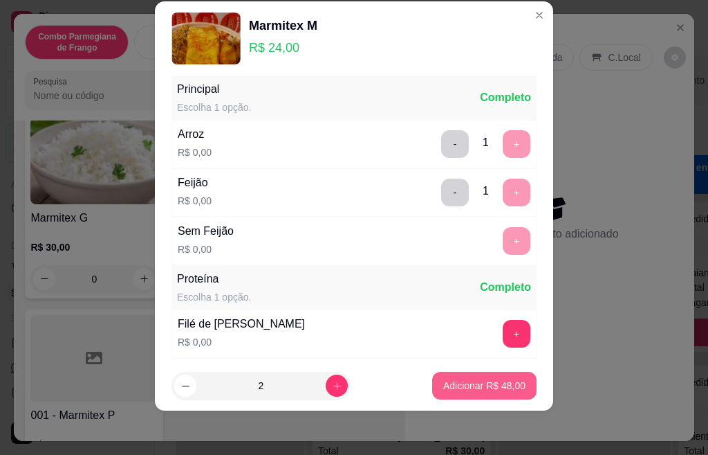
click at [453, 391] on p "Adicionar R$ 48,00" at bounding box center [484, 385] width 82 height 14
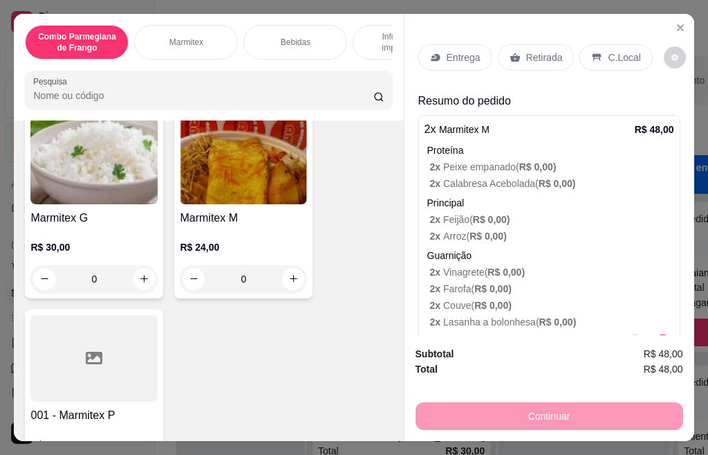
click at [533, 52] on p "Retirada" at bounding box center [544, 58] width 37 height 14
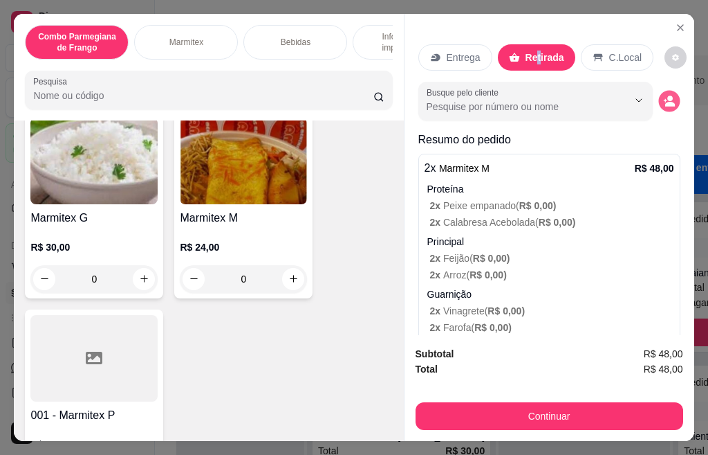
click at [663, 95] on icon "decrease-product-quantity" at bounding box center [669, 101] width 12 height 12
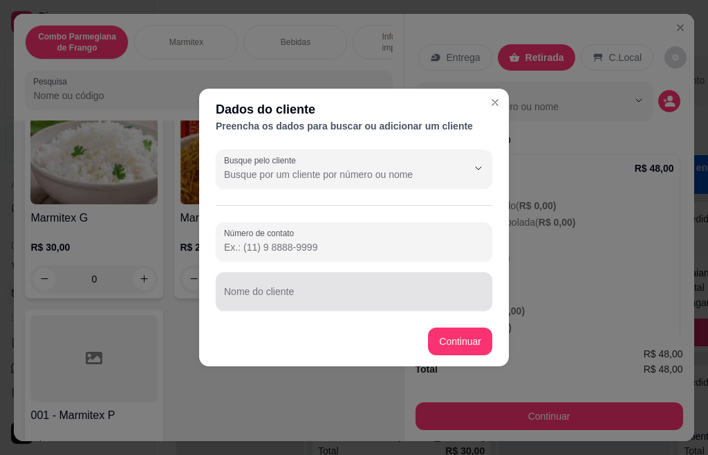
click at [296, 290] on input "Nome do cliente" at bounding box center [354, 297] width 260 height 14
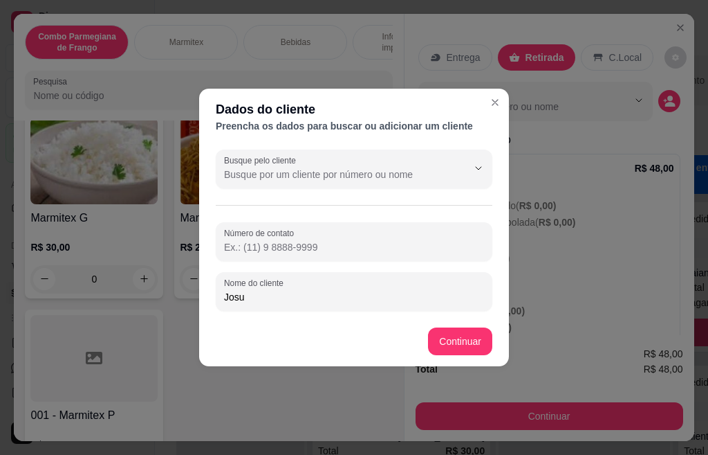
type input "Josue"
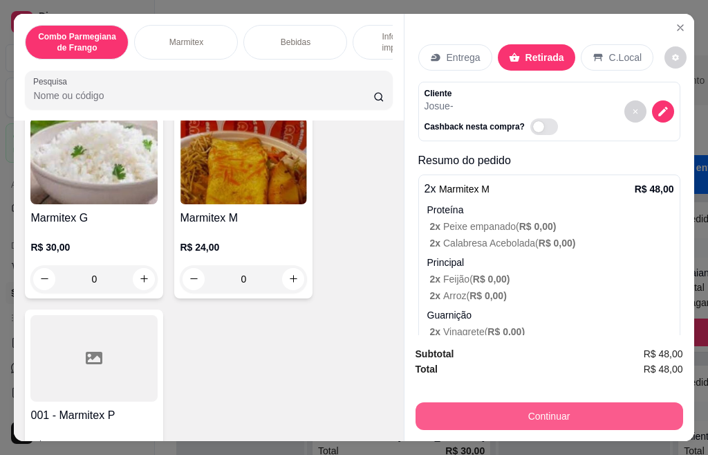
click at [533, 410] on button "Continuar" at bounding box center [550, 416] width 268 height 28
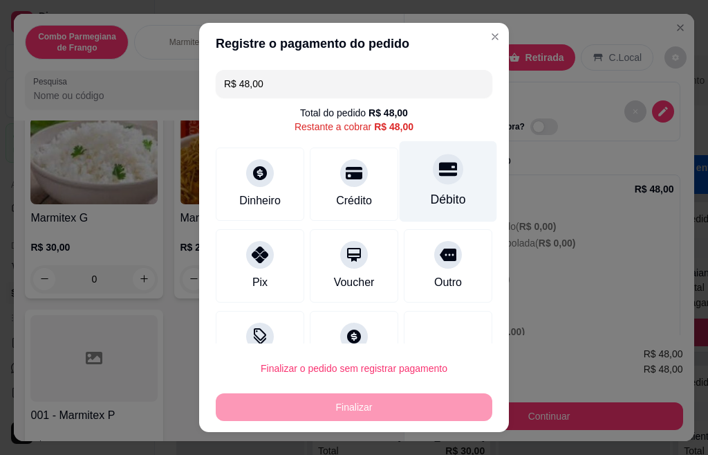
click at [425, 187] on div "Débito" at bounding box center [449, 181] width 98 height 81
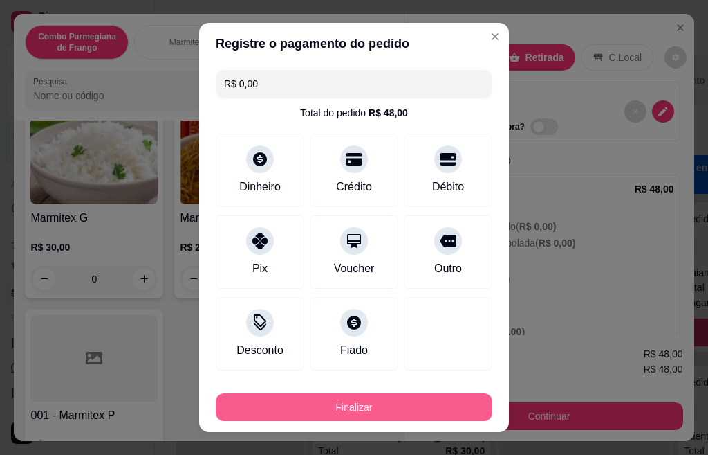
click at [383, 412] on button "Finalizar" at bounding box center [354, 407] width 277 height 28
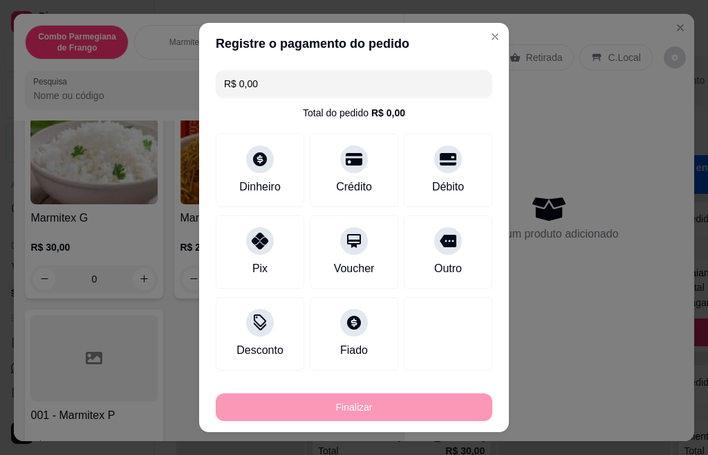
type input "-R$ 48,00"
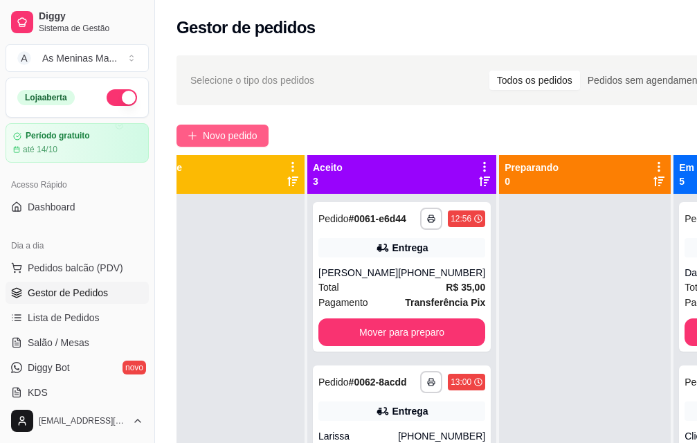
click at [224, 131] on span "Novo pedido" at bounding box center [230, 135] width 55 height 15
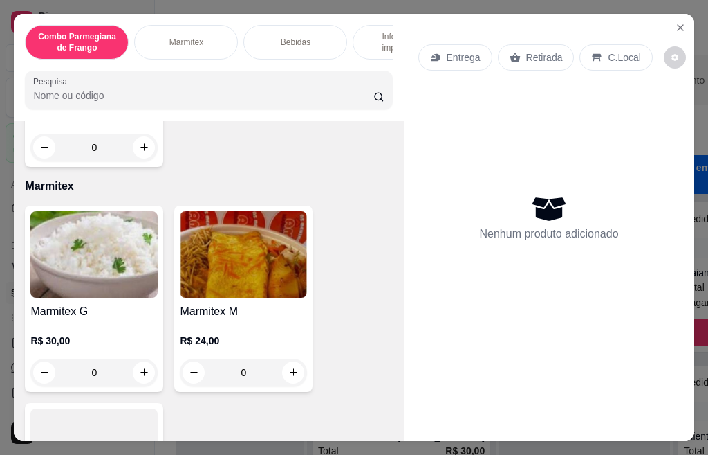
scroll to position [484, 0]
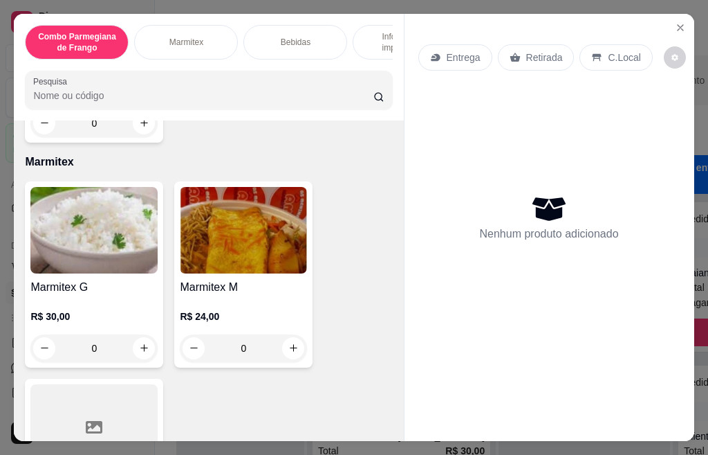
click at [276, 283] on div "Marmitex M R$ 24,00 0" at bounding box center [243, 274] width 138 height 186
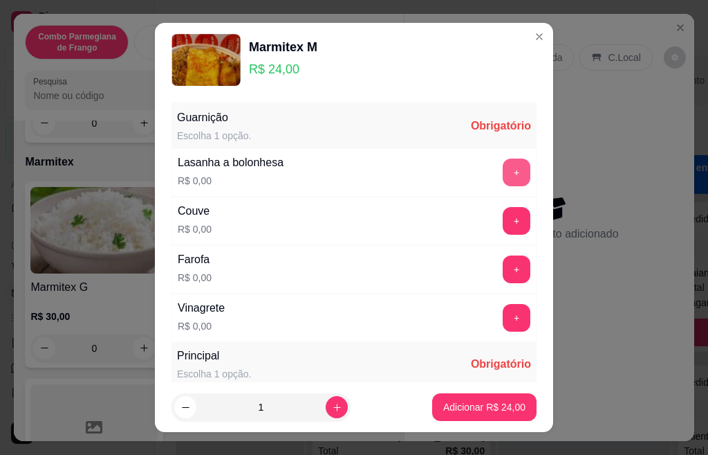
click at [503, 182] on button "+" at bounding box center [517, 172] width 28 height 28
click at [504, 311] on button "+" at bounding box center [517, 317] width 27 height 27
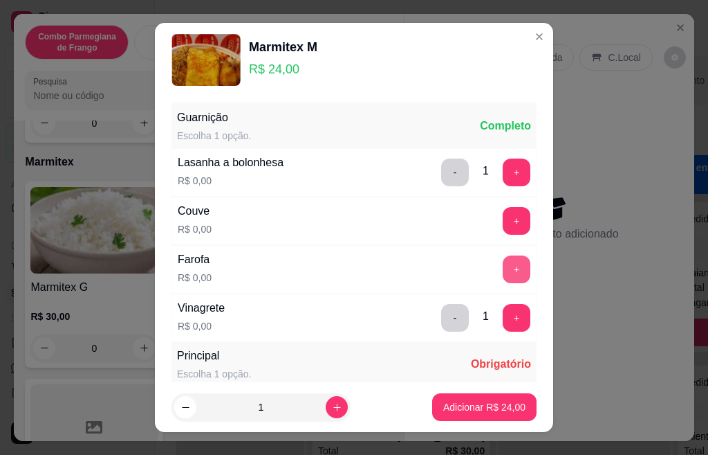
click at [503, 259] on button "+" at bounding box center [517, 269] width 28 height 28
click at [504, 228] on button "+" at bounding box center [517, 220] width 27 height 27
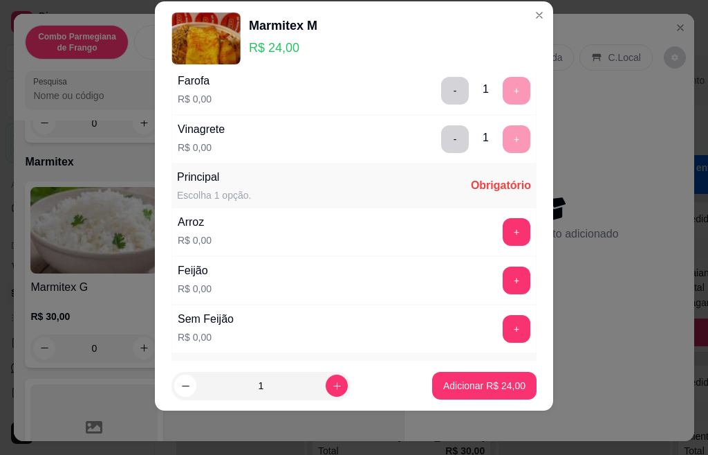
scroll to position [245, 0]
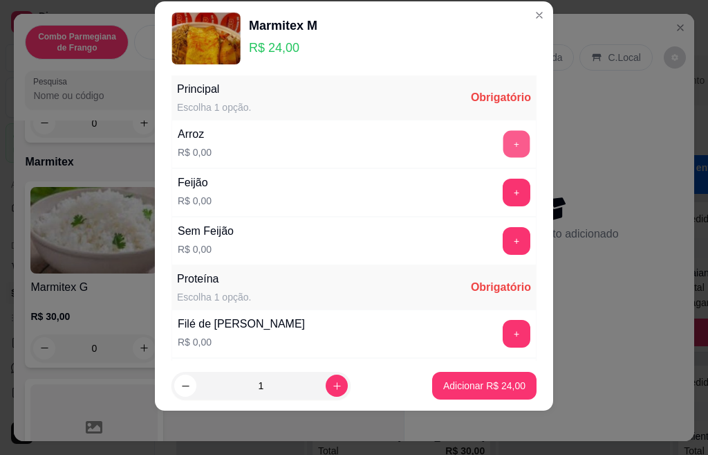
click at [504, 145] on button "+" at bounding box center [517, 143] width 27 height 27
click at [503, 192] on button "+" at bounding box center [517, 192] width 28 height 28
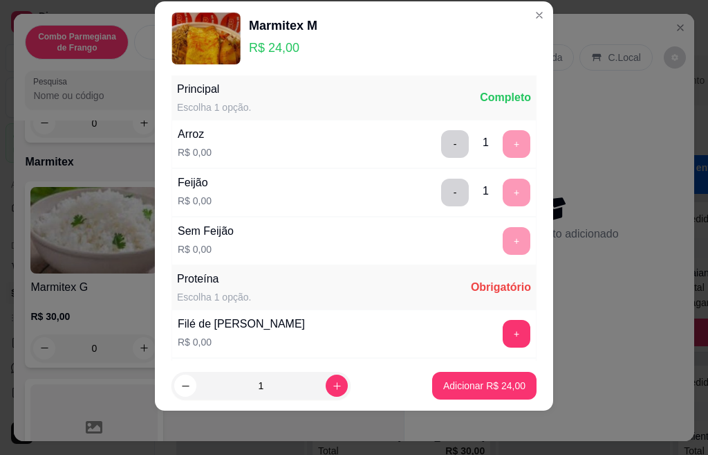
scroll to position [434, 0]
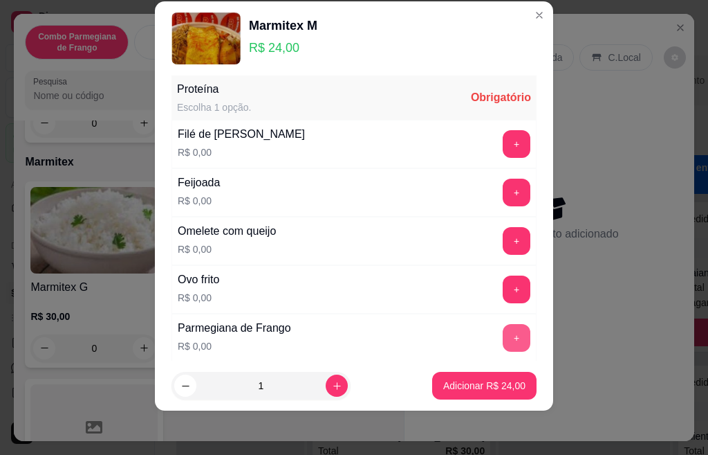
click at [503, 331] on button "+" at bounding box center [517, 338] width 28 height 28
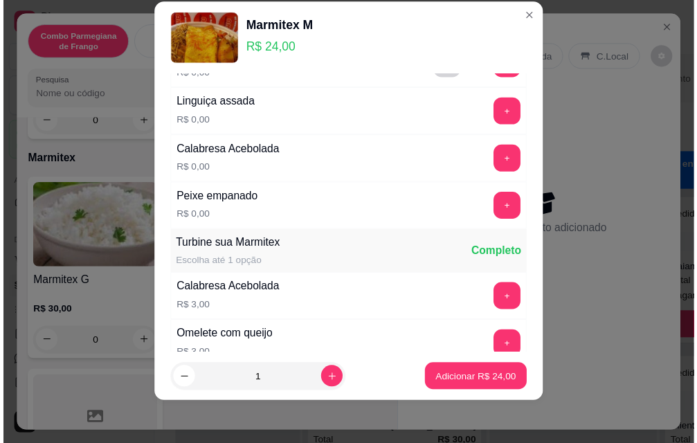
scroll to position [711, 0]
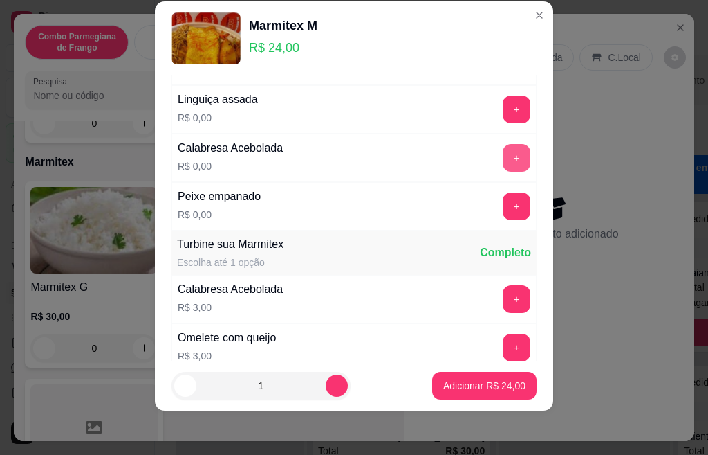
click at [503, 161] on button "+" at bounding box center [517, 158] width 28 height 28
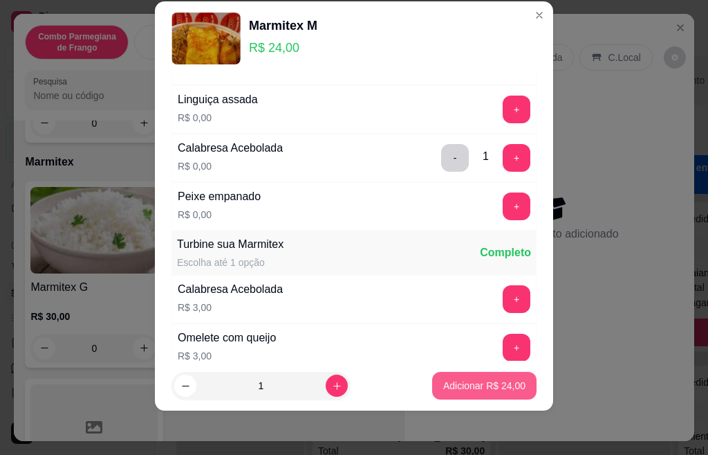
click at [446, 391] on p "Adicionar R$ 24,00" at bounding box center [484, 385] width 82 height 14
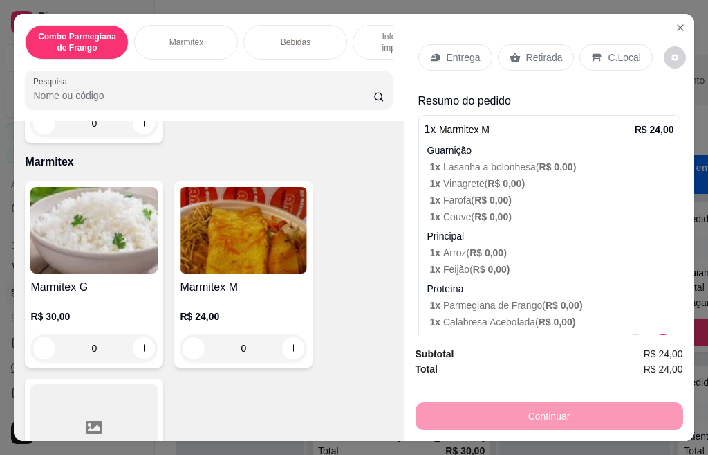
click at [518, 59] on div "Retirada" at bounding box center [536, 57] width 77 height 26
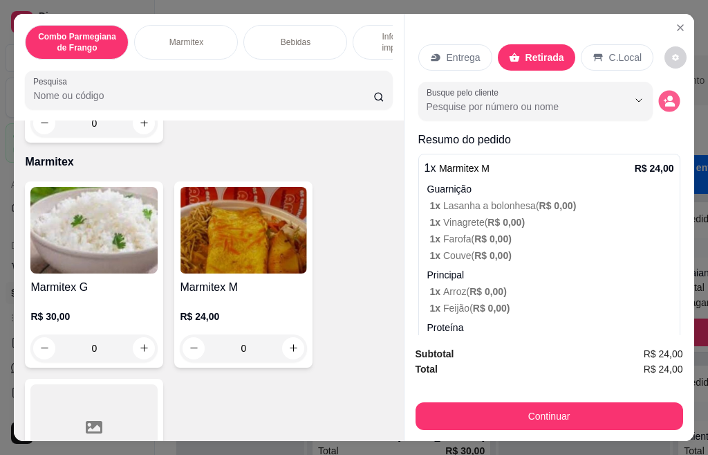
click at [668, 95] on circle "decrease-product-quantity" at bounding box center [671, 98] width 6 height 6
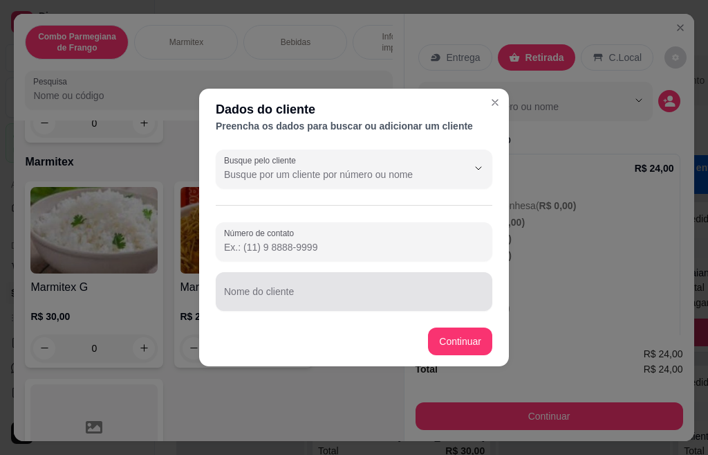
click at [259, 284] on div at bounding box center [354, 291] width 260 height 28
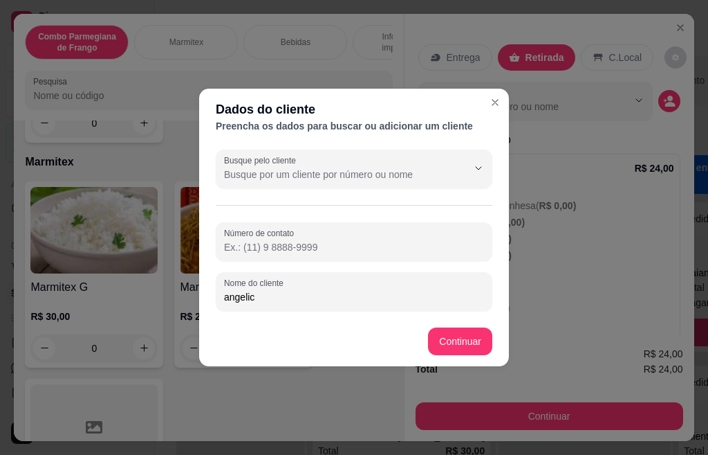
type input "angelica"
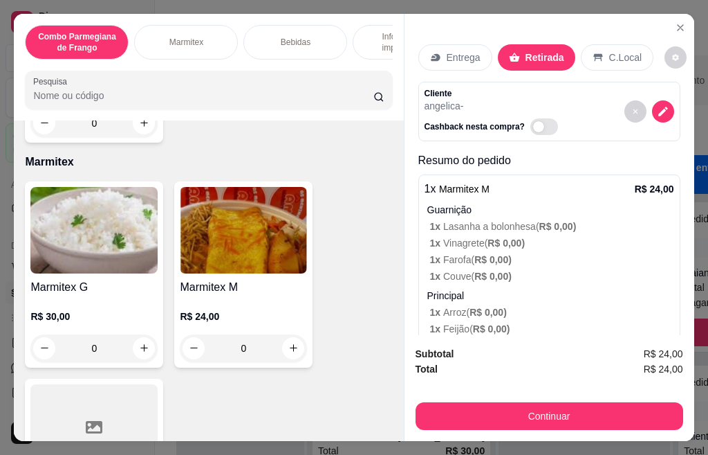
drag, startPoint x: 578, startPoint y: 430, endPoint x: 575, endPoint y: 412, distance: 18.3
click at [578, 428] on div "Subtotal R$ 24,00 Total R$ 24,00 Continuar" at bounding box center [550, 388] width 290 height 106
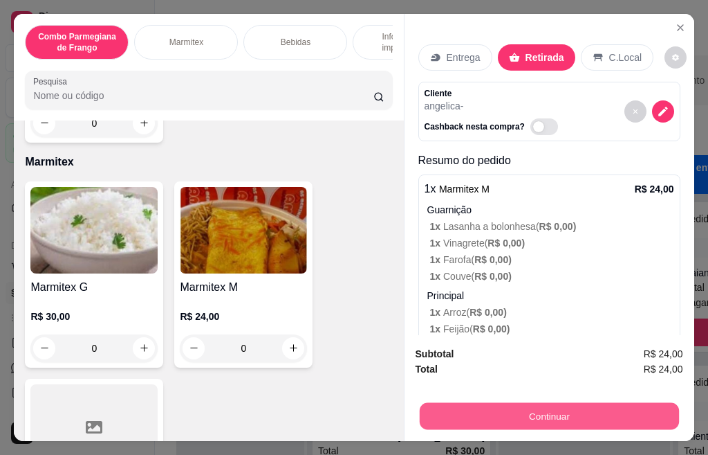
click at [575, 412] on button "Continuar" at bounding box center [548, 416] width 259 height 27
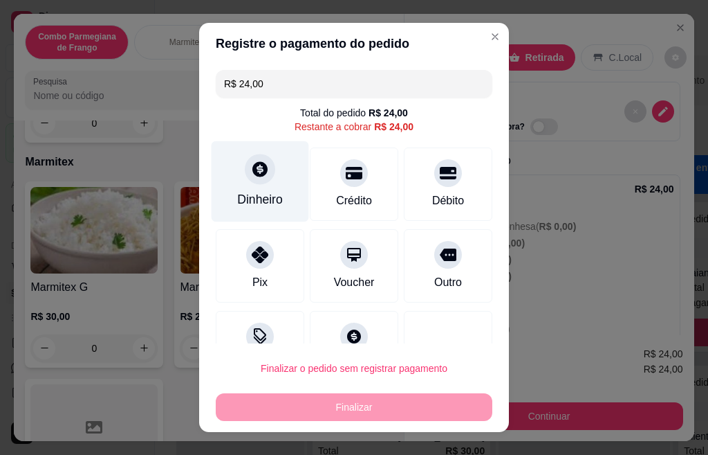
click at [254, 164] on icon at bounding box center [260, 168] width 15 height 15
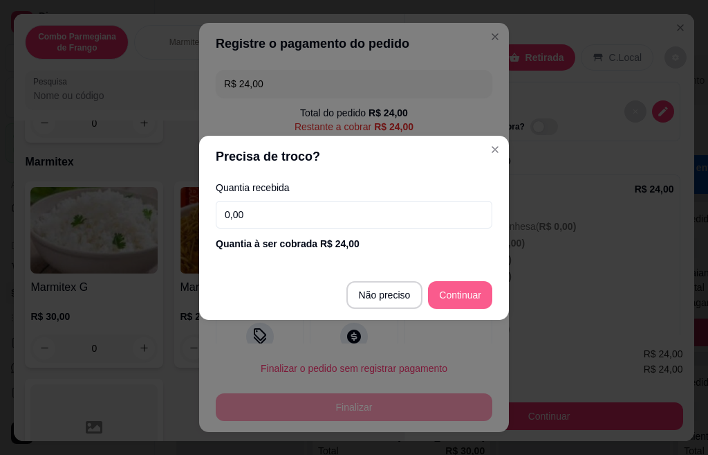
type input "R$ 0,00"
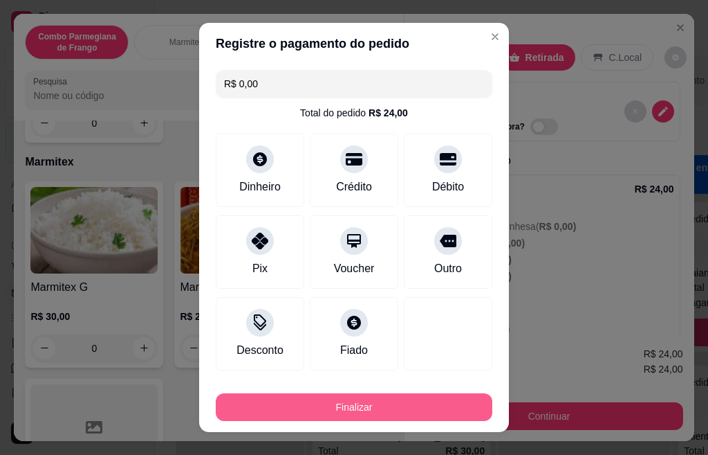
click at [378, 404] on button "Finalizar" at bounding box center [354, 407] width 277 height 28
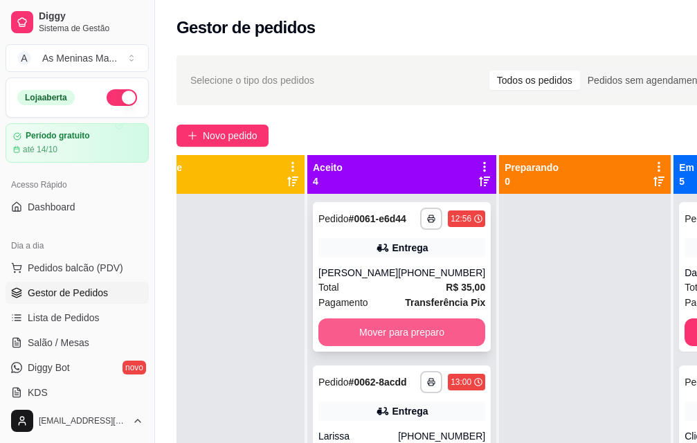
click at [399, 346] on button "Mover para preparo" at bounding box center [401, 332] width 167 height 28
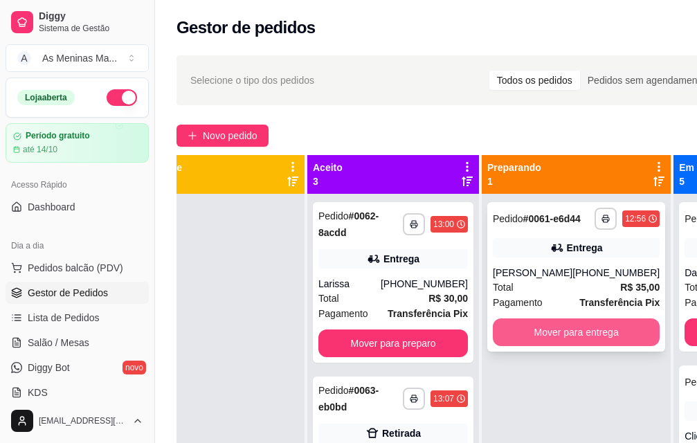
click at [518, 346] on button "Mover para entrega" at bounding box center [576, 332] width 167 height 28
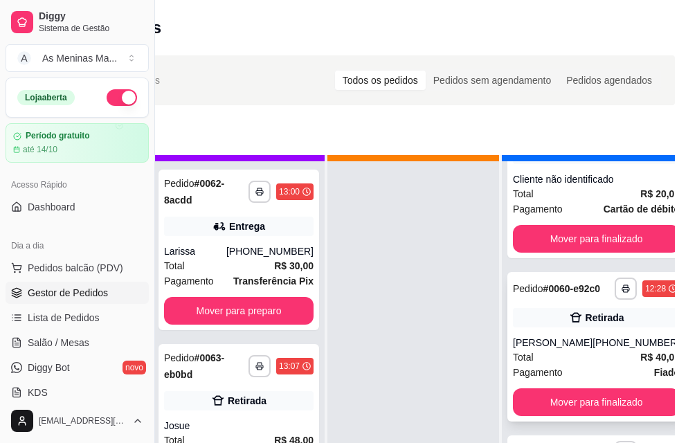
scroll to position [51, 44]
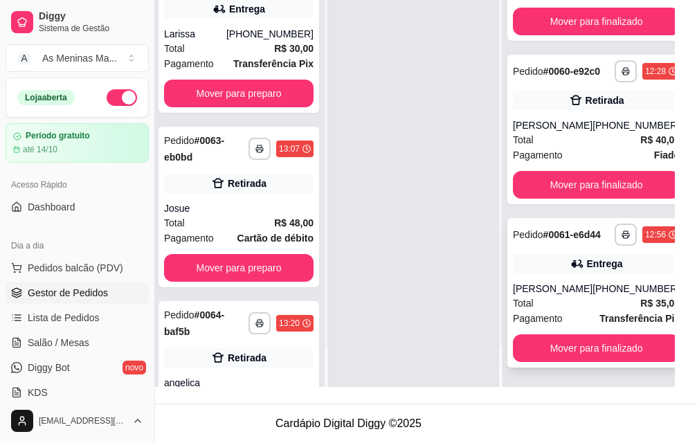
click at [587, 257] on div "Entrega" at bounding box center [605, 264] width 36 height 14
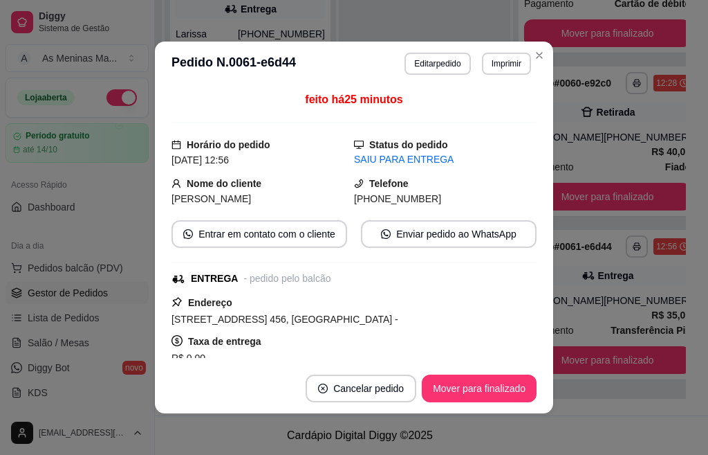
scroll to position [234, 0]
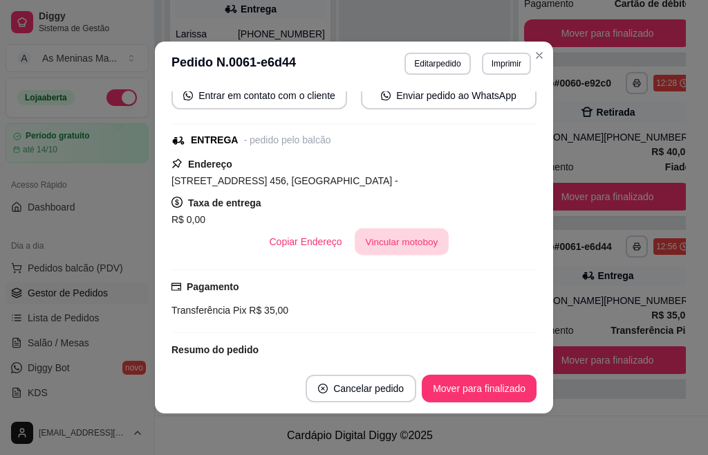
click at [376, 243] on button "Vincular motoboy" at bounding box center [402, 241] width 94 height 27
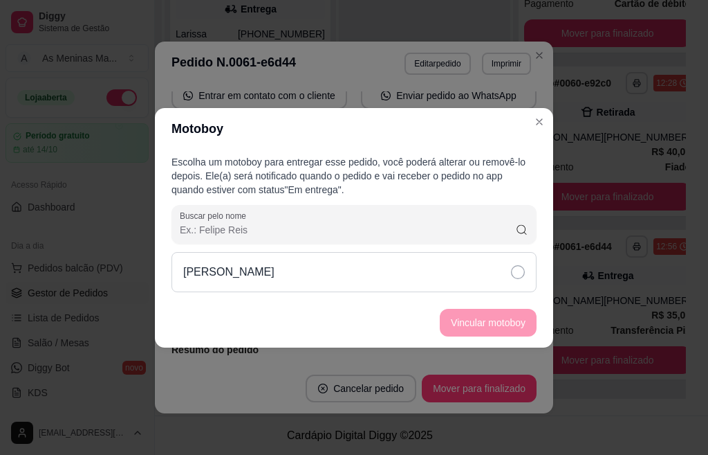
click at [510, 273] on div "[PERSON_NAME]" at bounding box center [354, 272] width 365 height 40
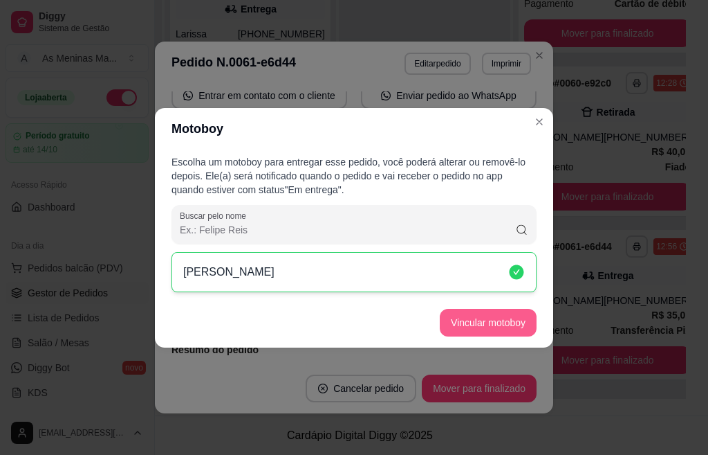
click at [496, 329] on button "Vincular motoboy" at bounding box center [488, 323] width 97 height 28
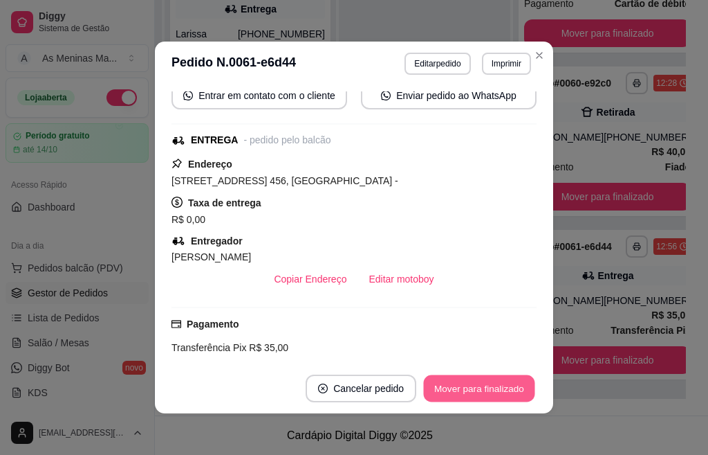
click at [439, 392] on button "Mover para finalizado" at bounding box center [479, 388] width 111 height 27
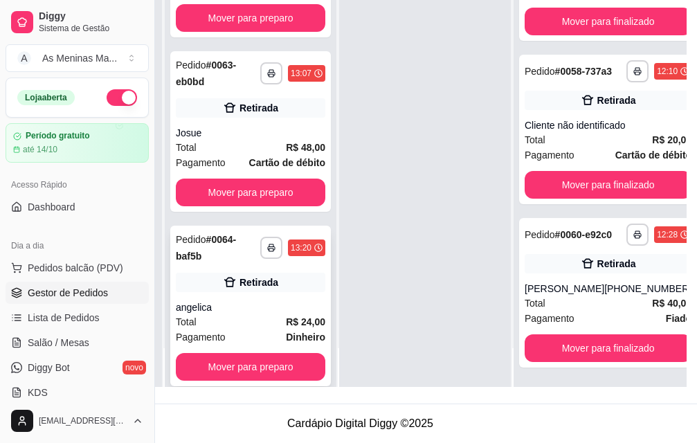
scroll to position [82, 0]
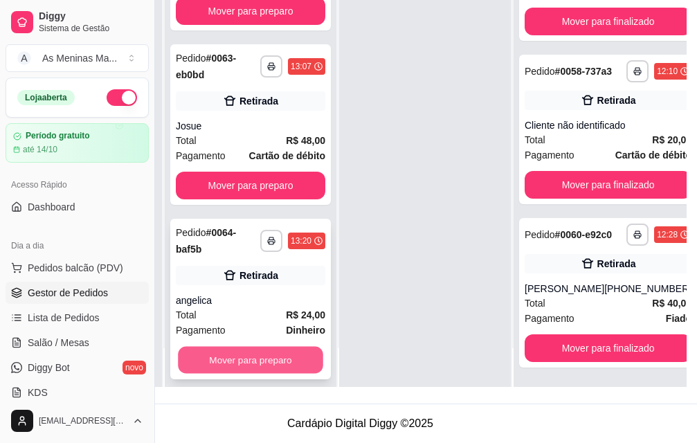
click at [250, 354] on button "Mover para preparo" at bounding box center [250, 360] width 145 height 27
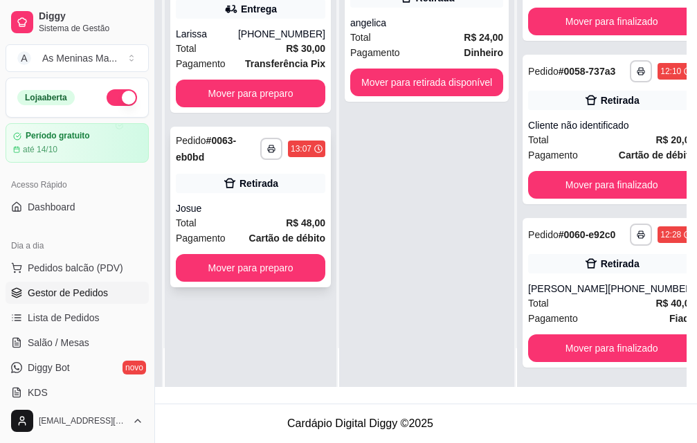
scroll to position [0, 0]
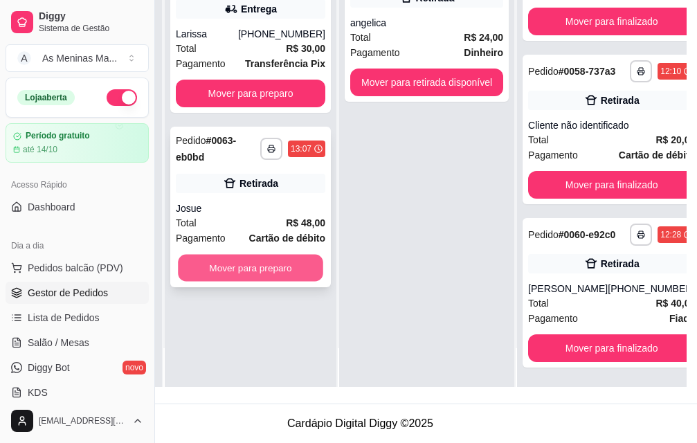
click at [267, 255] on button "Mover para preparo" at bounding box center [250, 268] width 145 height 27
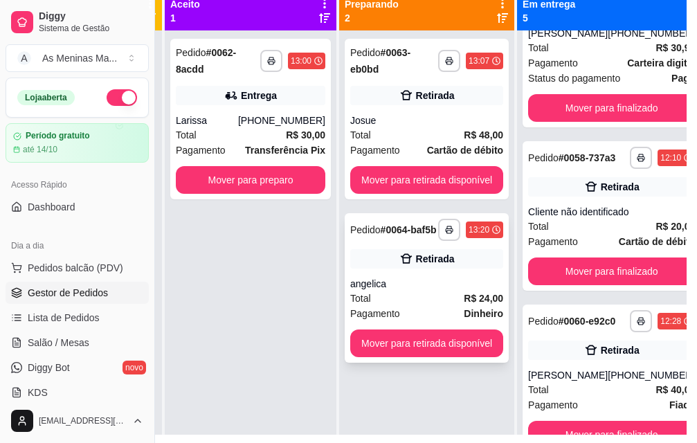
scroll to position [142, 143]
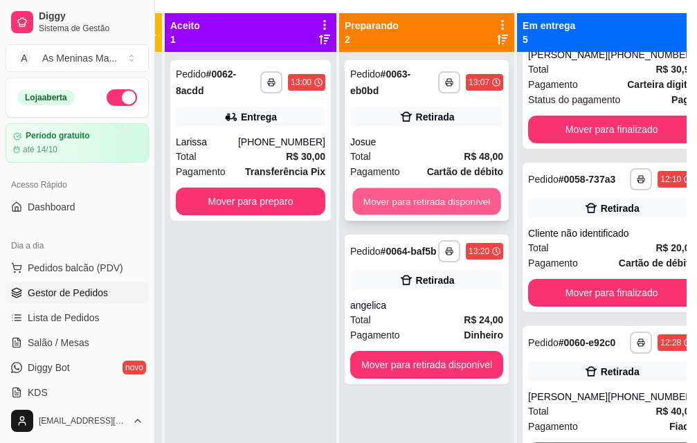
click at [405, 206] on button "Mover para retirada disponível" at bounding box center [426, 201] width 148 height 27
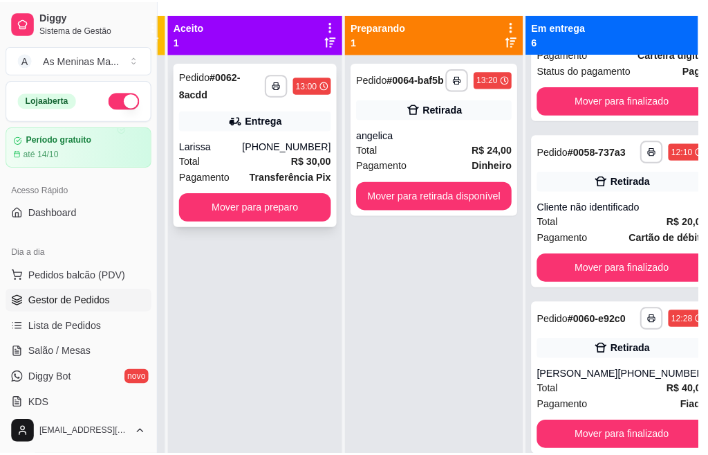
scroll to position [636, 0]
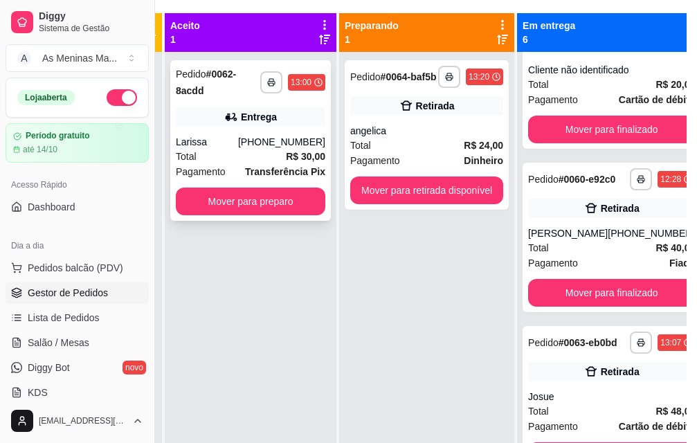
click at [278, 146] on div "[PHONE_NUMBER]" at bounding box center [281, 142] width 87 height 14
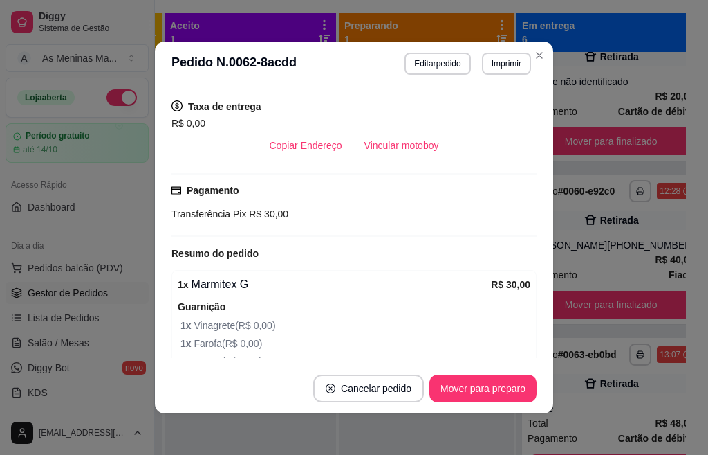
scroll to position [346, 0]
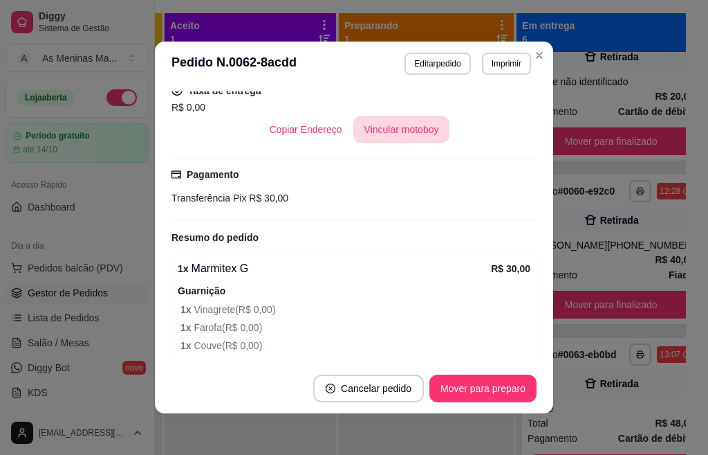
click at [369, 141] on button "Vincular motoboy" at bounding box center [402, 130] width 97 height 28
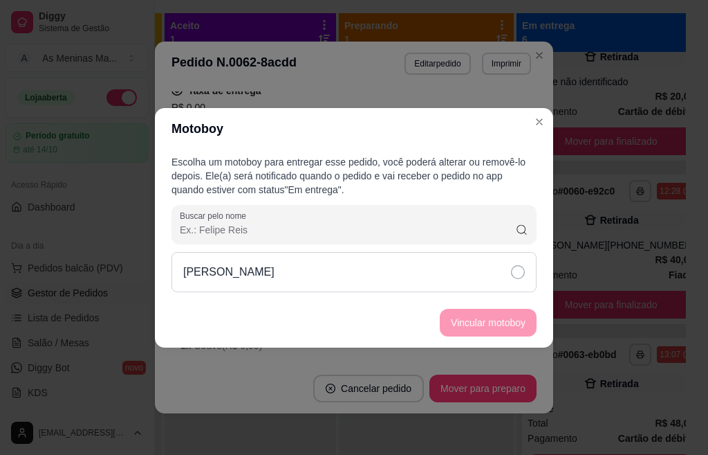
click at [488, 279] on div "[PERSON_NAME]" at bounding box center [354, 272] width 365 height 40
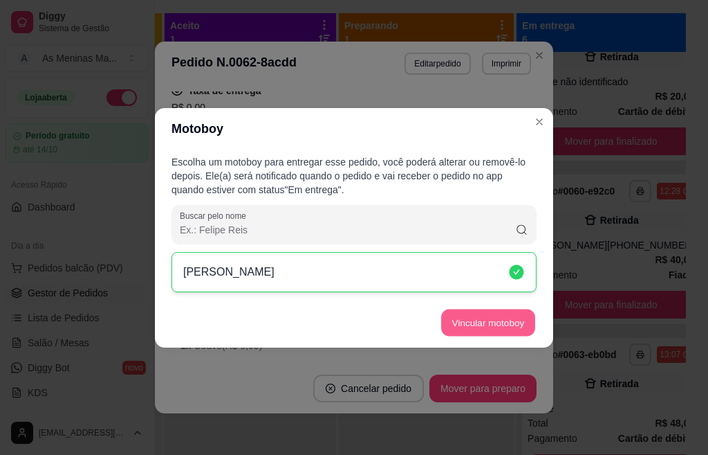
click at [493, 322] on button "Vincular motoboy" at bounding box center [488, 322] width 94 height 27
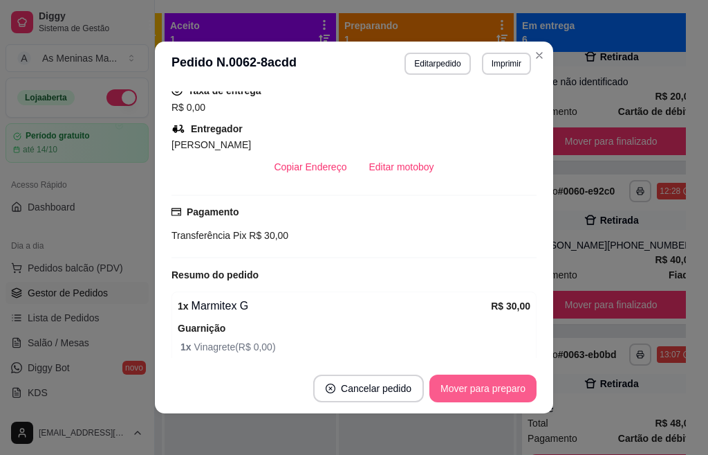
click at [487, 390] on button "Mover para preparo" at bounding box center [483, 388] width 107 height 28
click at [487, 390] on button "Mover para entrega" at bounding box center [483, 388] width 107 height 28
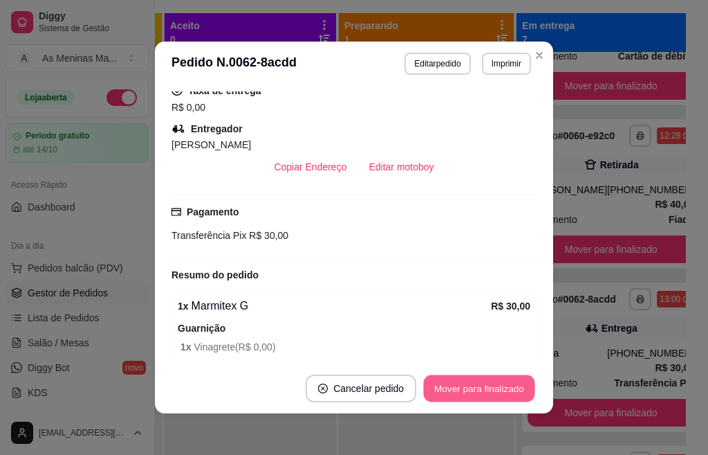
click at [487, 390] on button "Mover para finalizado" at bounding box center [479, 388] width 111 height 27
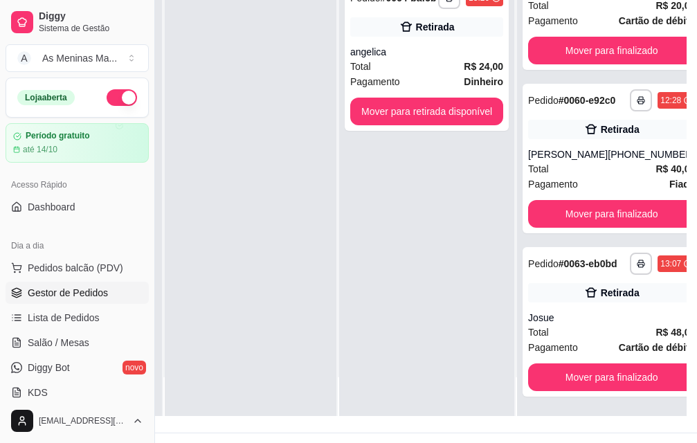
scroll to position [223, 143]
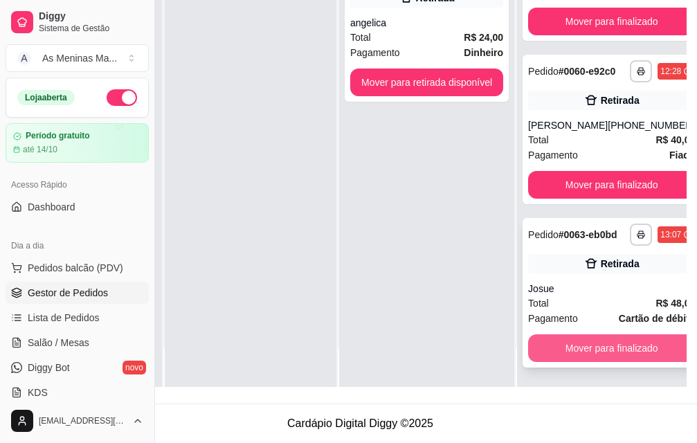
click at [572, 334] on button "Mover para finalizado" at bounding box center [611, 348] width 167 height 28
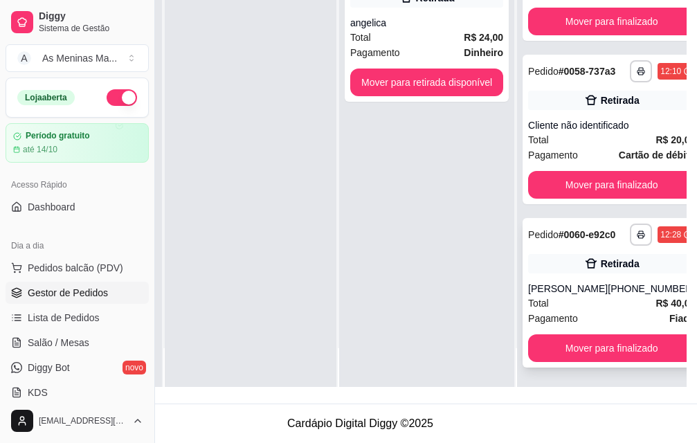
scroll to position [462, 0]
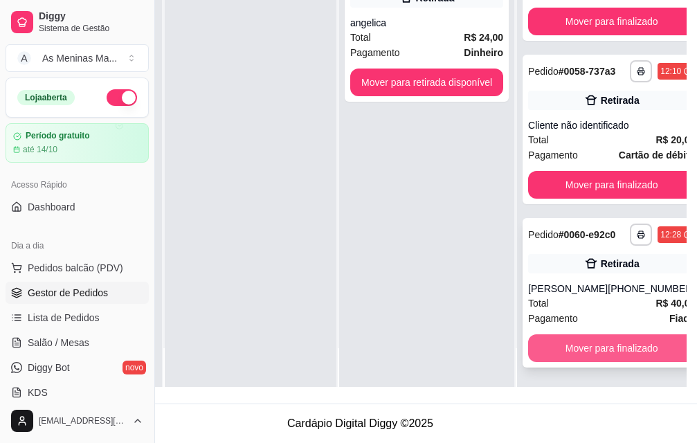
click at [577, 336] on button "Mover para finalizado" at bounding box center [611, 348] width 167 height 28
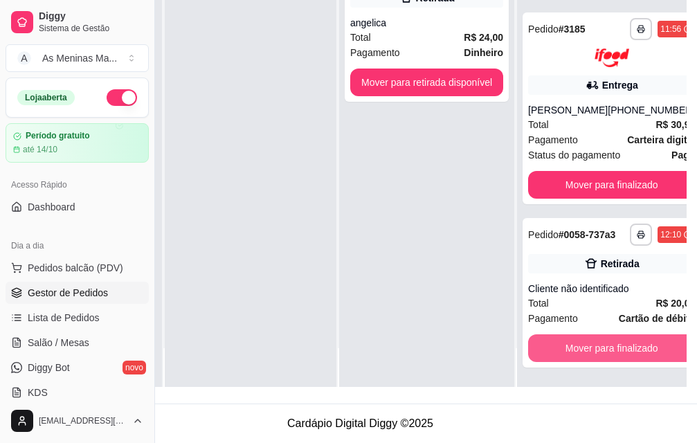
scroll to position [288, 0]
click at [577, 335] on button "Mover para finalizado" at bounding box center [611, 348] width 167 height 28
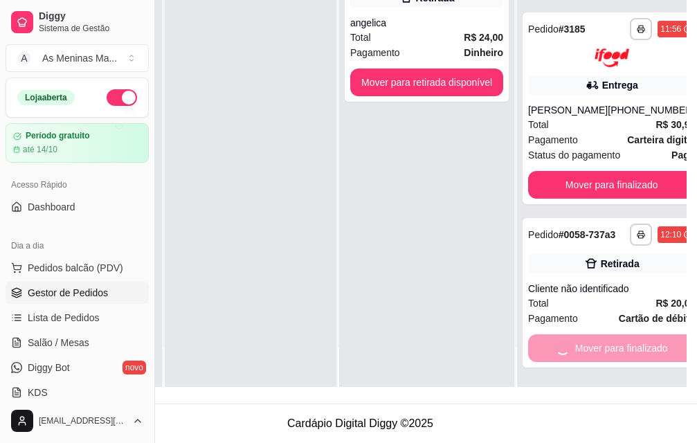
scroll to position [113, 0]
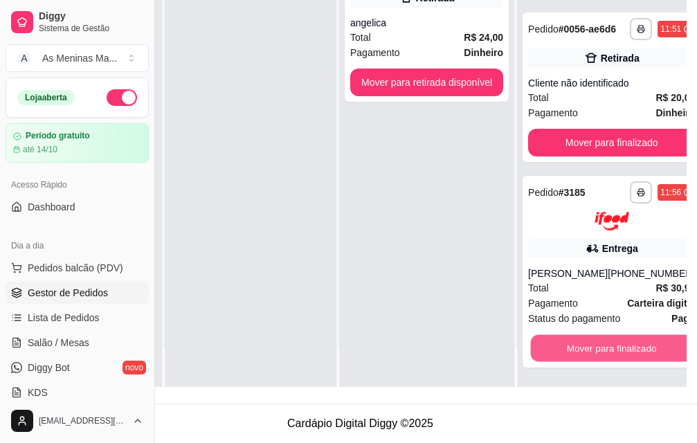
click at [577, 335] on button "Mover para finalizado" at bounding box center [612, 347] width 162 height 27
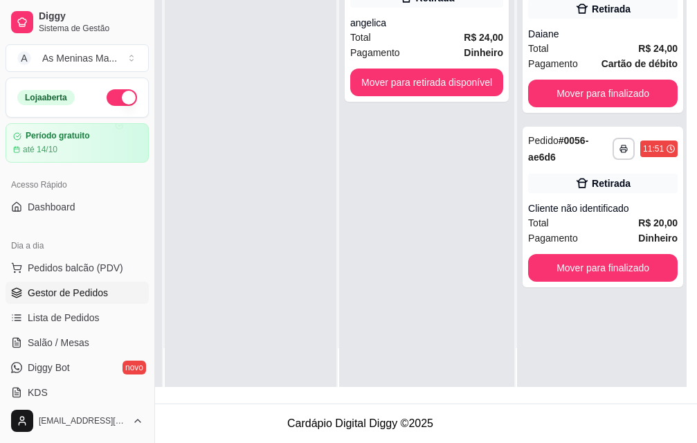
scroll to position [0, 0]
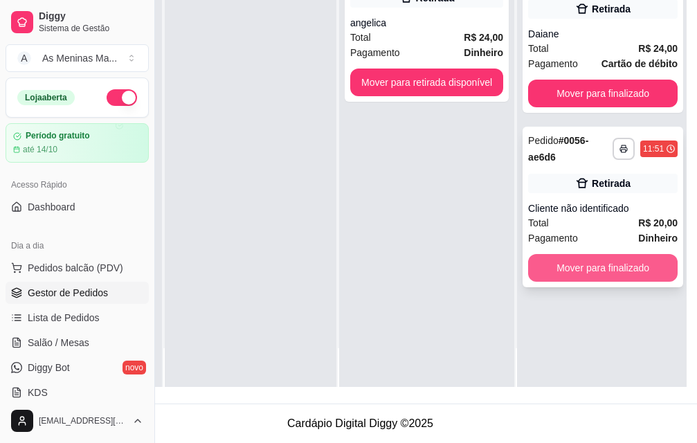
click at [578, 254] on button "Mover para finalizado" at bounding box center [602, 268] width 149 height 28
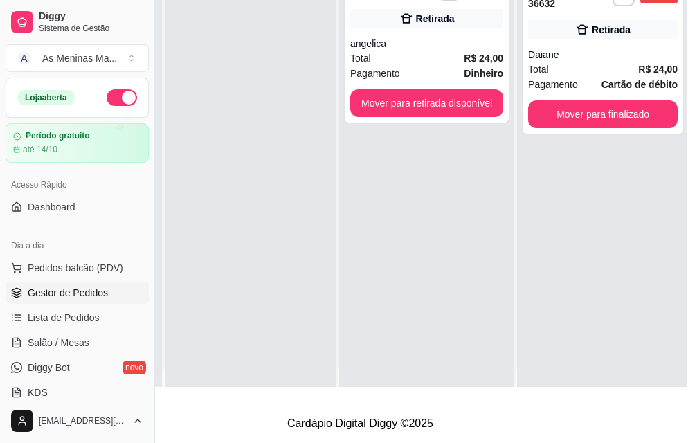
scroll to position [0, 44]
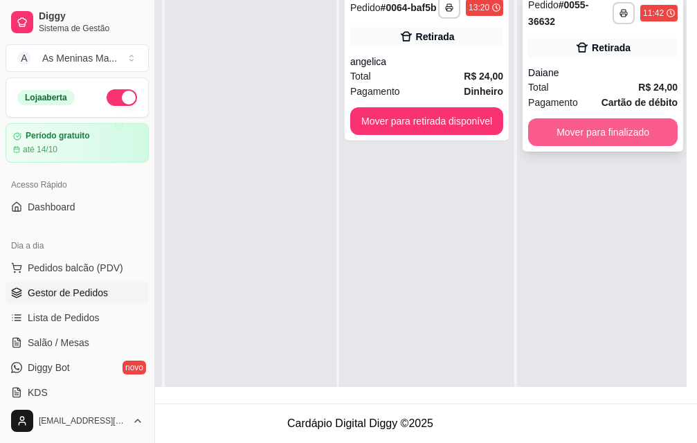
click at [588, 118] on button "Mover para finalizado" at bounding box center [602, 132] width 149 height 28
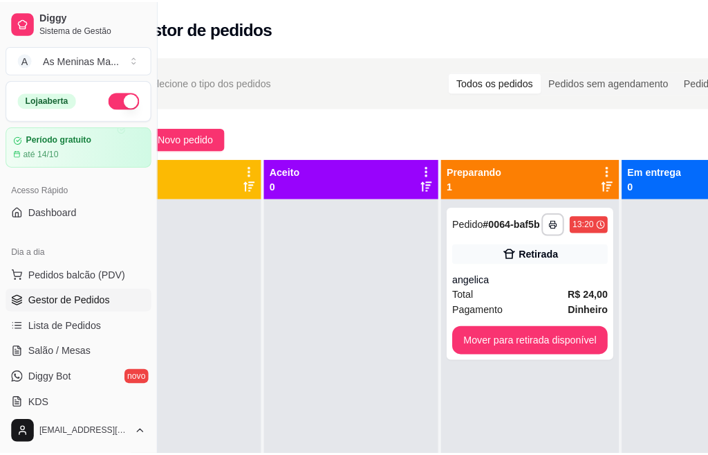
scroll to position [0, 0]
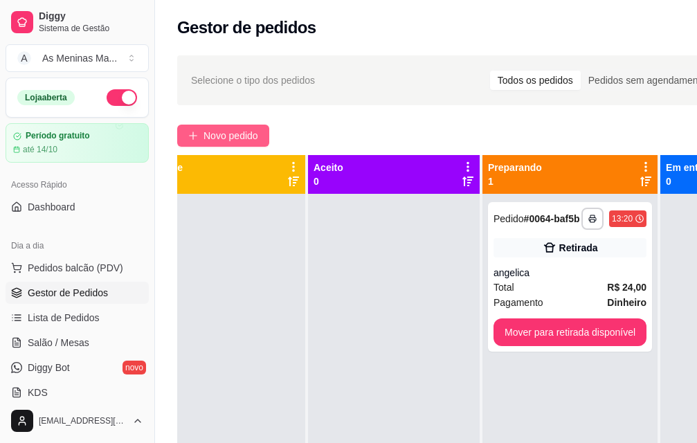
click at [208, 134] on span "Novo pedido" at bounding box center [230, 135] width 55 height 15
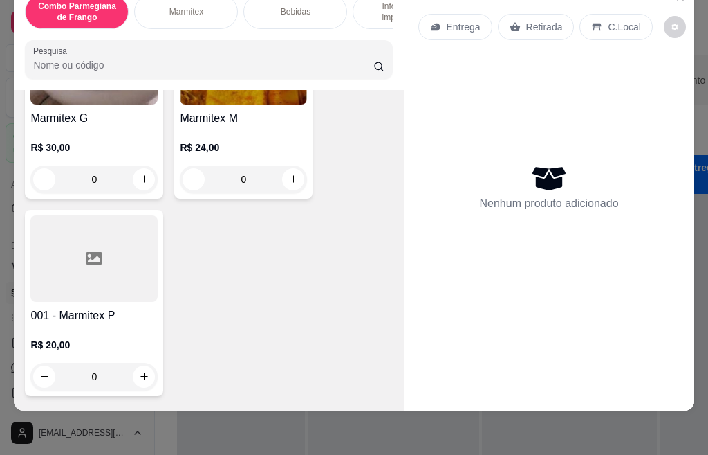
click at [86, 324] on div "R$ 20,00 0" at bounding box center [93, 357] width 127 height 66
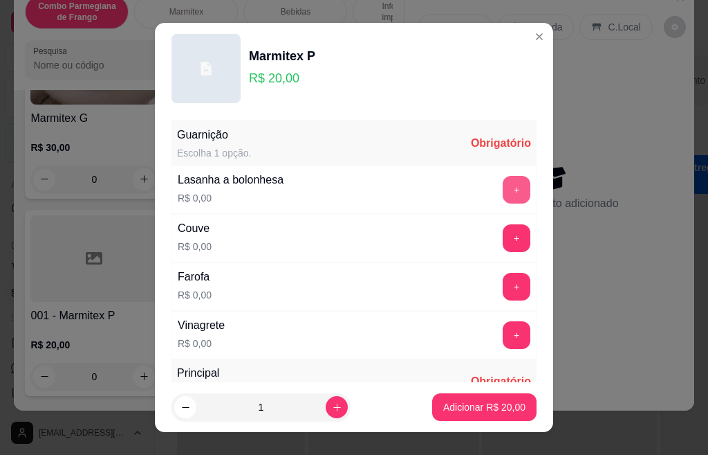
click at [503, 189] on button "+" at bounding box center [517, 190] width 28 height 28
click at [493, 253] on div "Couve R$ 0,00 +" at bounding box center [354, 238] width 365 height 48
click at [503, 284] on button "+" at bounding box center [517, 287] width 28 height 28
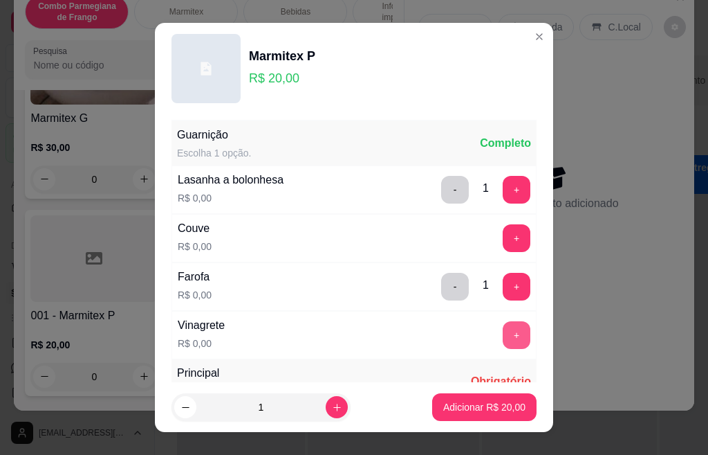
click at [503, 342] on button "+" at bounding box center [517, 335] width 28 height 28
click at [503, 244] on button "+" at bounding box center [517, 238] width 28 height 28
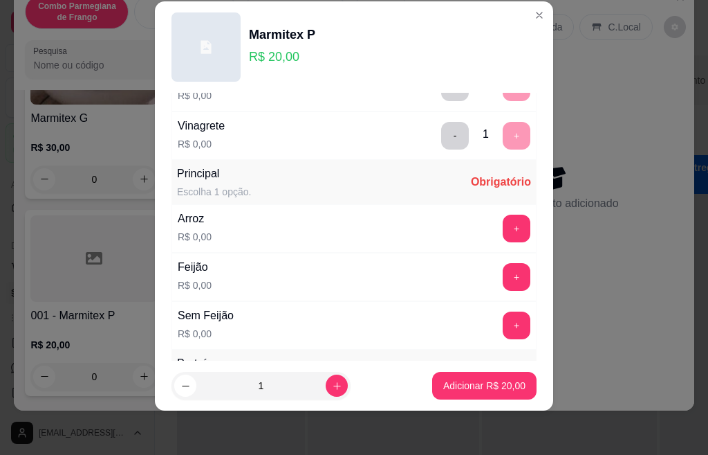
scroll to position [245, 0]
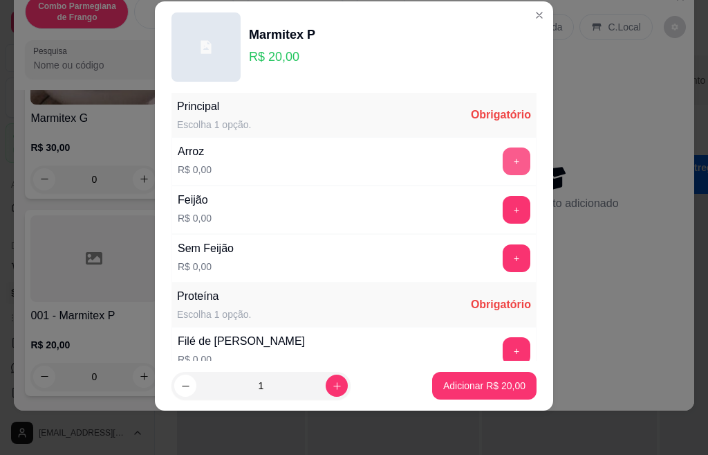
click at [503, 155] on button "+" at bounding box center [517, 161] width 28 height 28
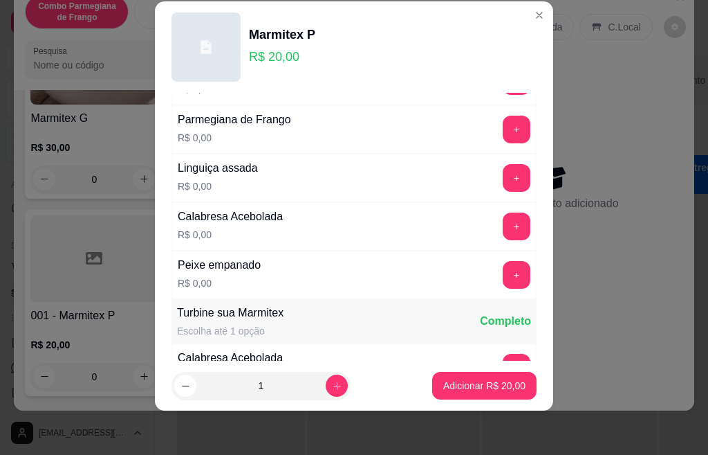
scroll to position [591, 0]
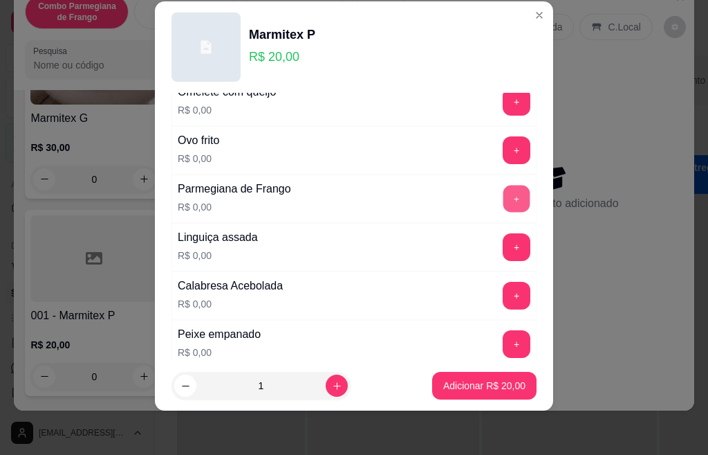
click at [504, 202] on button "+" at bounding box center [517, 198] width 27 height 27
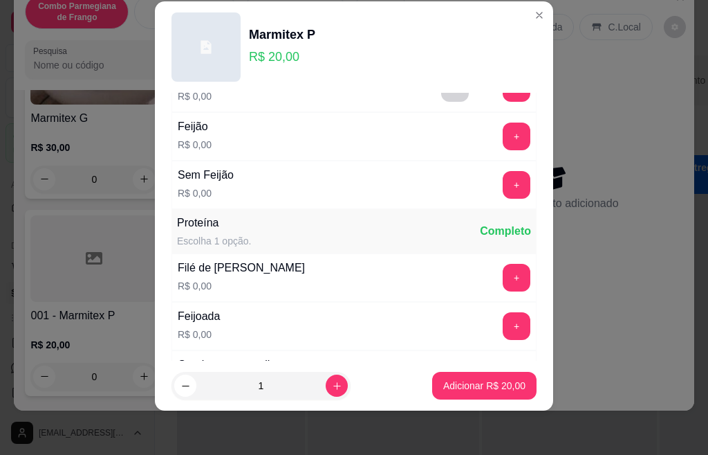
scroll to position [314, 0]
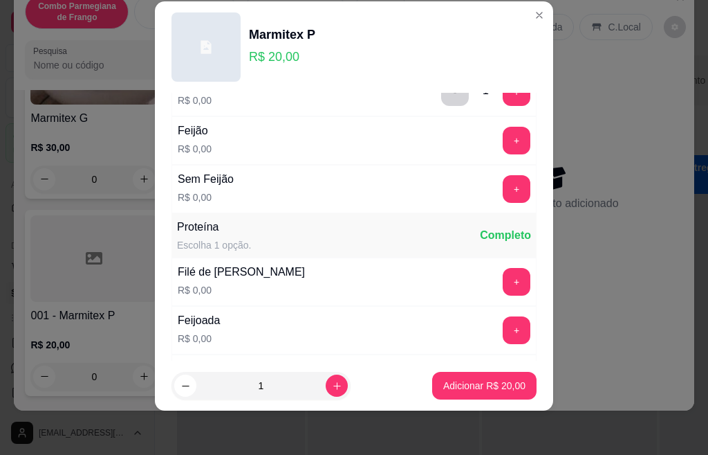
click at [482, 345] on div "Feijoada R$ 0,00 +" at bounding box center [354, 330] width 365 height 48
click at [503, 332] on button "+" at bounding box center [517, 330] width 28 height 28
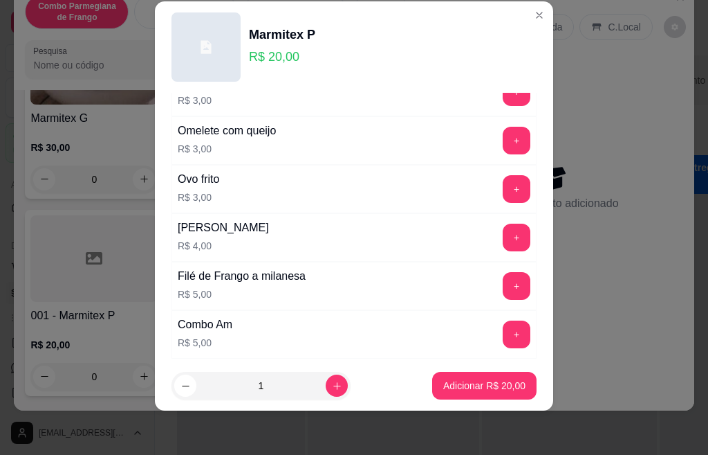
scroll to position [937, 0]
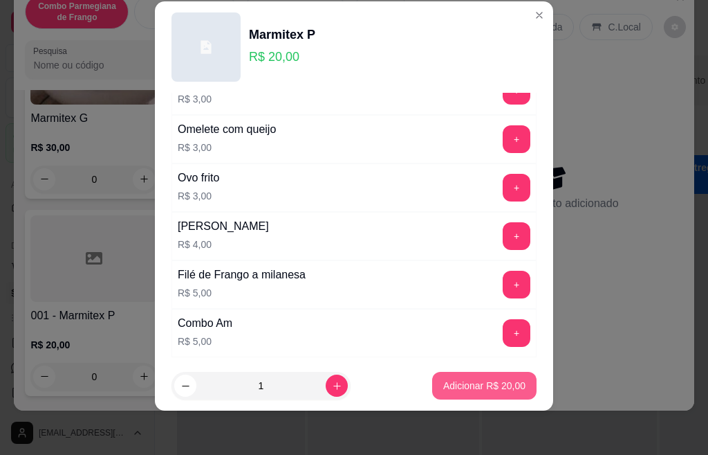
click at [448, 386] on p "Adicionar R$ 20,00" at bounding box center [484, 385] width 82 height 14
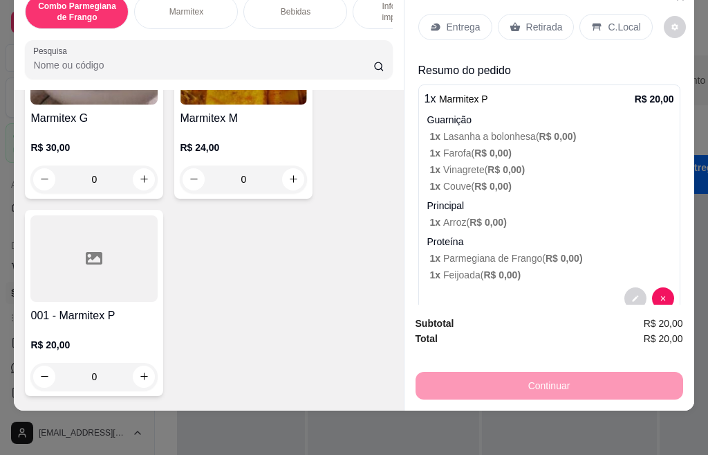
click at [438, 38] on div "Entrega Retirada C.Local" at bounding box center [550, 27] width 262 height 48
drag, startPoint x: 438, startPoint y: 28, endPoint x: 436, endPoint y: 15, distance: 14.0
click at [438, 26] on div "Entrega Retirada C.Local" at bounding box center [550, 27] width 262 height 48
click at [436, 15] on div "Entrega" at bounding box center [456, 27] width 74 height 26
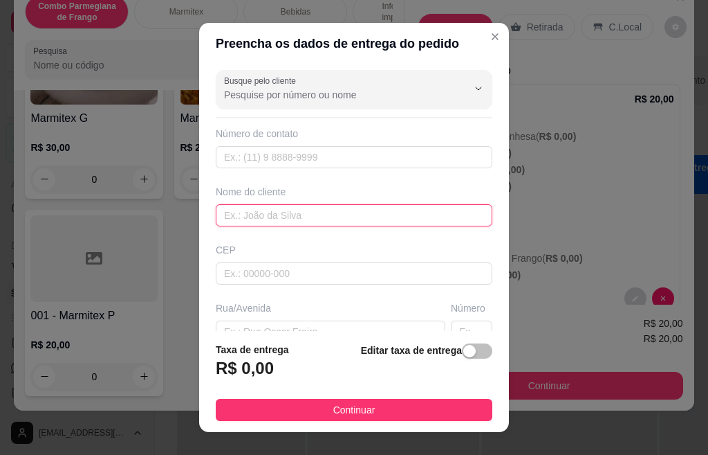
click at [278, 214] on input "text" at bounding box center [354, 215] width 277 height 22
type input "Ana"
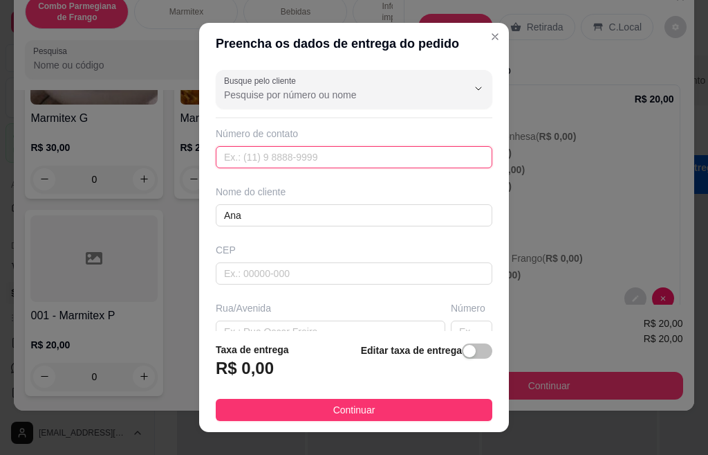
click at [262, 147] on input "text" at bounding box center [354, 157] width 277 height 22
paste input "[PHONE_NUMBER]"
type input "[PHONE_NUMBER]"
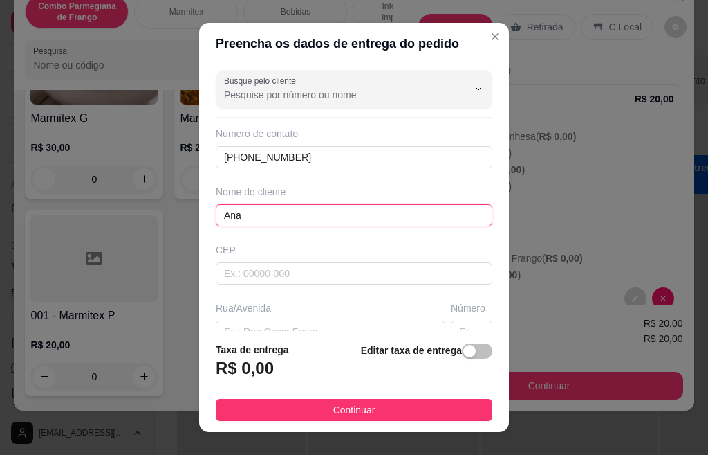
click at [346, 224] on input "Ana" at bounding box center [354, 215] width 277 height 22
type input "[PERSON_NAME]"
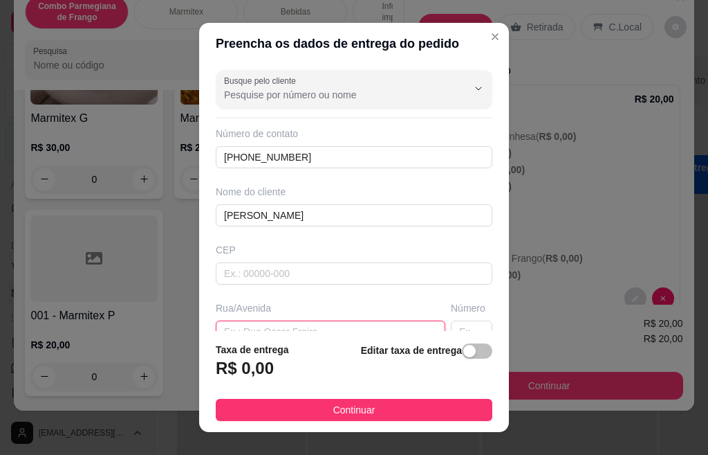
click at [302, 322] on input "text" at bounding box center [331, 331] width 230 height 22
paste input "Rua do açúcar"
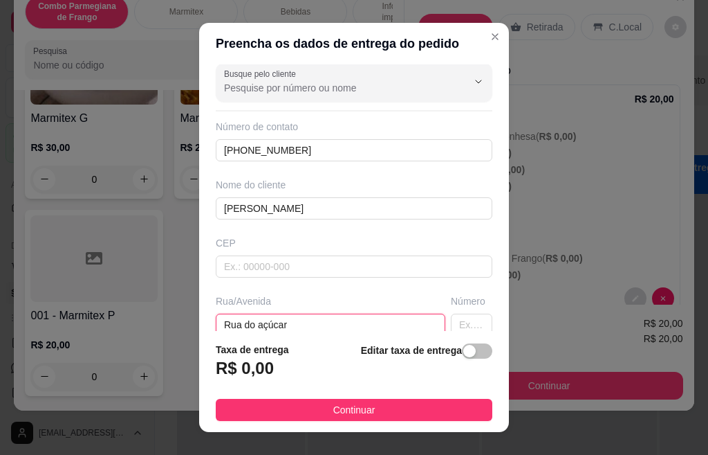
type input "Rua do açúcar"
click at [463, 318] on input "text" at bounding box center [472, 324] width 42 height 22
click at [458, 320] on input "text" at bounding box center [472, 324] width 42 height 22
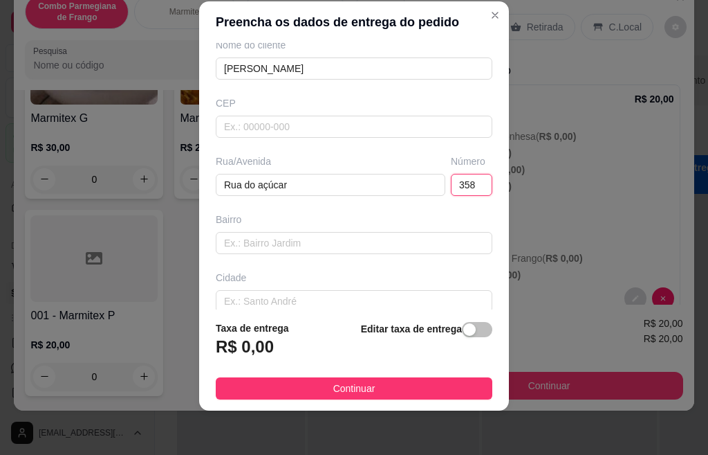
scroll to position [145, 0]
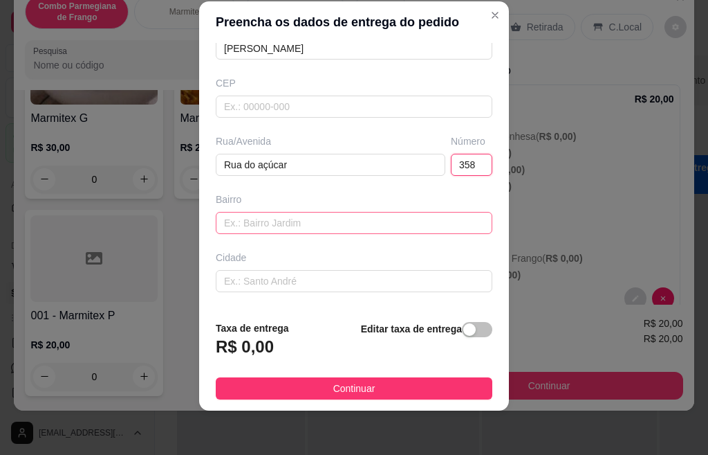
type input "358"
click at [288, 228] on input "text" at bounding box center [354, 223] width 277 height 22
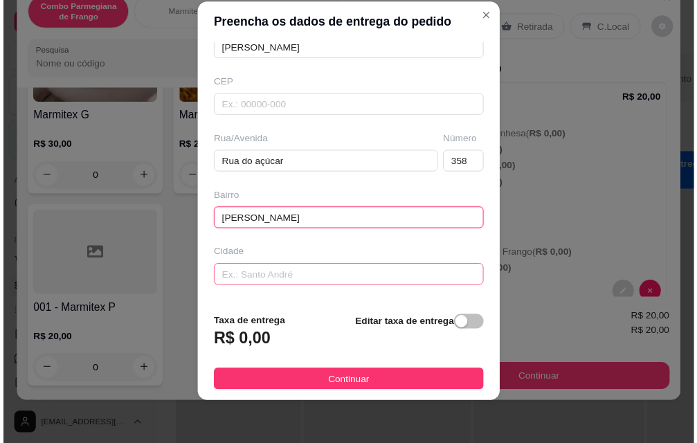
scroll to position [200, 0]
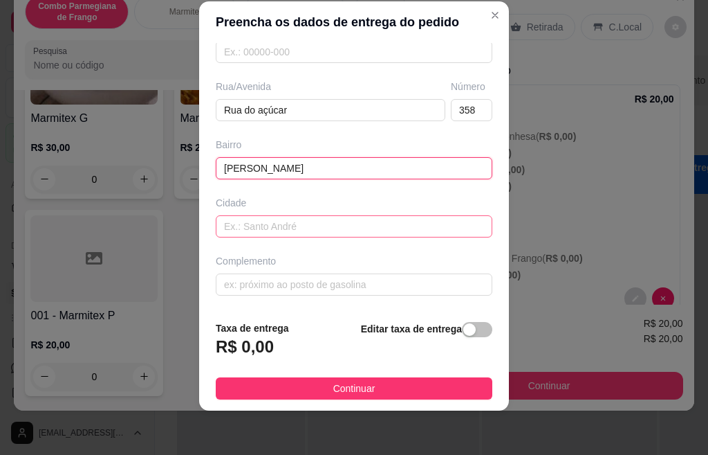
type input "[PERSON_NAME]"
click at [318, 227] on input "text" at bounding box center [354, 226] width 277 height 22
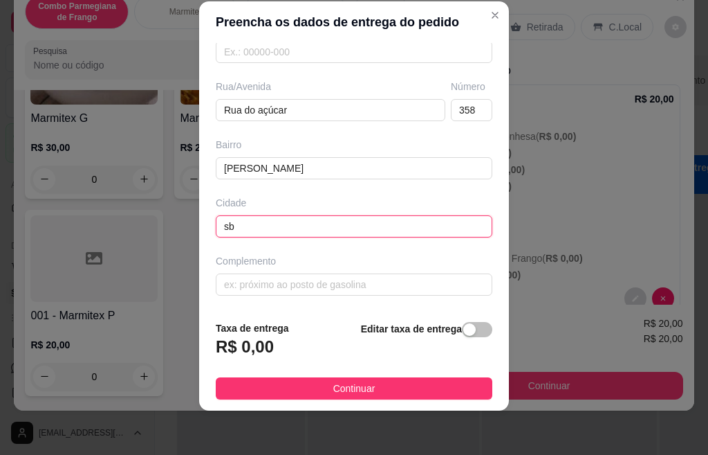
type input "sbo"
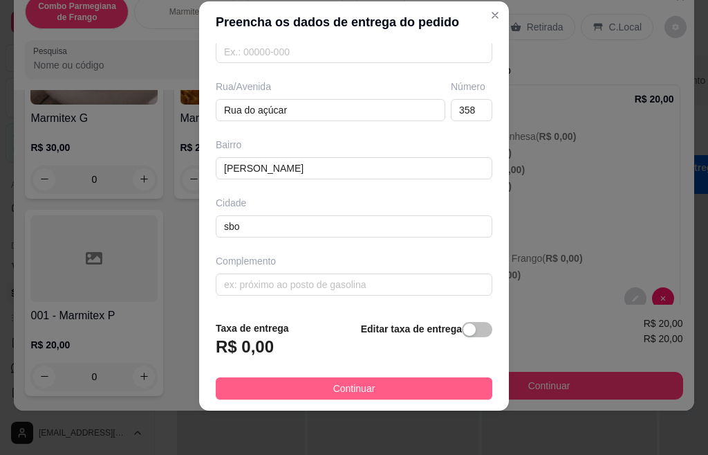
click at [427, 388] on button "Continuar" at bounding box center [354, 388] width 277 height 22
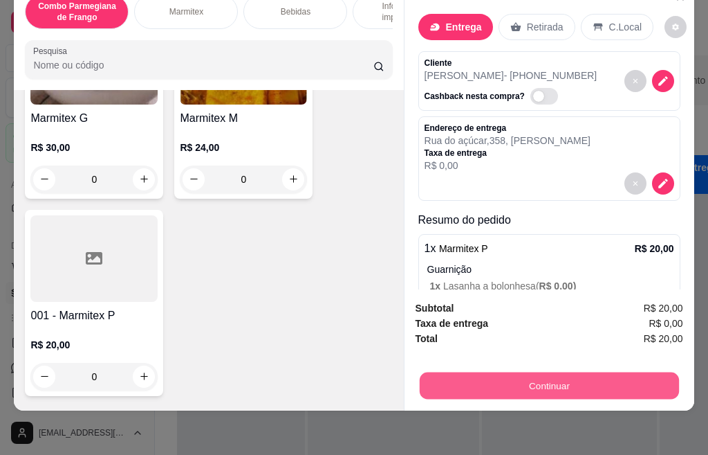
click at [527, 372] on button "Continuar" at bounding box center [548, 385] width 259 height 27
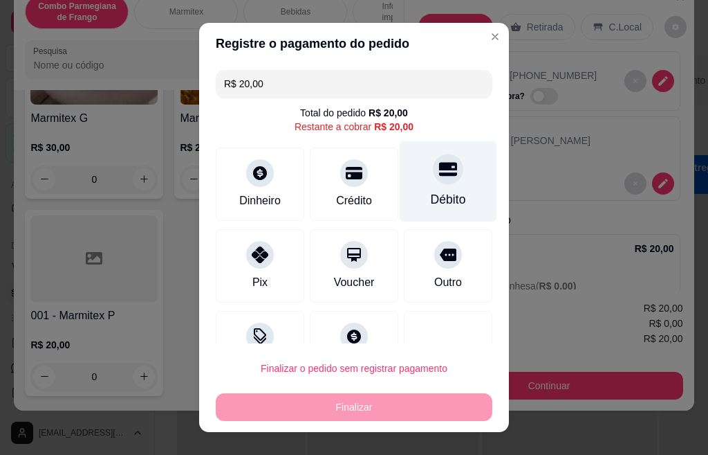
click at [414, 184] on div "Débito" at bounding box center [449, 181] width 98 height 81
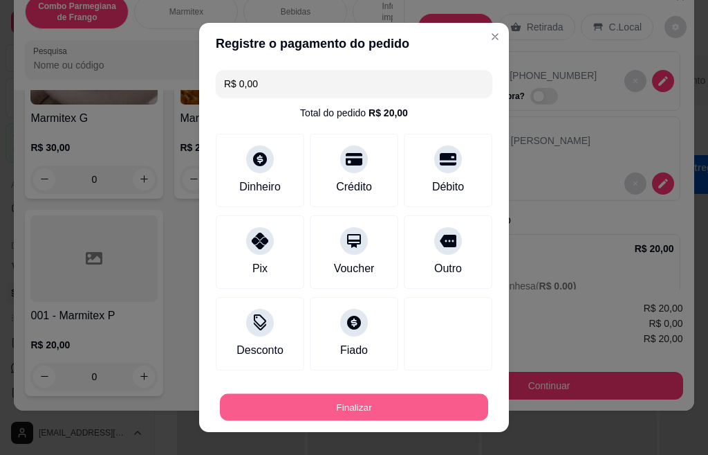
click at [375, 410] on button "Finalizar" at bounding box center [354, 407] width 268 height 27
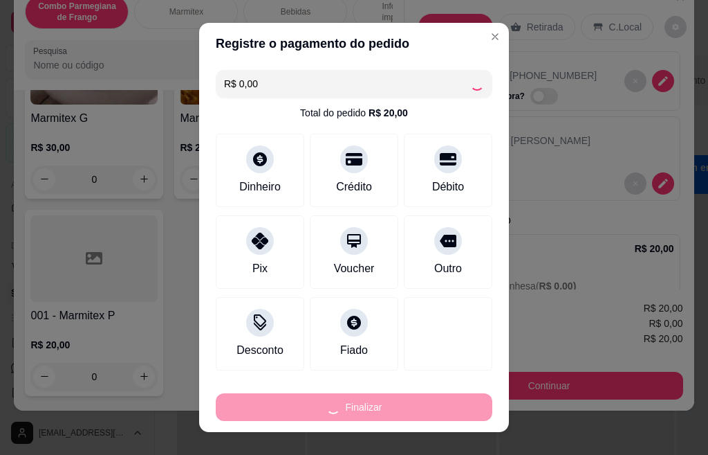
type input "-R$ 20,00"
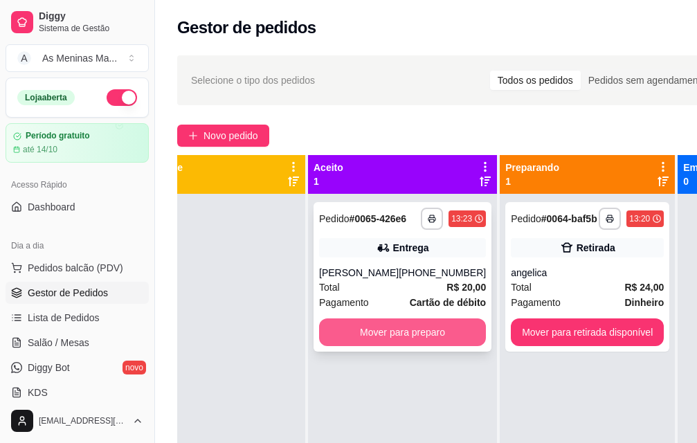
click at [414, 341] on button "Mover para preparo" at bounding box center [402, 332] width 167 height 28
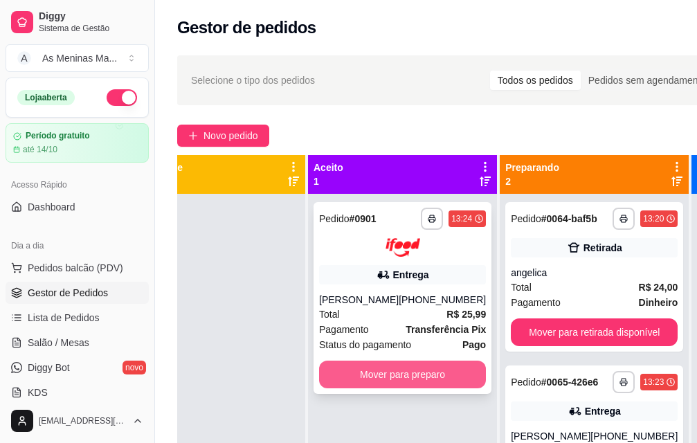
click at [396, 364] on button "Mover para preparo" at bounding box center [402, 374] width 167 height 28
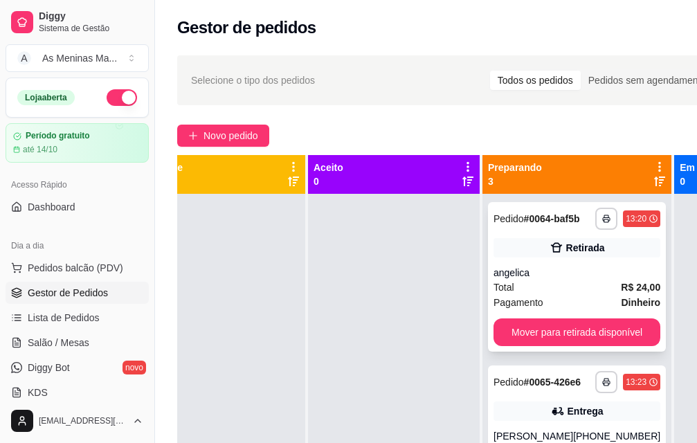
scroll to position [51, 44]
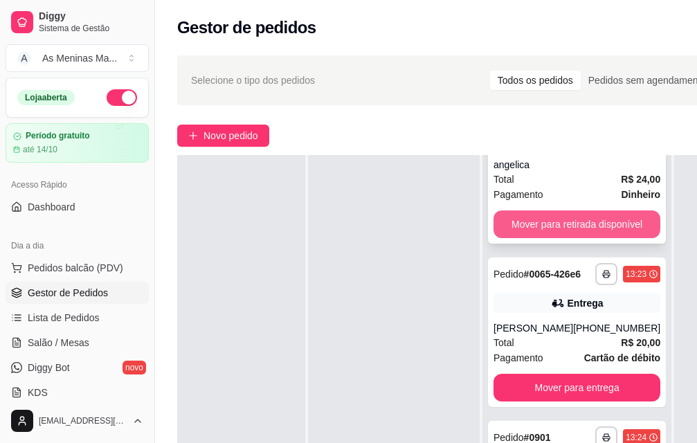
click at [565, 218] on button "Mover para retirada disponível" at bounding box center [576, 224] width 167 height 28
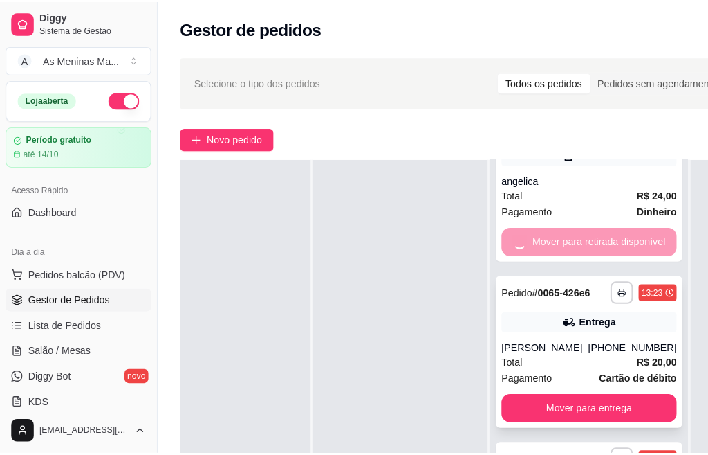
scroll to position [0, 0]
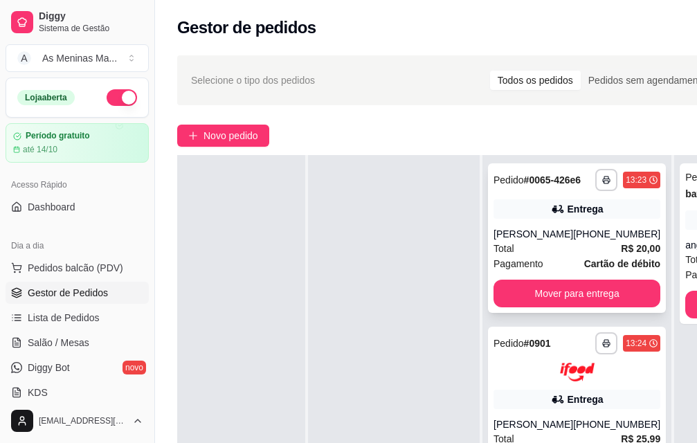
click at [528, 247] on div "Total R$ 20,00" at bounding box center [576, 248] width 167 height 15
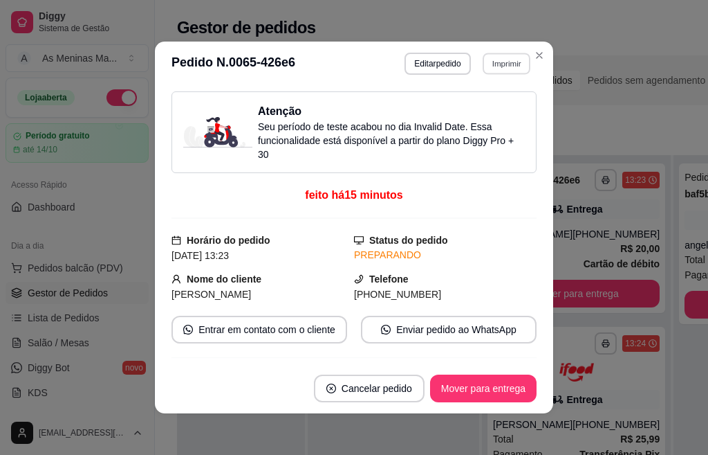
click at [491, 66] on button "Imprimir" at bounding box center [507, 63] width 48 height 21
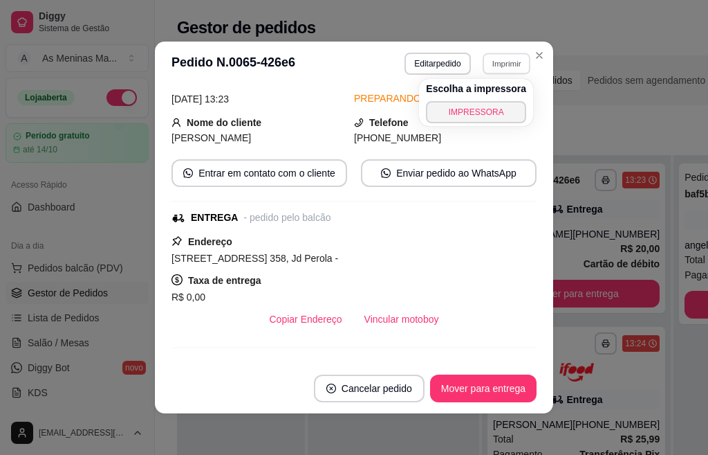
scroll to position [208, 0]
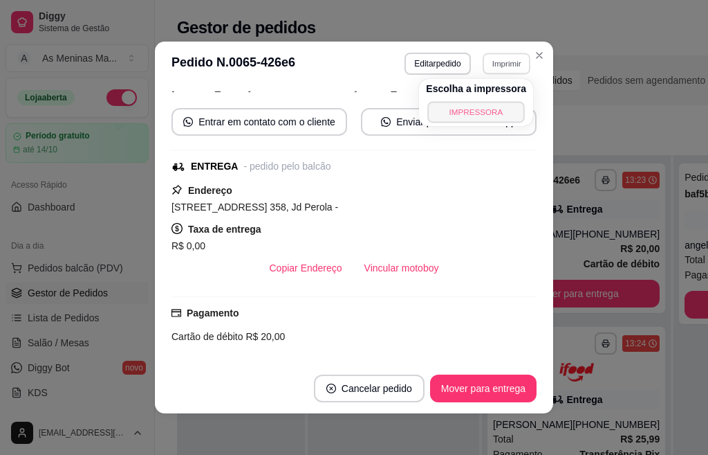
click at [462, 106] on button "IMPRESSORA" at bounding box center [476, 111] width 97 height 21
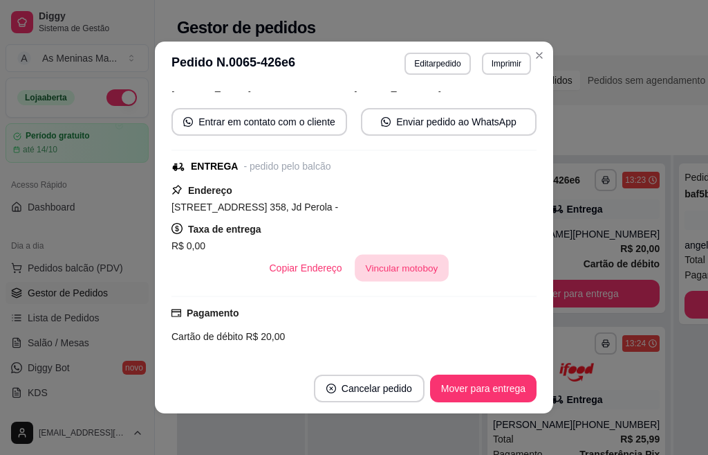
click at [389, 267] on button "Vincular motoboy" at bounding box center [402, 268] width 94 height 27
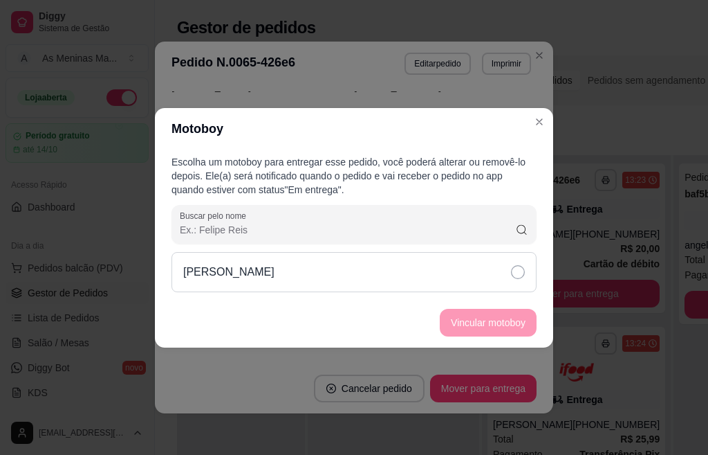
click at [512, 273] on icon at bounding box center [518, 272] width 14 height 14
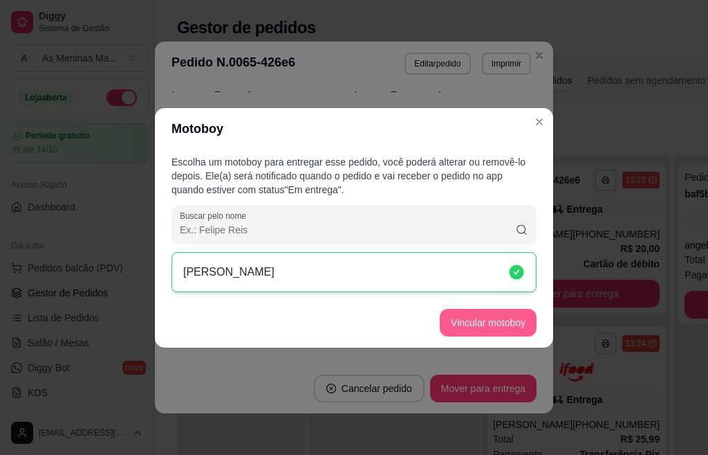
click at [508, 322] on button "Vincular motoboy" at bounding box center [488, 323] width 97 height 28
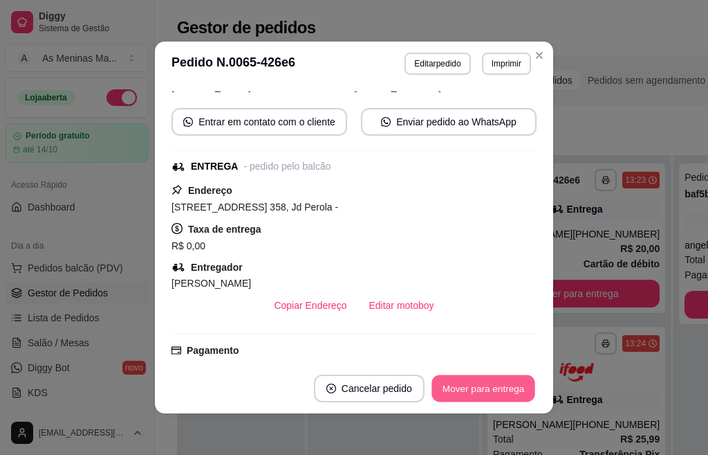
click at [477, 391] on button "Mover para entrega" at bounding box center [484, 388] width 104 height 27
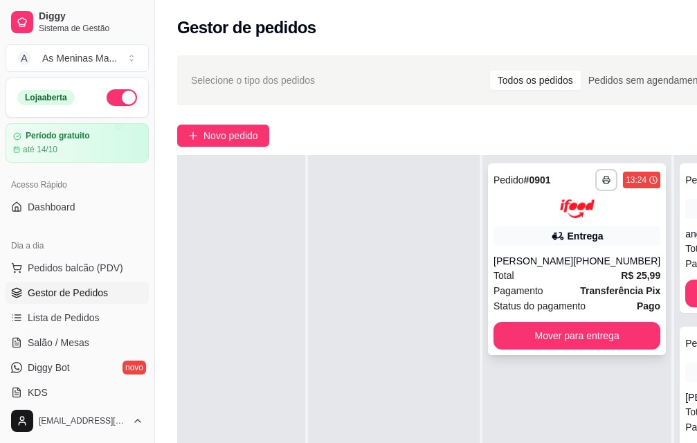
click at [571, 237] on div "**********" at bounding box center [577, 259] width 178 height 192
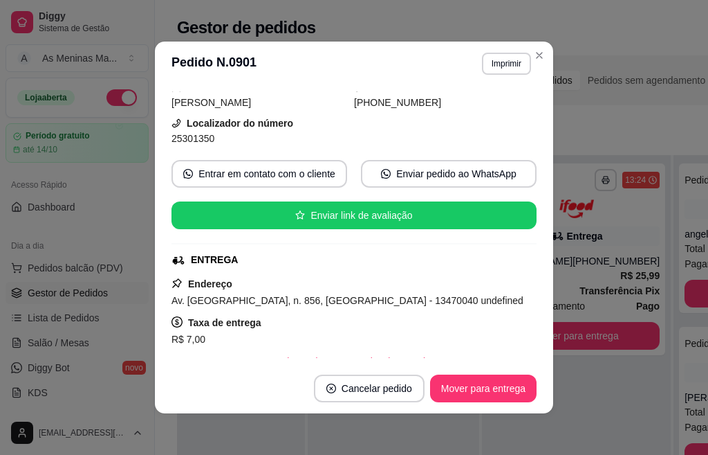
scroll to position [277, 0]
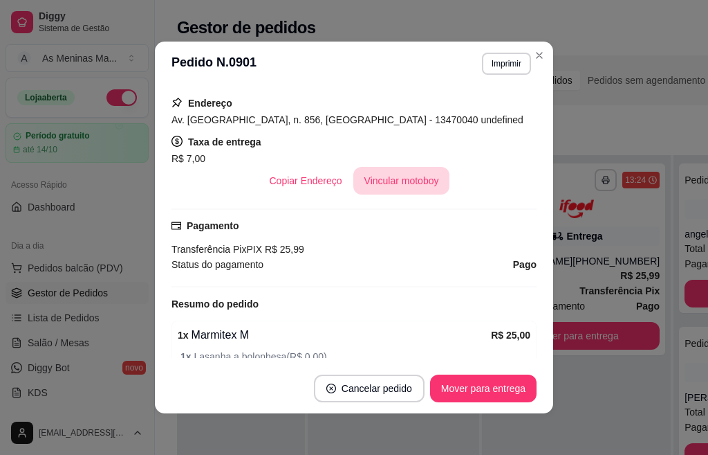
click at [401, 181] on button "Vincular motoboy" at bounding box center [402, 181] width 97 height 28
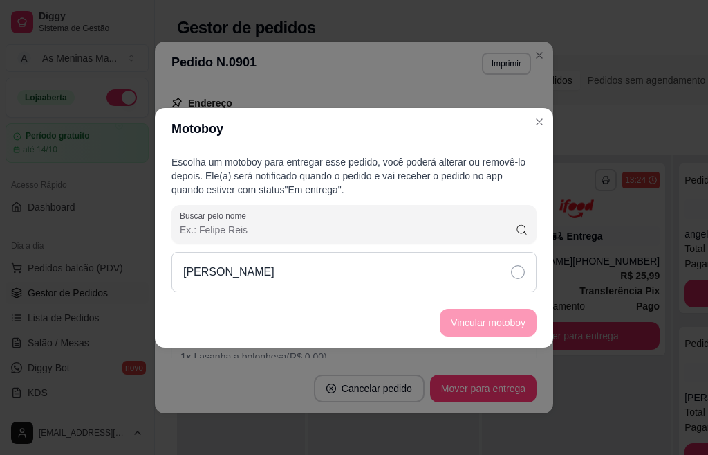
click at [432, 265] on div "[PERSON_NAME]" at bounding box center [354, 272] width 365 height 40
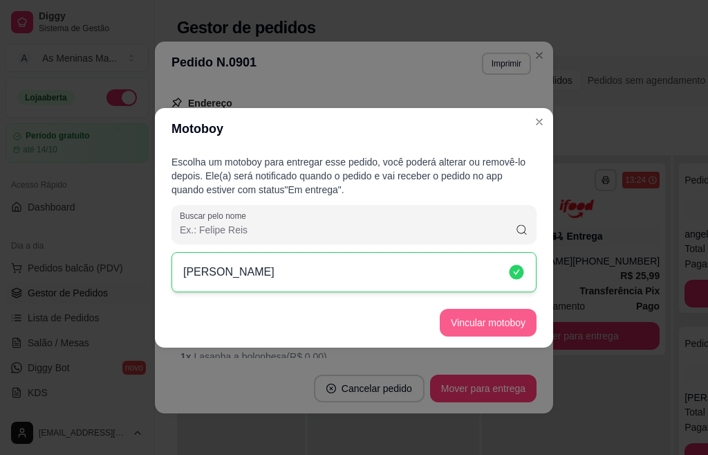
click at [477, 327] on button "Vincular motoboy" at bounding box center [488, 323] width 97 height 28
